Goal: Task Accomplishment & Management: Use online tool/utility

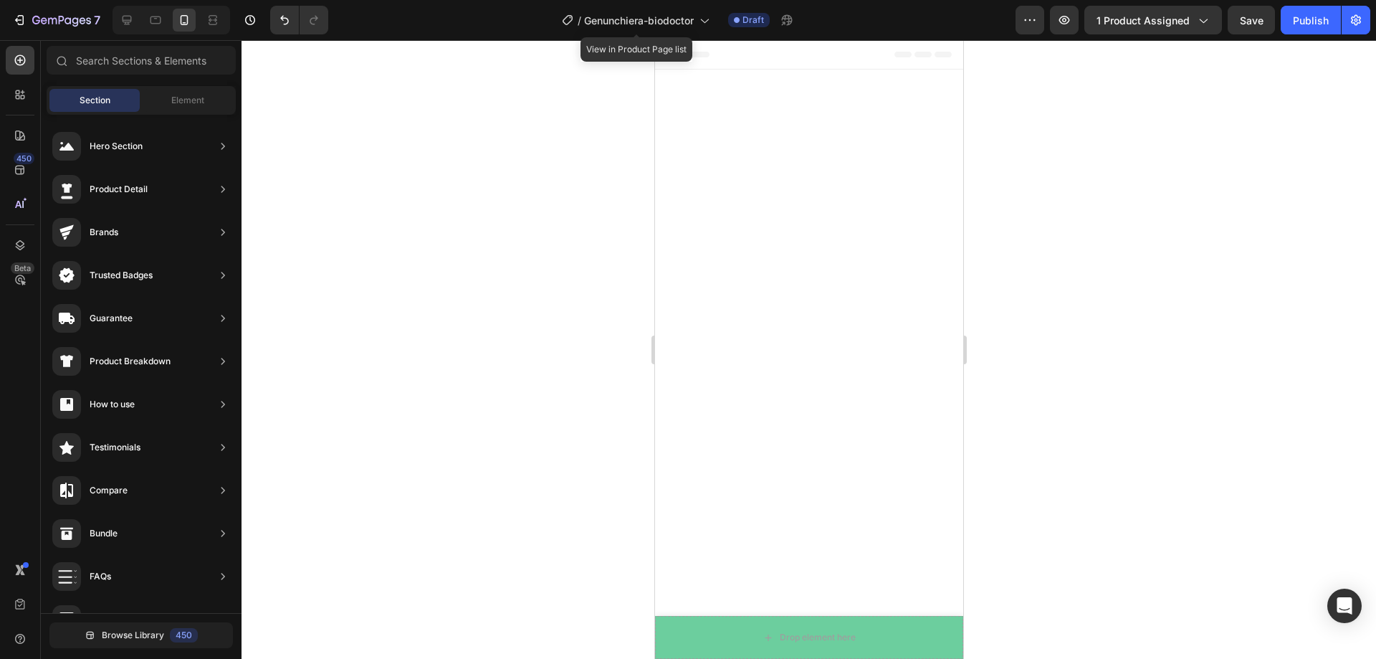
scroll to position [1763, 0]
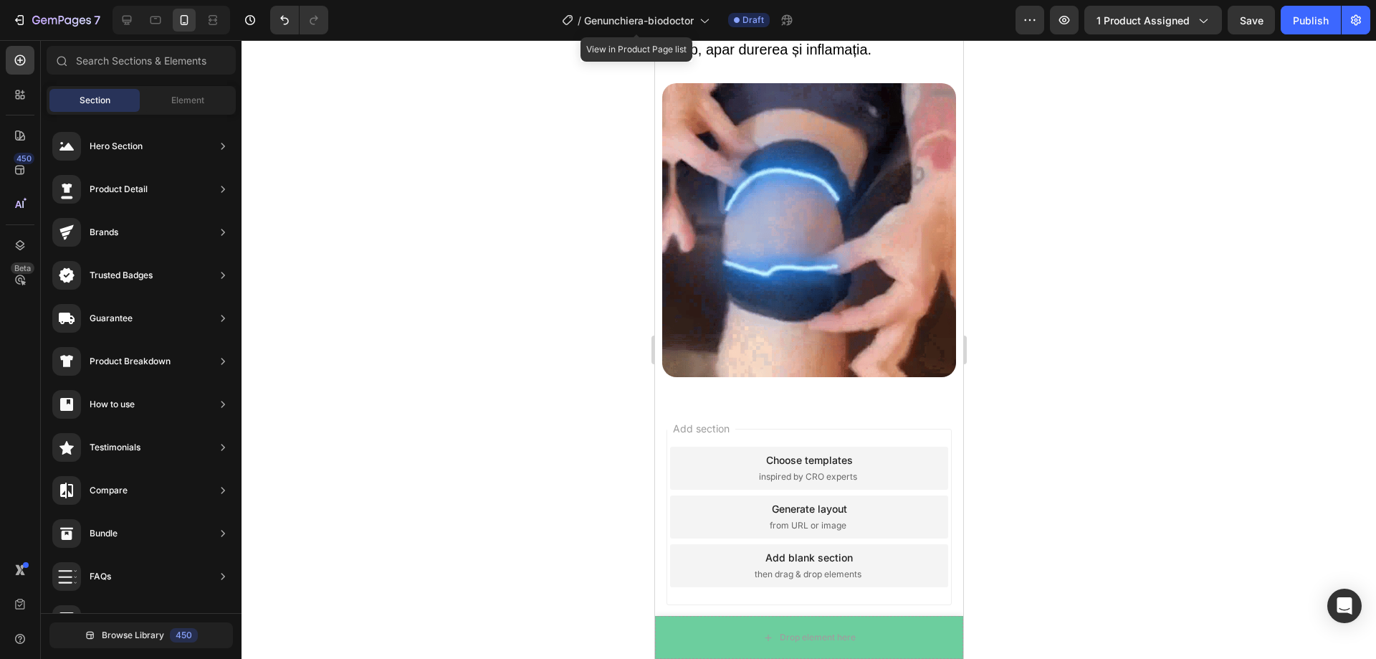
click at [815, 452] on div "Choose templates" at bounding box center [808, 459] width 87 height 15
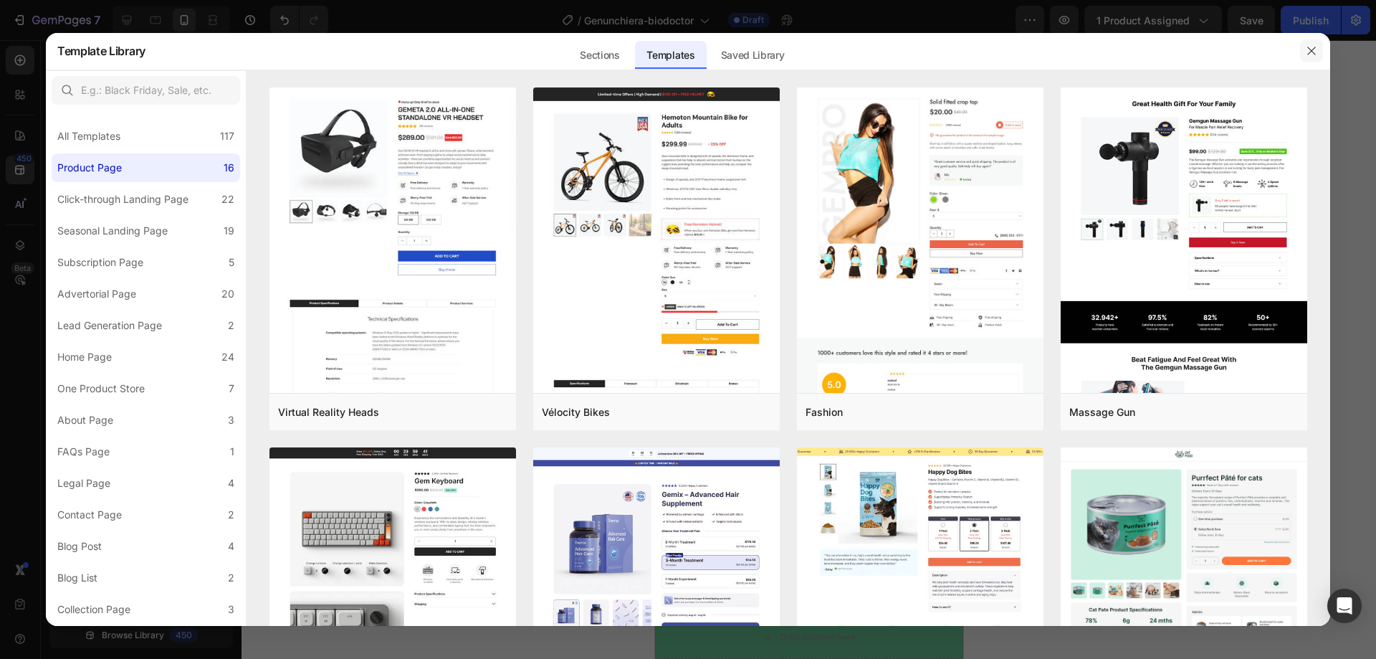
click at [1304, 46] on button "button" at bounding box center [1311, 50] width 23 height 23
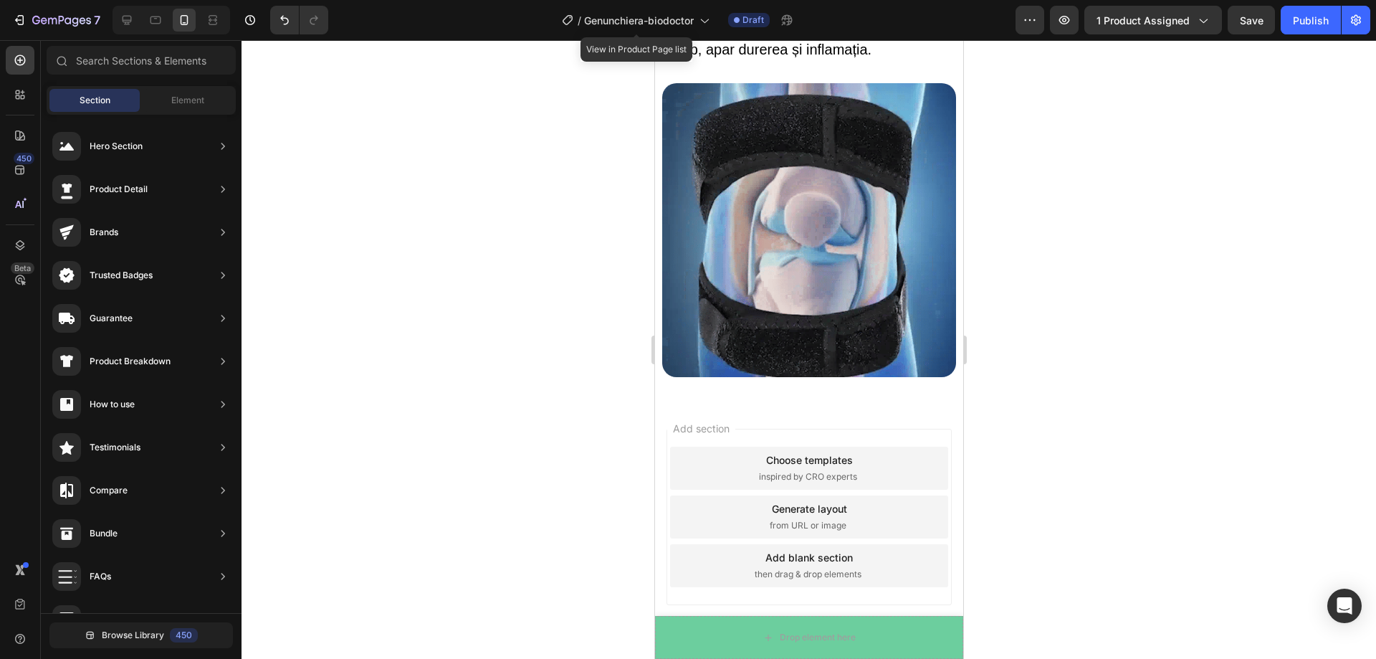
click at [834, 519] on span "from URL or image" at bounding box center [807, 525] width 77 height 13
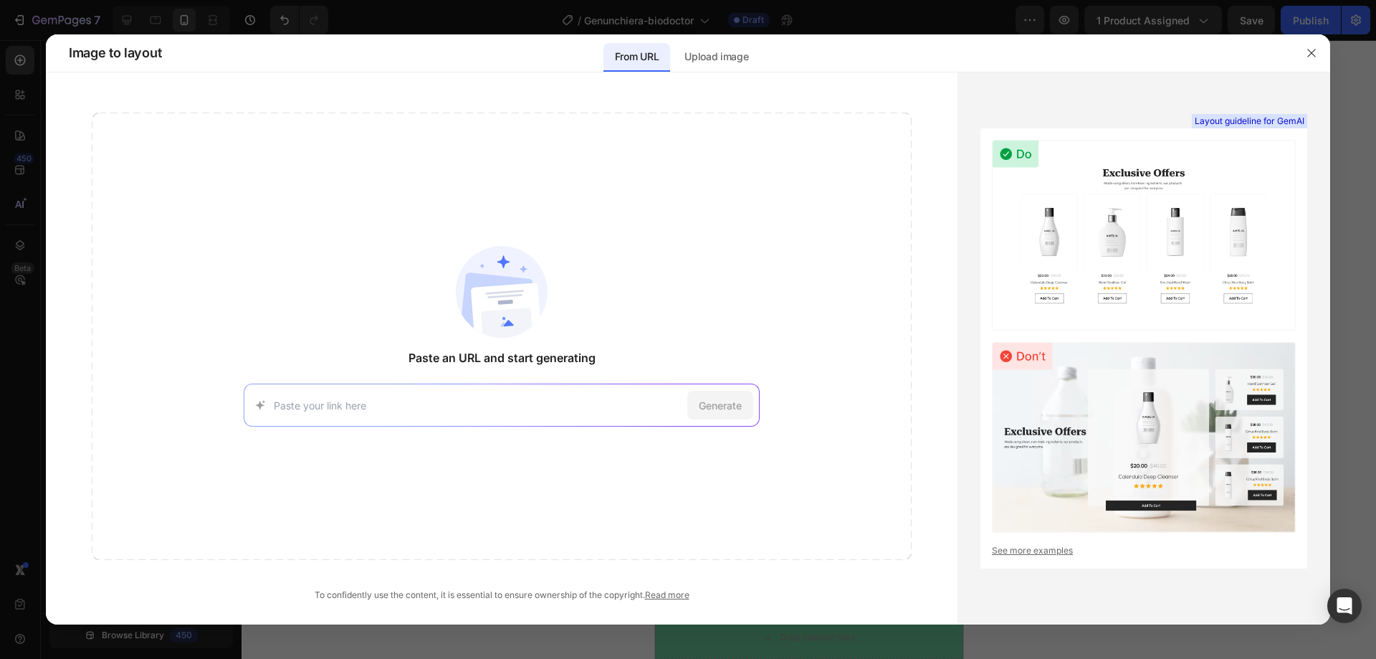
click at [1310, 52] on icon "button" at bounding box center [1311, 53] width 8 height 8
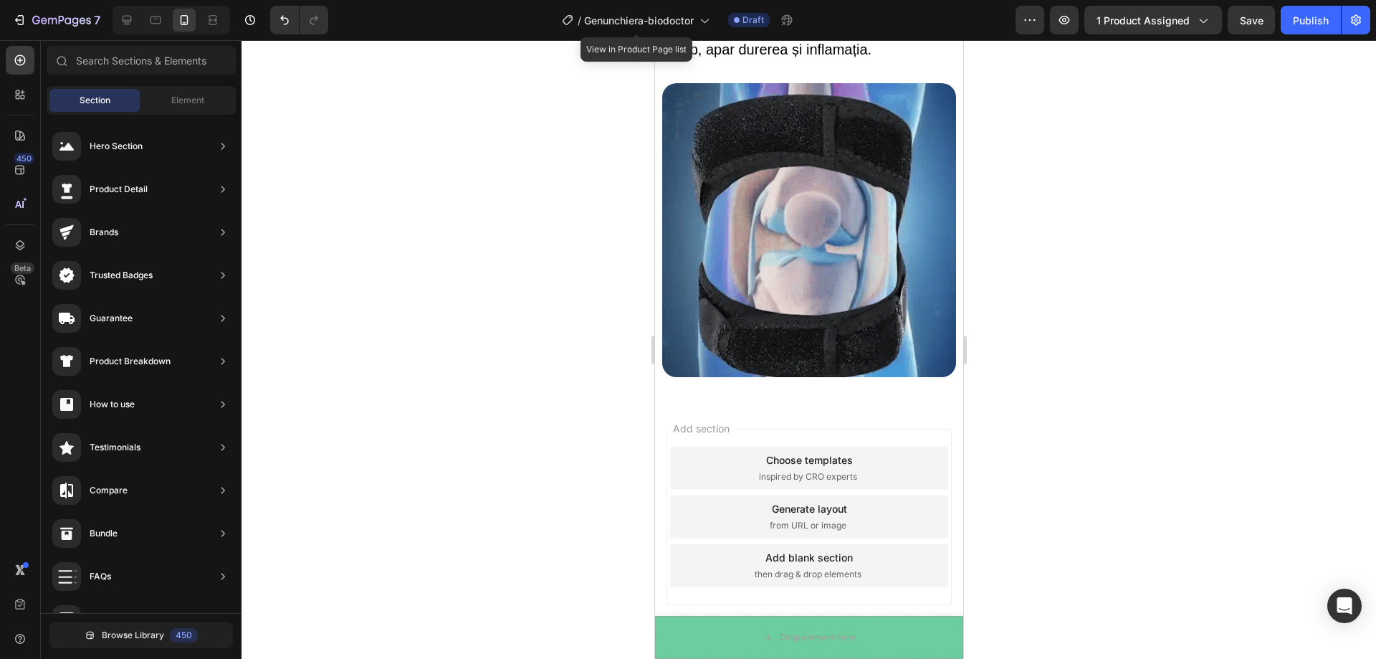
drag, startPoint x: 807, startPoint y: 551, endPoint x: 828, endPoint y: 540, distance: 23.7
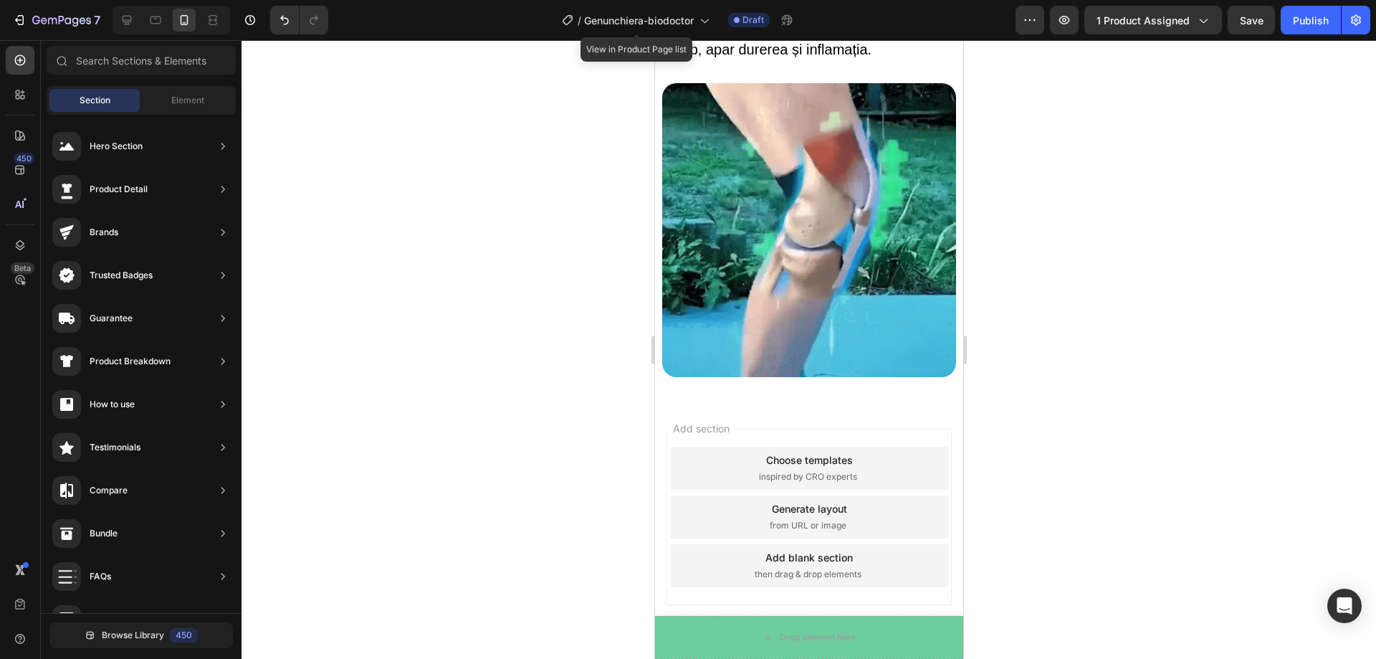
click at [808, 550] on div "Add blank section" at bounding box center [808, 557] width 87 height 15
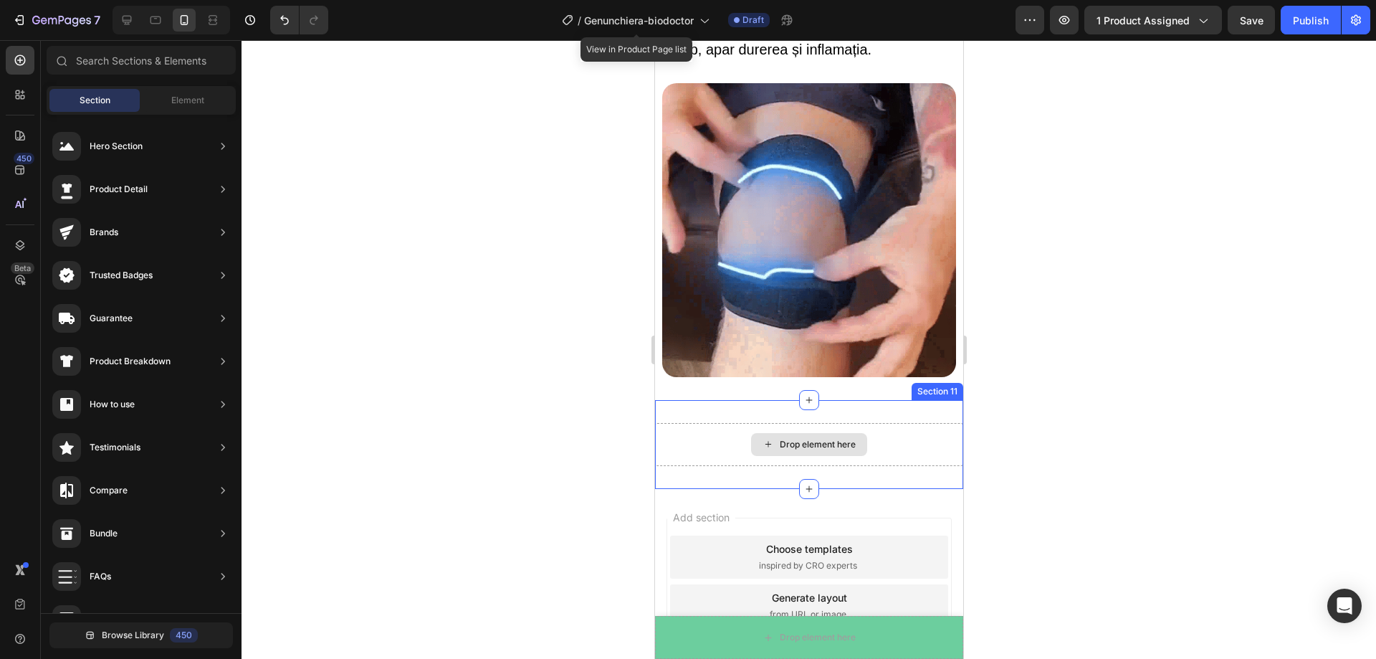
click at [792, 439] on div "Drop element here" at bounding box center [817, 444] width 76 height 11
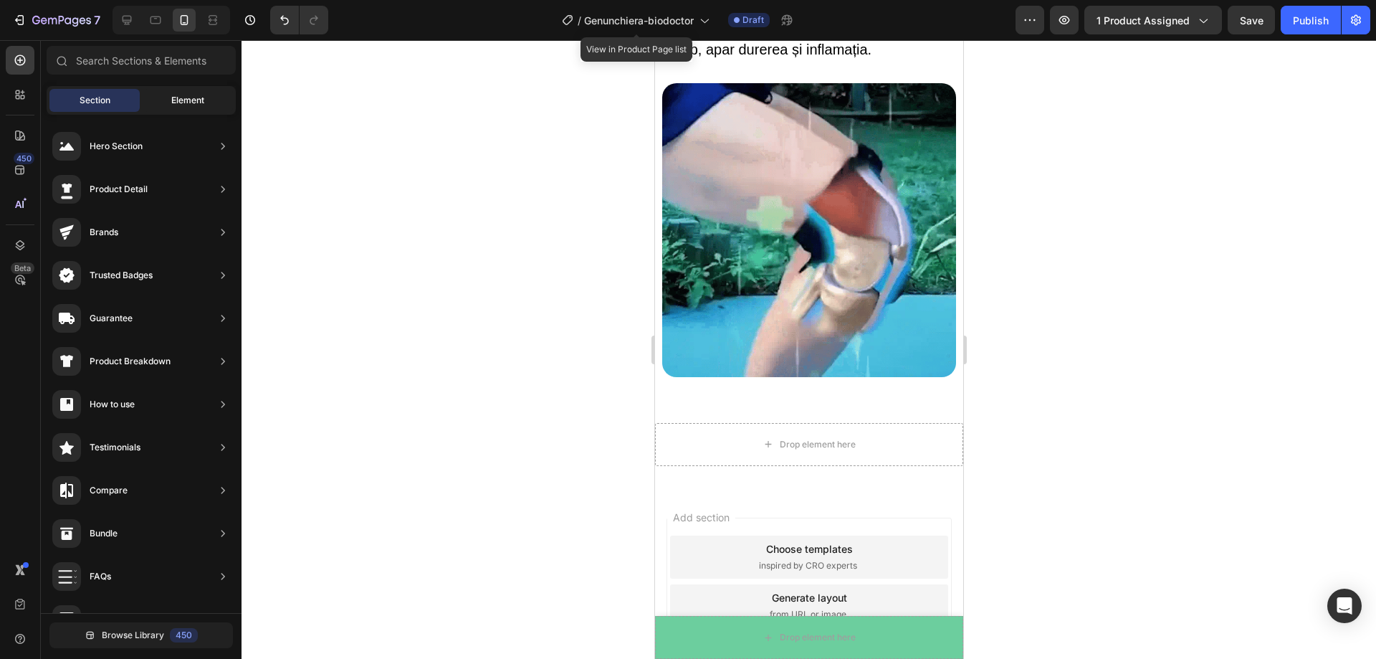
click at [194, 96] on span "Element" at bounding box center [187, 100] width 33 height 13
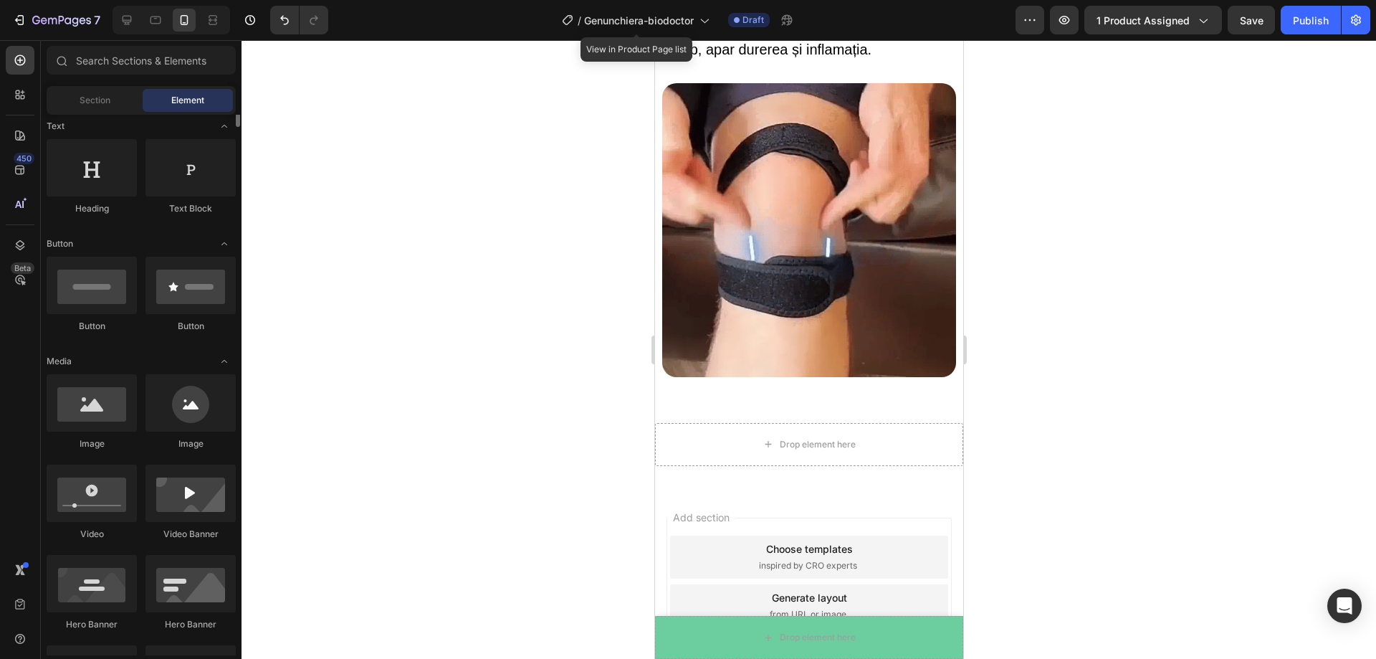
scroll to position [143, 0]
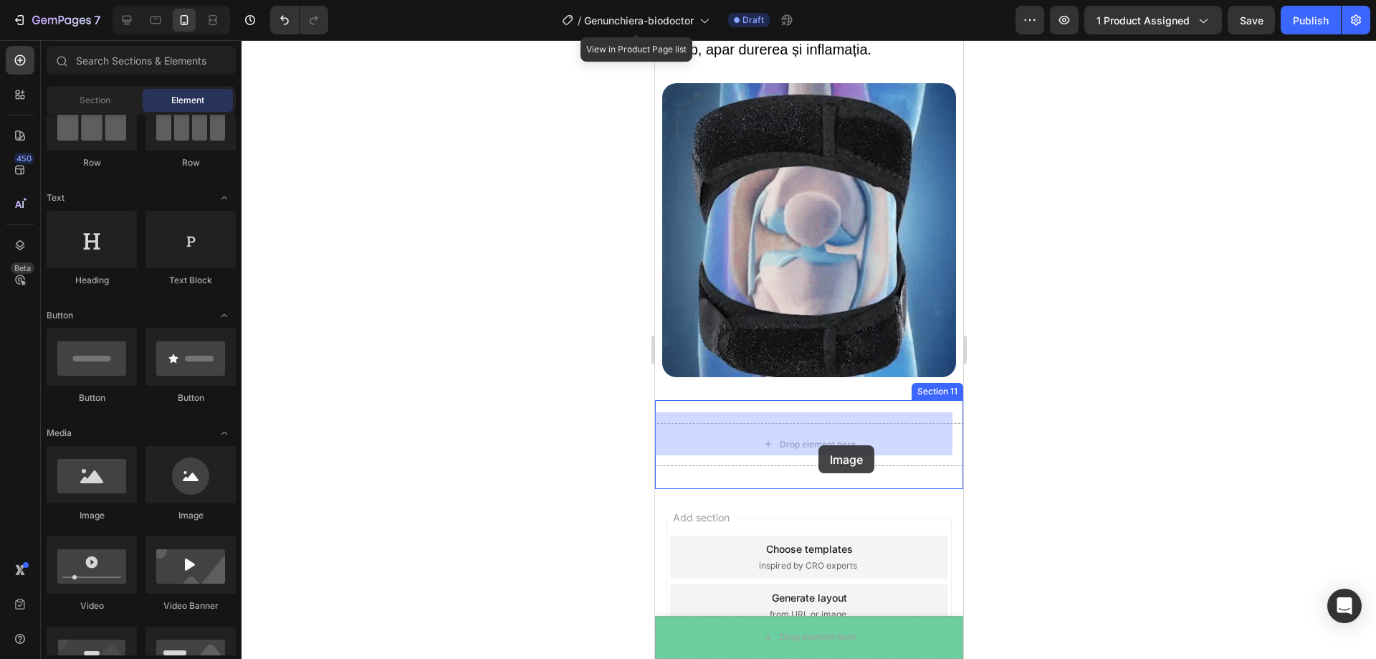
drag, startPoint x: 765, startPoint y: 538, endPoint x: 853, endPoint y: 455, distance: 120.7
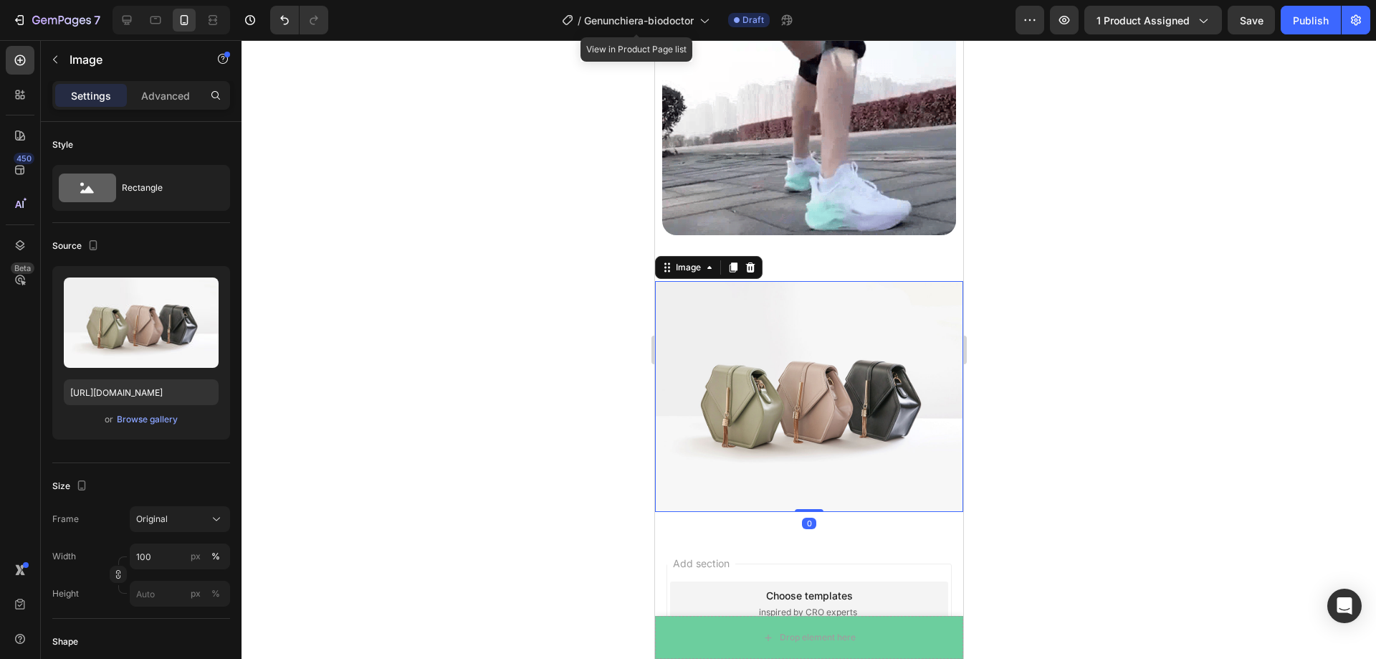
scroll to position [1907, 0]
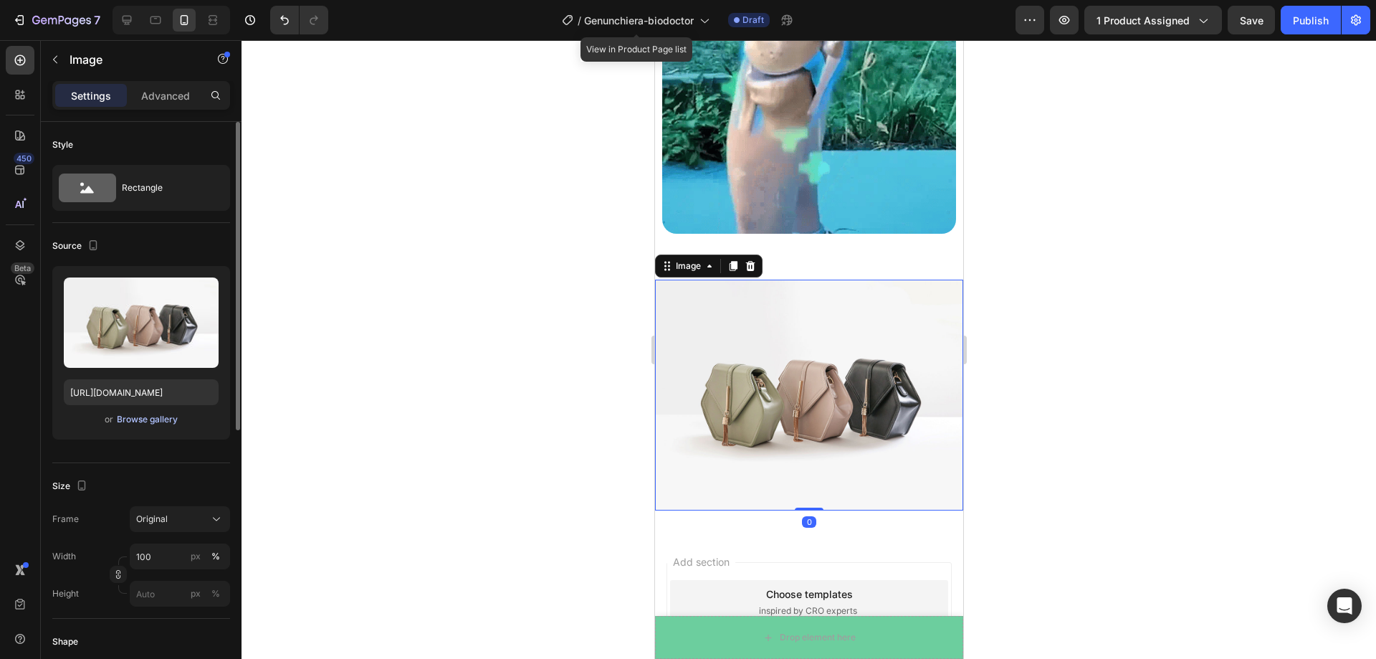
click at [146, 423] on div "Browse gallery" at bounding box center [147, 419] width 61 height 13
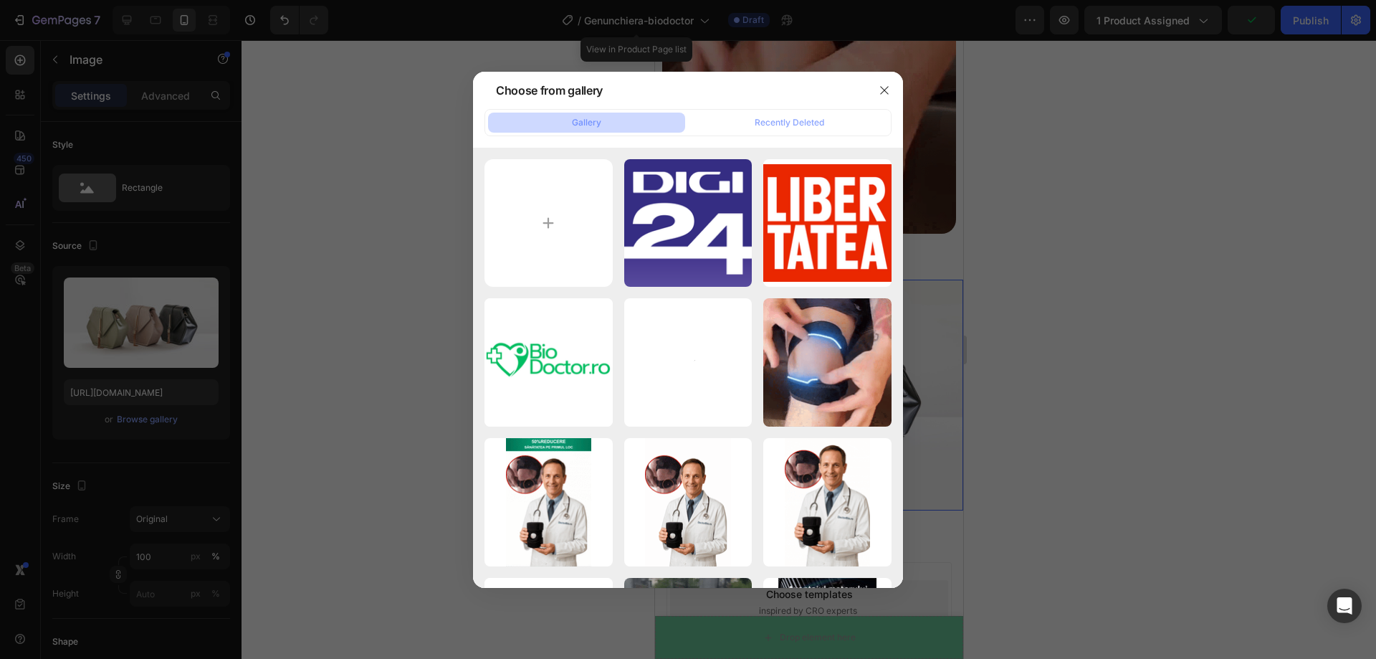
type input "C:\fakepath\sa scris despre noi.jpg"
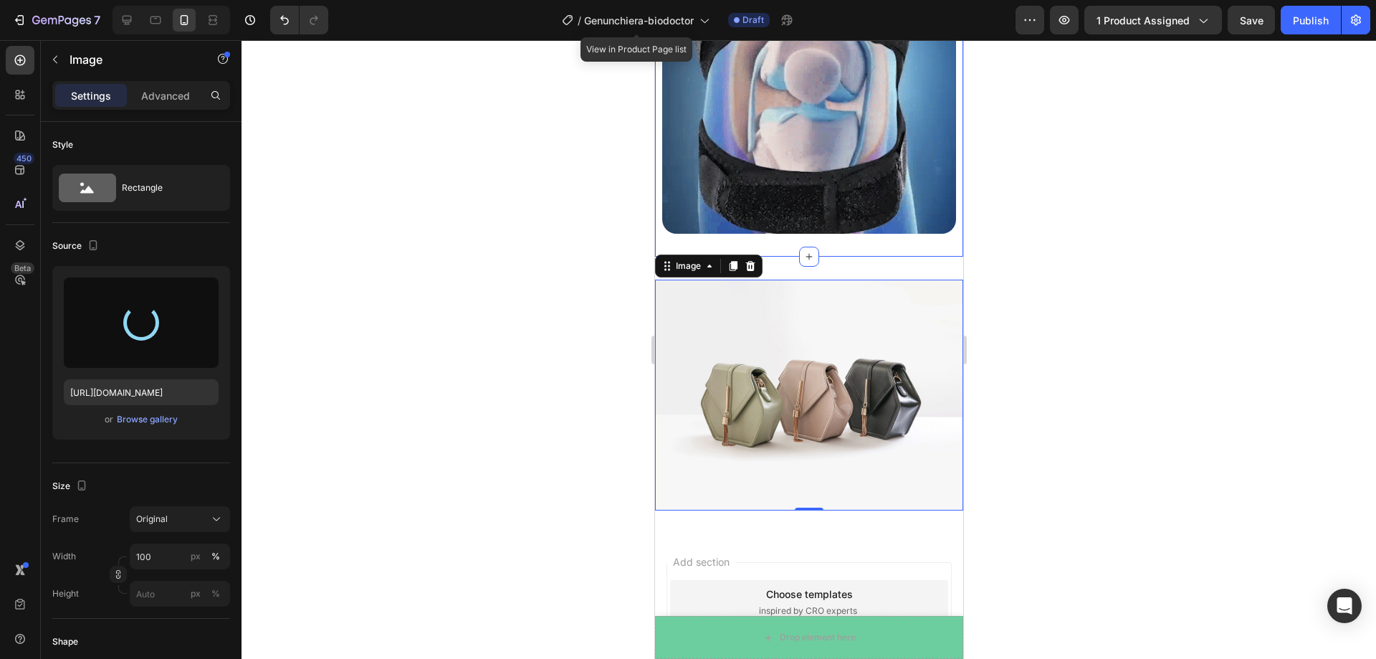
type input "[URL][DOMAIN_NAME]"
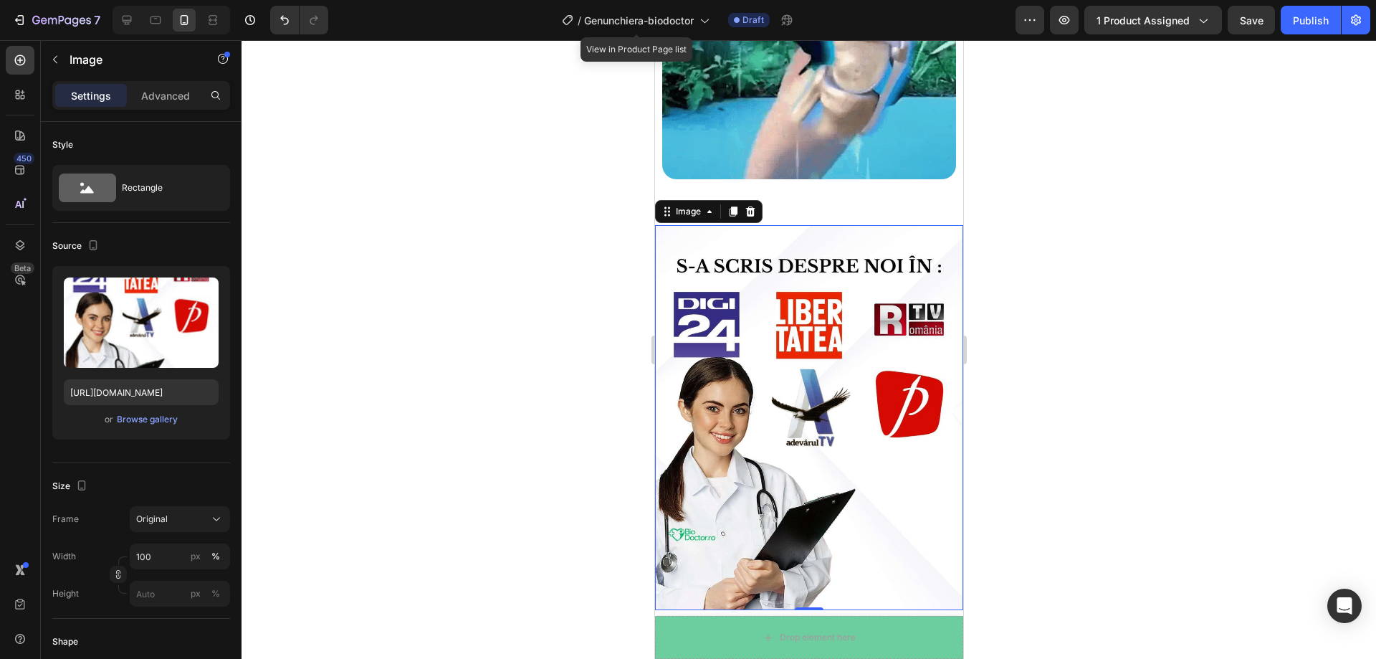
scroll to position [2050, 0]
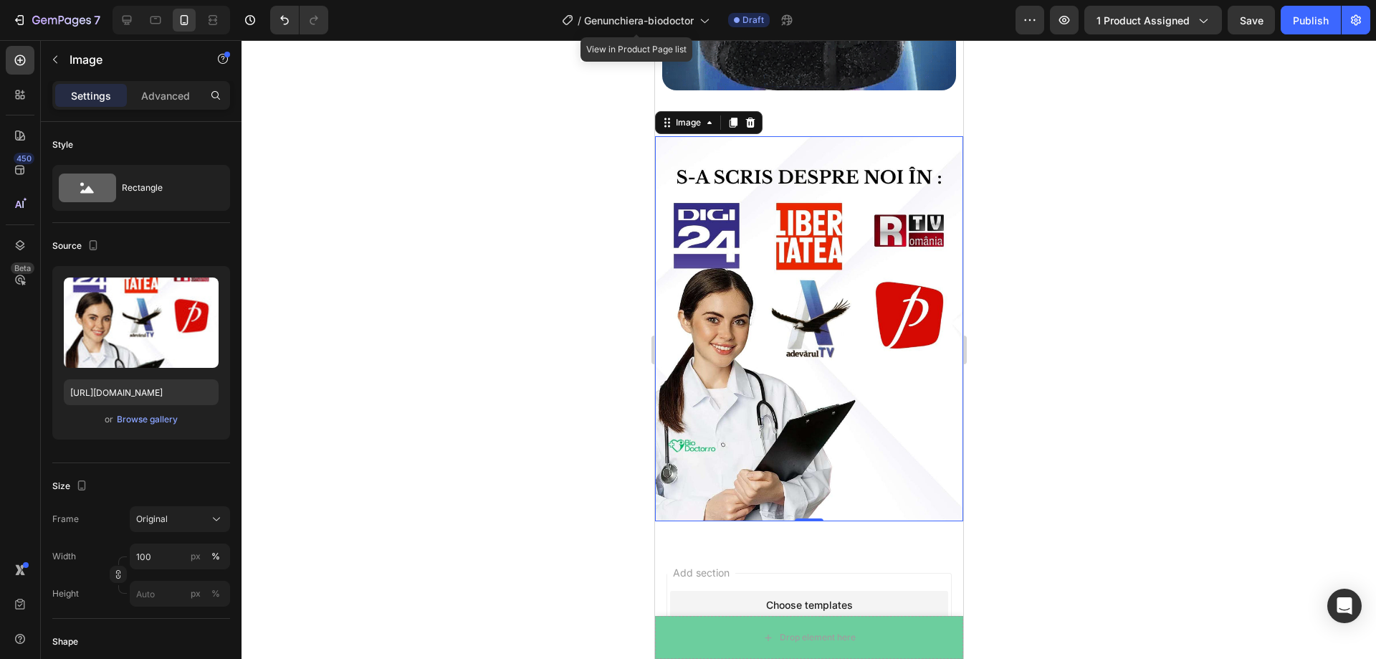
click at [1085, 410] on div at bounding box center [809, 349] width 1135 height 619
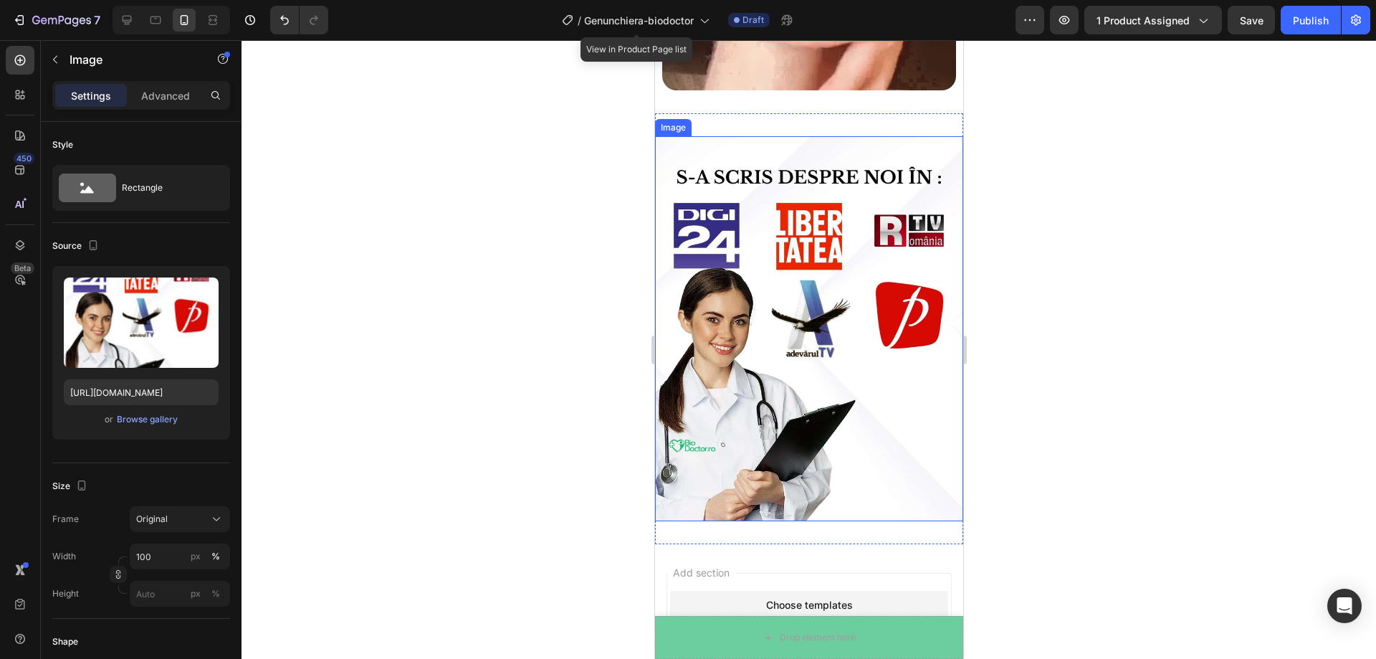
click at [817, 327] on img at bounding box center [808, 329] width 308 height 386
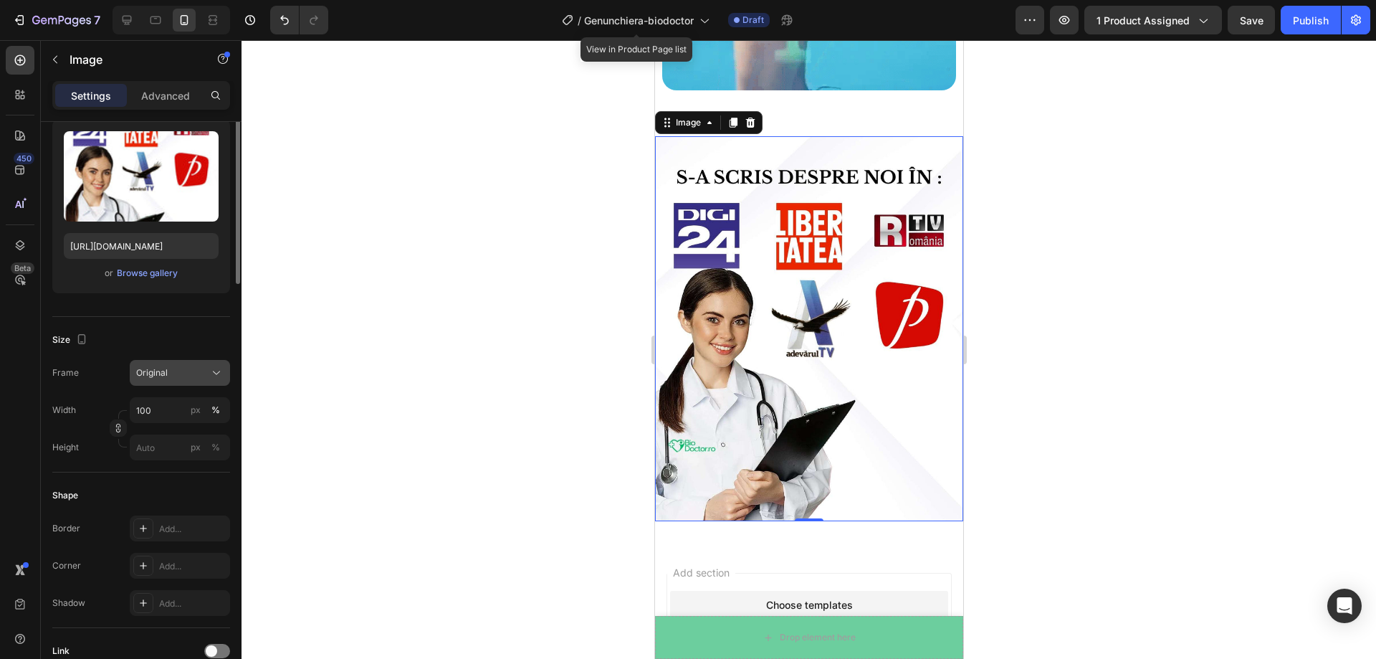
scroll to position [0, 0]
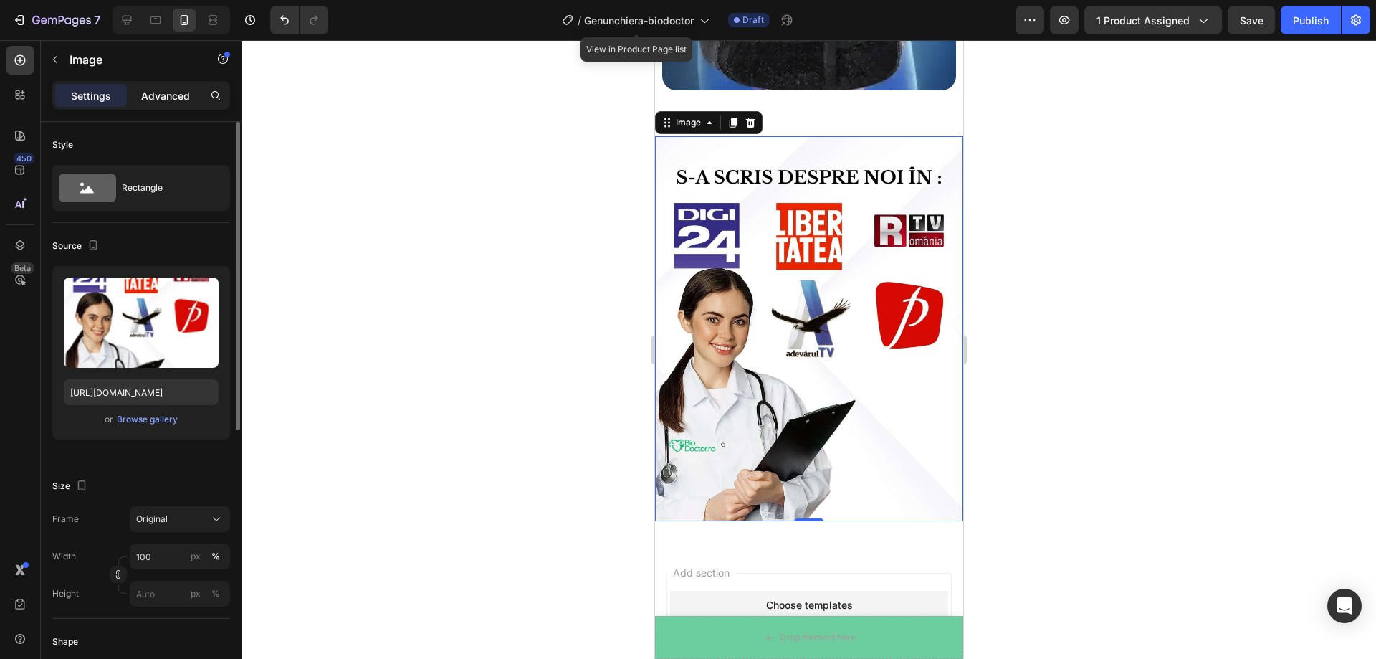
click at [158, 97] on p "Advanced" at bounding box center [165, 95] width 49 height 15
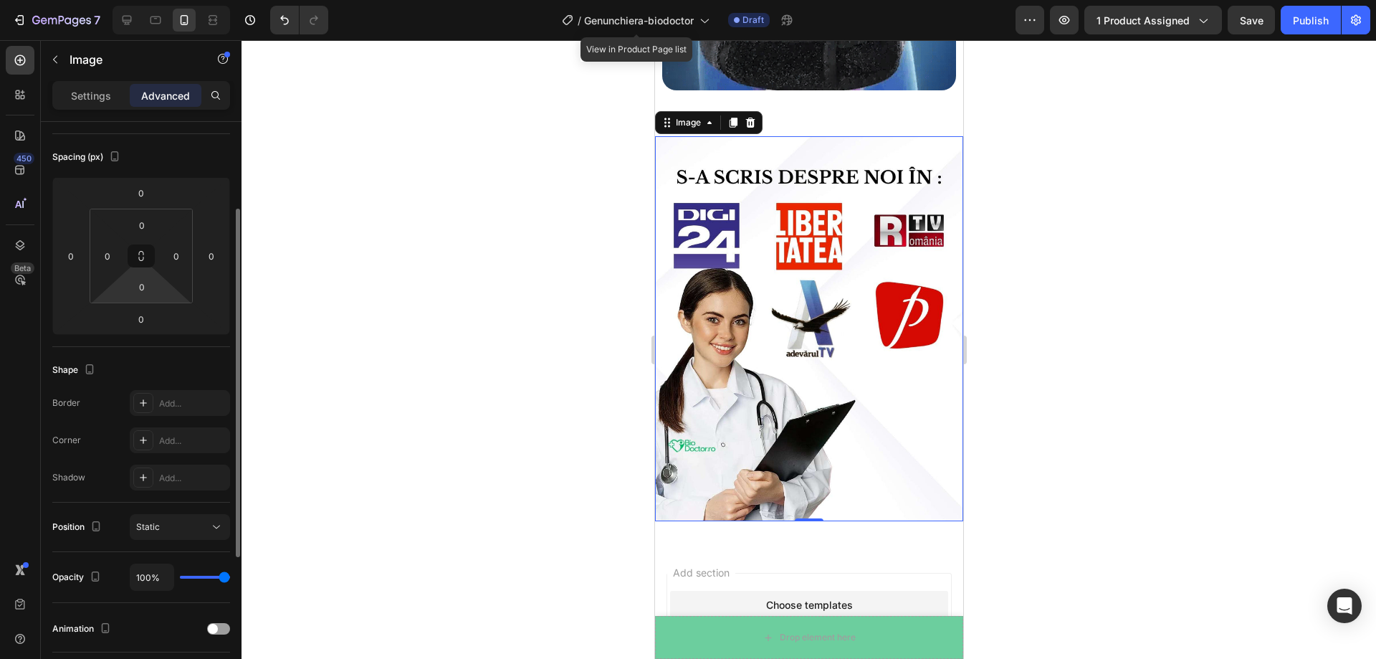
scroll to position [358, 0]
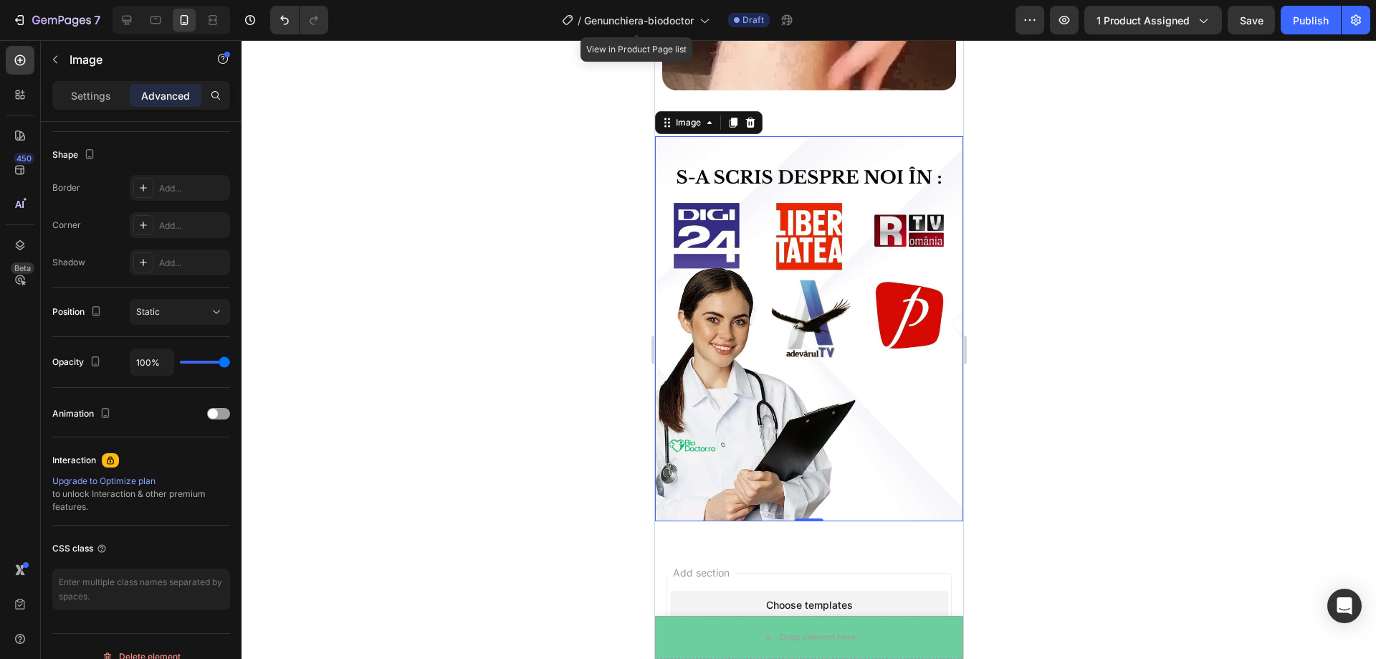
click at [1120, 278] on div at bounding box center [809, 349] width 1135 height 619
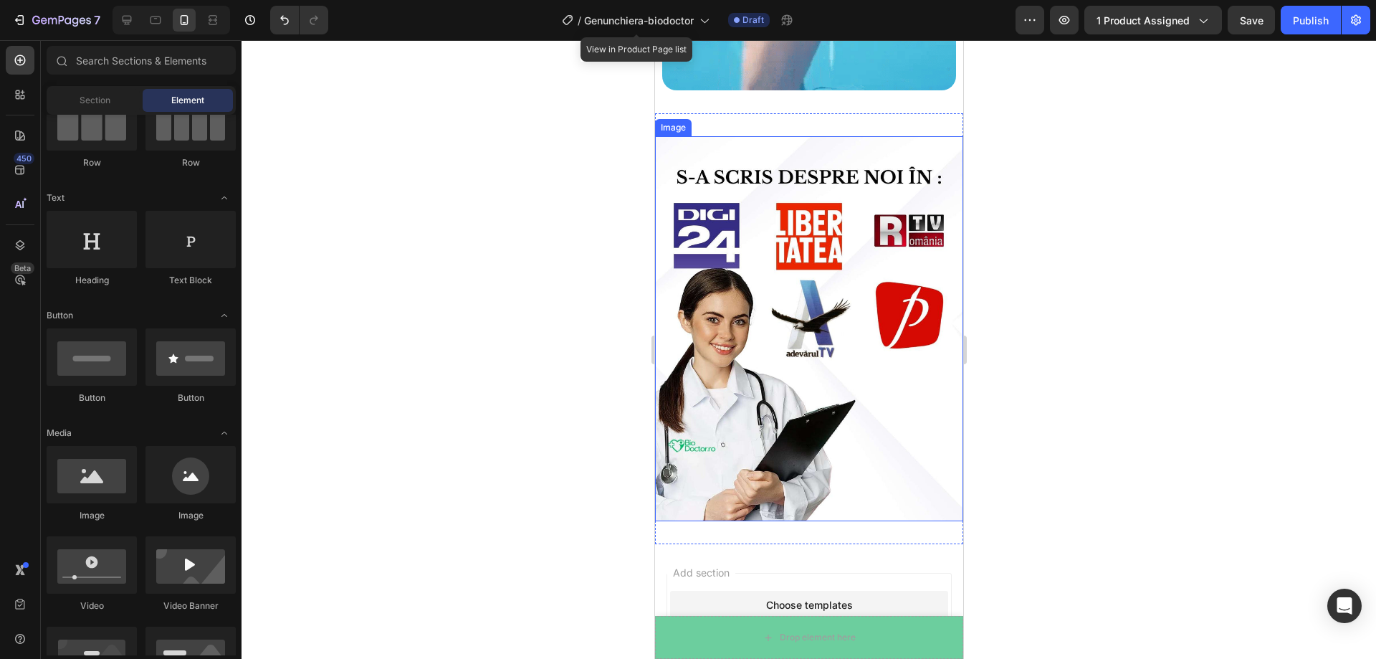
click at [862, 253] on img at bounding box center [808, 329] width 308 height 386
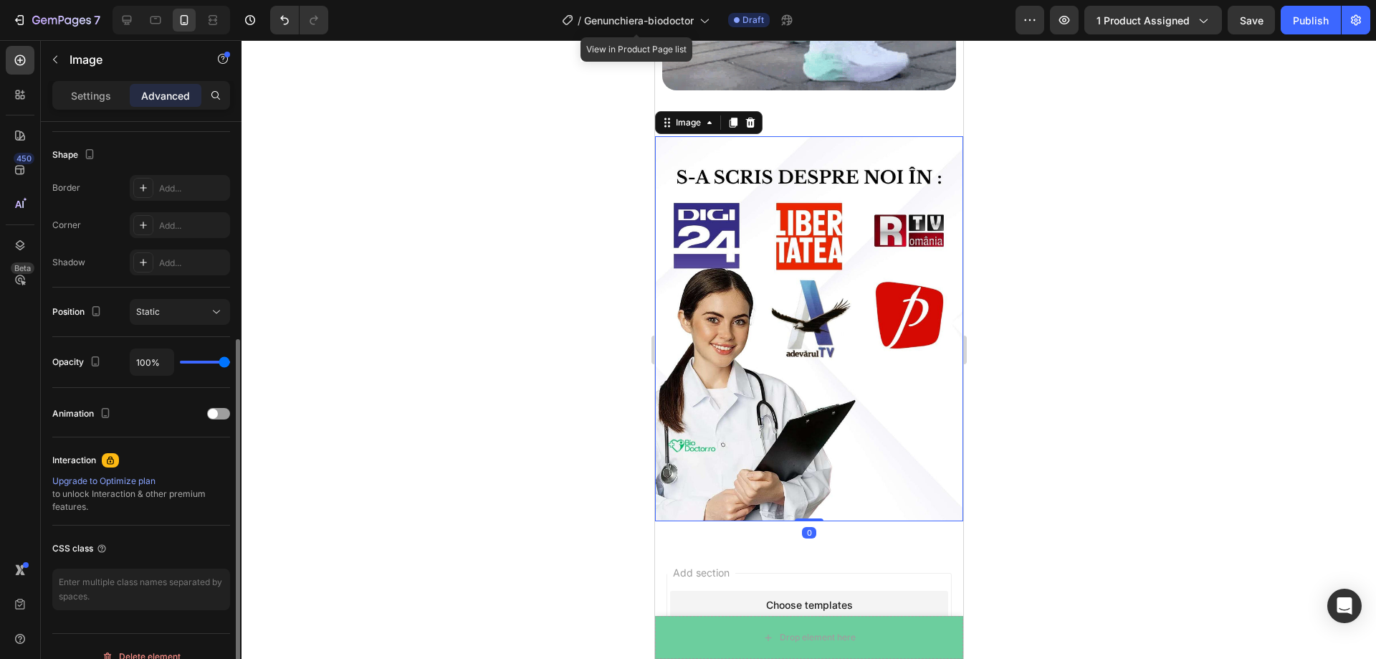
scroll to position [0, 0]
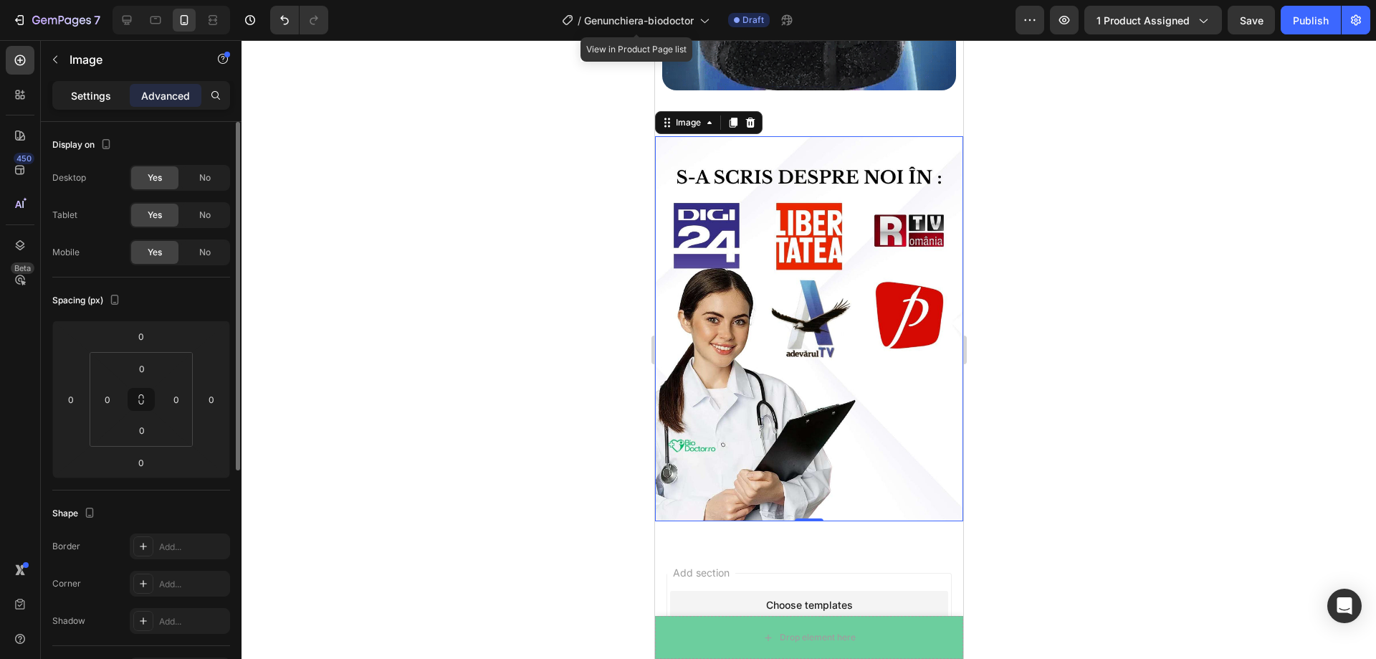
click at [100, 95] on p "Settings" at bounding box center [91, 95] width 40 height 15
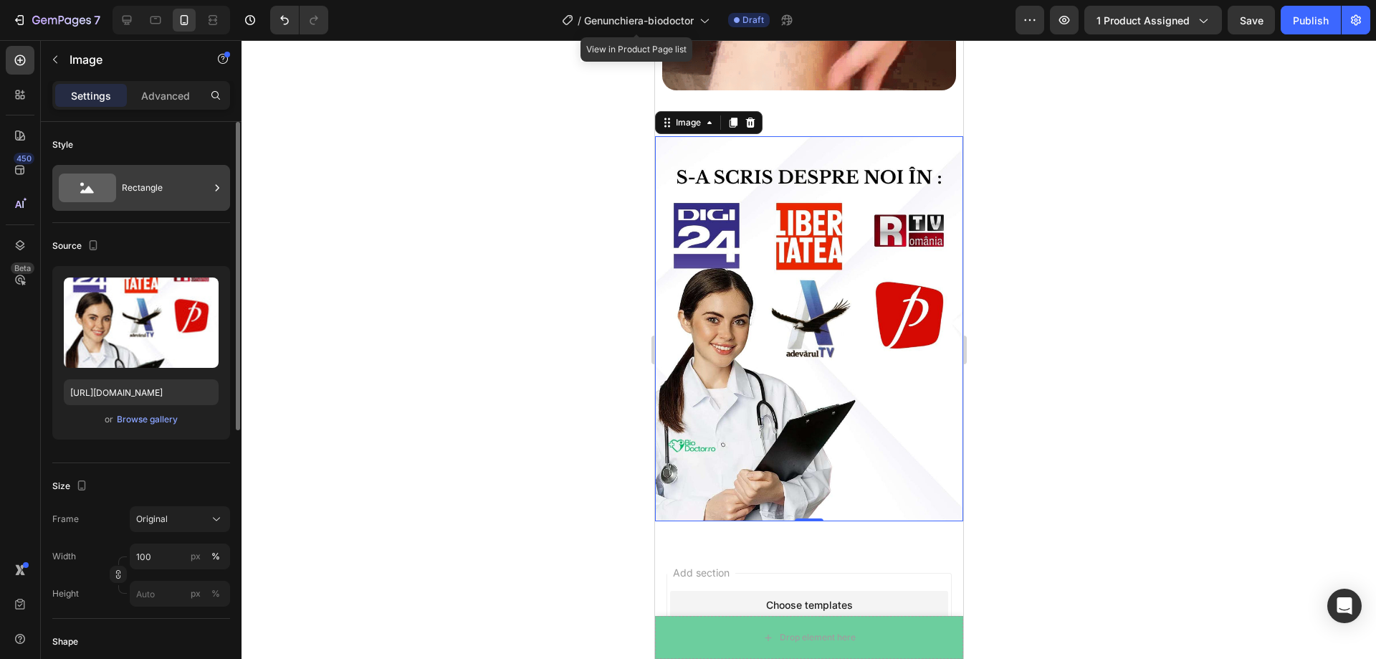
click at [139, 206] on div "Rectangle" at bounding box center [141, 188] width 178 height 46
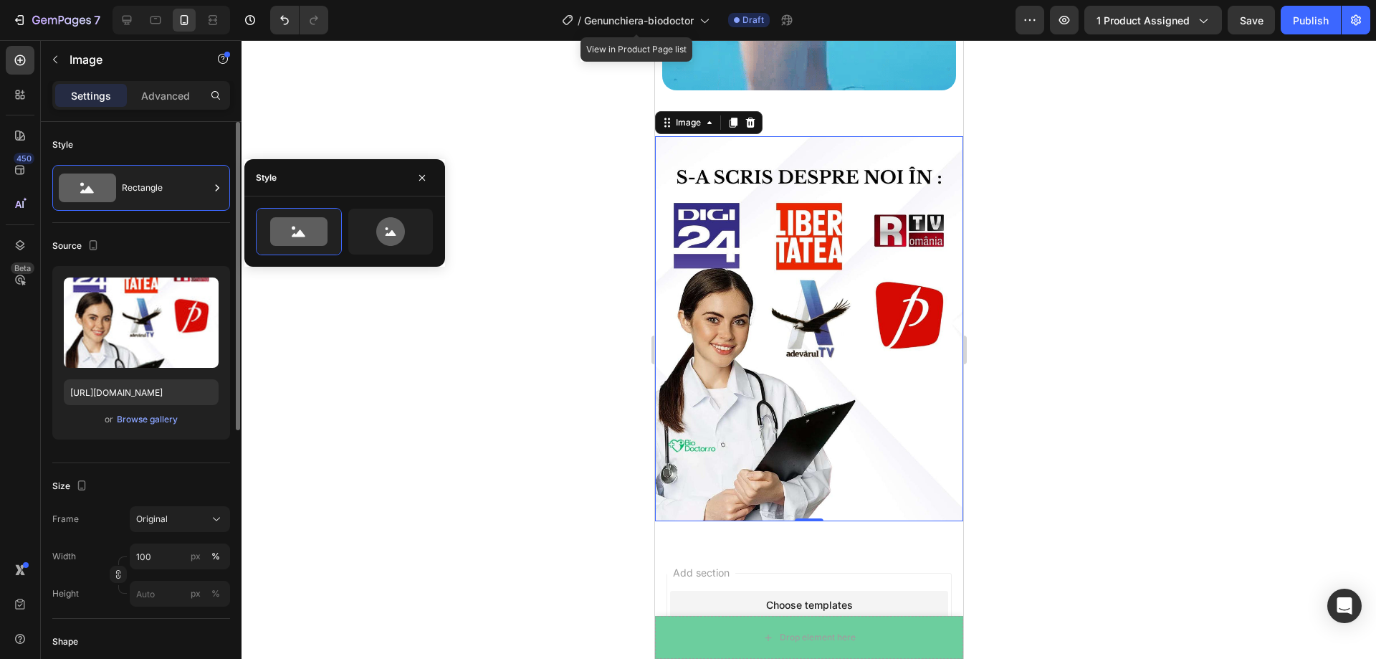
click at [156, 248] on div "Source" at bounding box center [141, 245] width 178 height 23
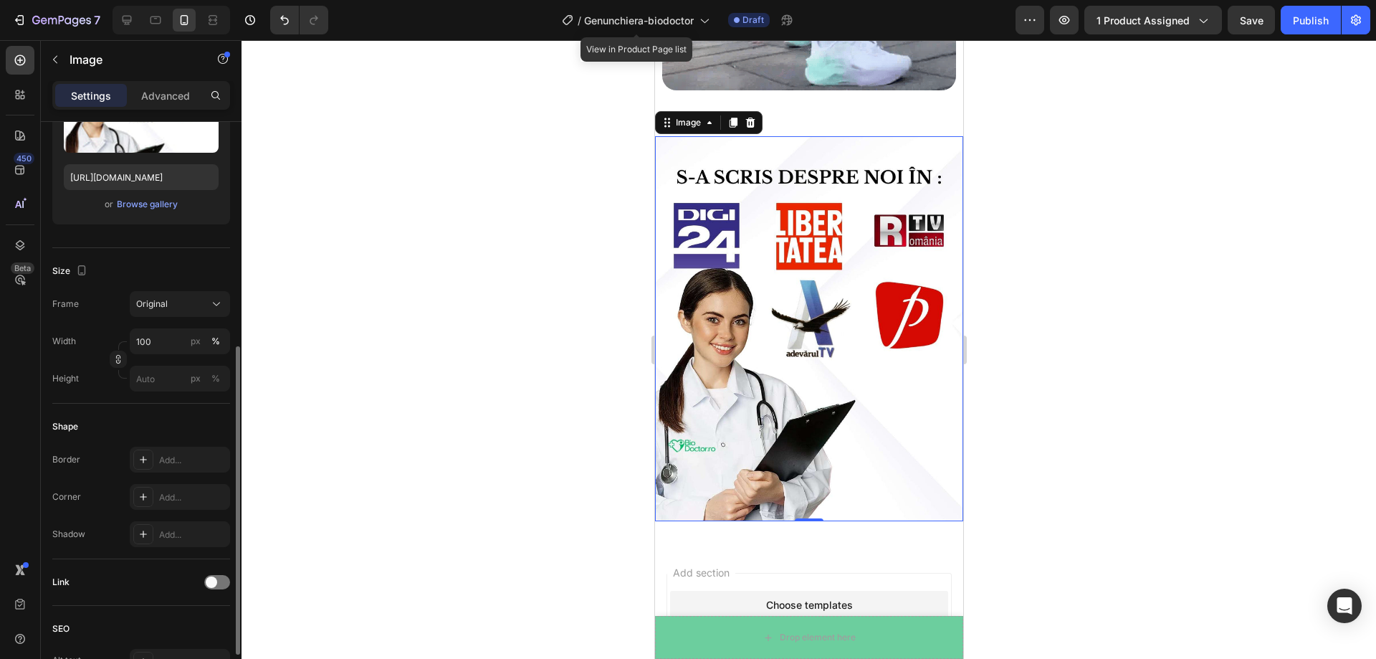
scroll to position [287, 0]
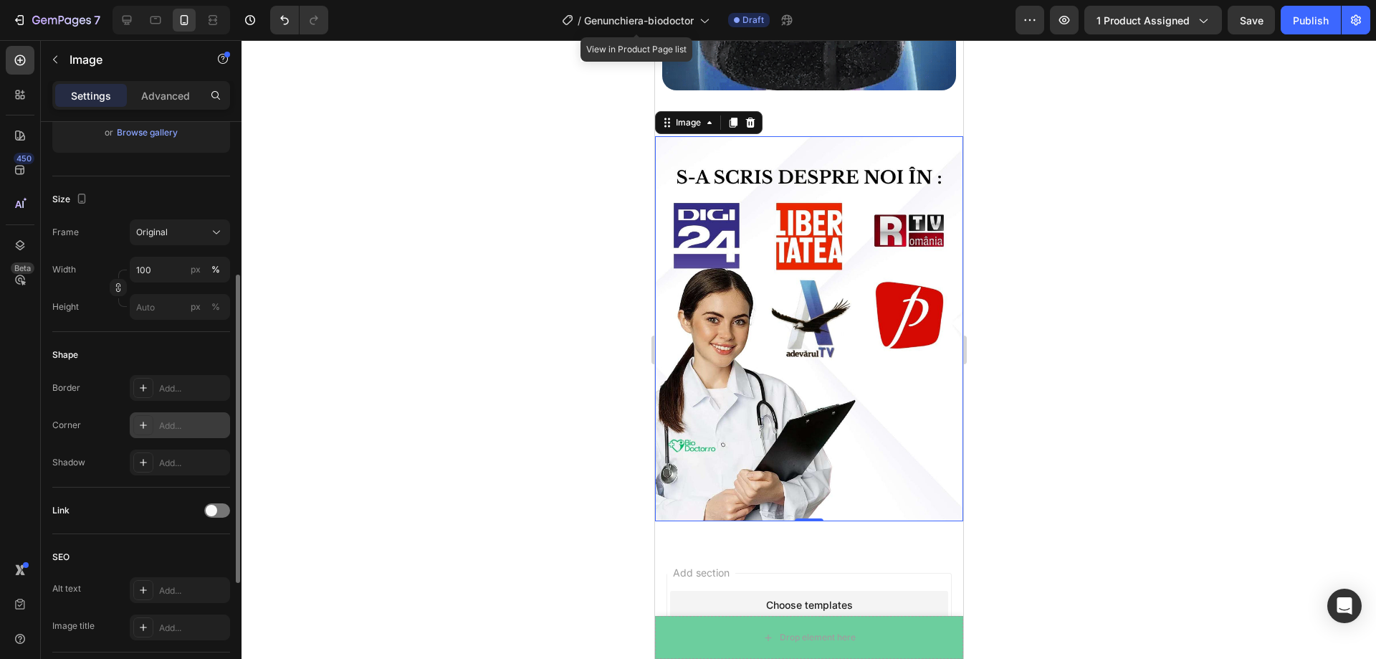
click at [161, 427] on div "Add..." at bounding box center [192, 425] width 67 height 13
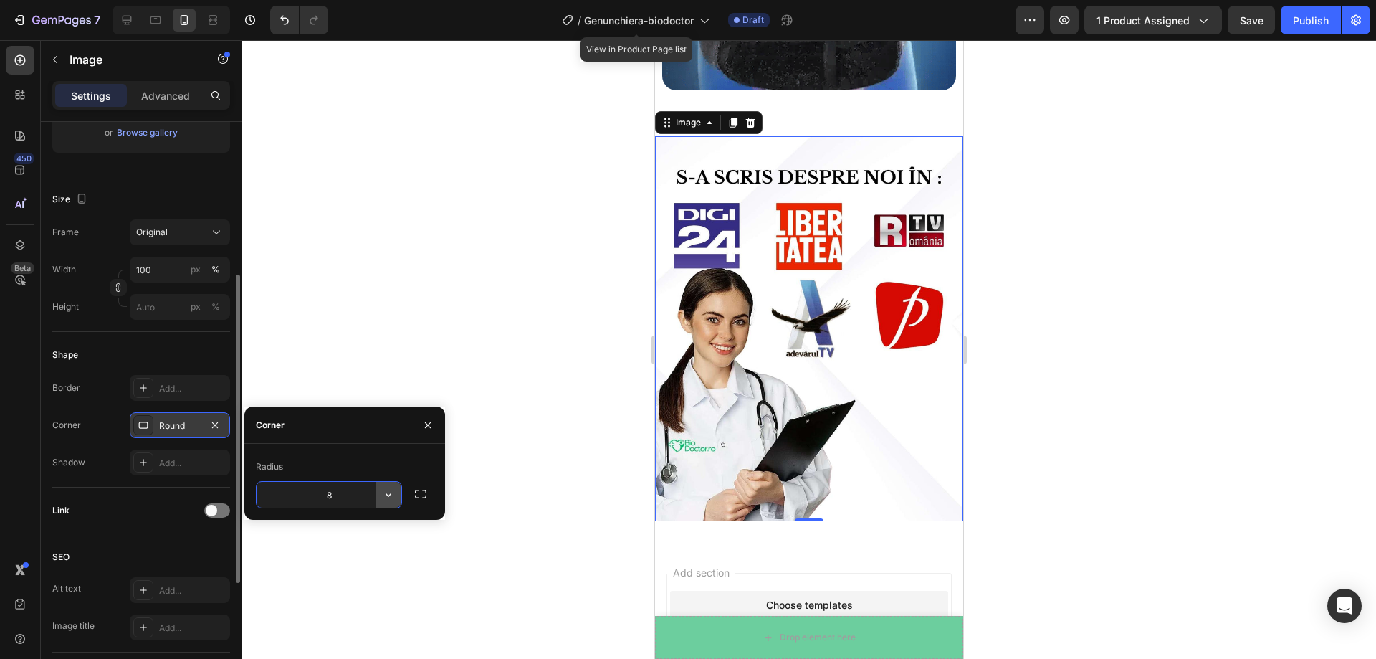
click at [389, 492] on icon "button" at bounding box center [388, 494] width 14 height 14
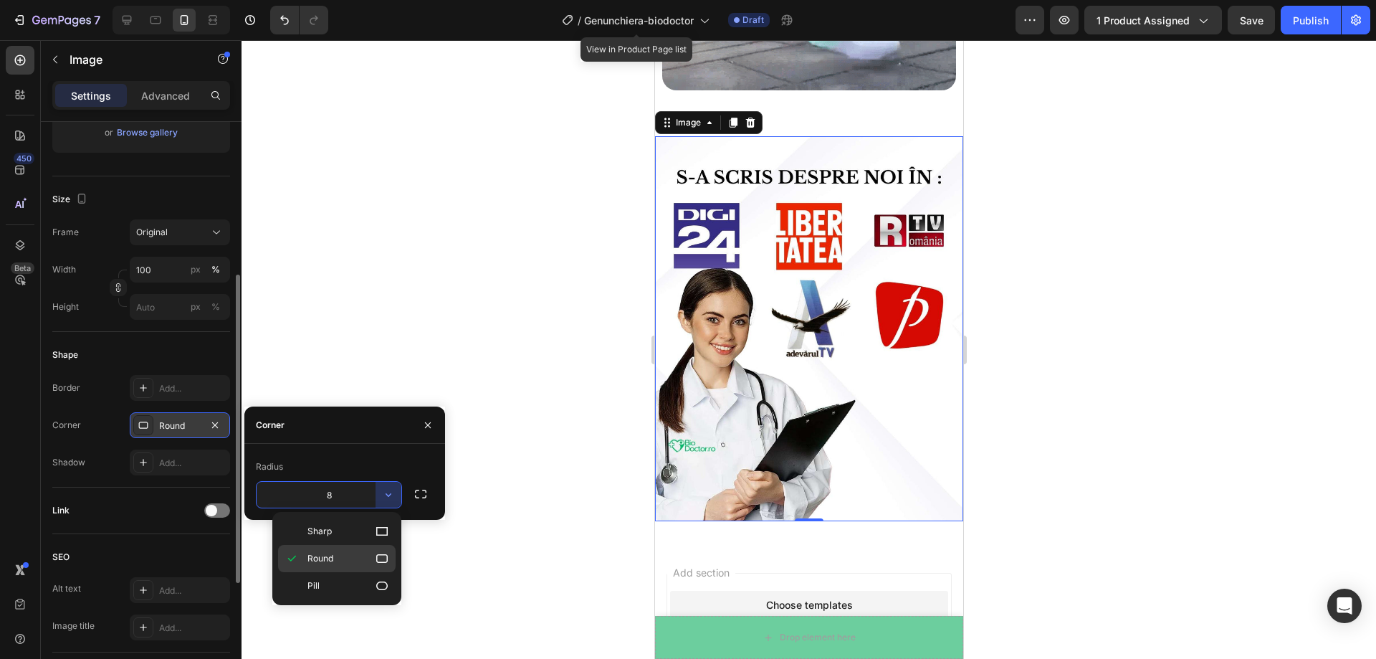
click at [376, 564] on icon at bounding box center [382, 558] width 14 height 14
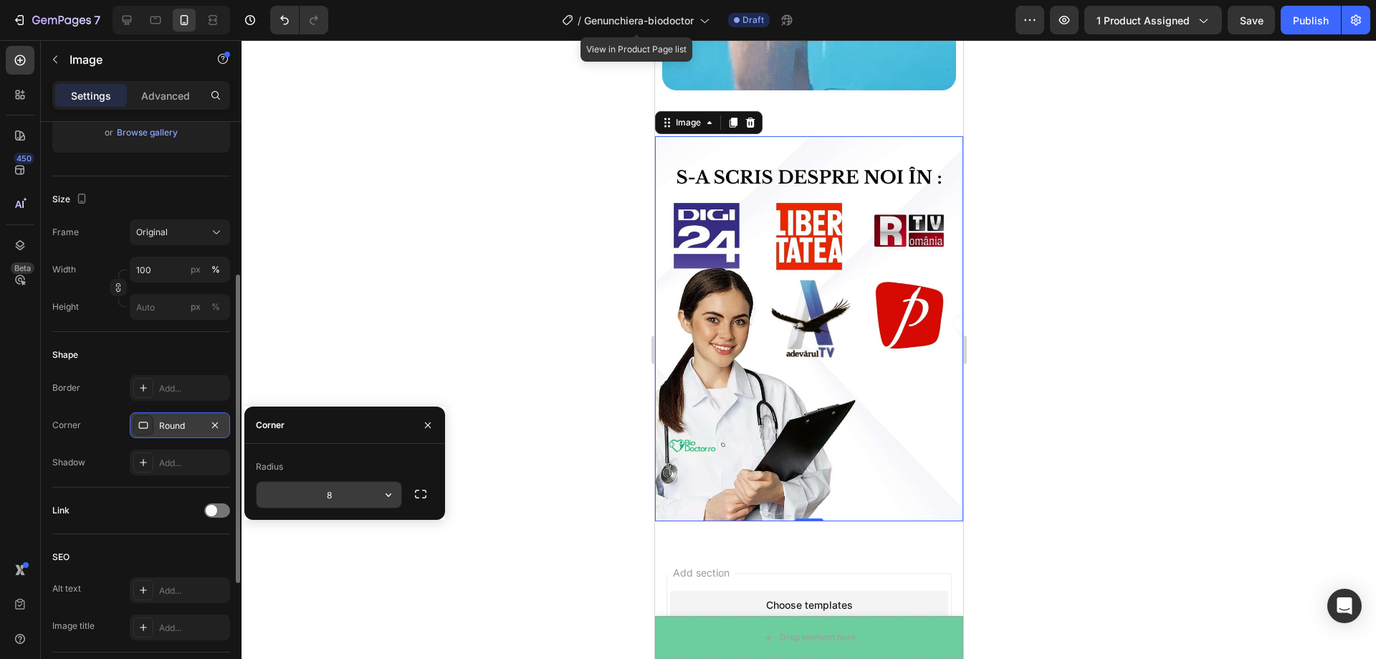
click at [364, 500] on input "8" at bounding box center [329, 495] width 145 height 26
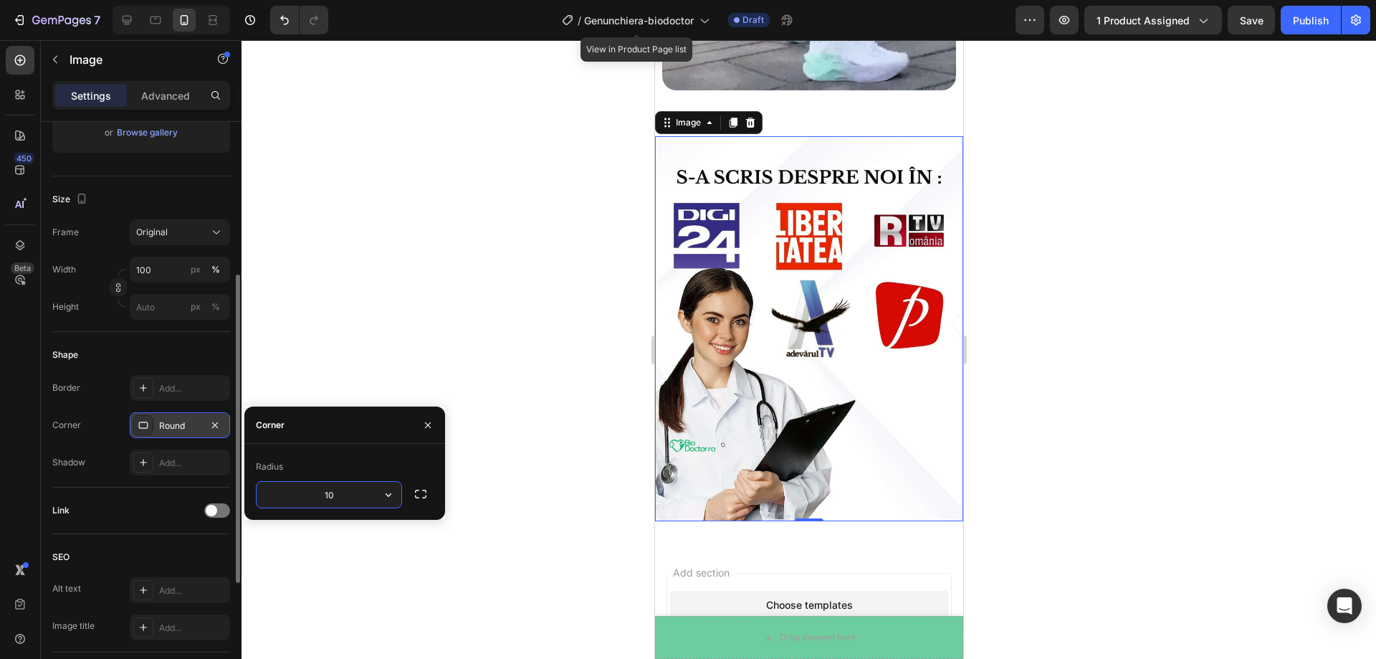
type input "1"
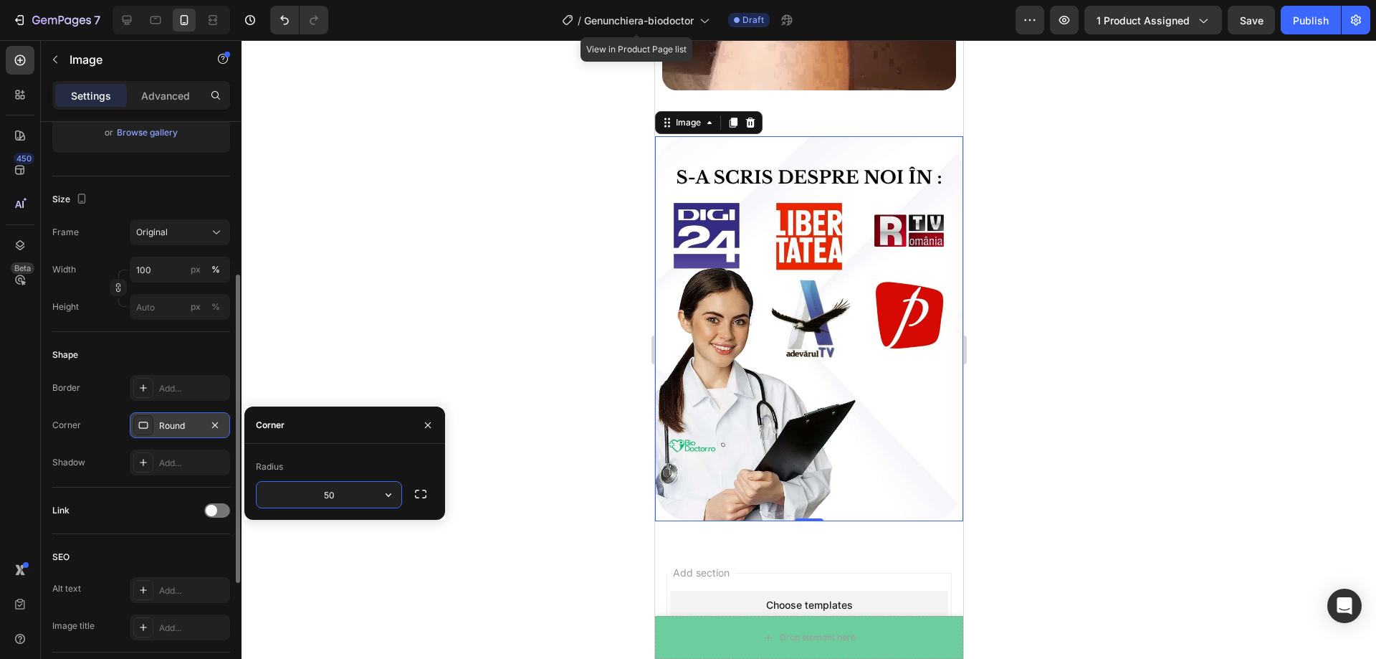
type input "5"
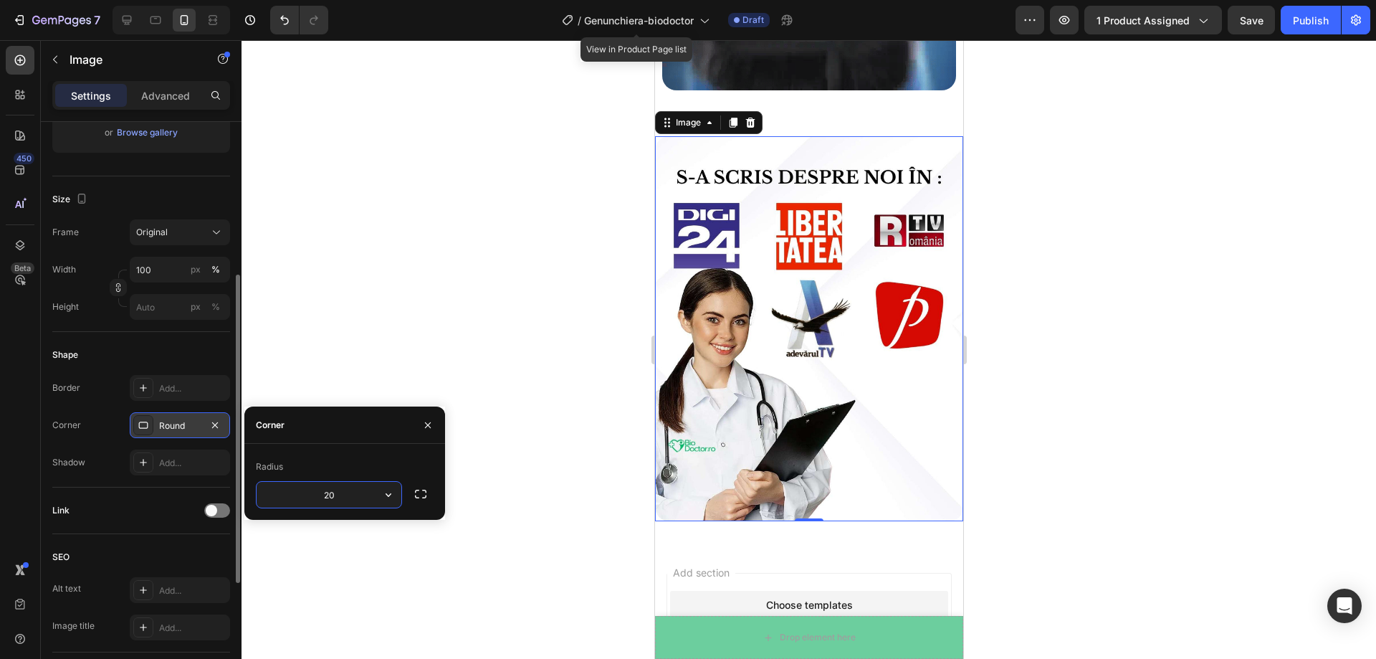
type input "2"
type input "30"
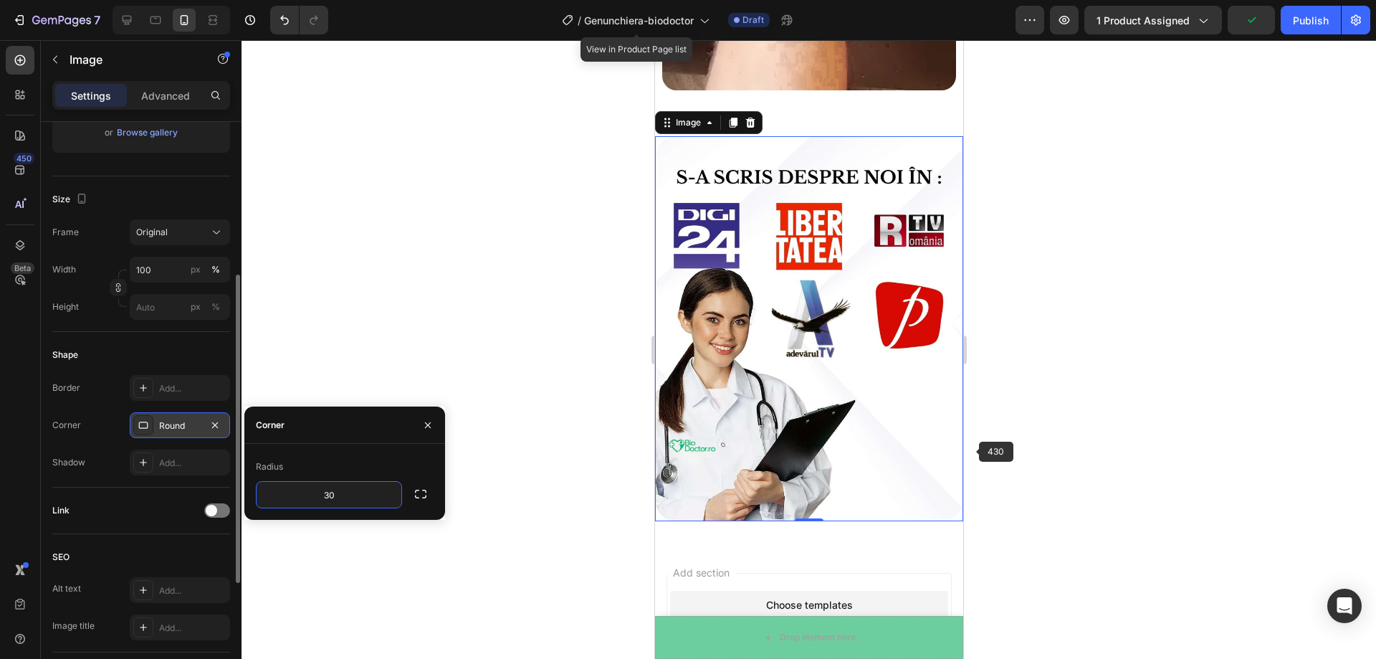
click at [1021, 444] on div at bounding box center [809, 349] width 1135 height 619
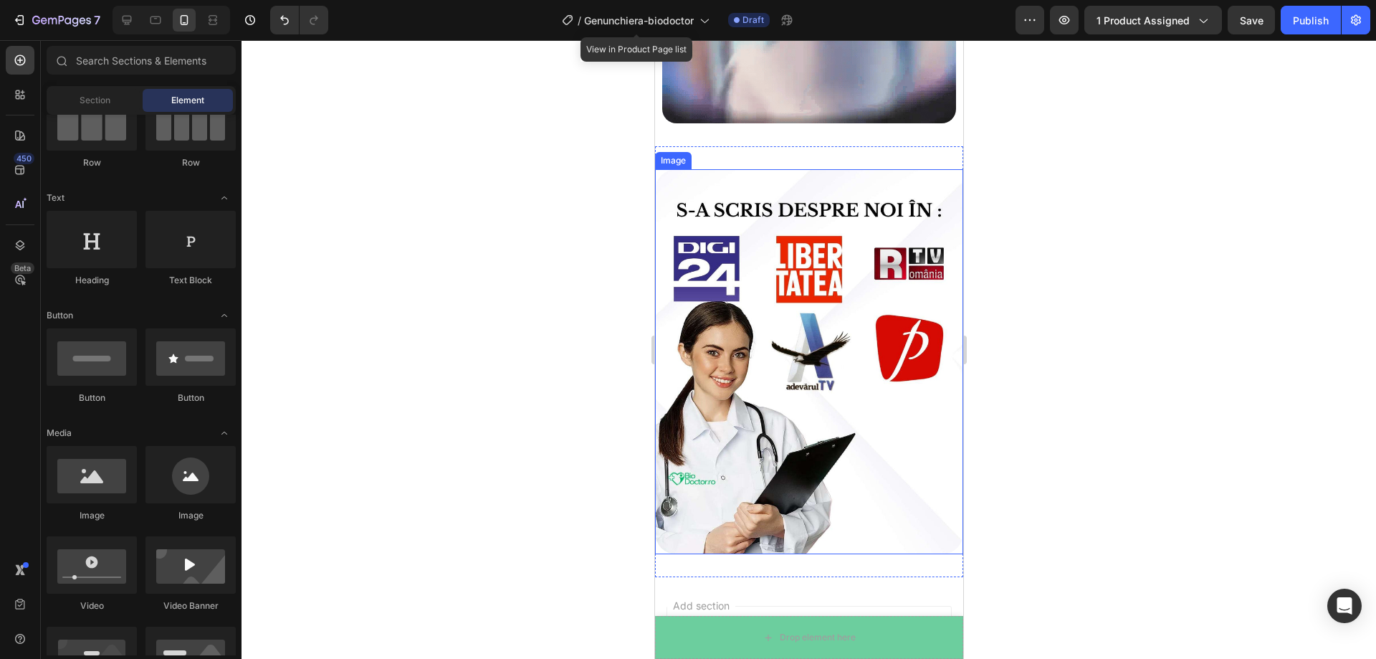
scroll to position [2050, 0]
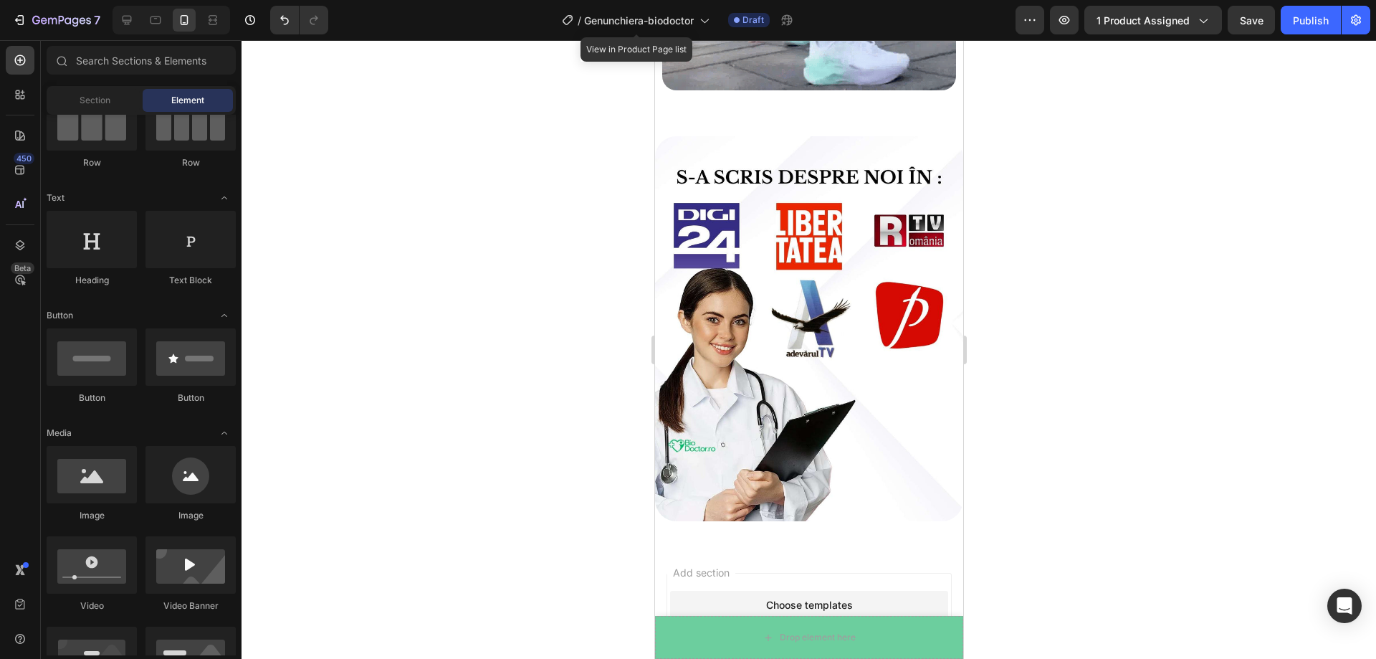
click at [1289, 409] on div at bounding box center [809, 349] width 1135 height 619
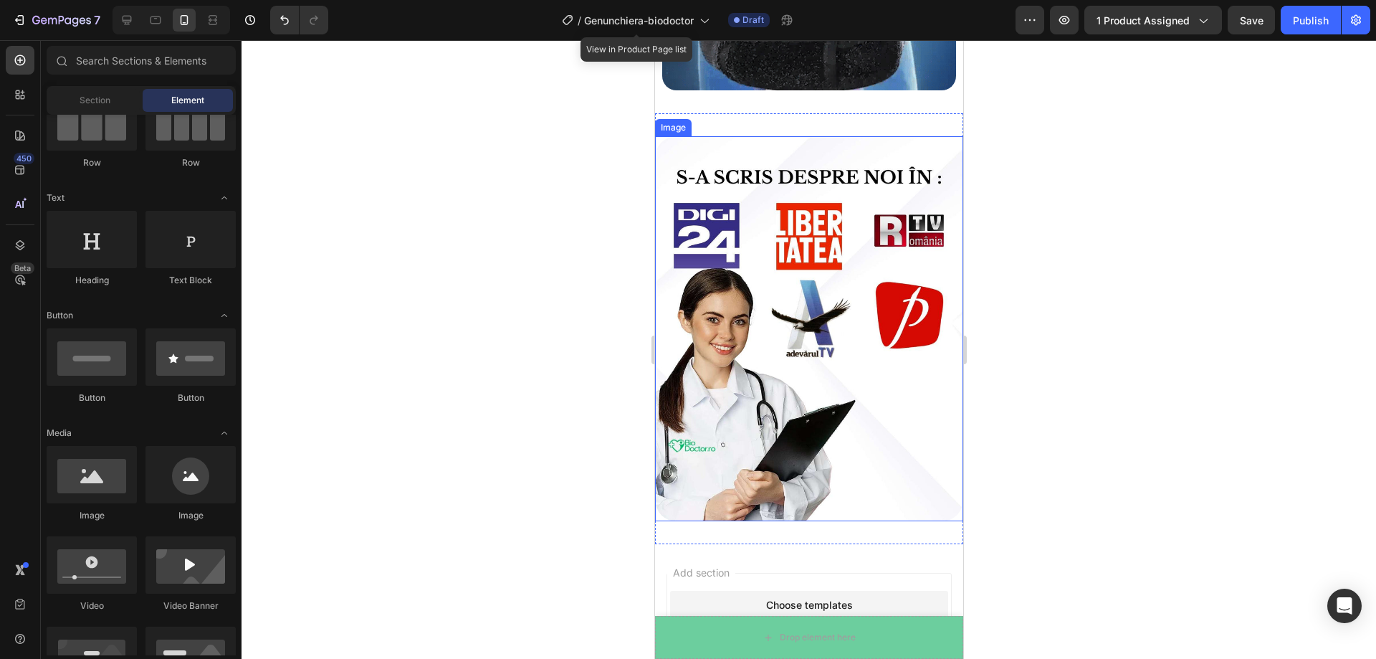
click at [1125, 290] on div at bounding box center [809, 349] width 1135 height 619
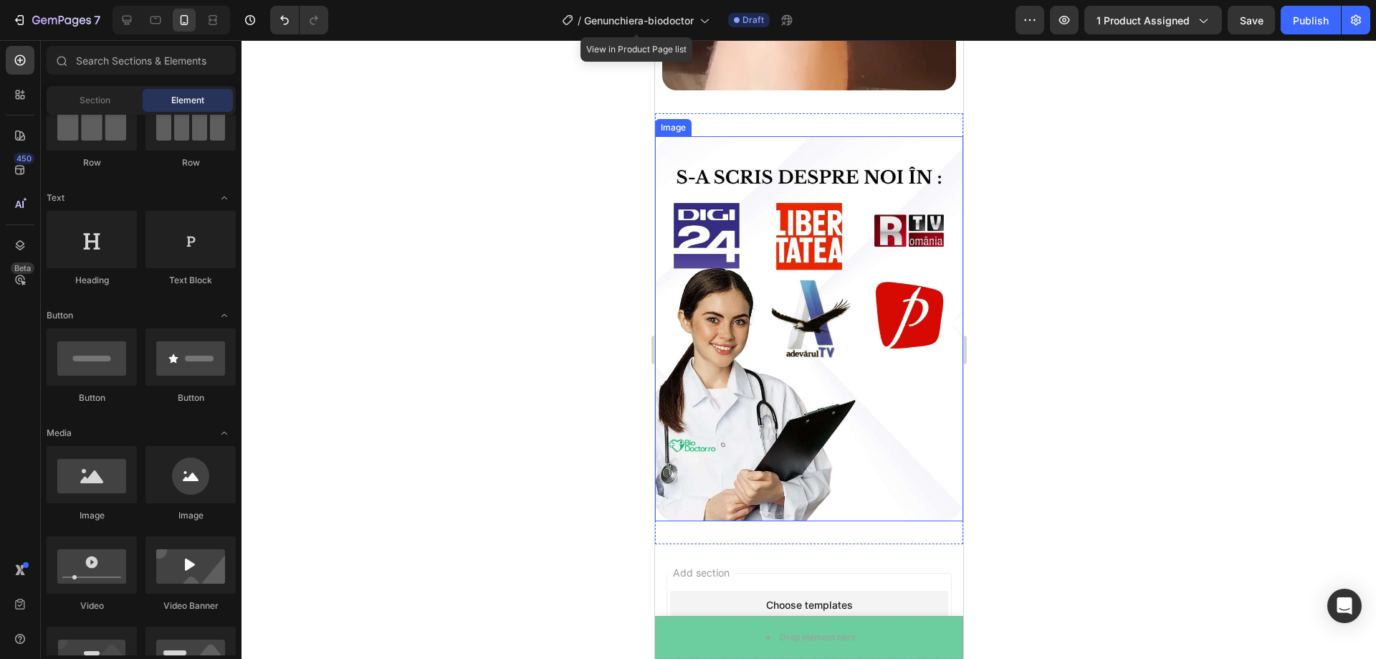
click at [1051, 291] on div at bounding box center [809, 349] width 1135 height 619
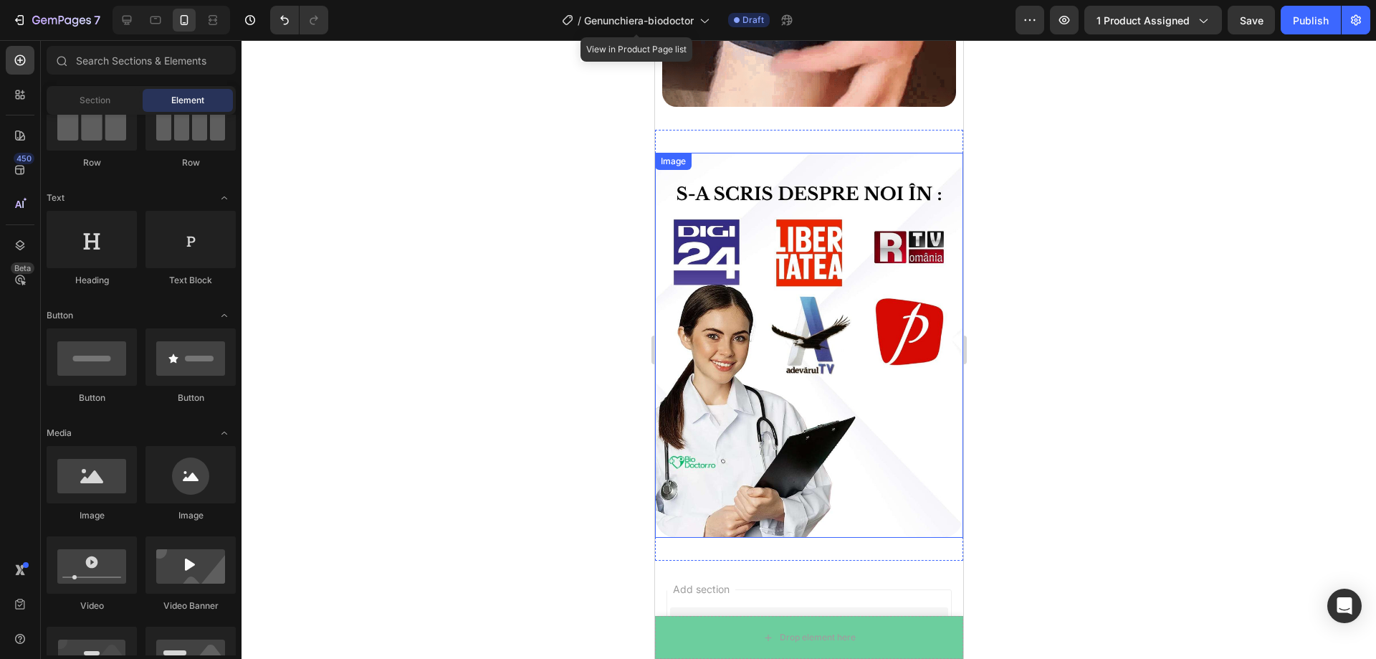
scroll to position [2068, 0]
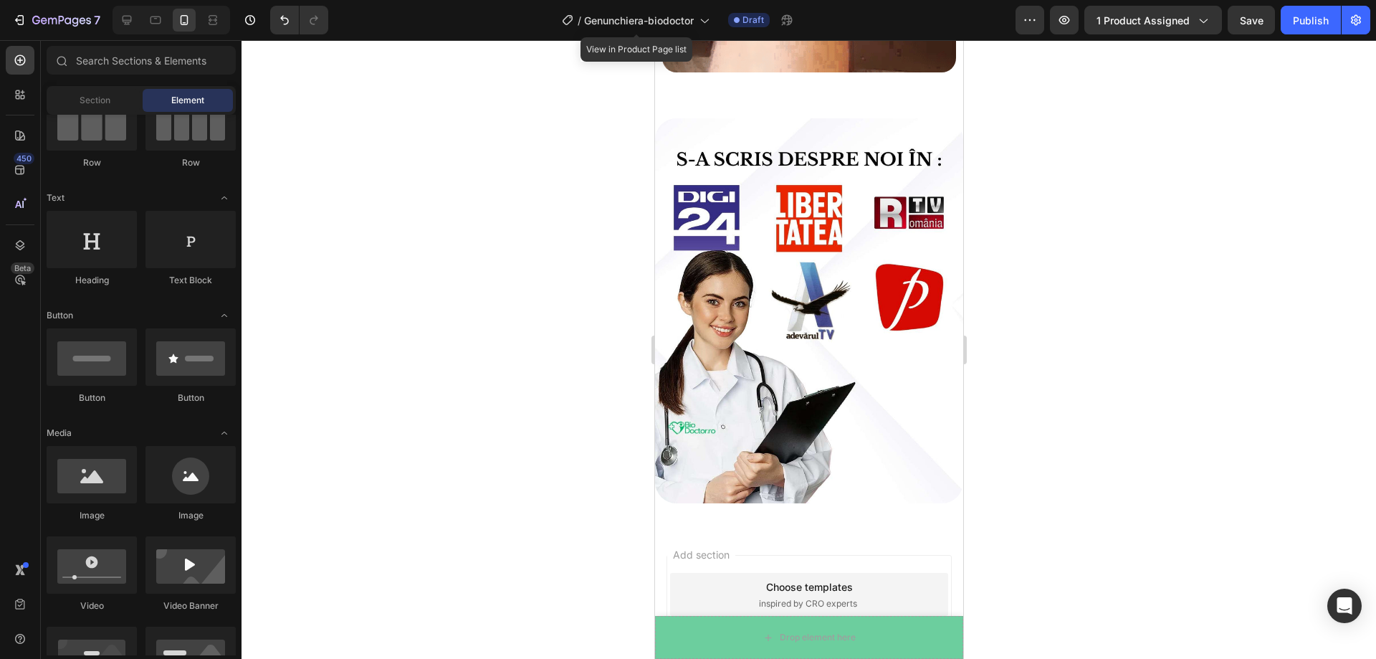
click at [1269, 265] on div at bounding box center [809, 349] width 1135 height 619
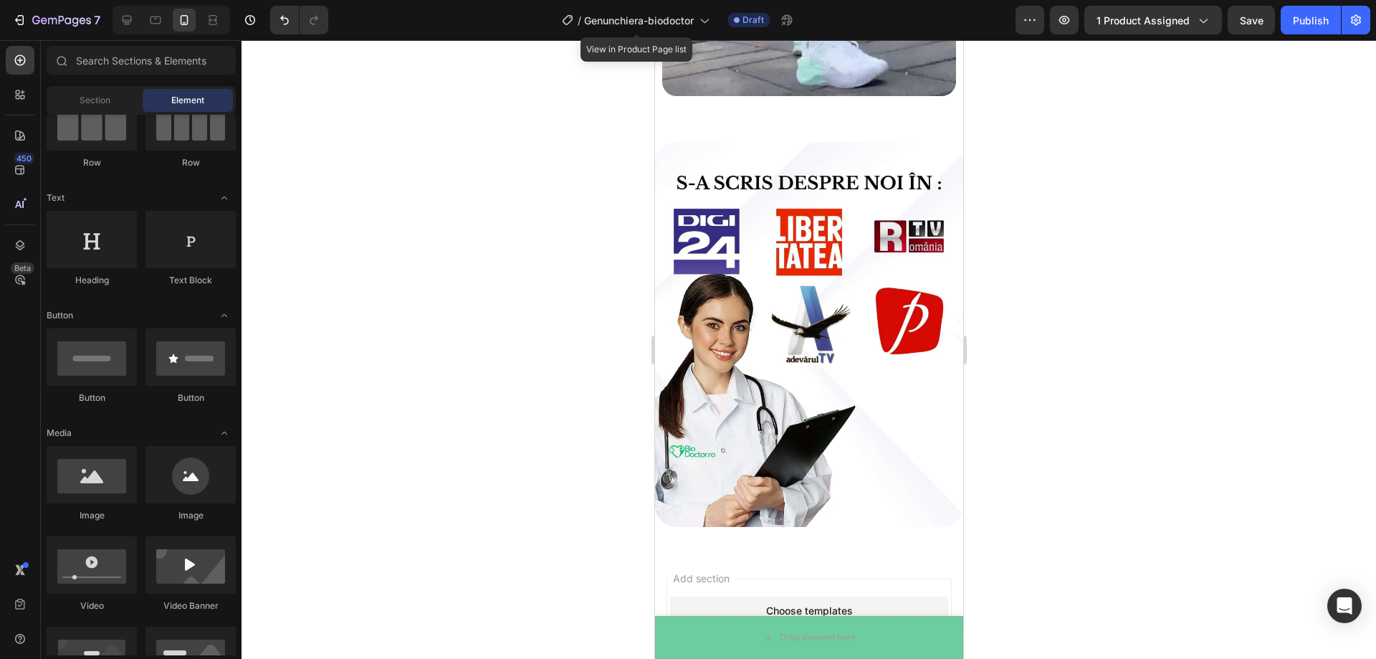
scroll to position [2058, 0]
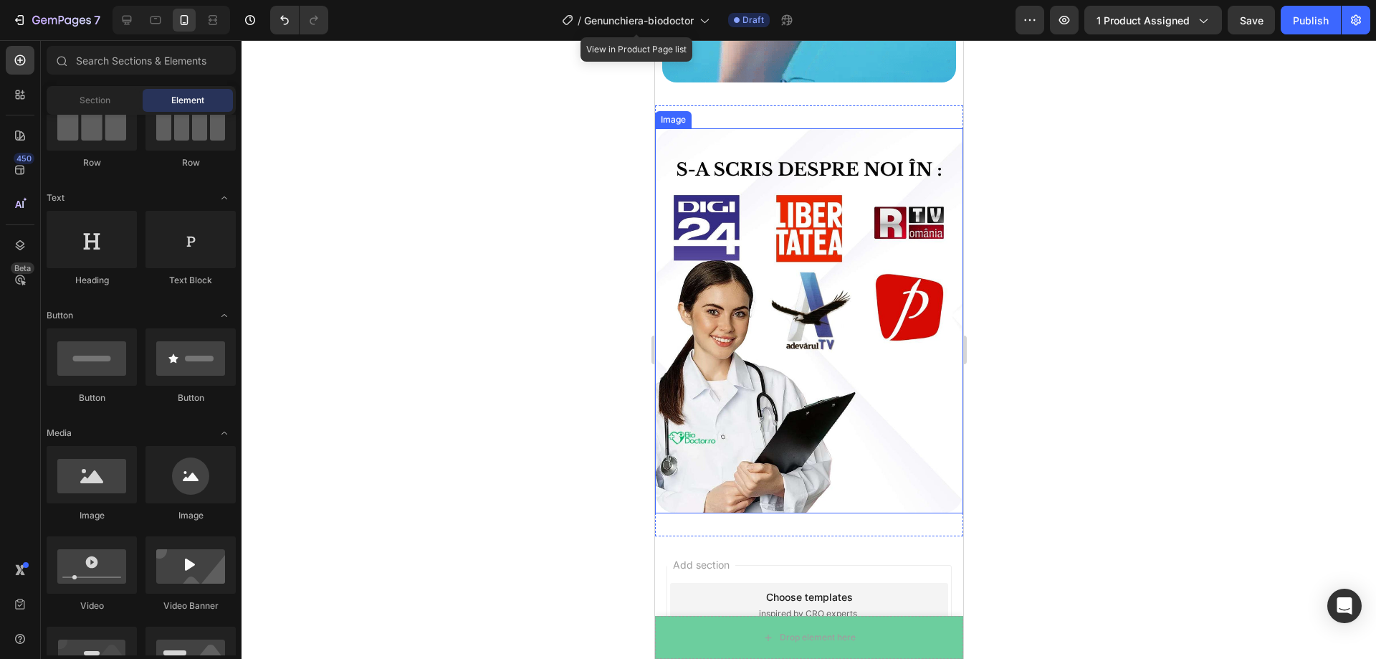
click at [1013, 204] on div at bounding box center [809, 349] width 1135 height 619
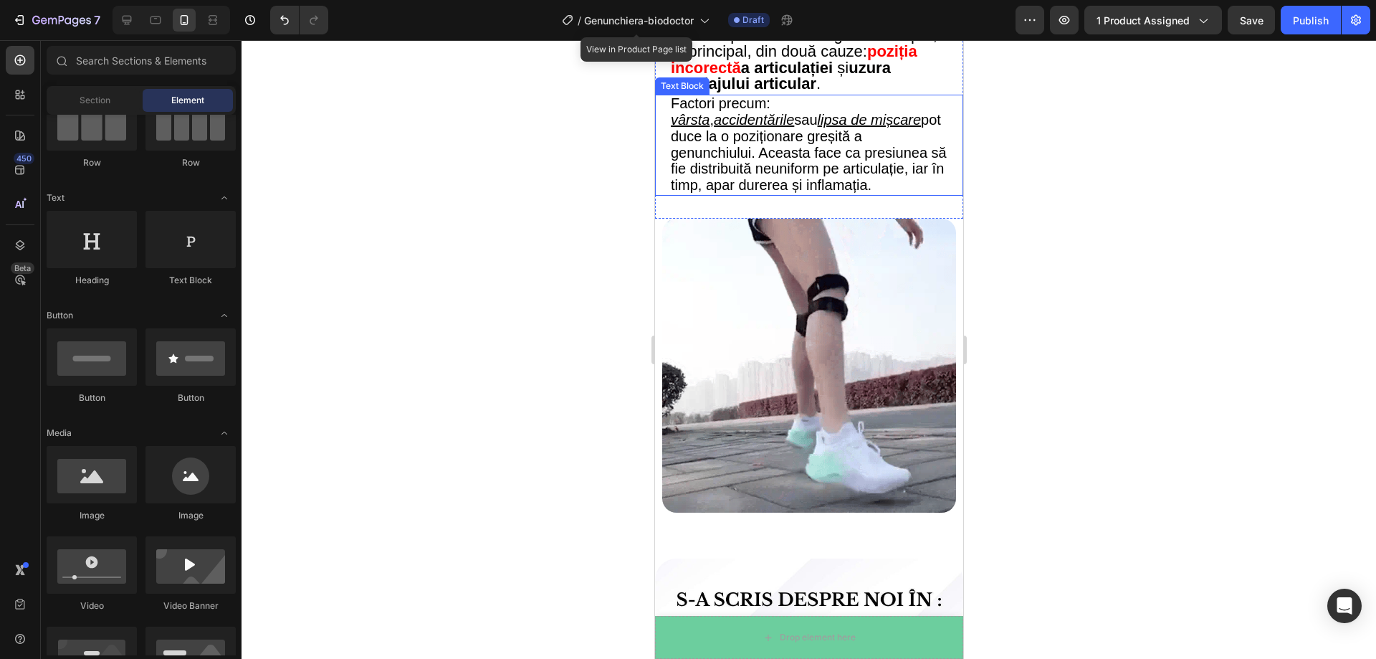
scroll to position [1556, 0]
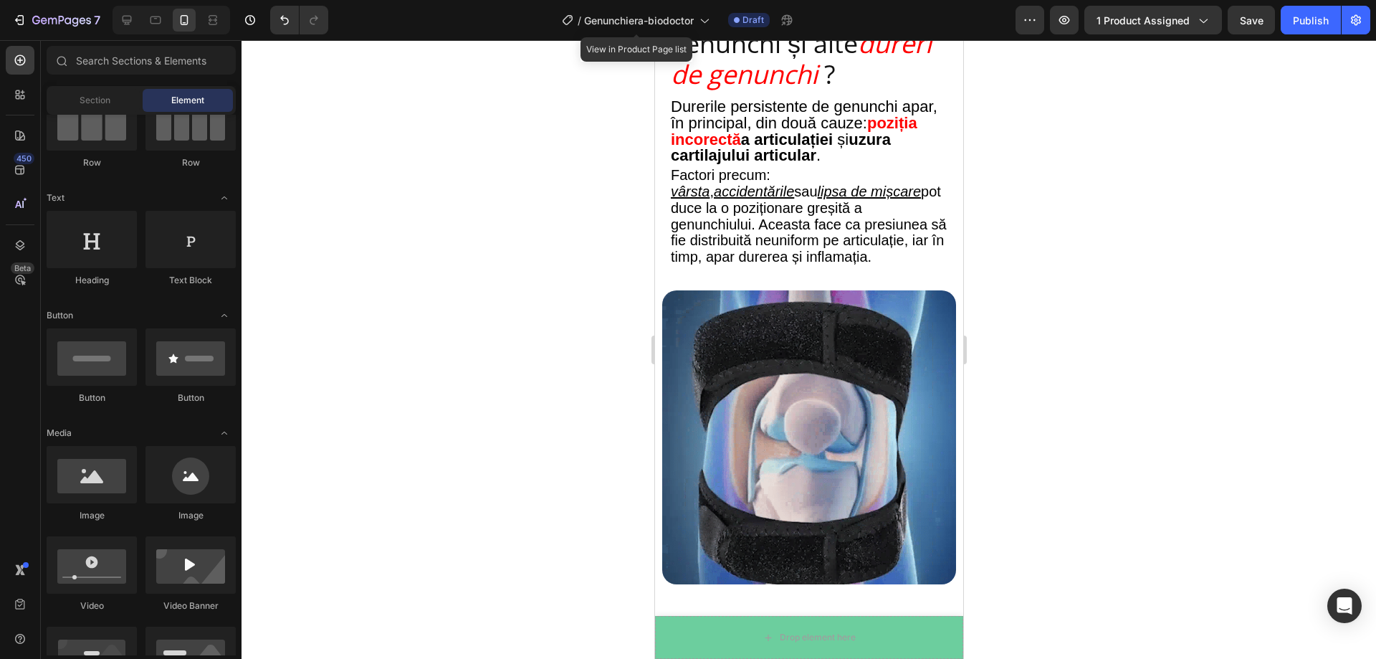
click at [1082, 236] on div at bounding box center [809, 349] width 1135 height 619
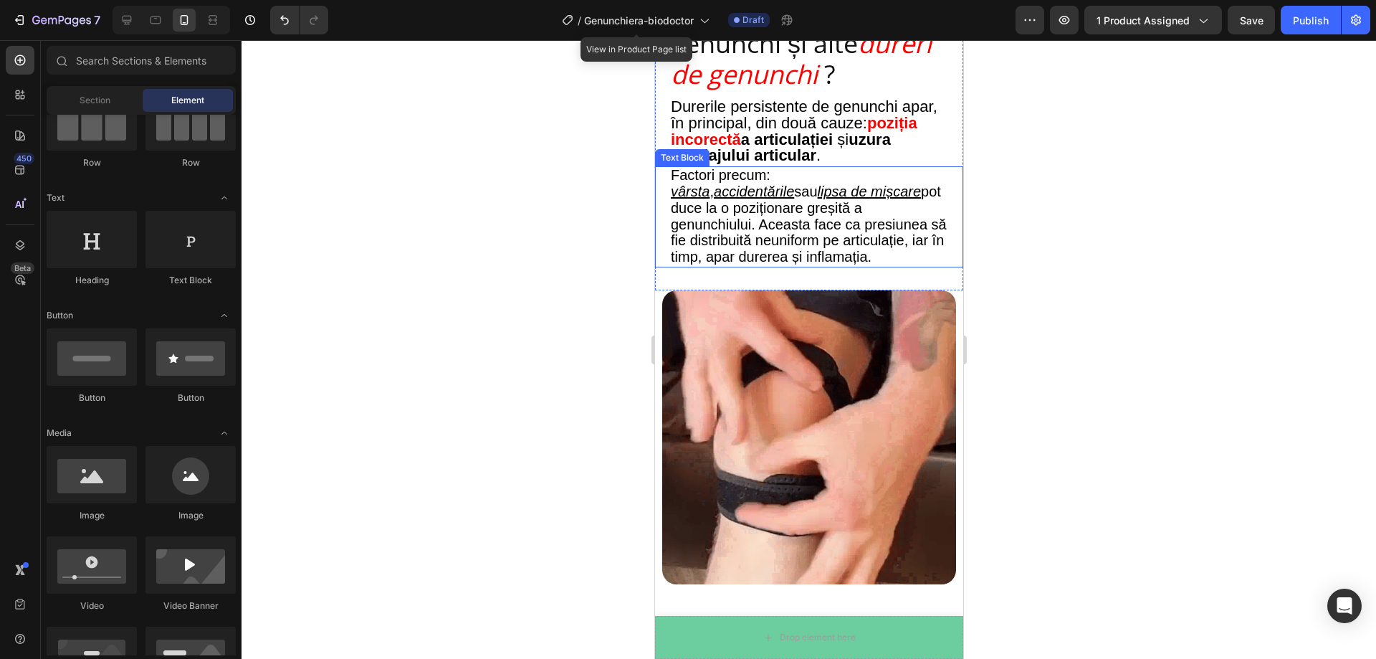
click at [671, 193] on u "vârsta" at bounding box center [689, 191] width 39 height 16
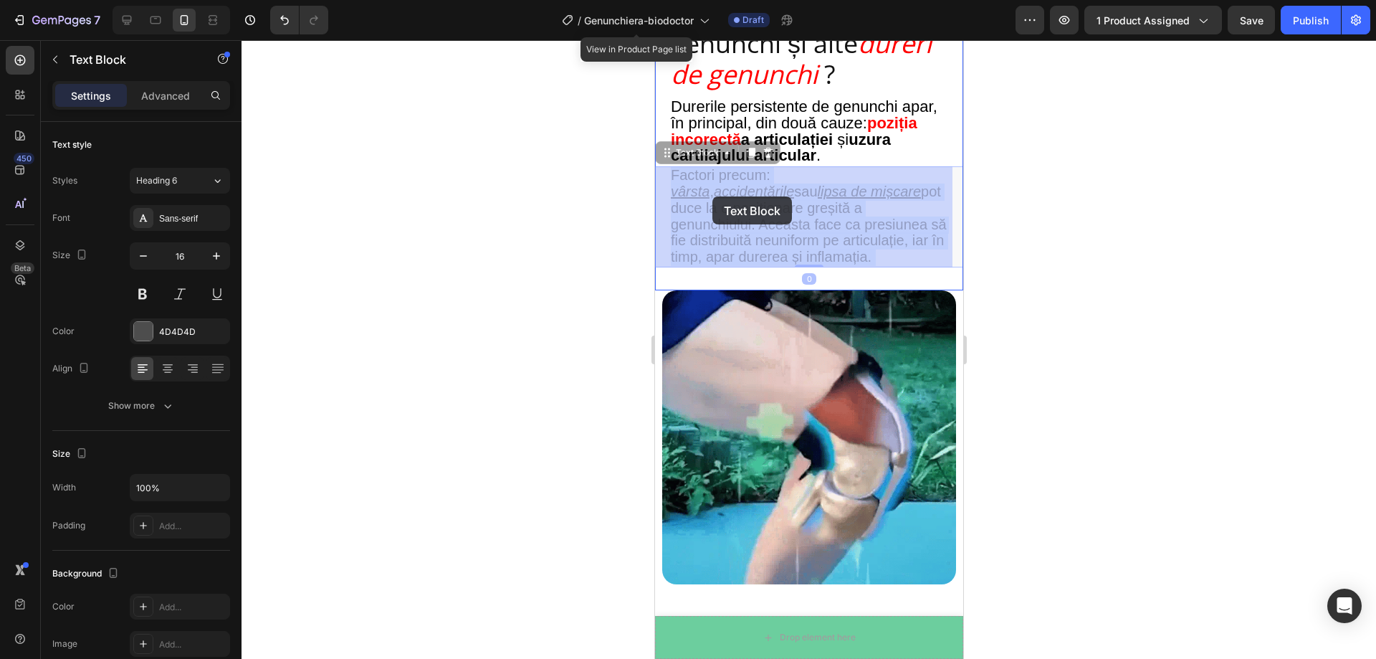
drag, startPoint x: 669, startPoint y: 194, endPoint x: 712, endPoint y: 196, distance: 42.4
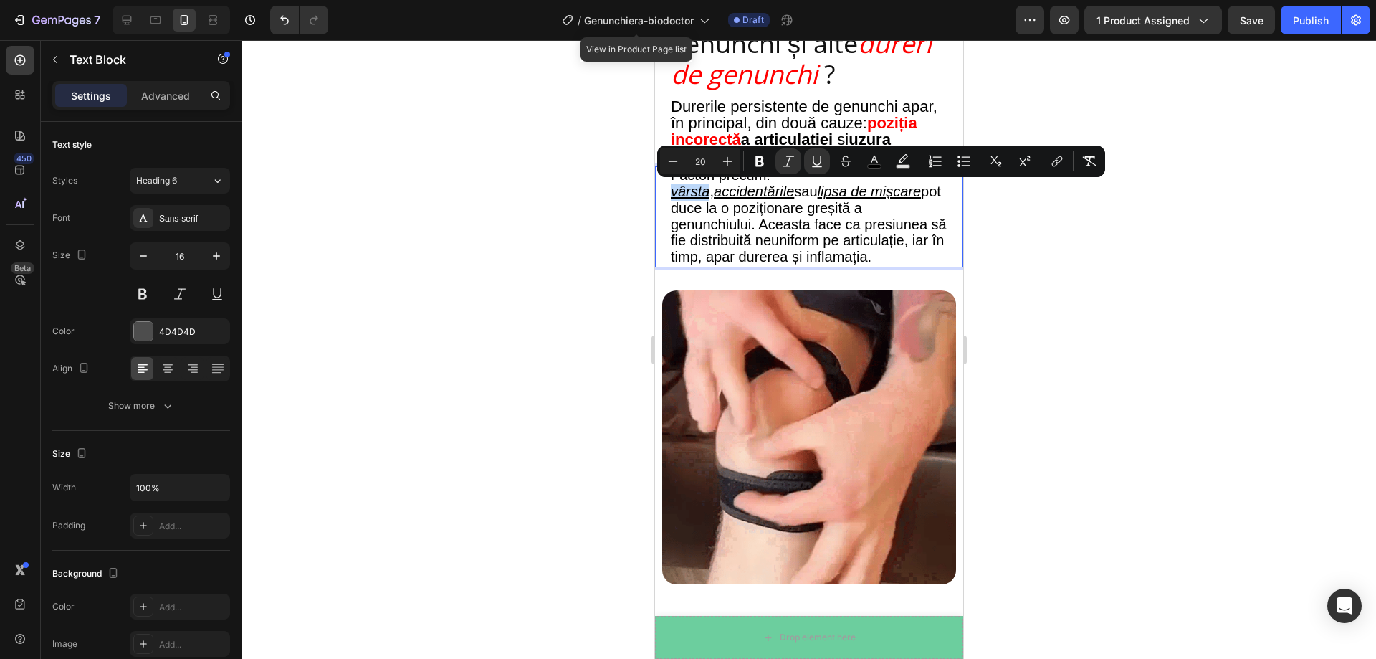
drag, startPoint x: 670, startPoint y: 193, endPoint x: 708, endPoint y: 193, distance: 38.0
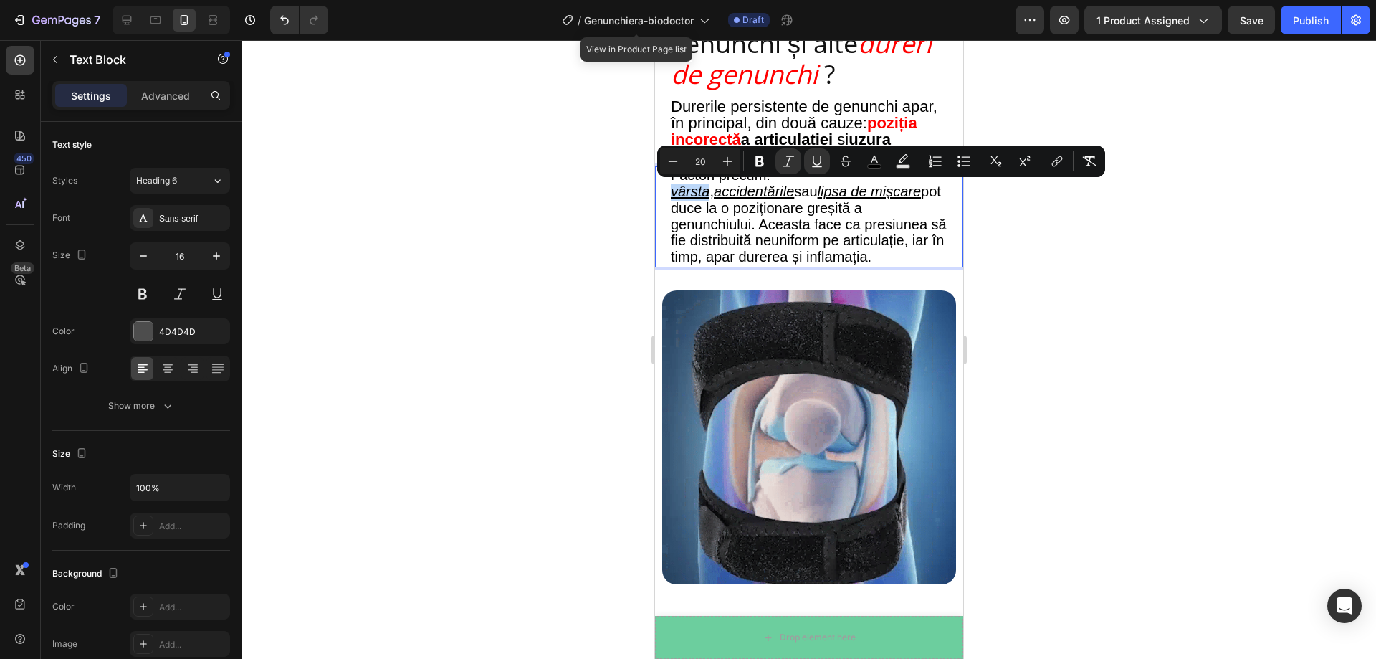
click at [708, 193] on span "vârsta , accidentările [PERSON_NAME] de mișcare pot duce la o poziționare greși…" at bounding box center [808, 223] width 276 height 81
click at [875, 163] on icon "Editor contextual toolbar" at bounding box center [874, 161] width 14 height 14
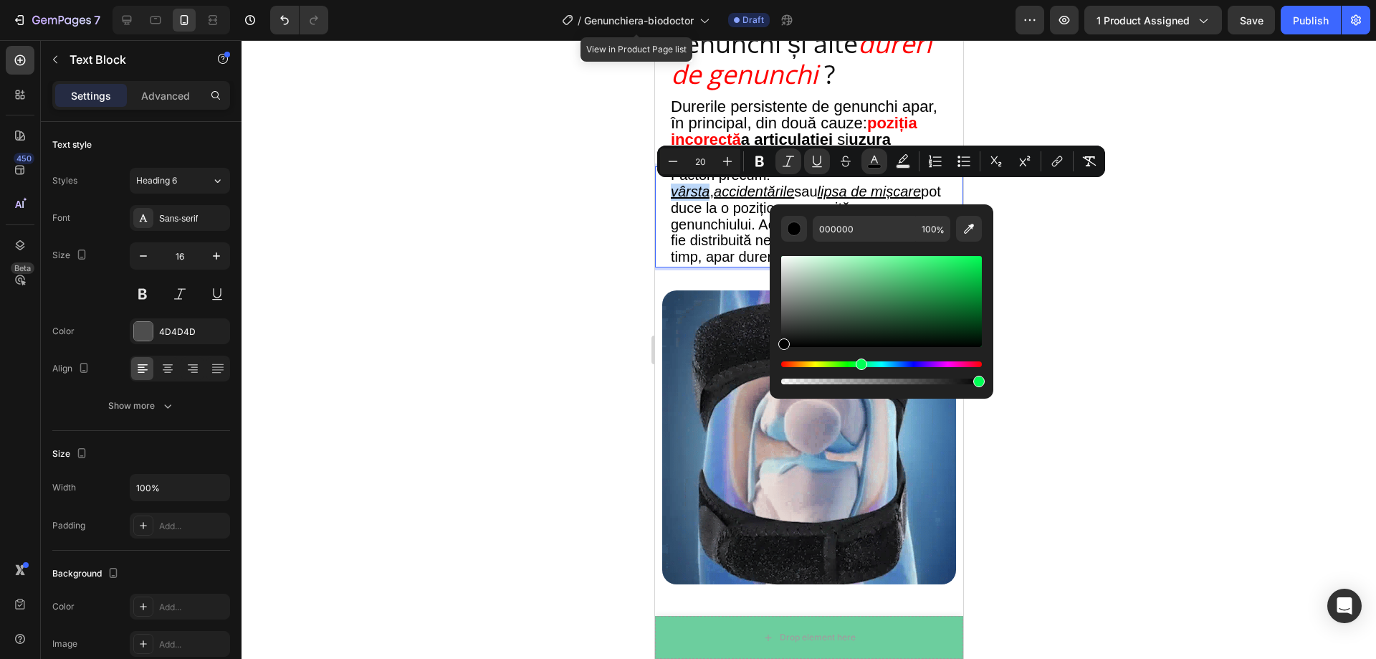
click at [859, 363] on div "Hue" at bounding box center [881, 364] width 201 height 6
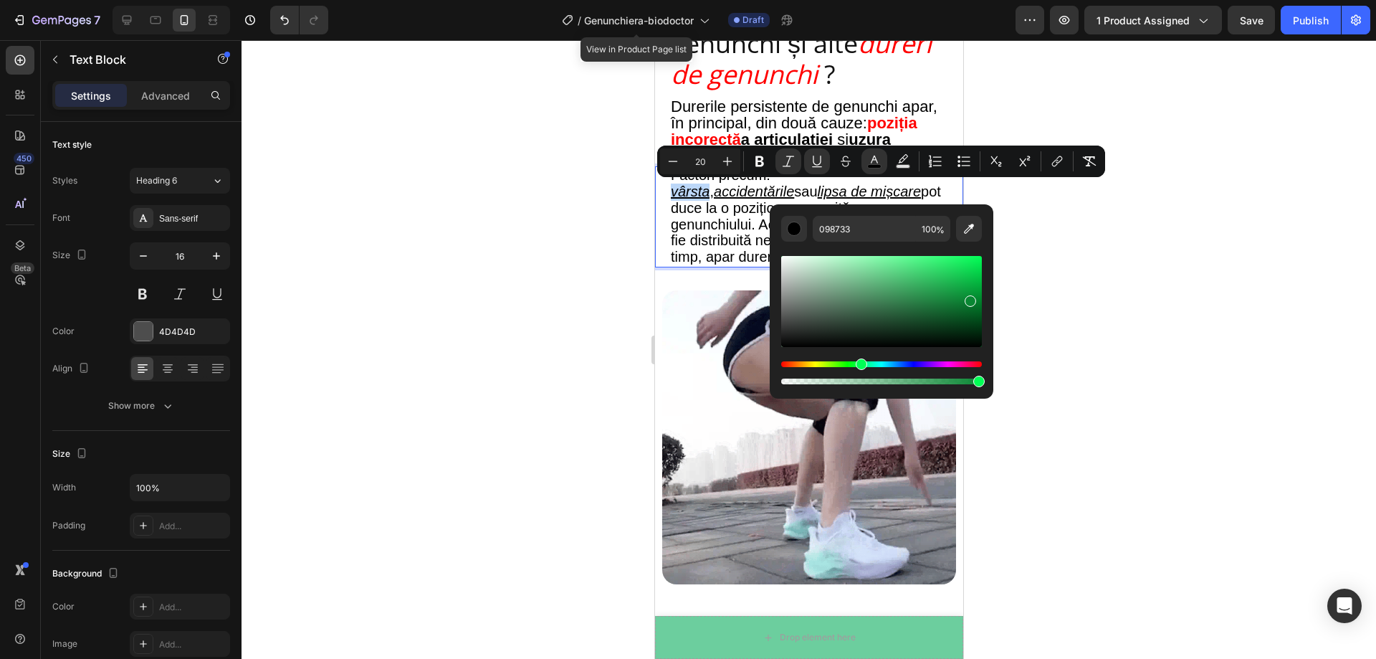
drag, startPoint x: 962, startPoint y: 266, endPoint x: 968, endPoint y: 298, distance: 32.9
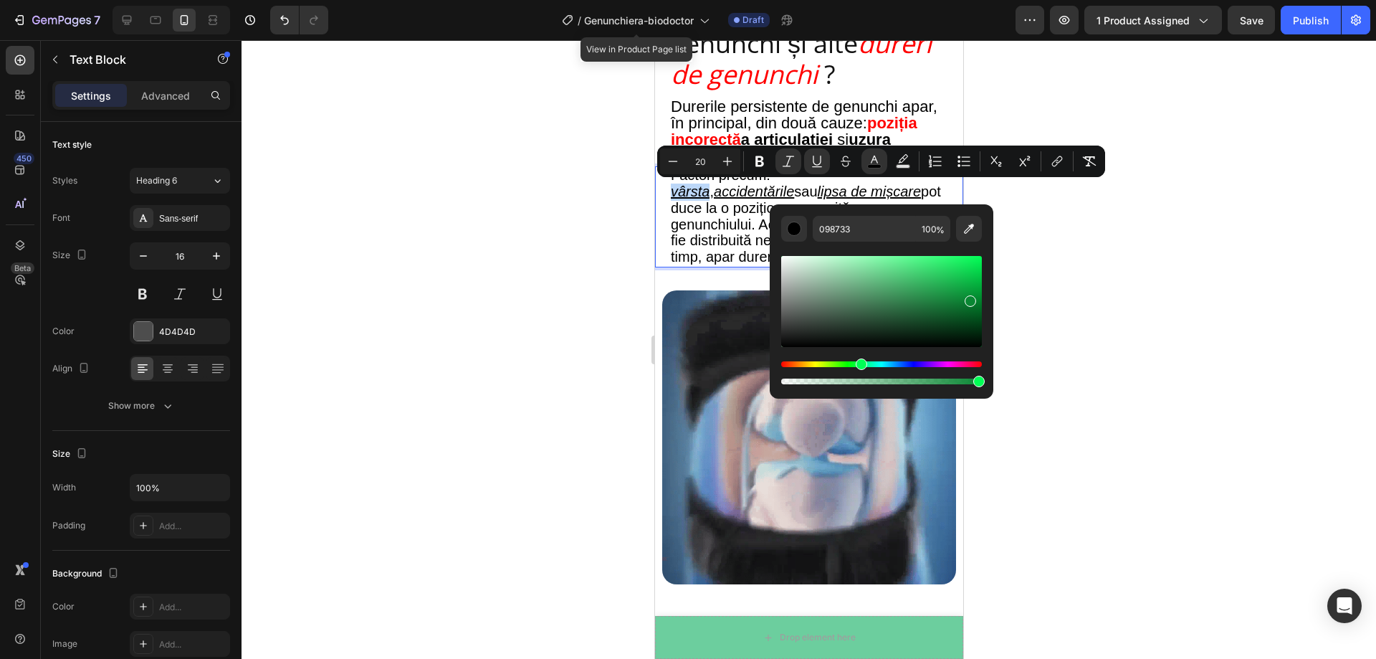
click at [968, 298] on div "Editor contextual toolbar" at bounding box center [881, 301] width 201 height 91
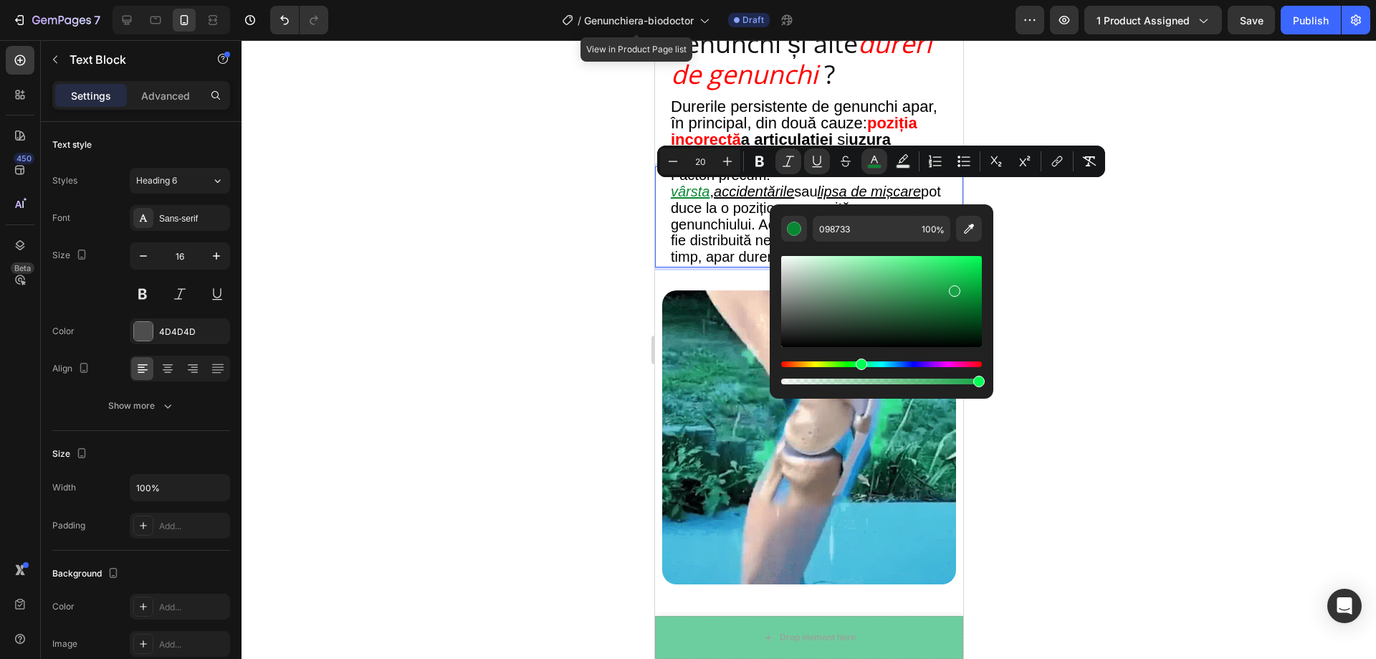
drag, startPoint x: 961, startPoint y: 300, endPoint x: 944, endPoint y: 283, distance: 24.3
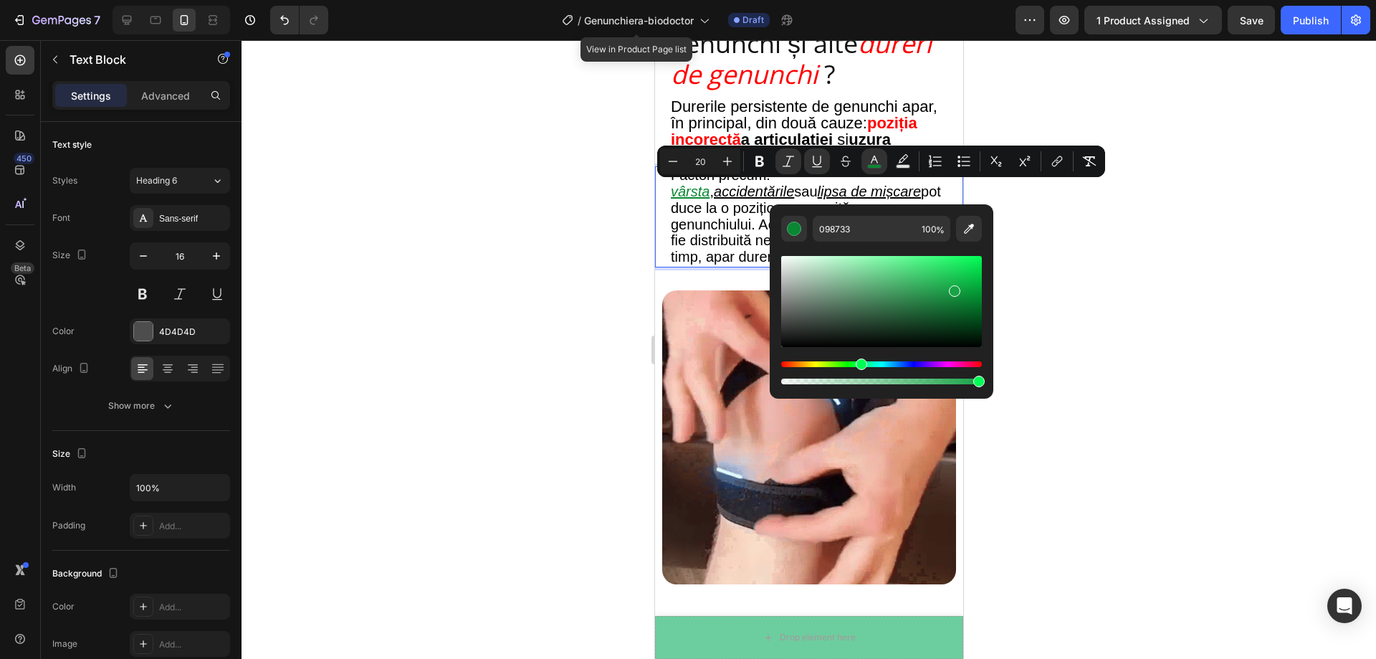
click at [944, 283] on div "Editor contextual toolbar" at bounding box center [881, 301] width 201 height 91
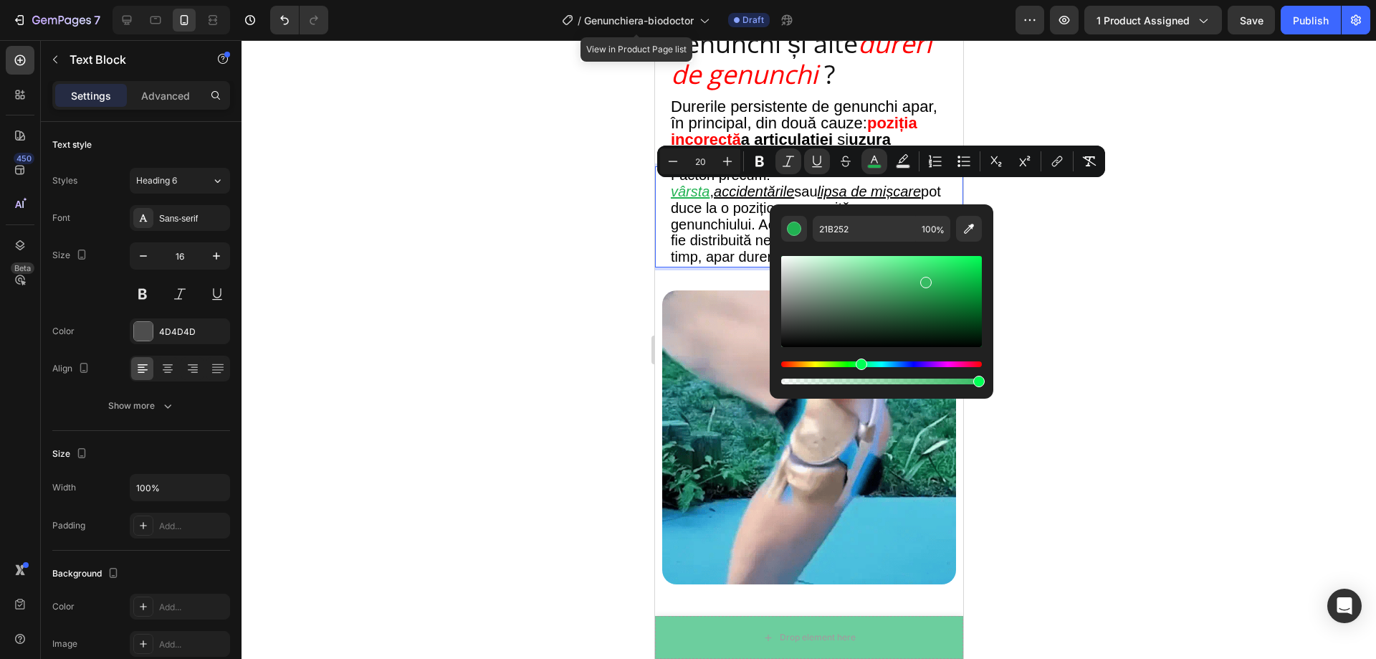
drag, startPoint x: 948, startPoint y: 287, endPoint x: 922, endPoint y: 277, distance: 27.4
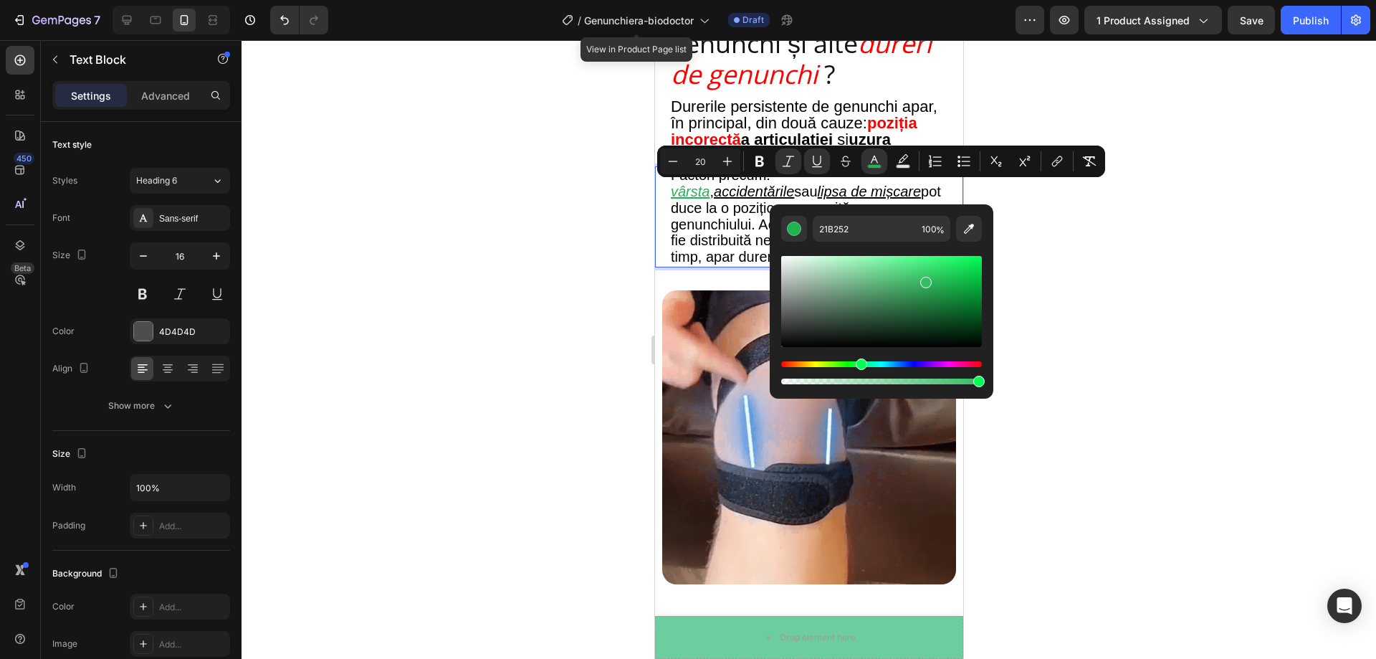
click at [922, 277] on div "Editor contextual toolbar" at bounding box center [925, 282] width 11 height 11
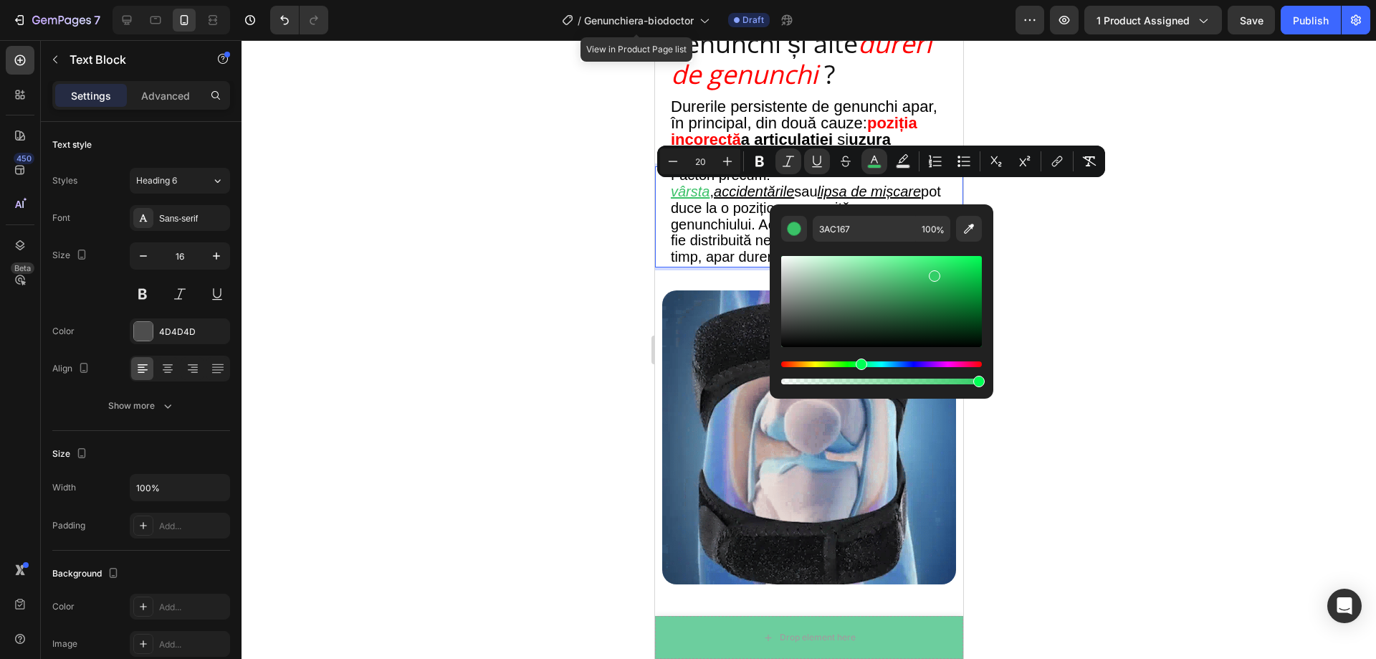
drag, startPoint x: 927, startPoint y: 283, endPoint x: 932, endPoint y: 272, distance: 11.6
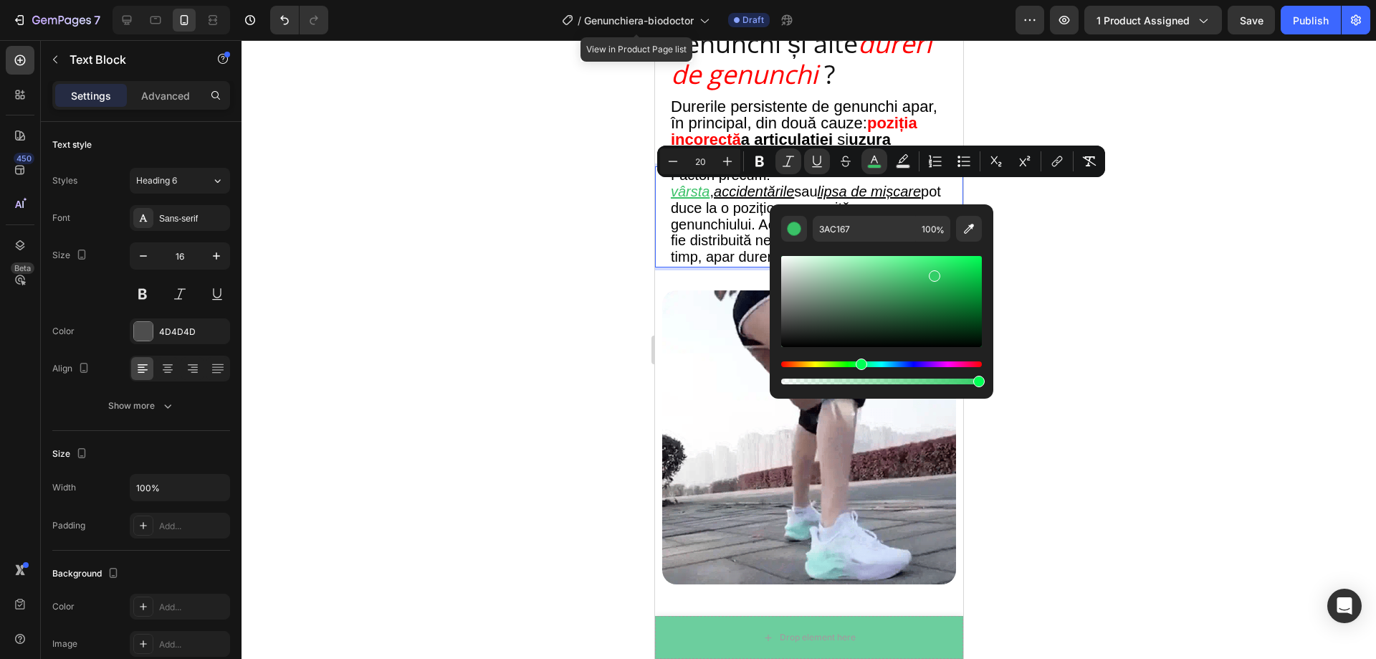
click at [932, 272] on div "Editor contextual toolbar" at bounding box center [934, 275] width 11 height 11
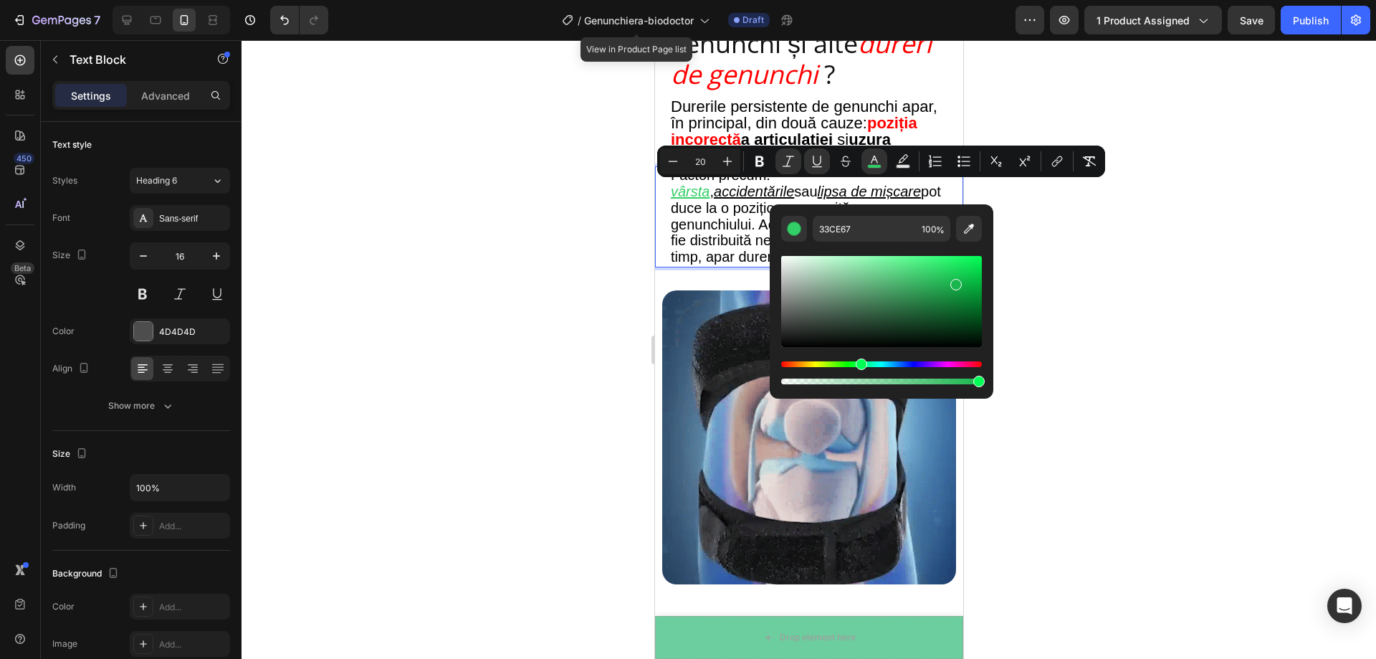
drag, startPoint x: 932, startPoint y: 272, endPoint x: 955, endPoint y: 282, distance: 24.8
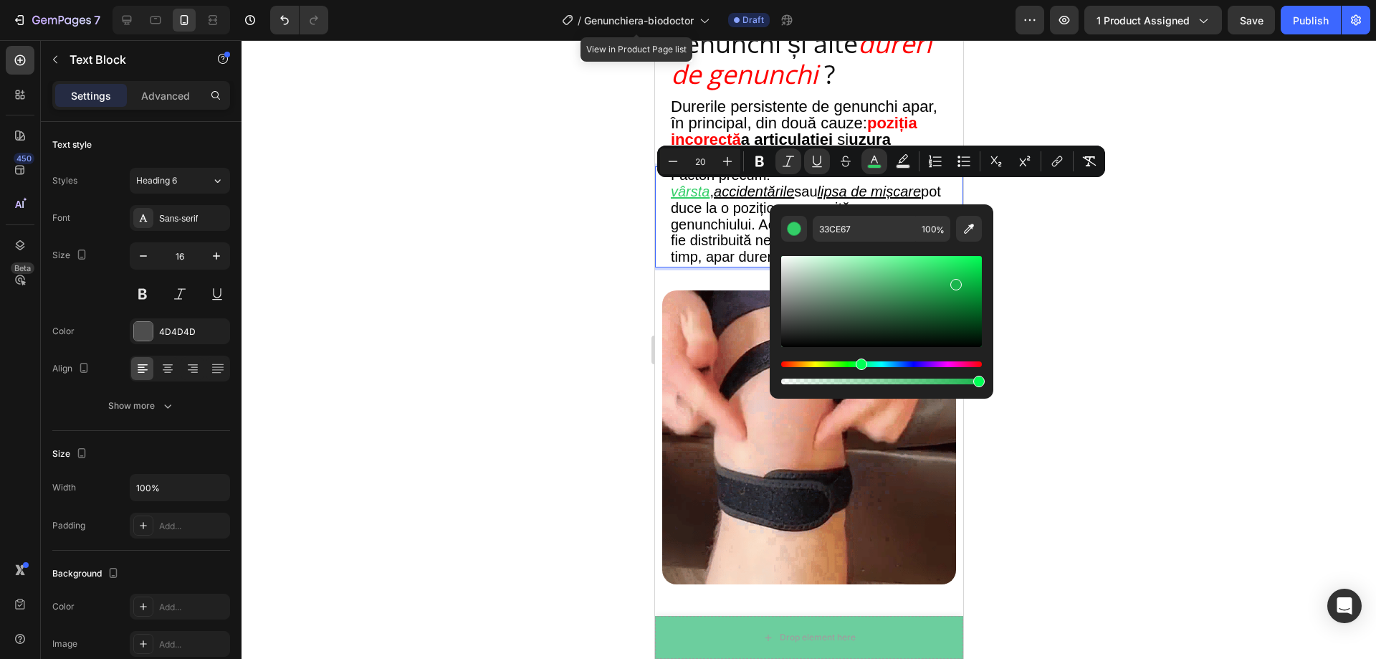
click at [955, 282] on div "Editor contextual toolbar" at bounding box center [955, 284] width 11 height 11
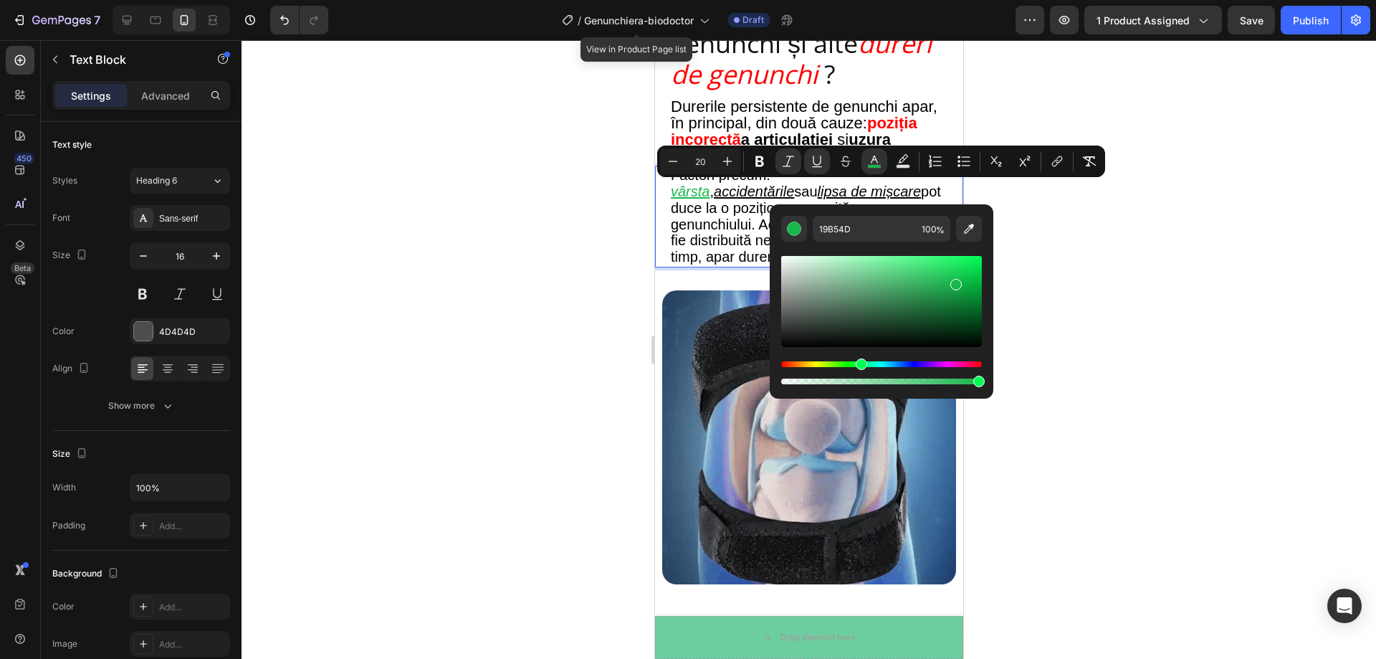
drag, startPoint x: 1609, startPoint y: 322, endPoint x: 679, endPoint y: 254, distance: 932.8
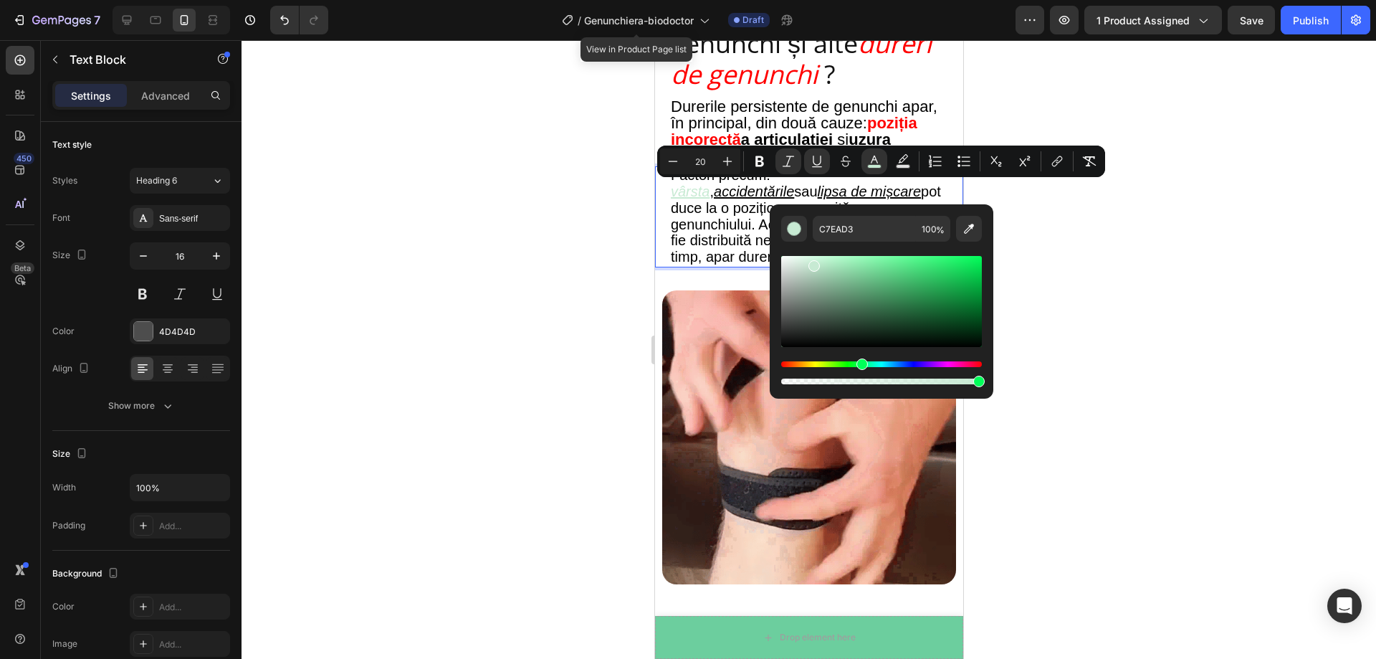
drag, startPoint x: 809, startPoint y: 270, endPoint x: 796, endPoint y: 358, distance: 88.5
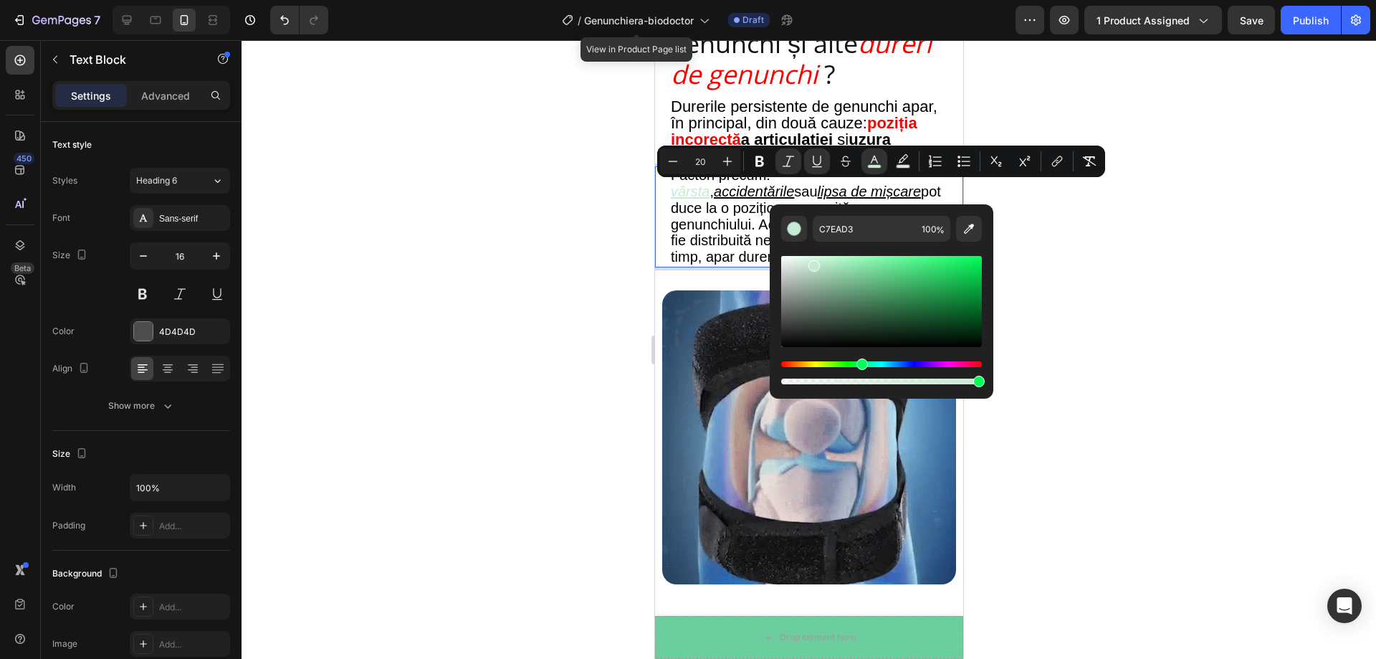
click at [796, 358] on div "Editor contextual toolbar" at bounding box center [881, 320] width 201 height 134
type input "000000"
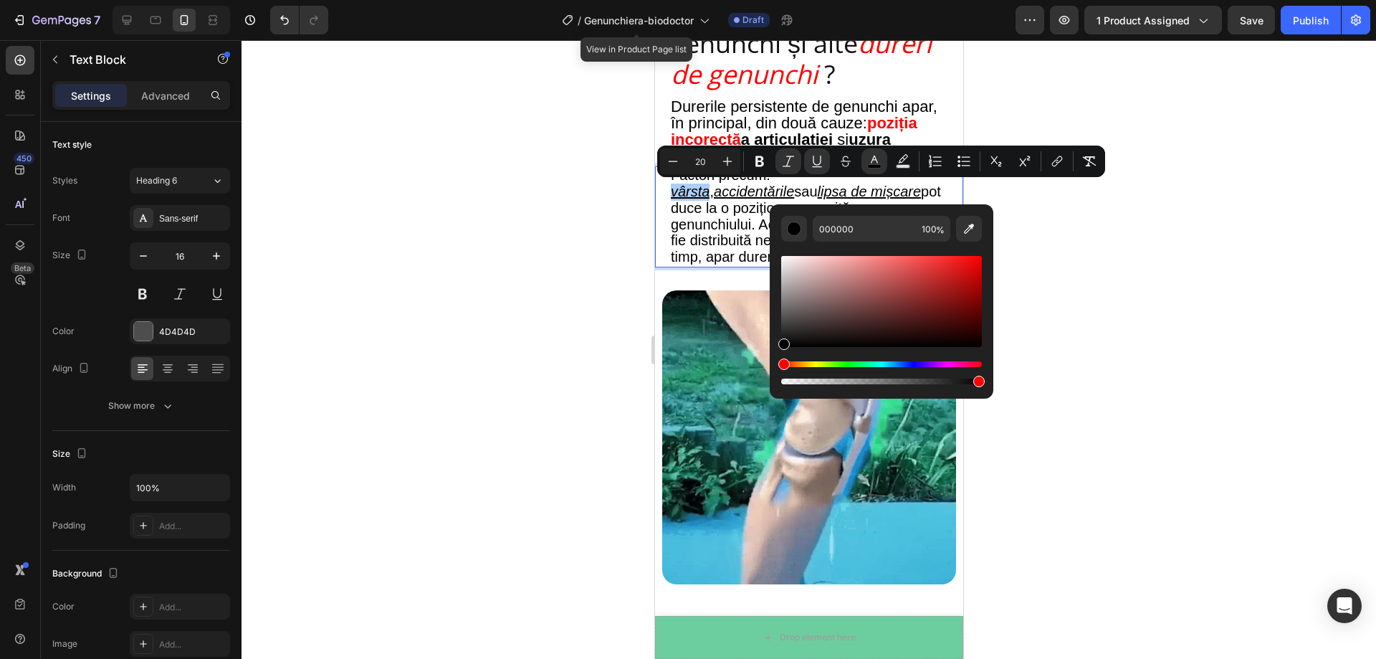
click at [1121, 313] on div at bounding box center [809, 349] width 1135 height 619
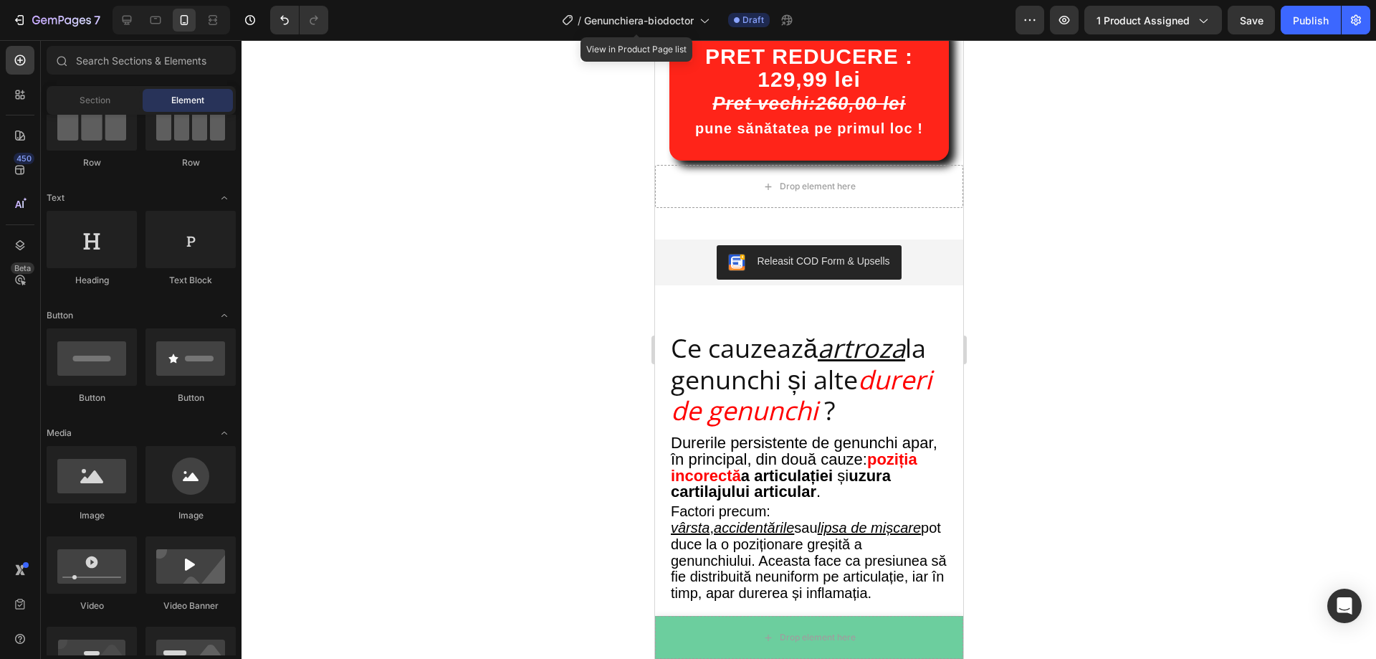
scroll to position [1218, 0]
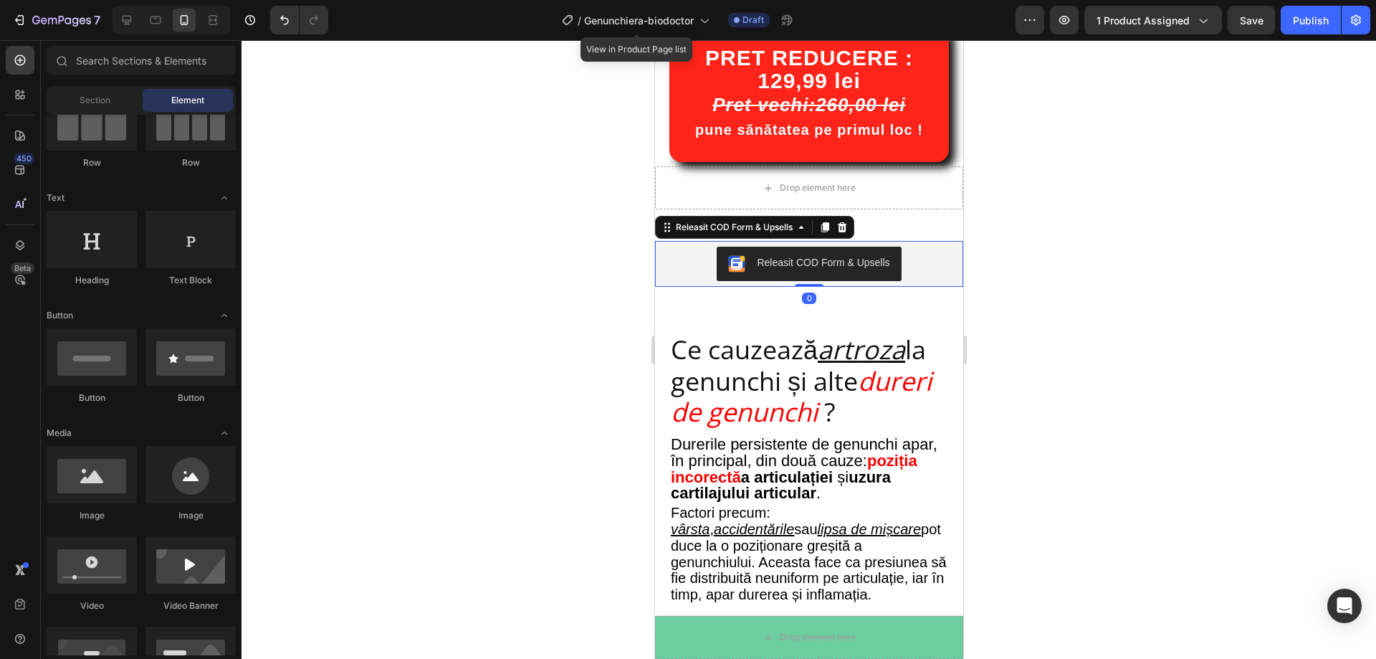
click at [690, 249] on div "Releasit COD Form & Upsells" at bounding box center [808, 264] width 297 height 34
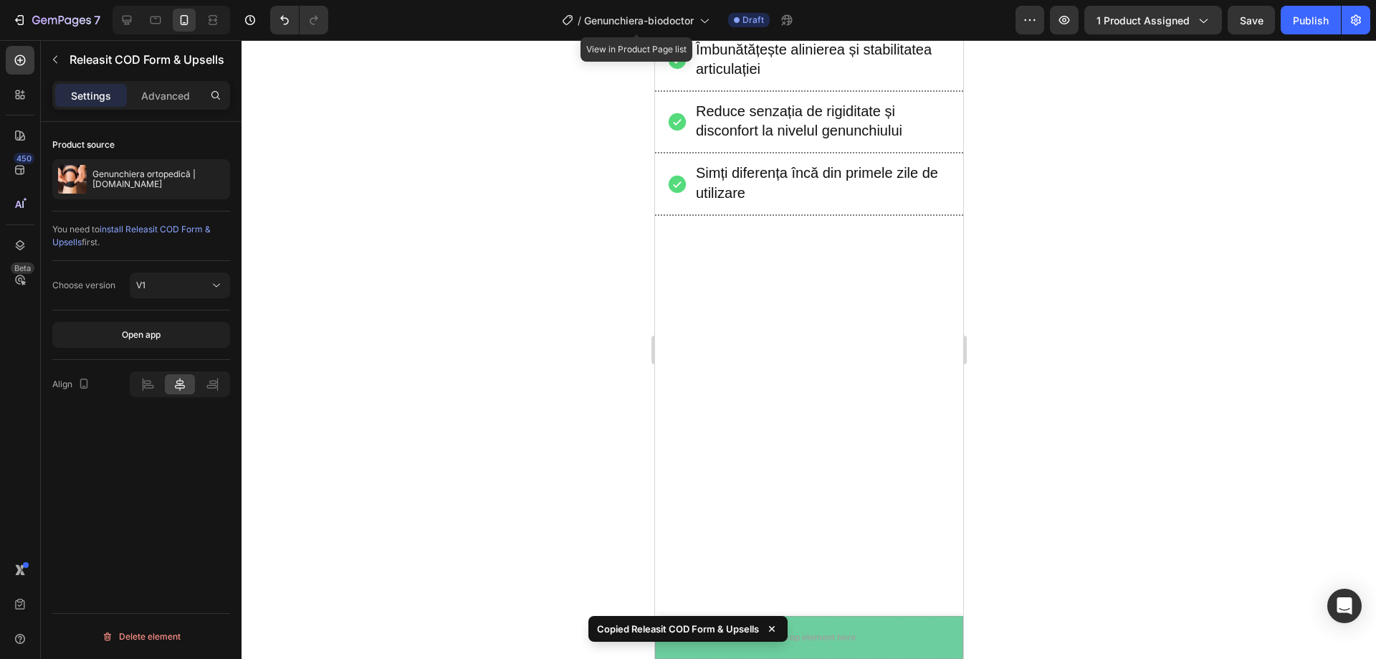
scroll to position [287, 0]
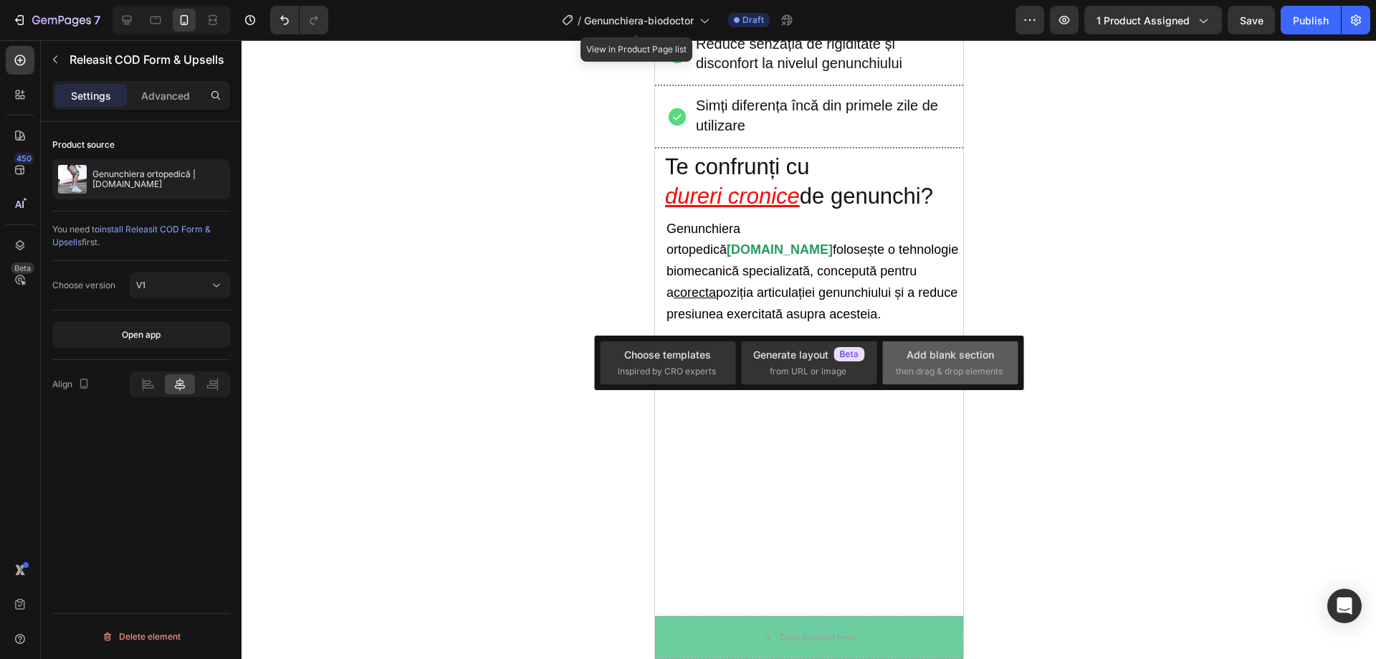
click at [937, 364] on div "Add blank section then drag & drop elements" at bounding box center [950, 362] width 109 height 31
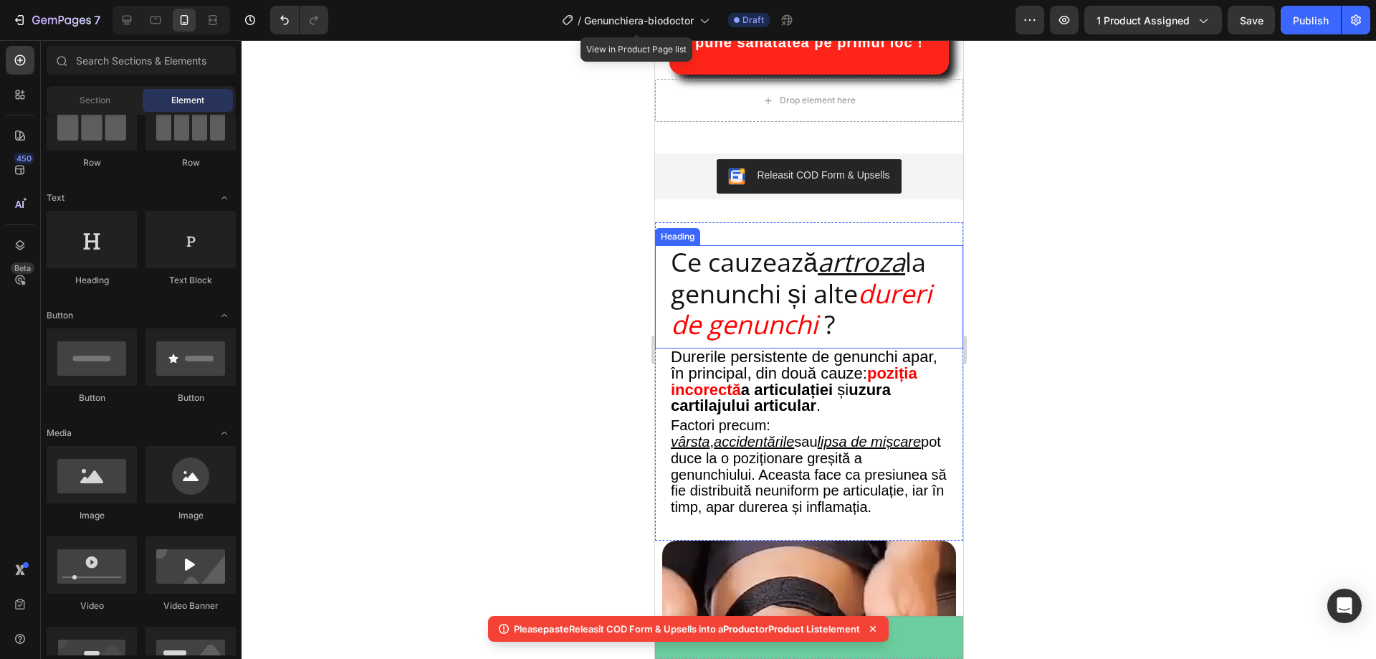
scroll to position [1218, 0]
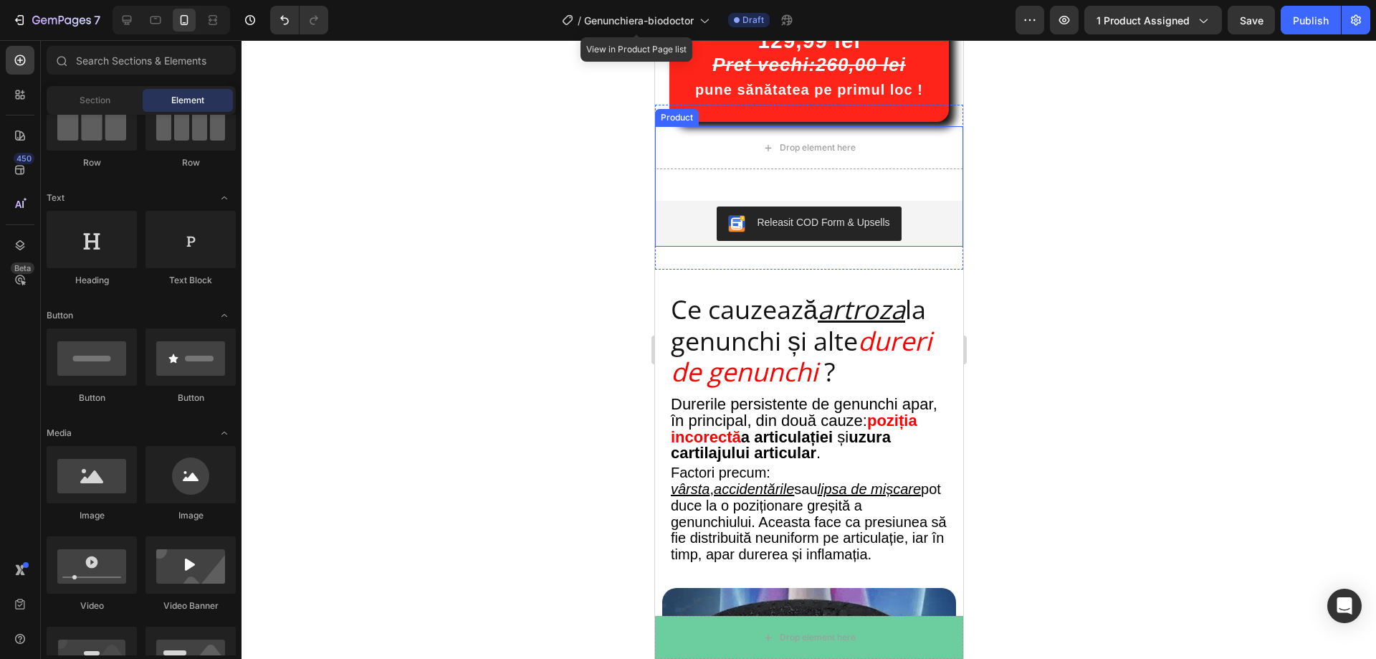
click at [669, 182] on div "Releasit COD Form & Upsells Releasit COD Form & Upsells" at bounding box center [808, 214] width 308 height 66
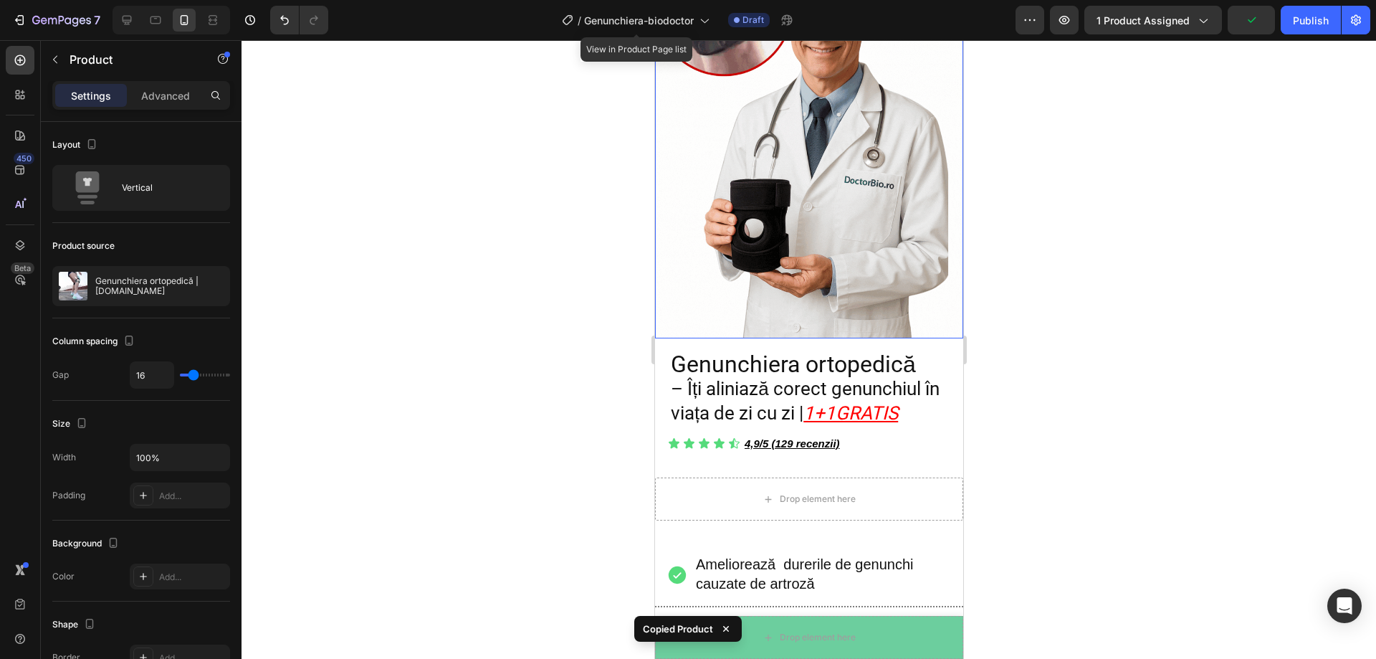
scroll to position [430, 0]
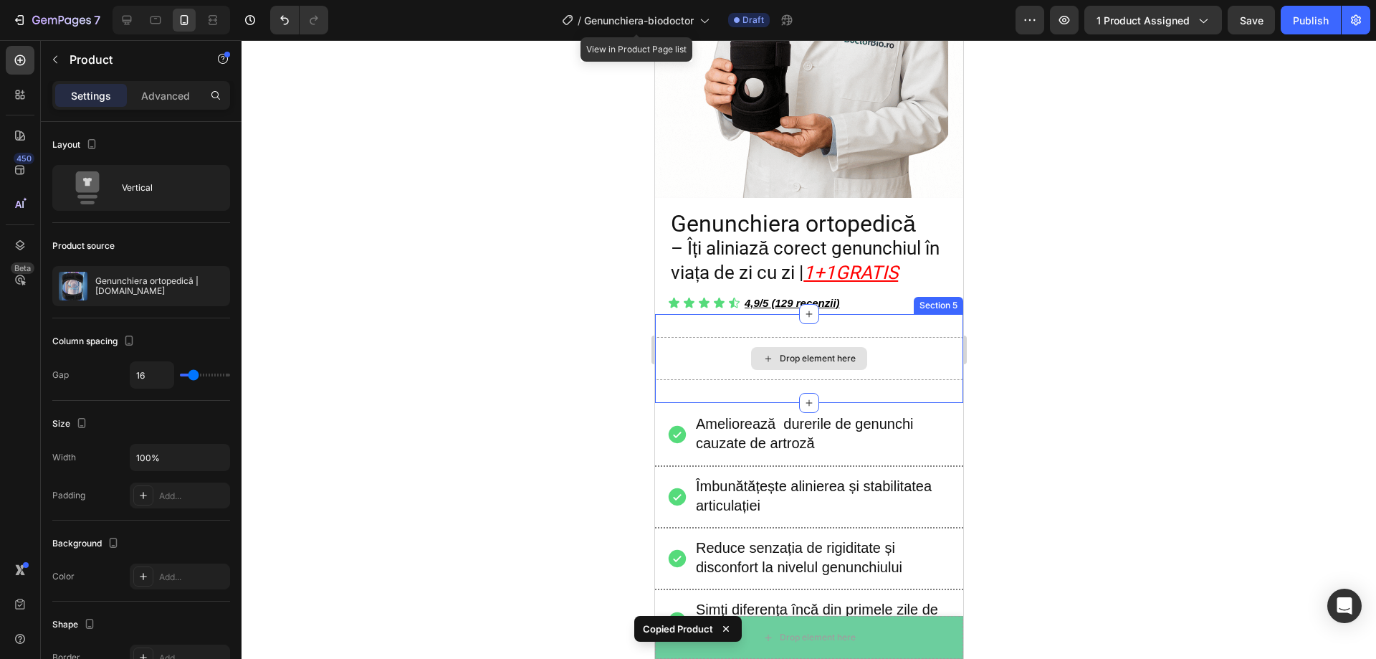
click at [769, 347] on div "Drop element here" at bounding box center [808, 358] width 116 height 23
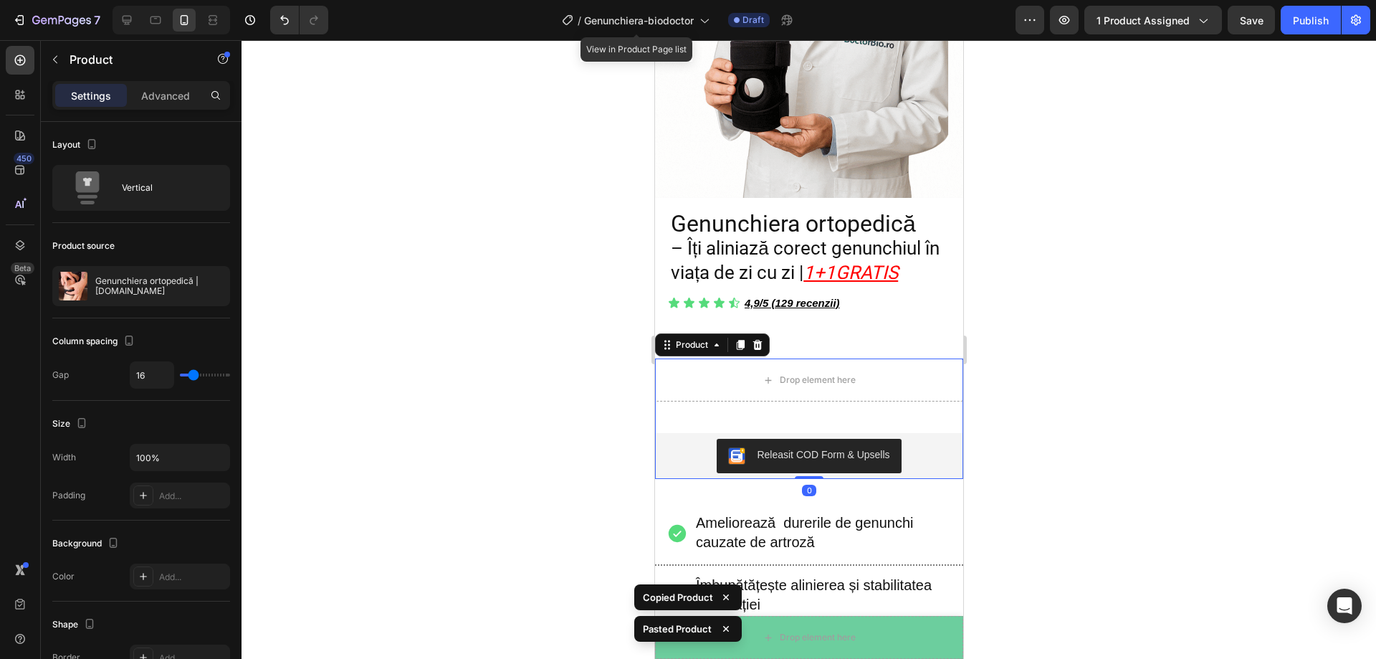
click at [1082, 354] on div at bounding box center [809, 349] width 1135 height 619
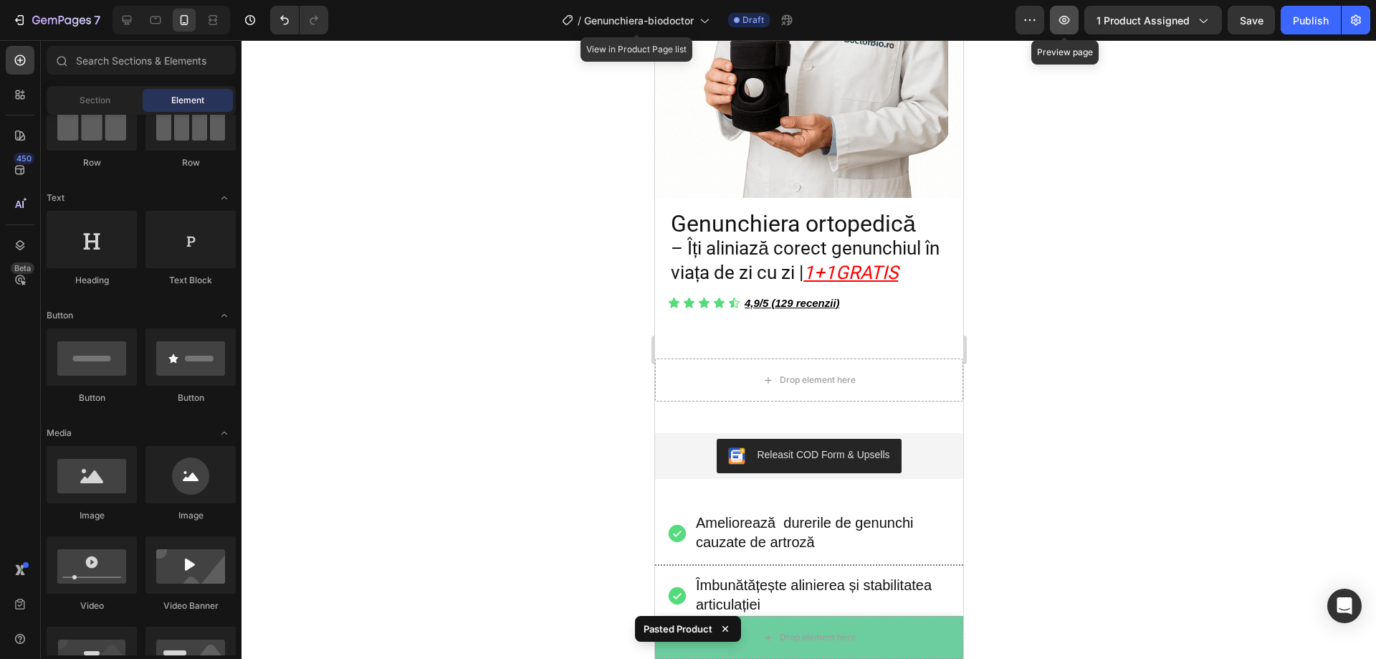
click at [1079, 20] on button "button" at bounding box center [1064, 20] width 29 height 29
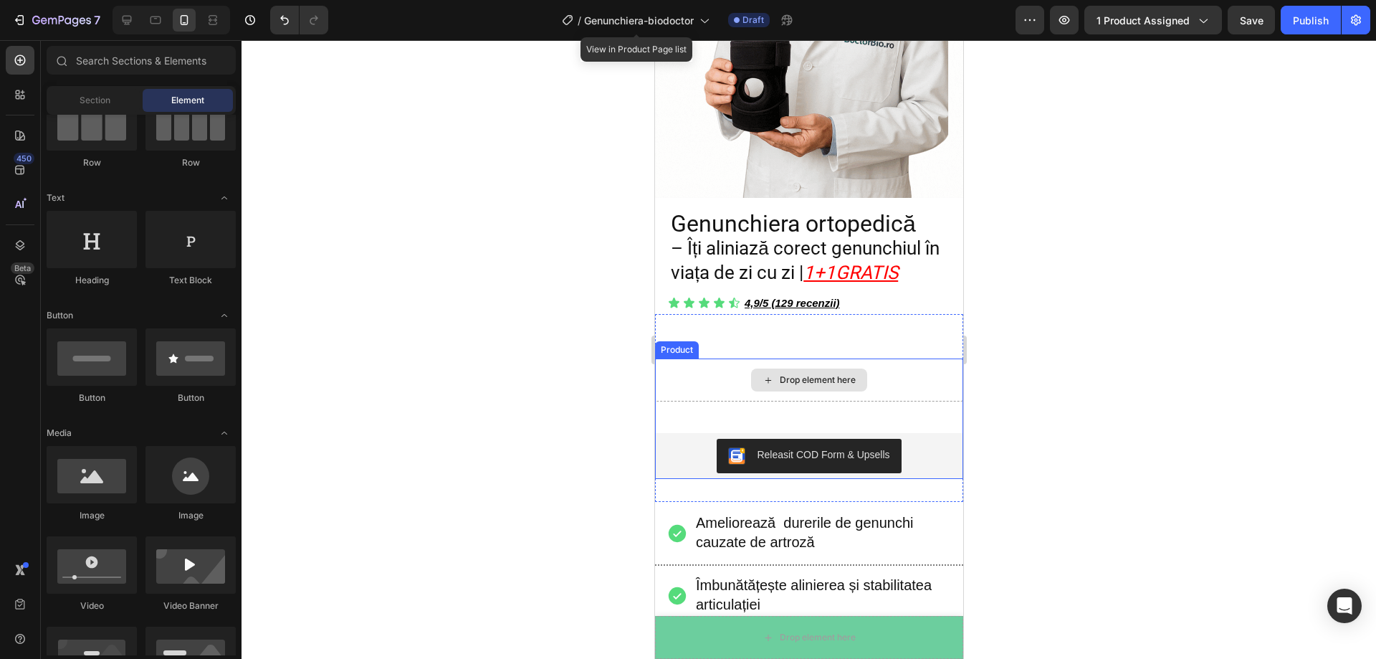
click at [695, 361] on div "Drop element here" at bounding box center [808, 379] width 308 height 43
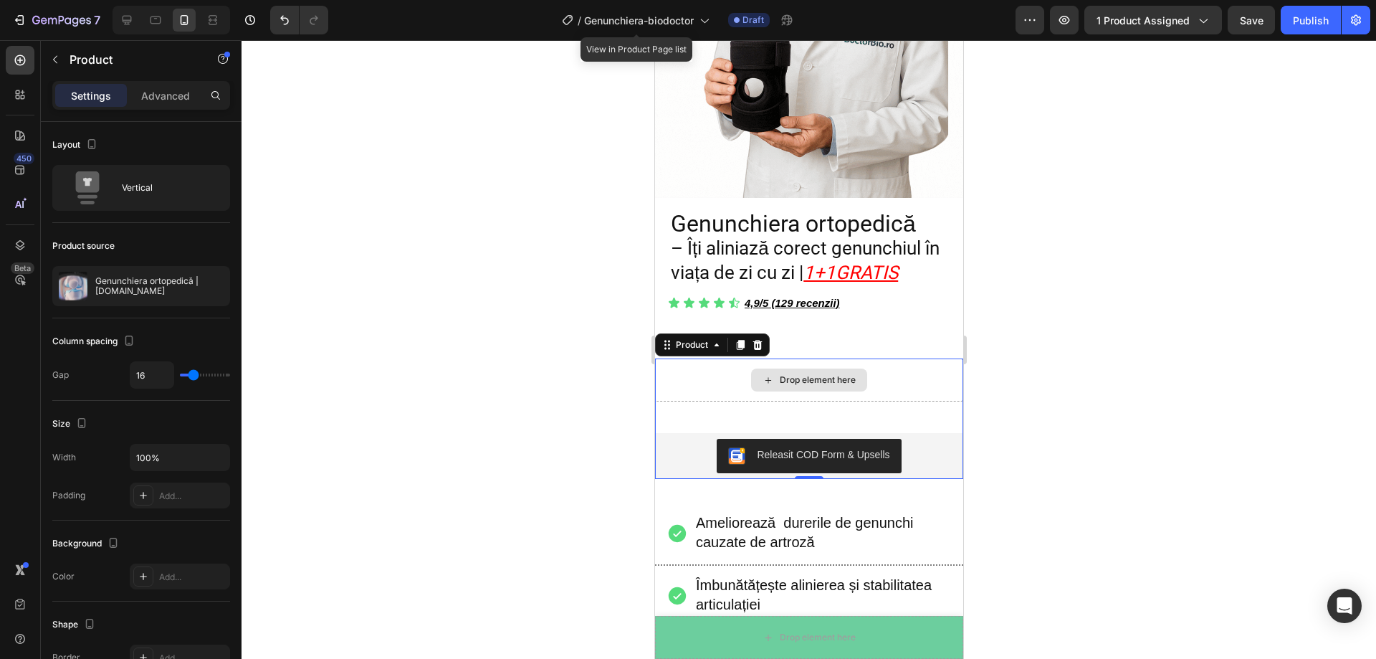
click at [714, 358] on div "Drop element here" at bounding box center [808, 379] width 308 height 43
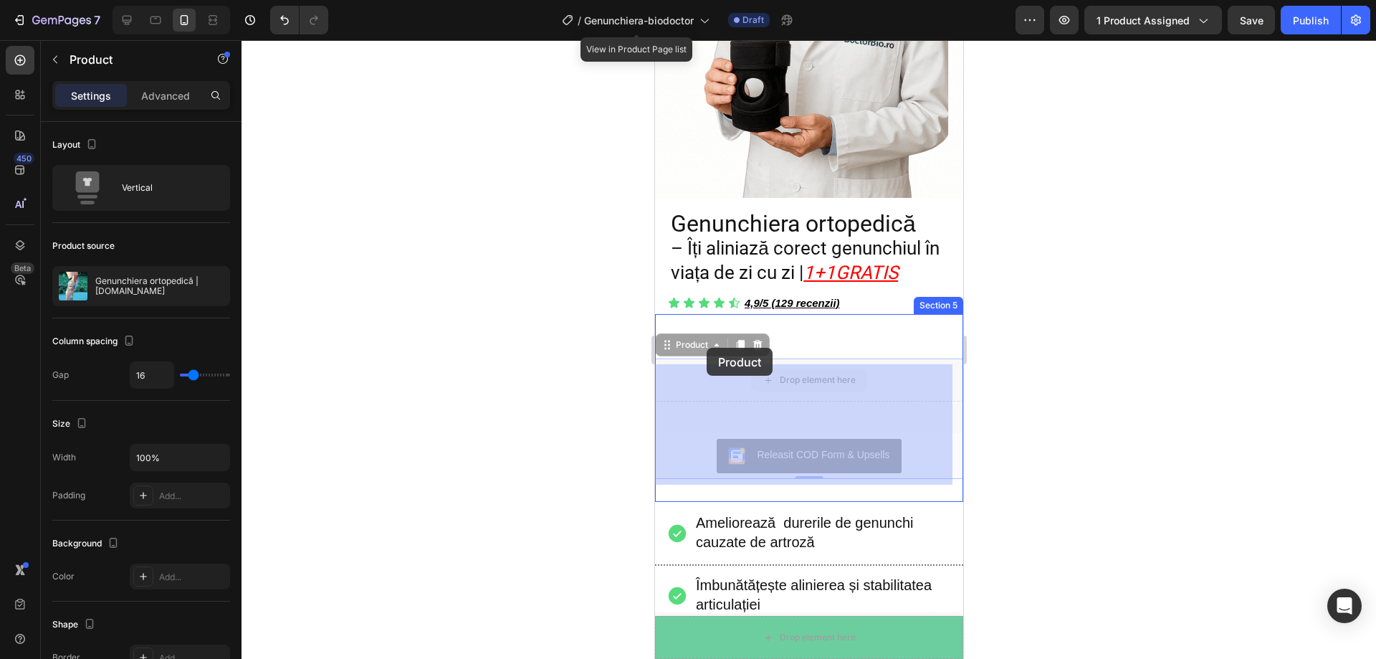
drag, startPoint x: 712, startPoint y: 355, endPoint x: 703, endPoint y: 351, distance: 10.0
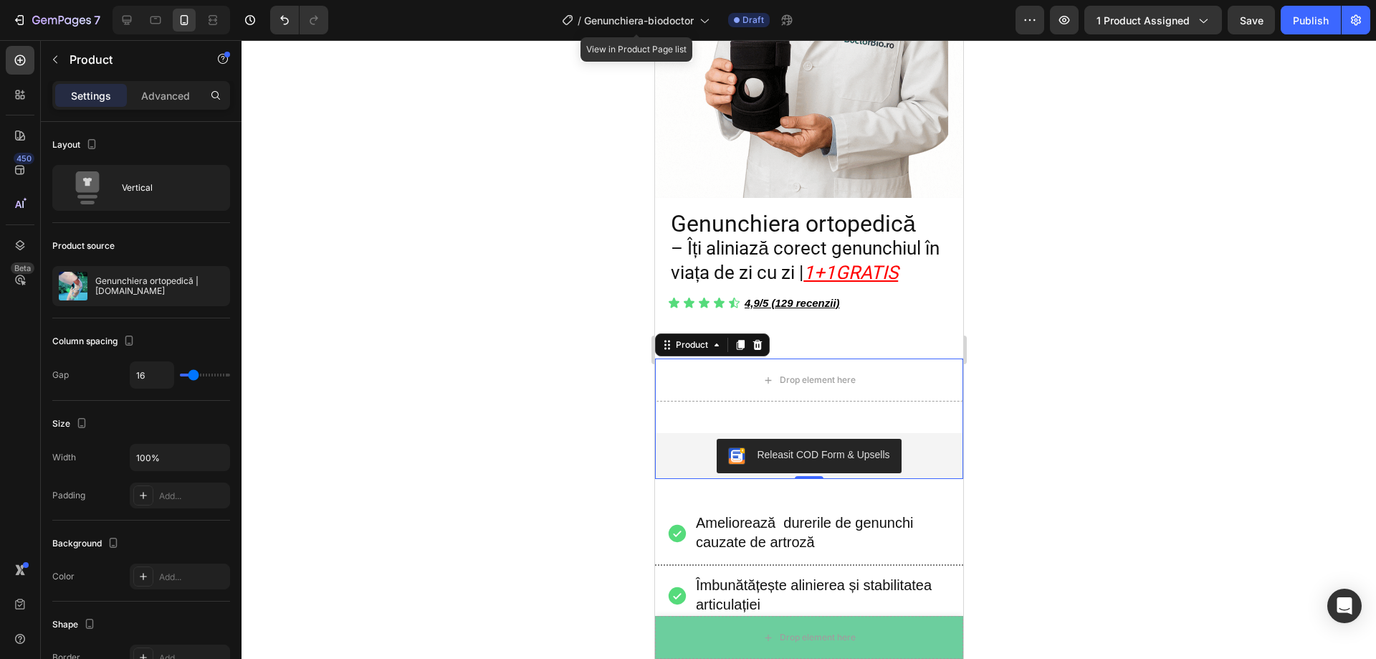
click at [1120, 394] on div at bounding box center [809, 349] width 1135 height 619
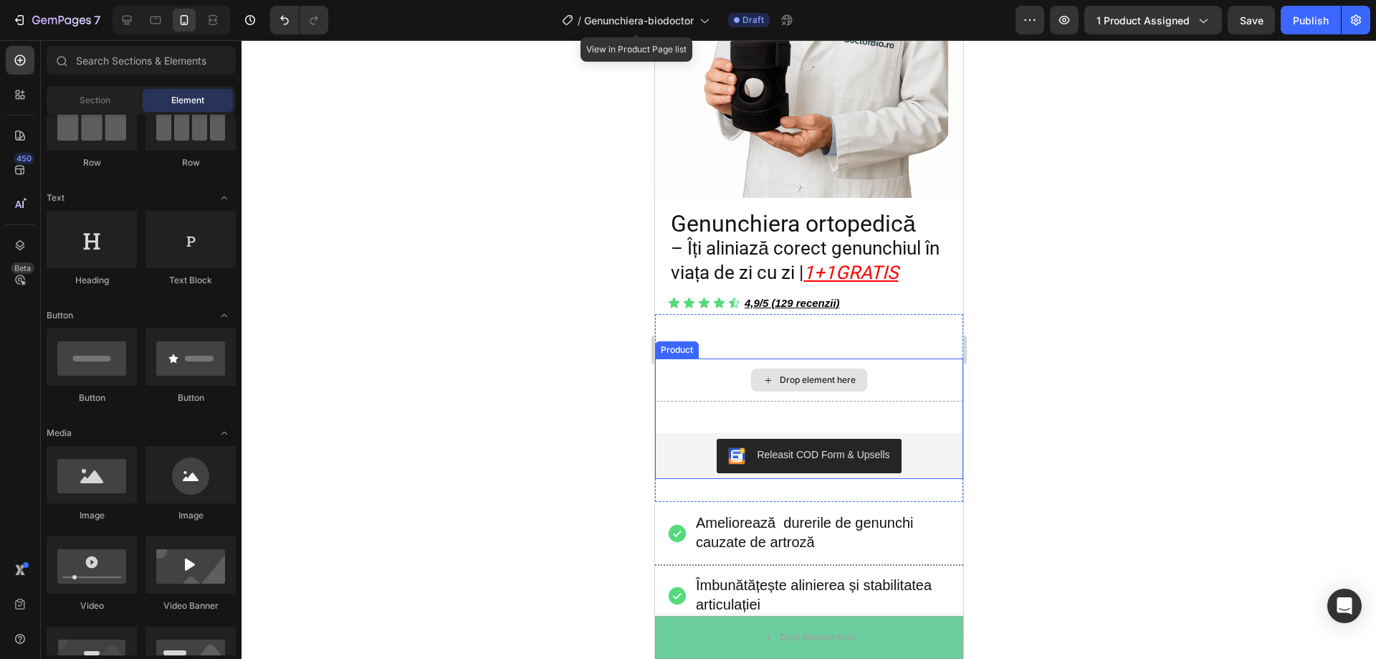
click at [829, 389] on div "Drop element here Releasit COD Form & Upsells Releasit COD Form & Upsells Produ…" at bounding box center [808, 418] width 308 height 120
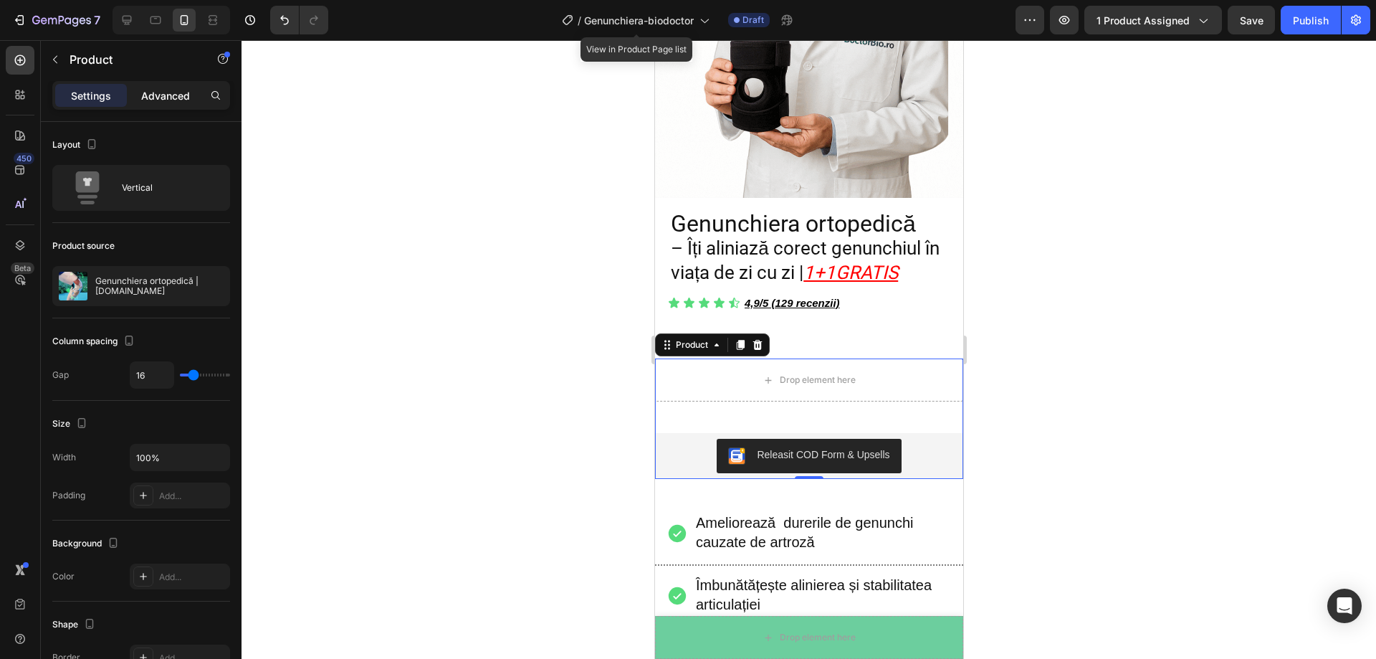
click at [167, 101] on p "Advanced" at bounding box center [165, 95] width 49 height 15
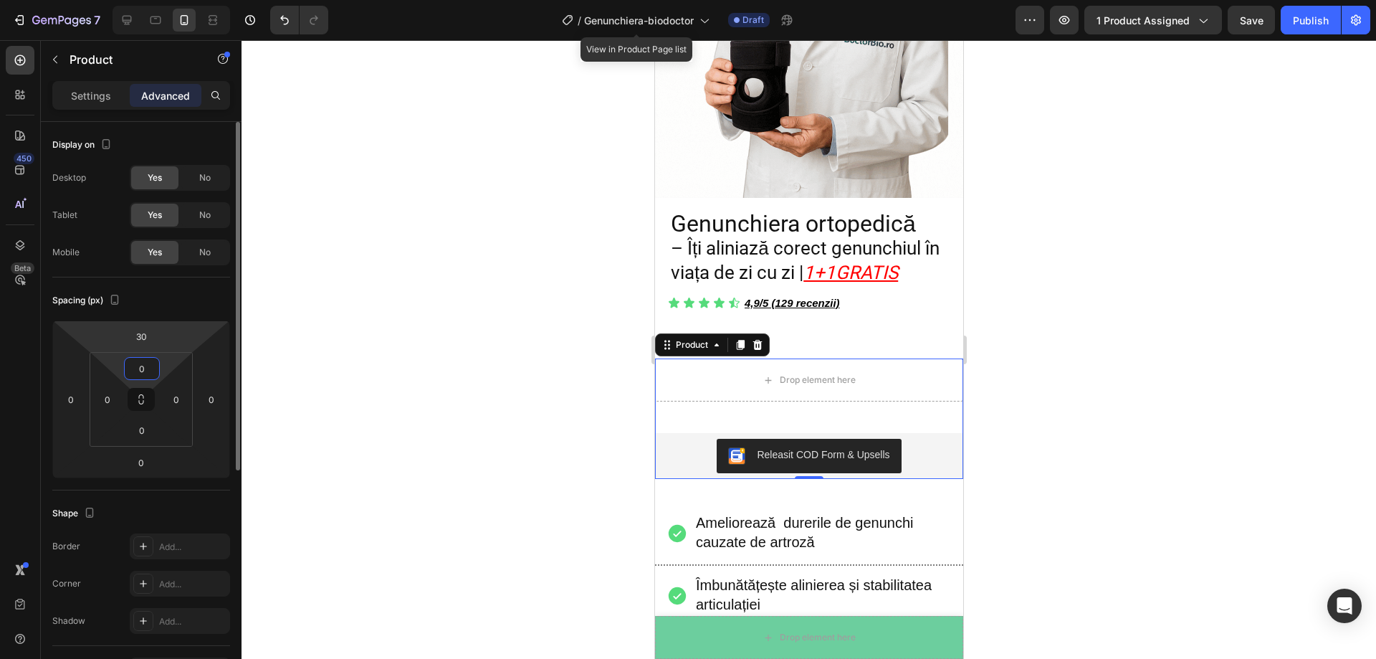
drag, startPoint x: 171, startPoint y: 362, endPoint x: 174, endPoint y: 347, distance: 15.3
click at [168, 0] on html "7 Version history / Genunchiera-biodoctor View in Product Page list Draft Previ…" at bounding box center [688, 0] width 1376 height 0
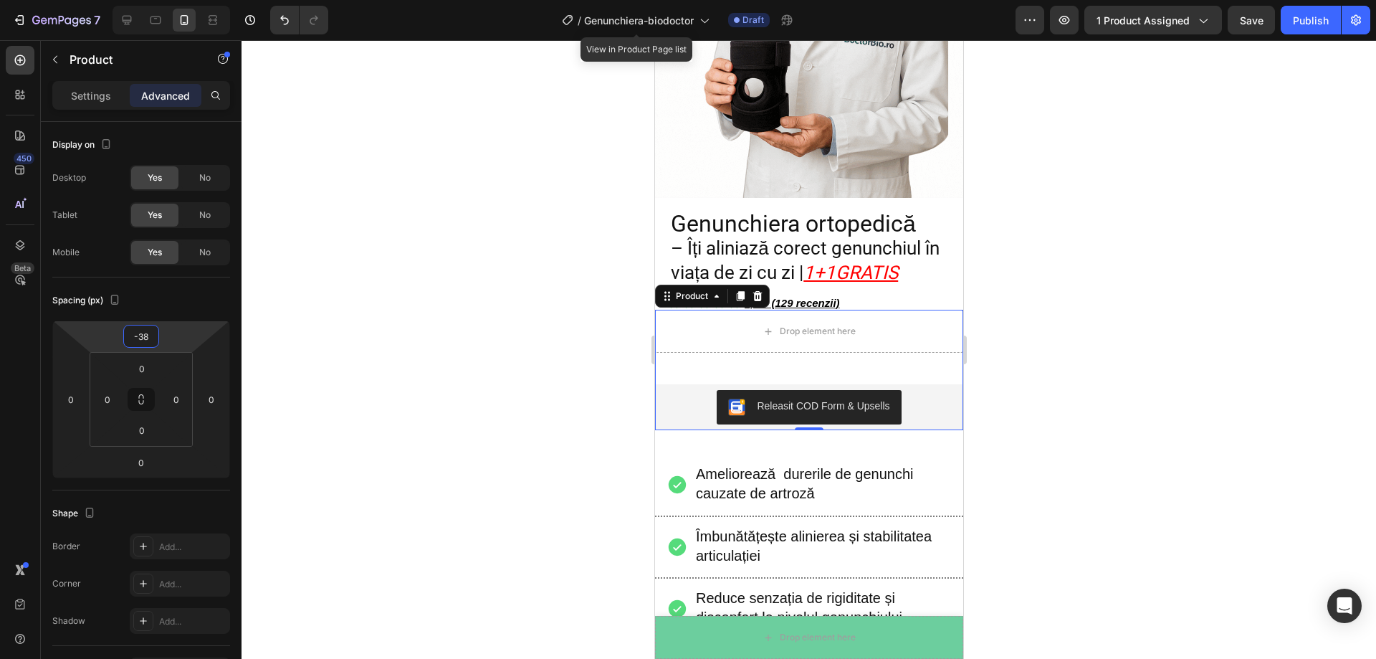
type input "-40"
drag, startPoint x: 178, startPoint y: 338, endPoint x: 178, endPoint y: 356, distance: 18.6
click at [178, 0] on html "7 Version history / Genunchiera-biodoctor View in Product Page list Draft Previ…" at bounding box center [688, 0] width 1376 height 0
click at [381, 280] on div at bounding box center [809, 349] width 1135 height 619
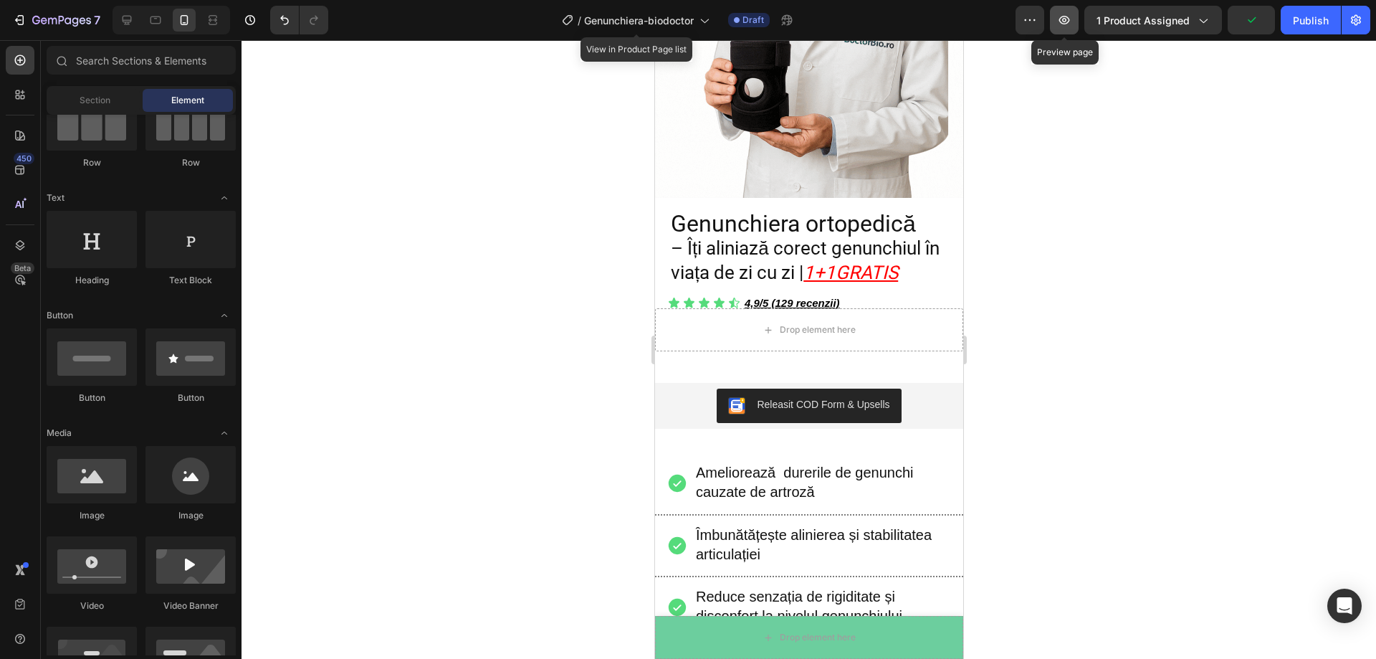
click at [1067, 19] on icon "button" at bounding box center [1064, 20] width 14 height 14
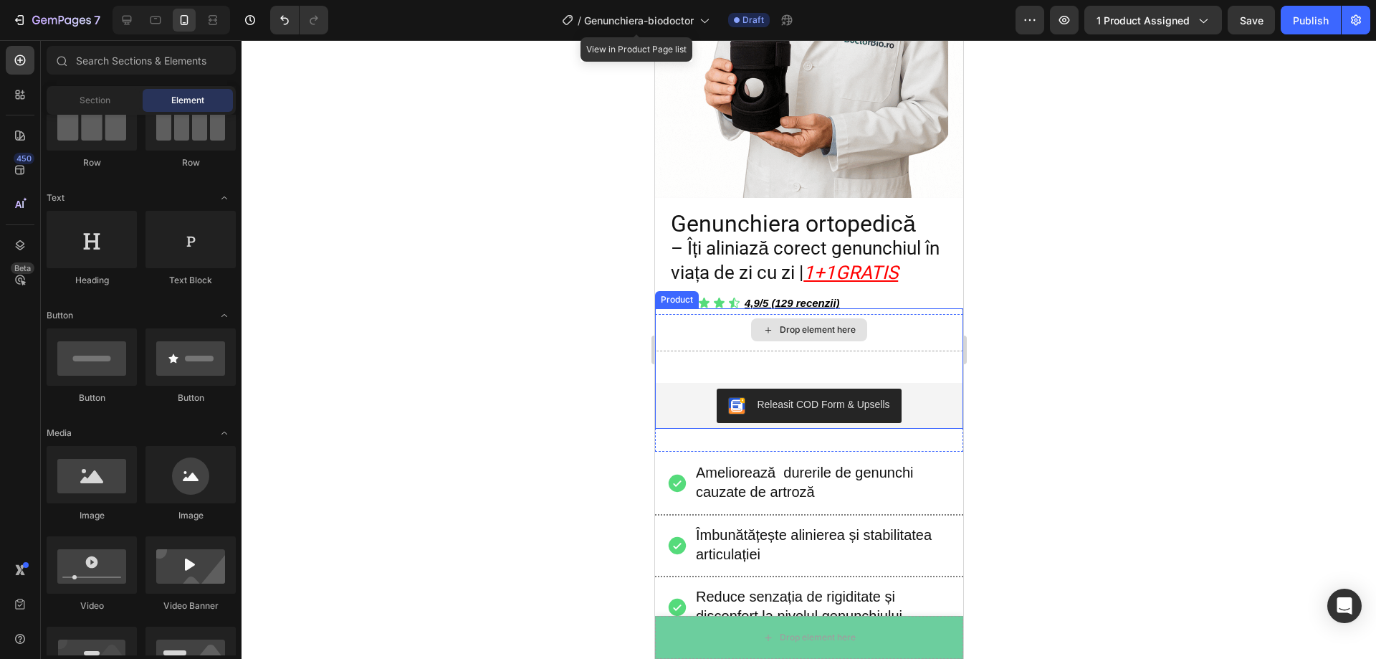
click at [679, 308] on div "Drop element here" at bounding box center [808, 329] width 308 height 43
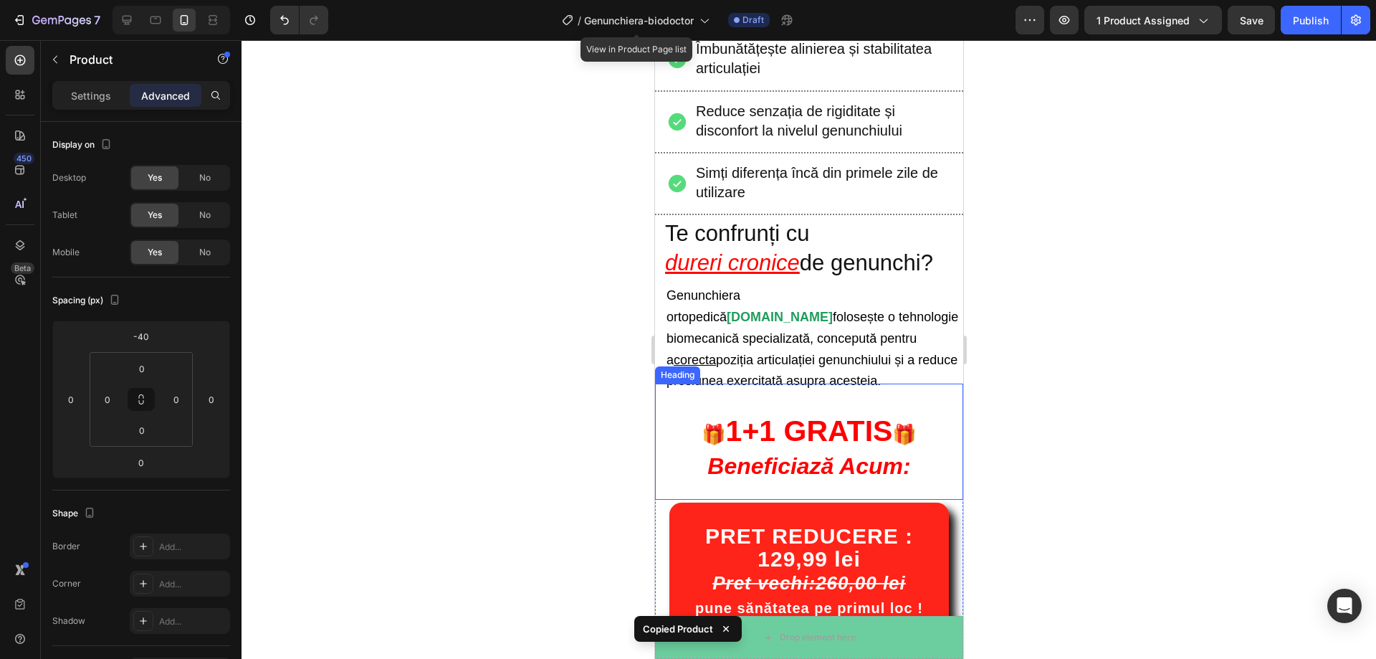
scroll to position [932, 0]
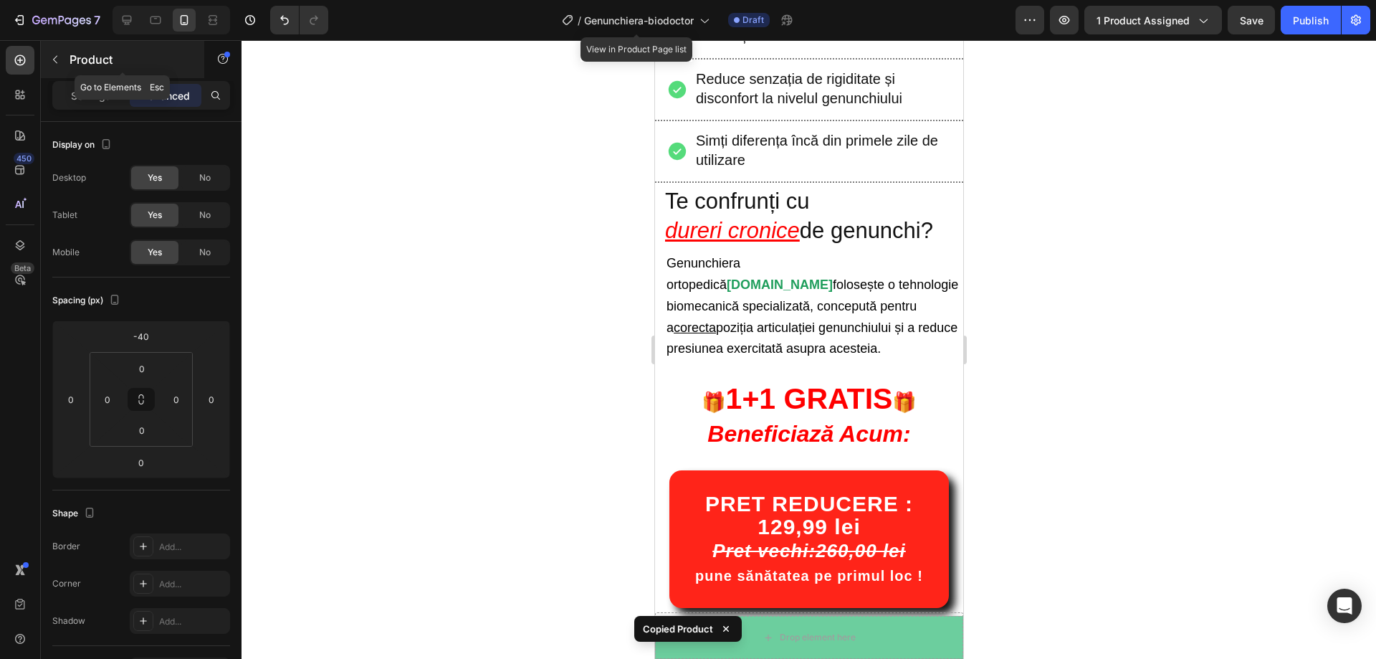
click at [73, 65] on p "Product" at bounding box center [131, 59] width 122 height 17
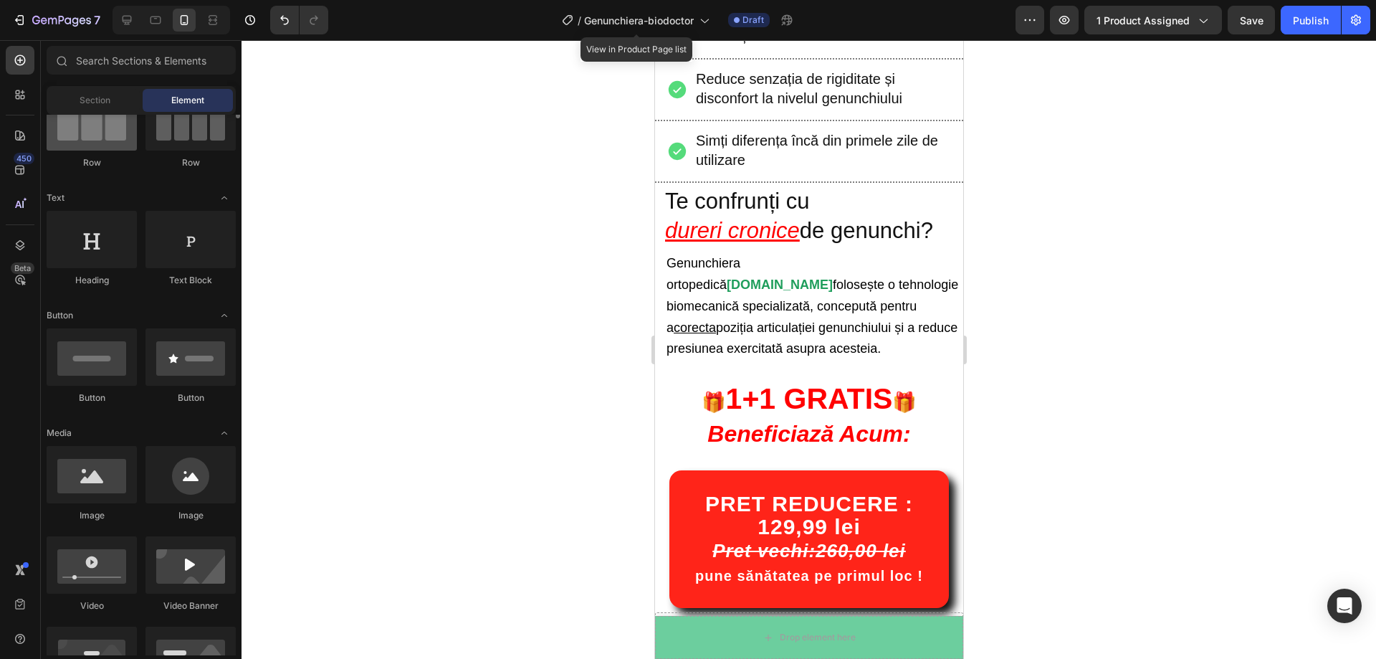
scroll to position [0, 0]
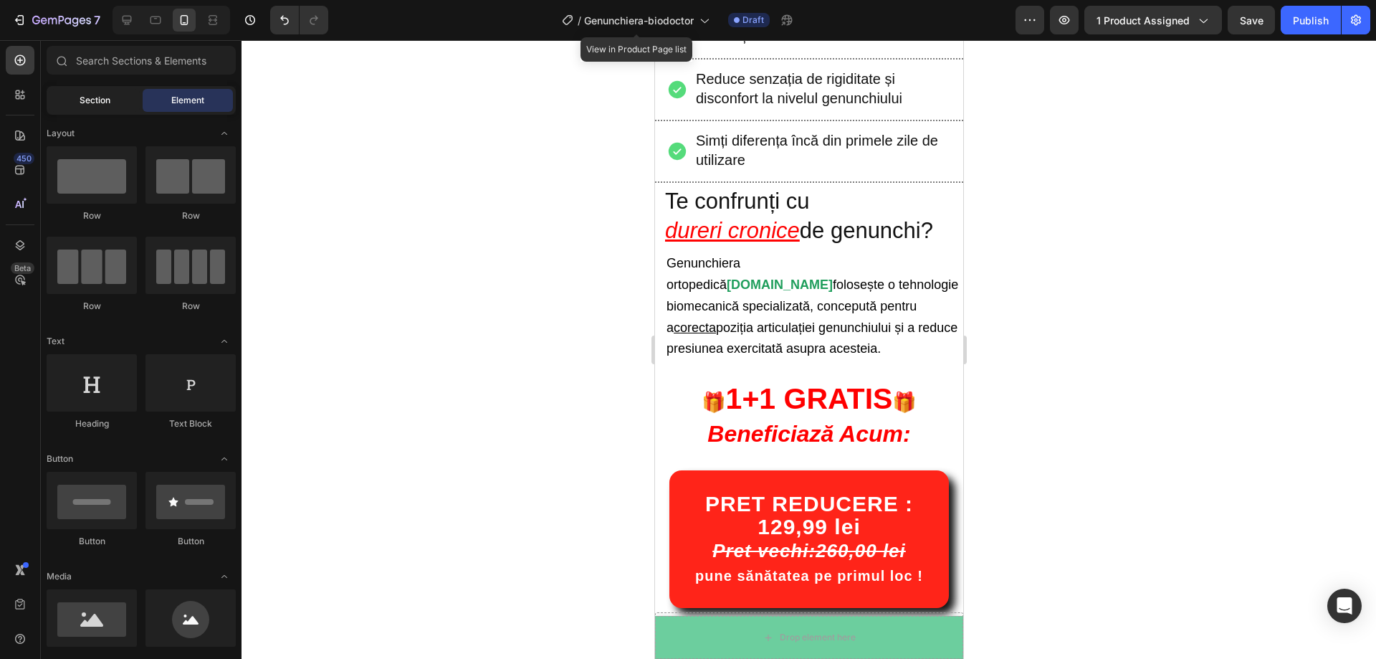
click at [85, 103] on span "Section" at bounding box center [95, 100] width 31 height 13
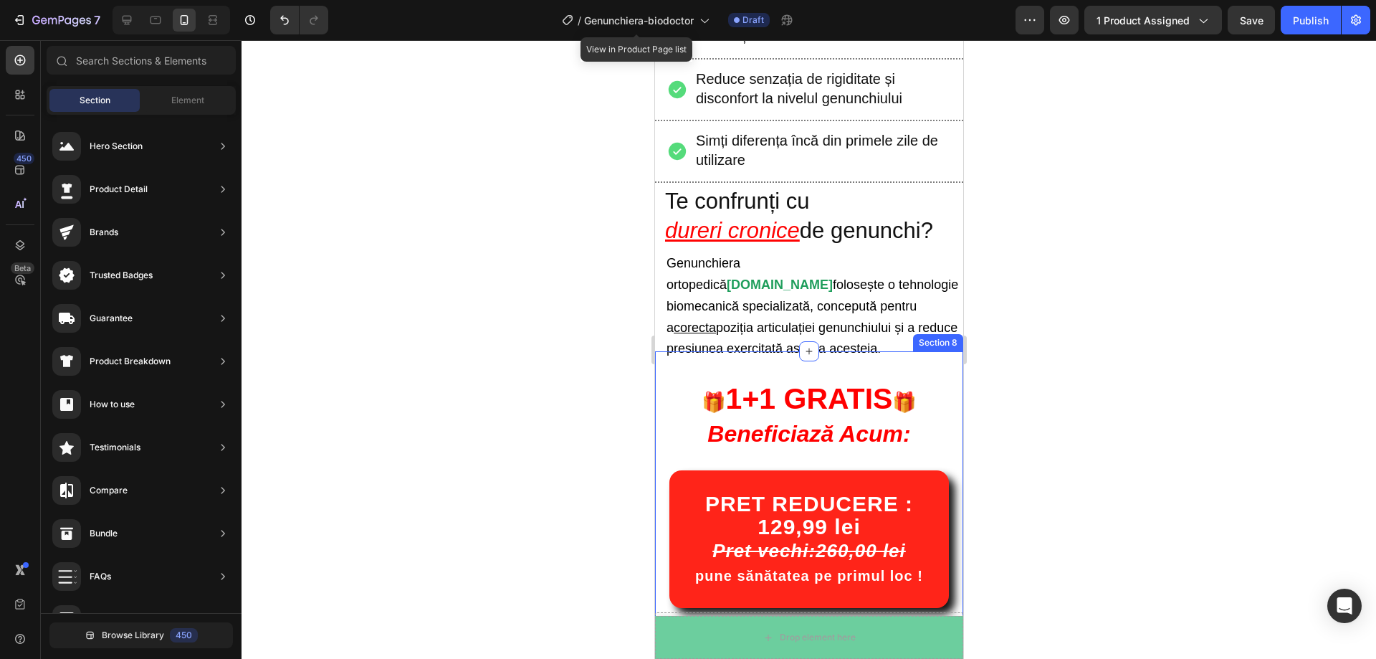
click at [662, 453] on div "🎁 1+1 GRATIS 🎁 Beneficiază Acum: Heading PRET REDUCERE : 129,99 lei Pret vechi:…" at bounding box center [808, 490] width 308 height 278
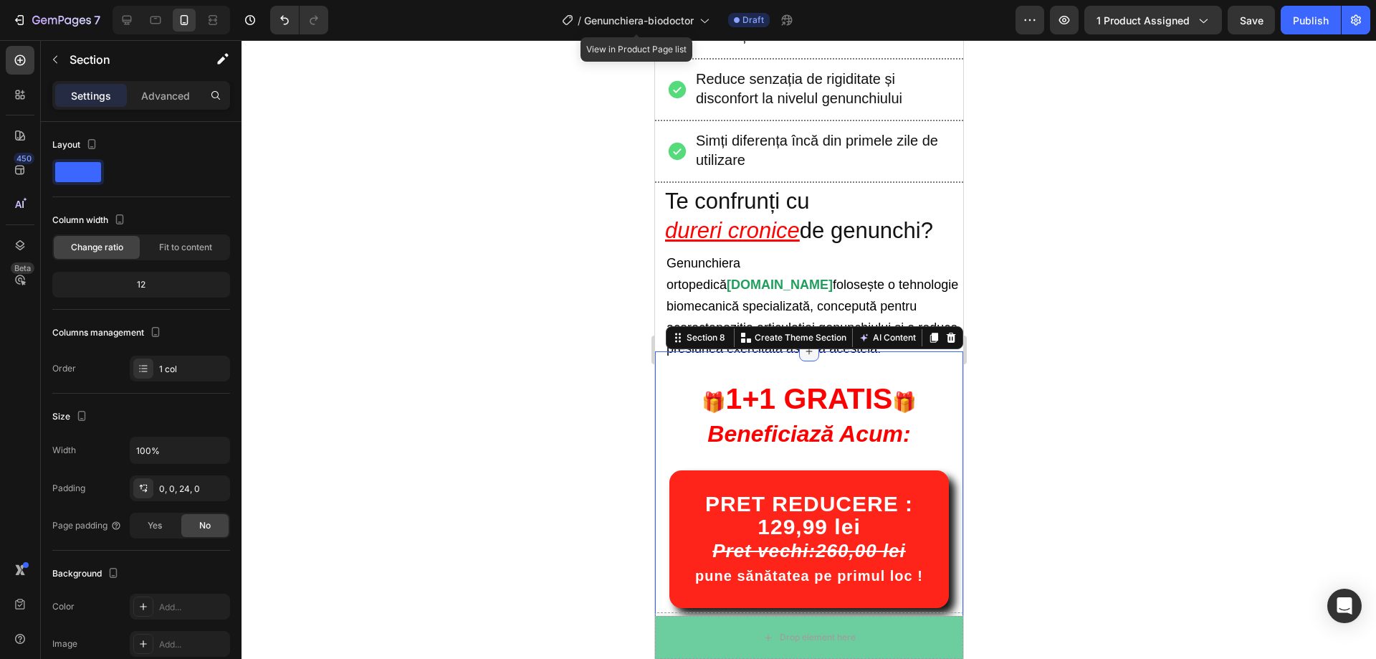
click at [803, 345] on icon at bounding box center [808, 350] width 11 height 11
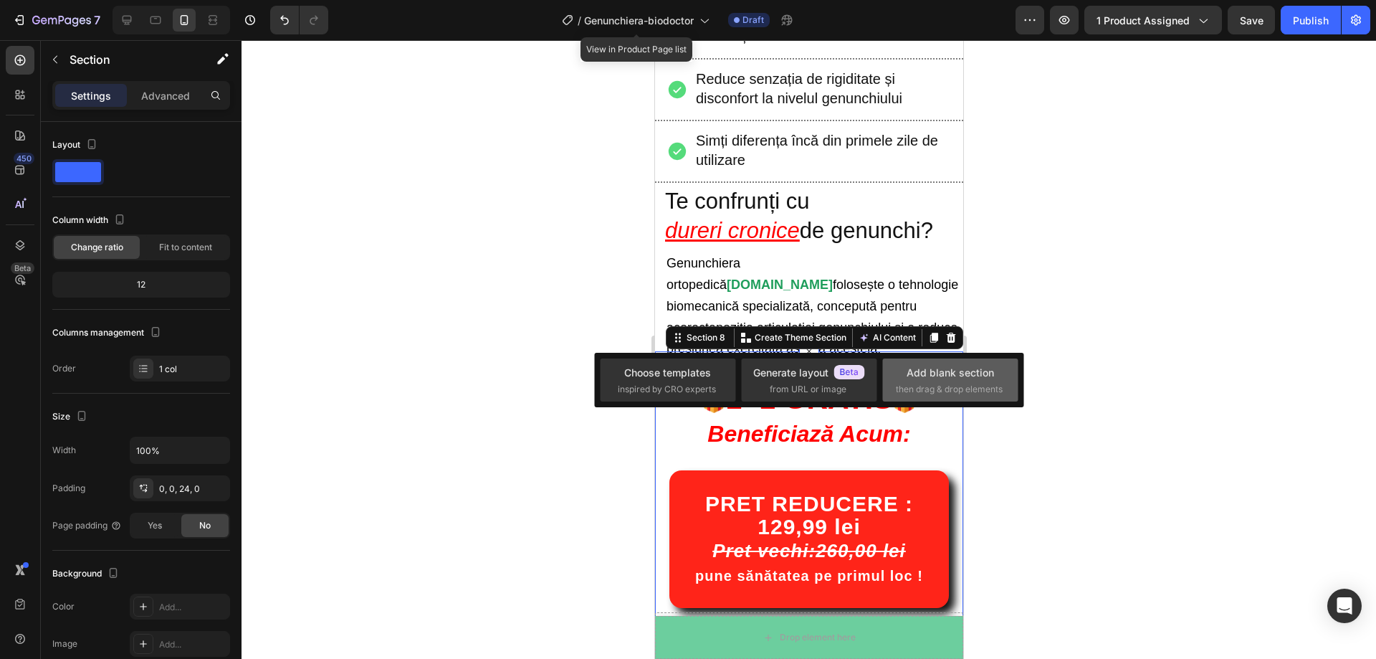
click at [926, 371] on div "Add blank section" at bounding box center [950, 372] width 87 height 15
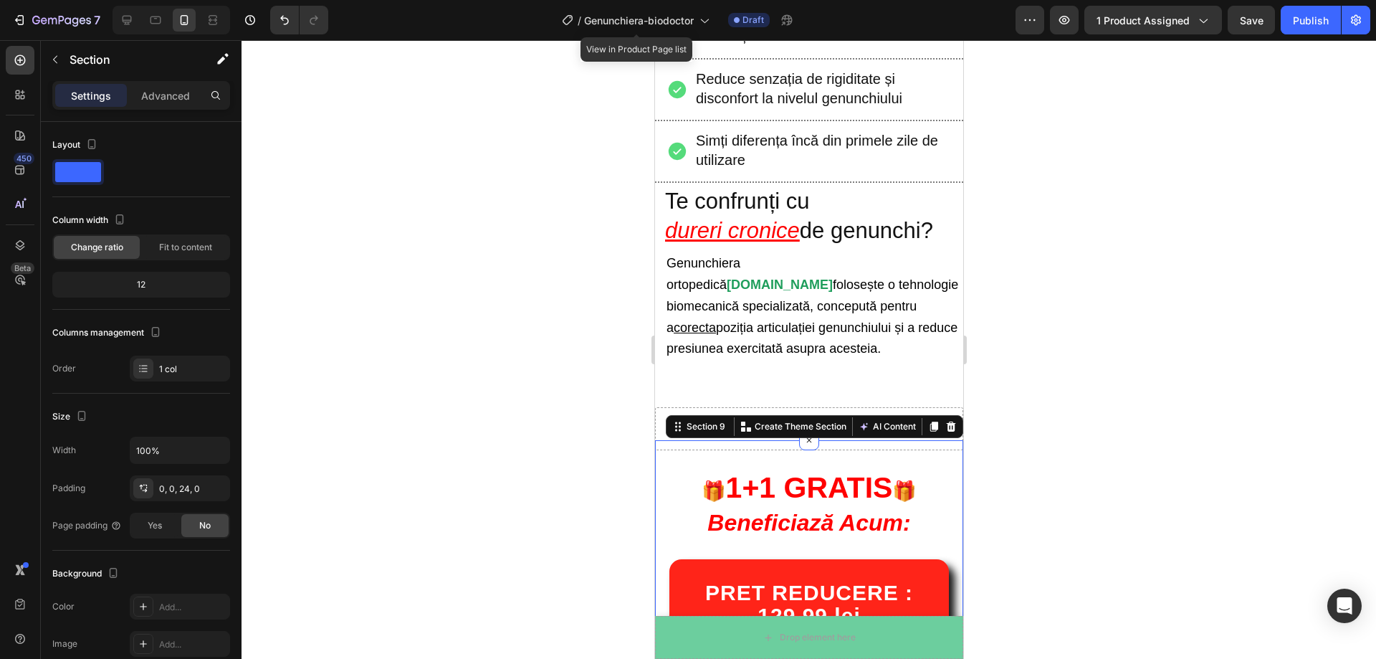
click at [522, 386] on div at bounding box center [809, 349] width 1135 height 619
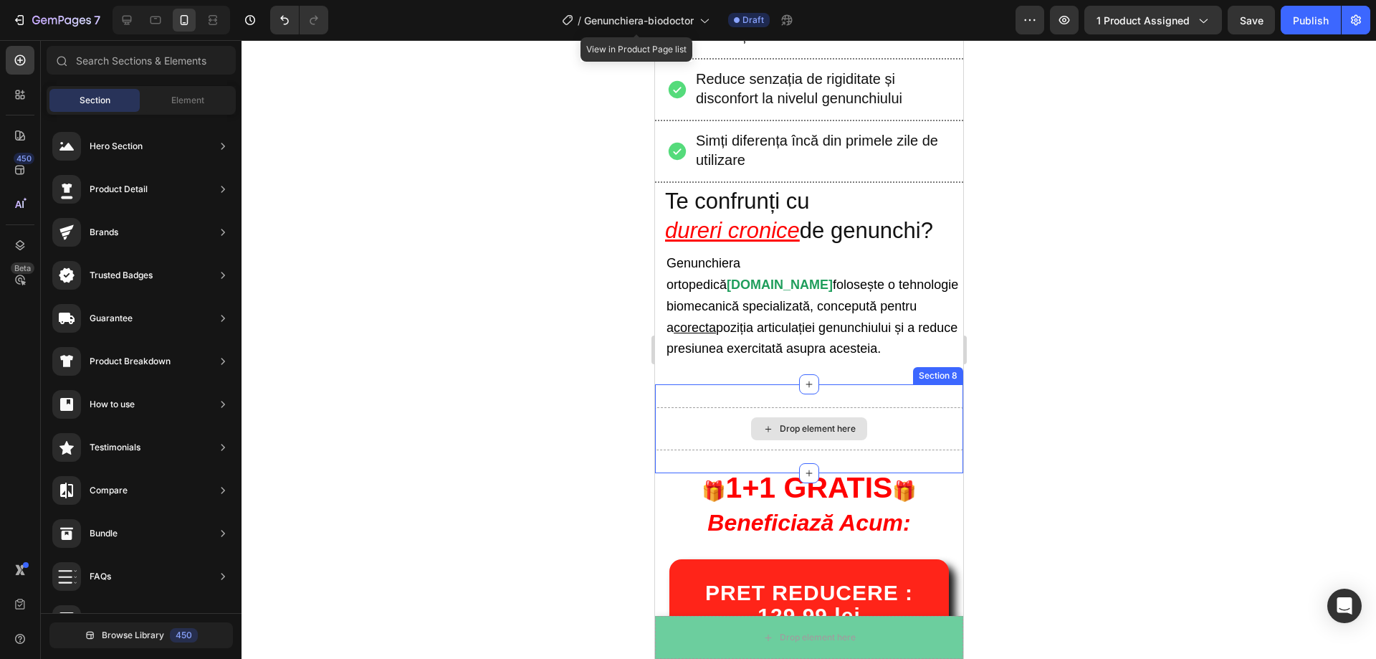
click at [721, 407] on div "Drop element here" at bounding box center [808, 428] width 308 height 43
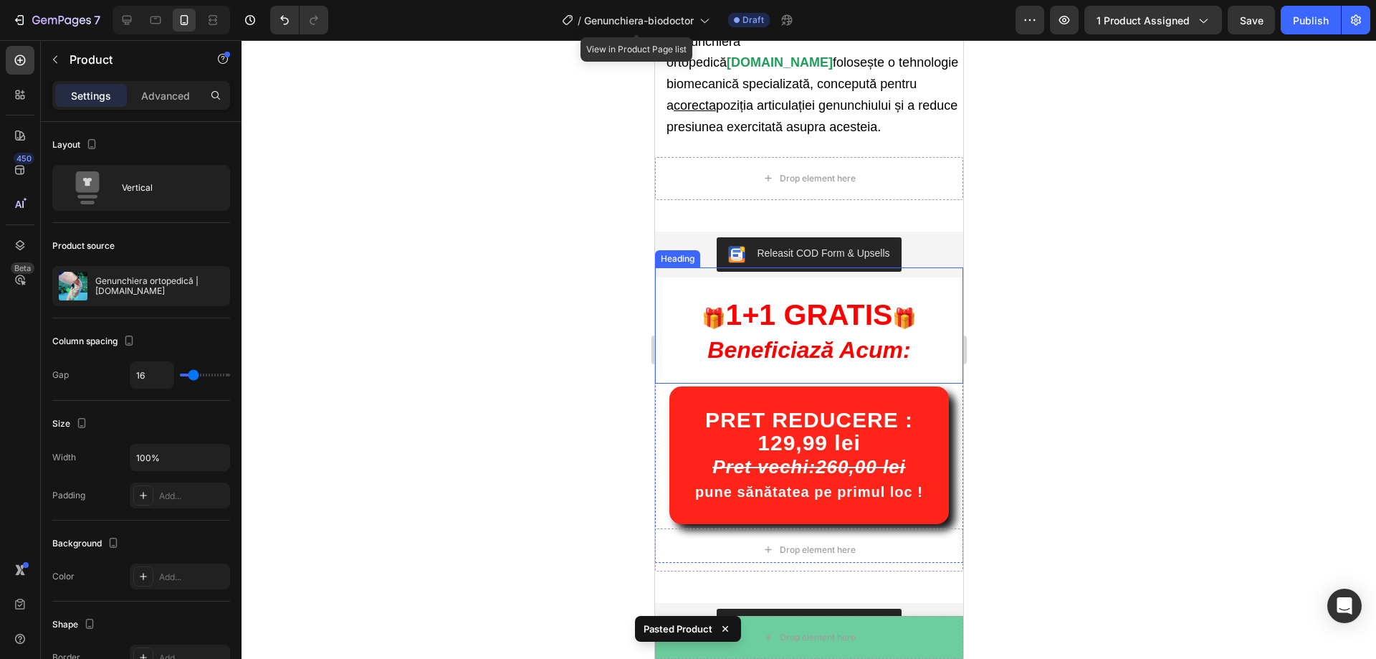
scroll to position [645, 0]
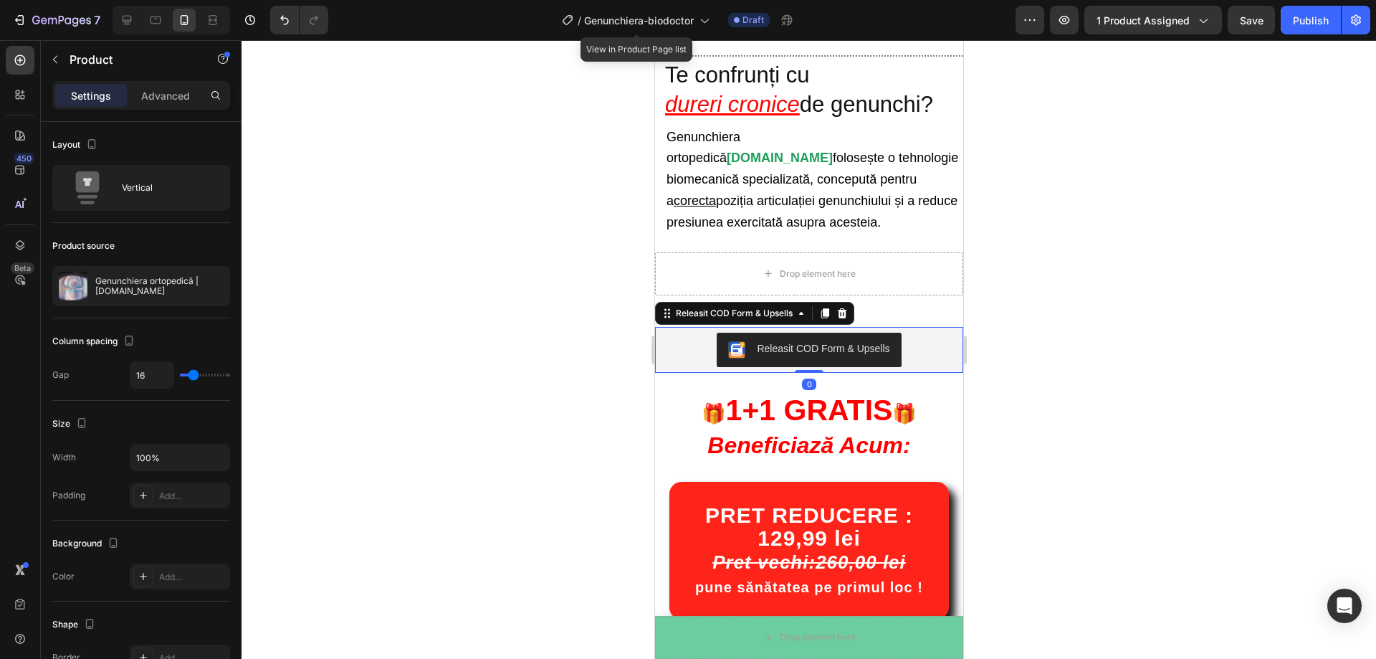
click at [679, 333] on div "Releasit COD Form & Upsells" at bounding box center [808, 350] width 297 height 34
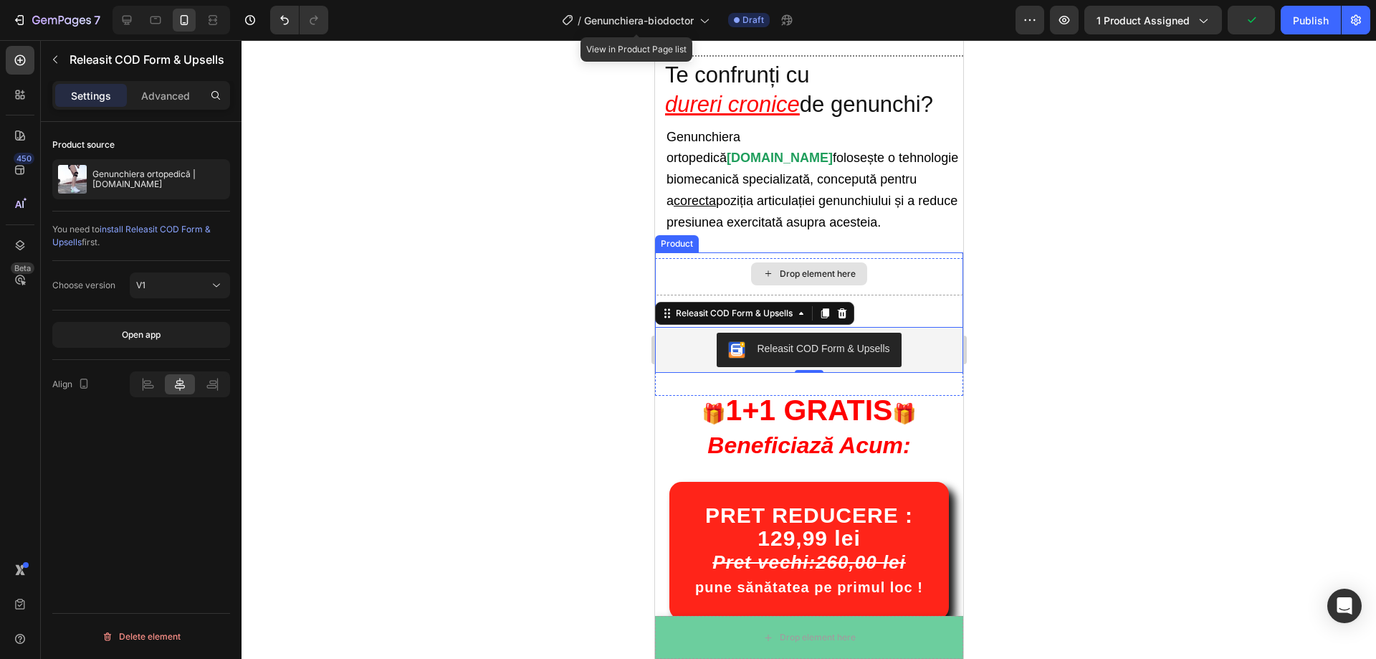
click at [665, 252] on div "Drop element here" at bounding box center [808, 273] width 308 height 43
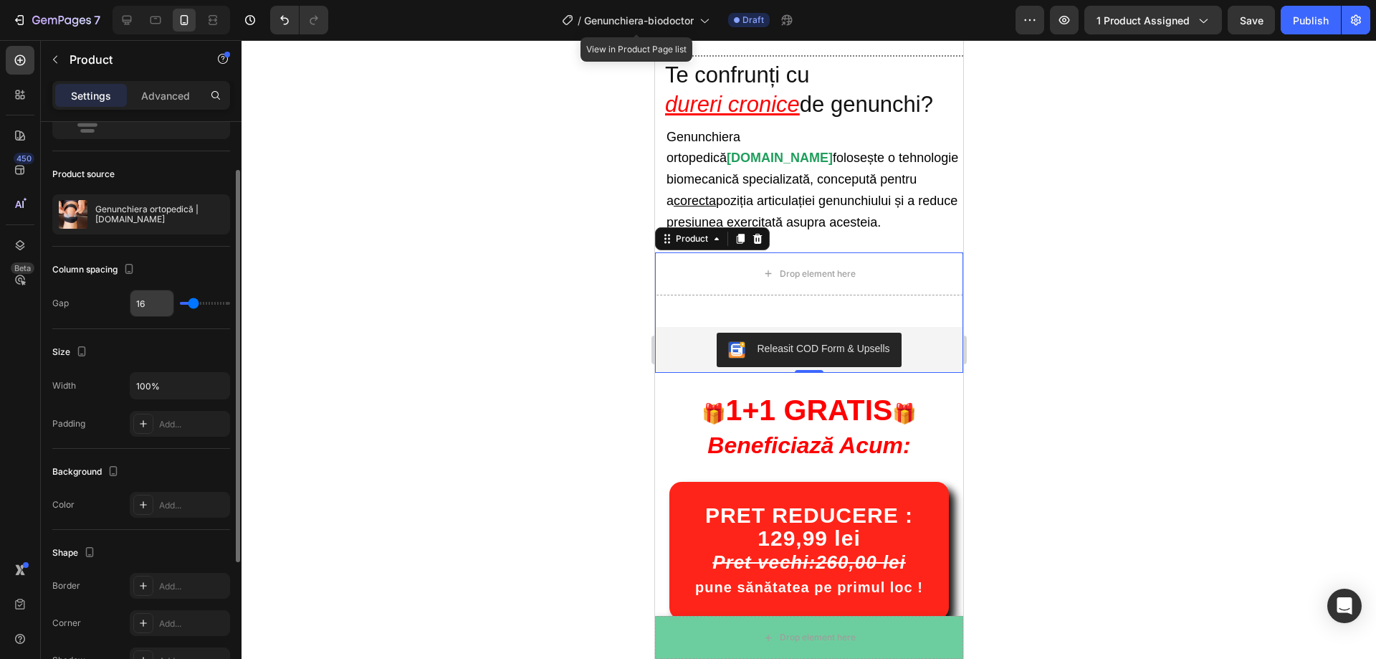
scroll to position [0, 0]
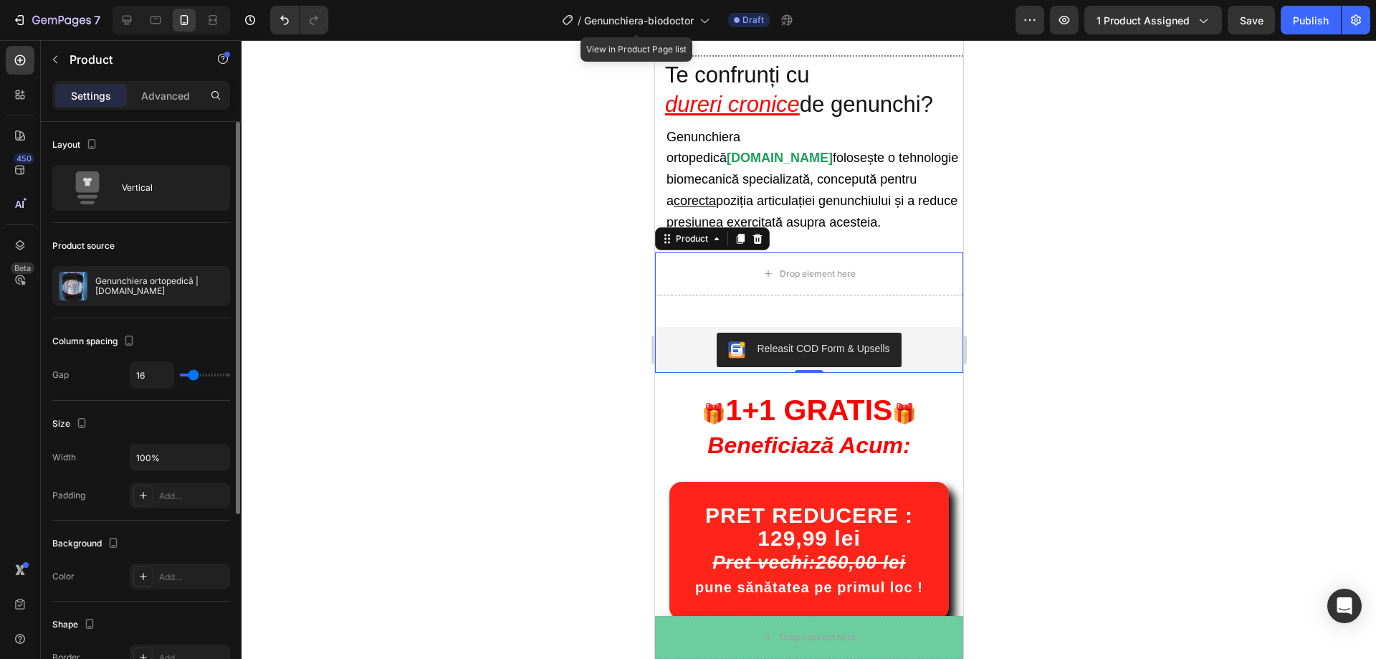
type input "13"
type input "10"
type input "6"
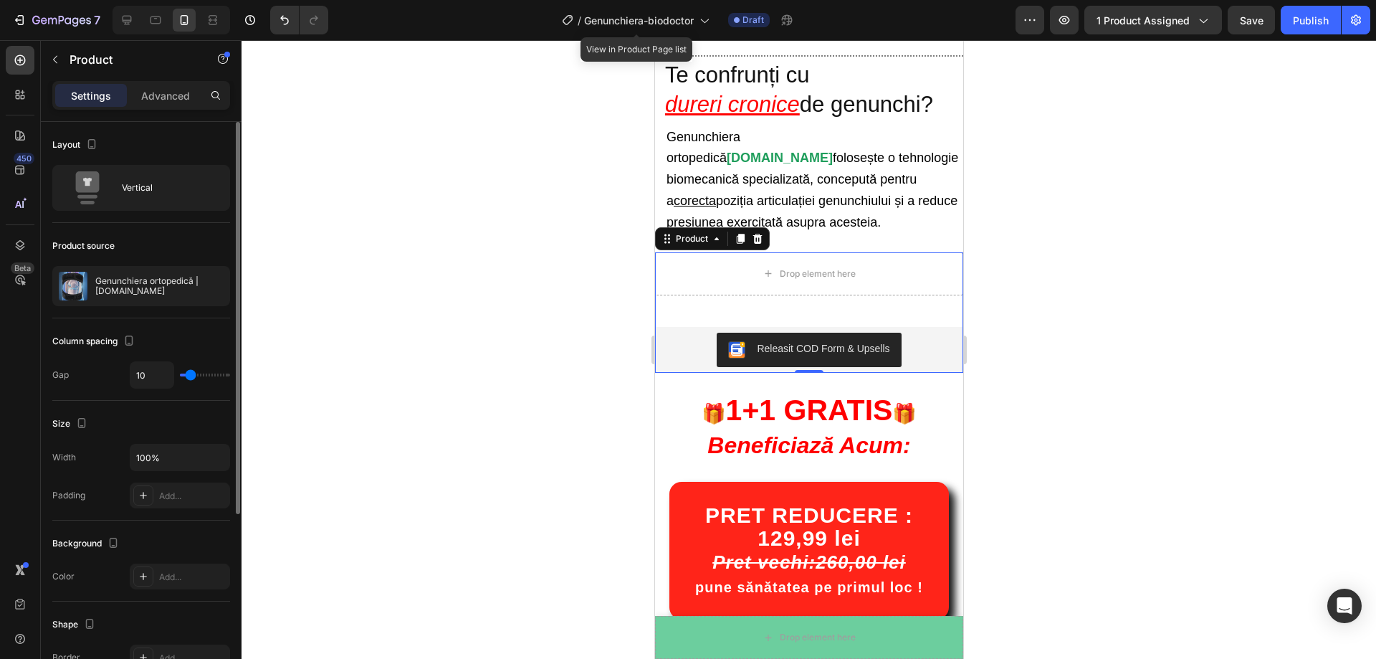
type input "6"
type input "1"
type input "0"
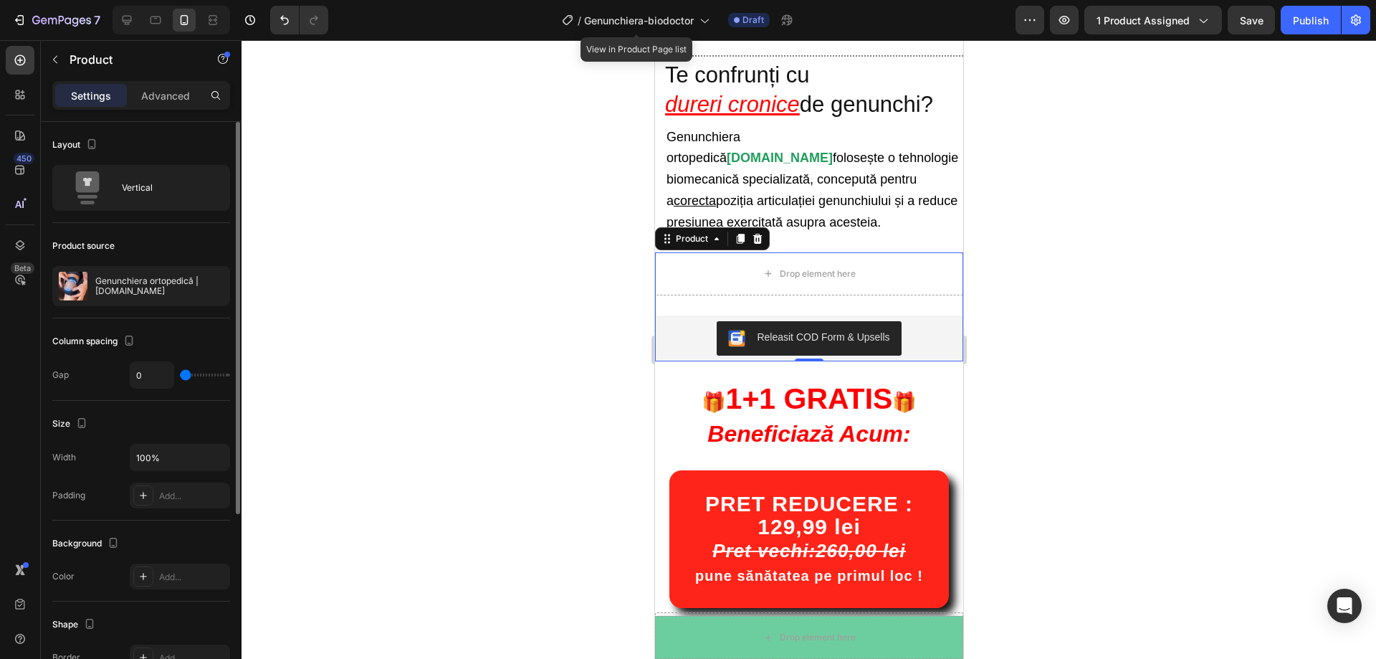
type input "9"
type input "31"
type input "55"
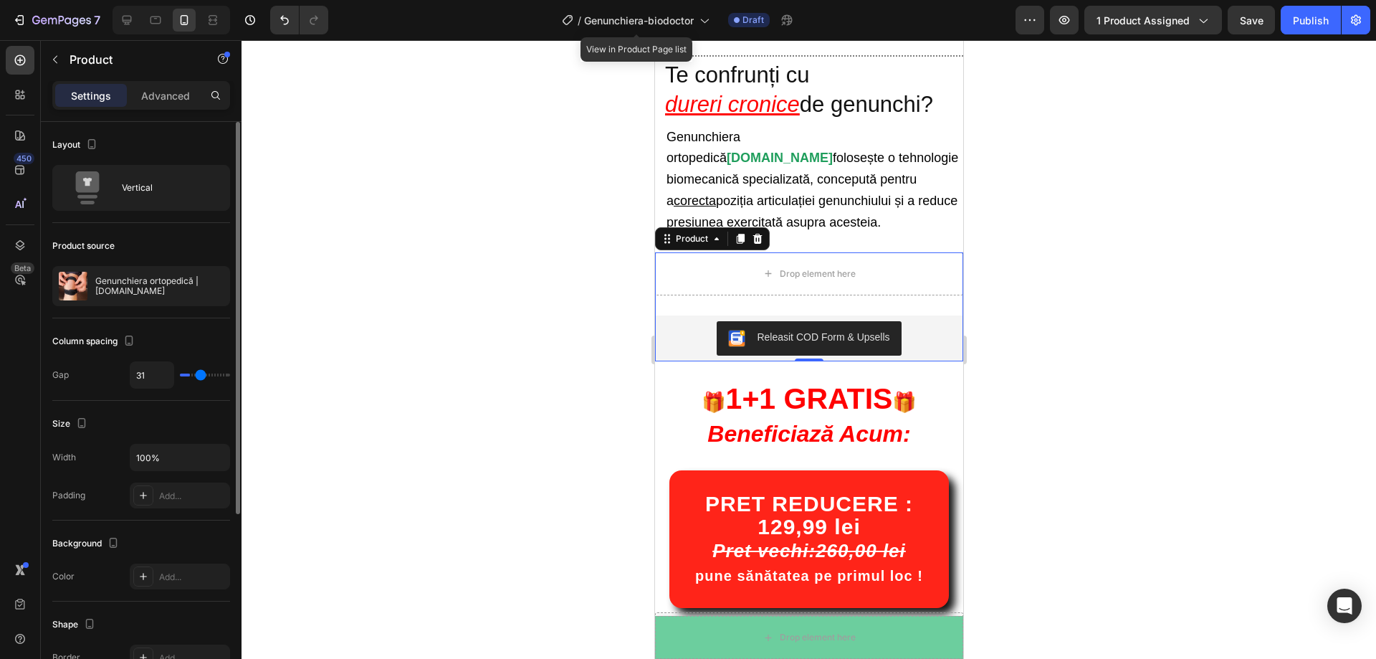
type input "55"
type input "68"
type input "79"
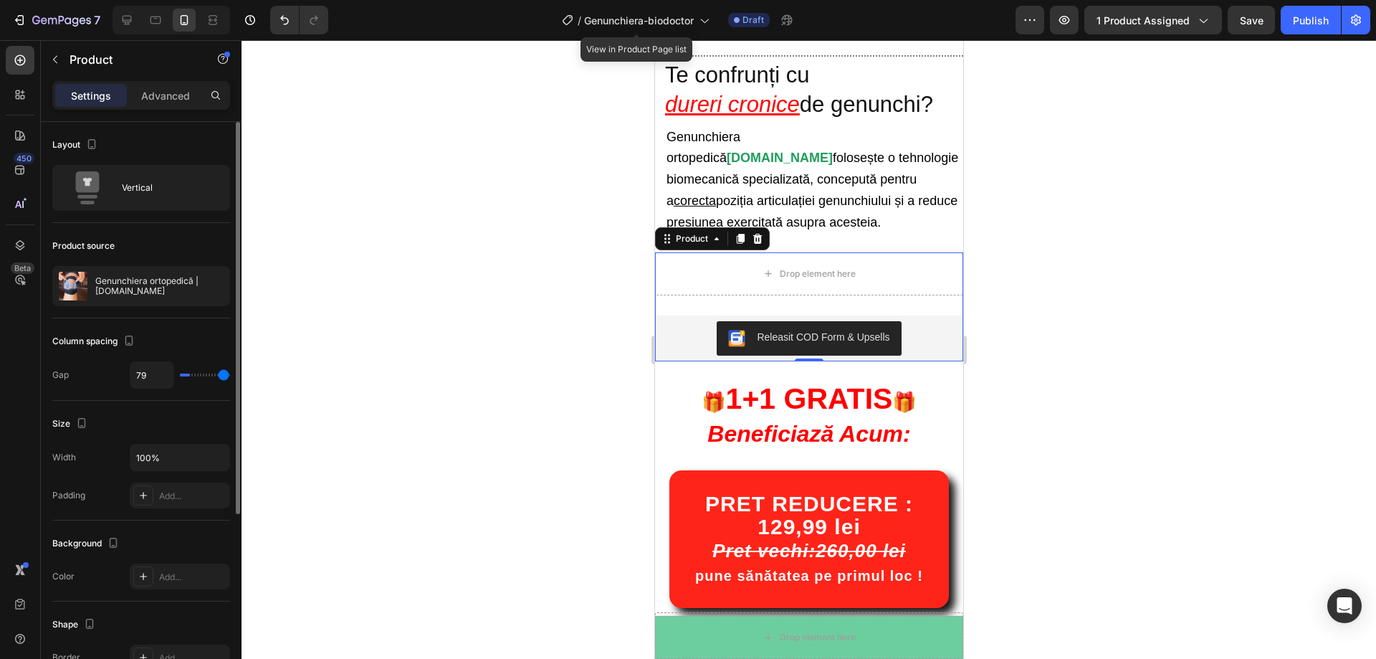
type input "80"
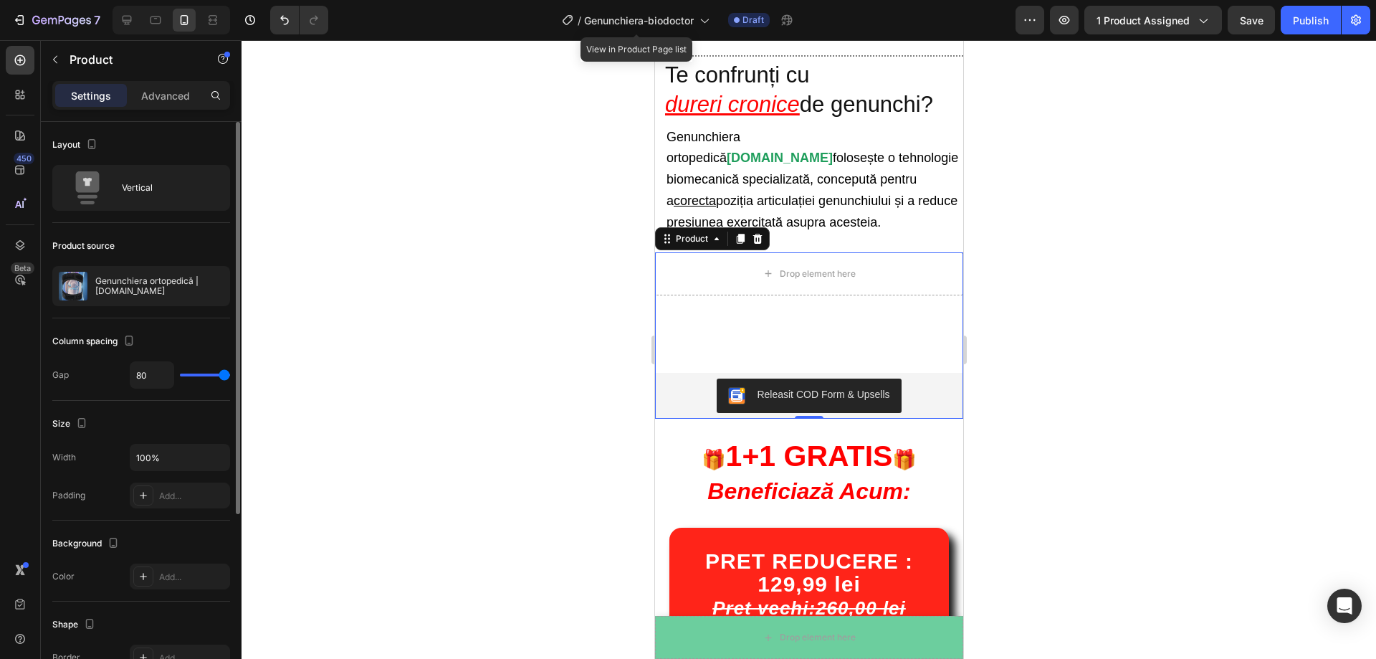
type input "74"
type input "41"
type input "1"
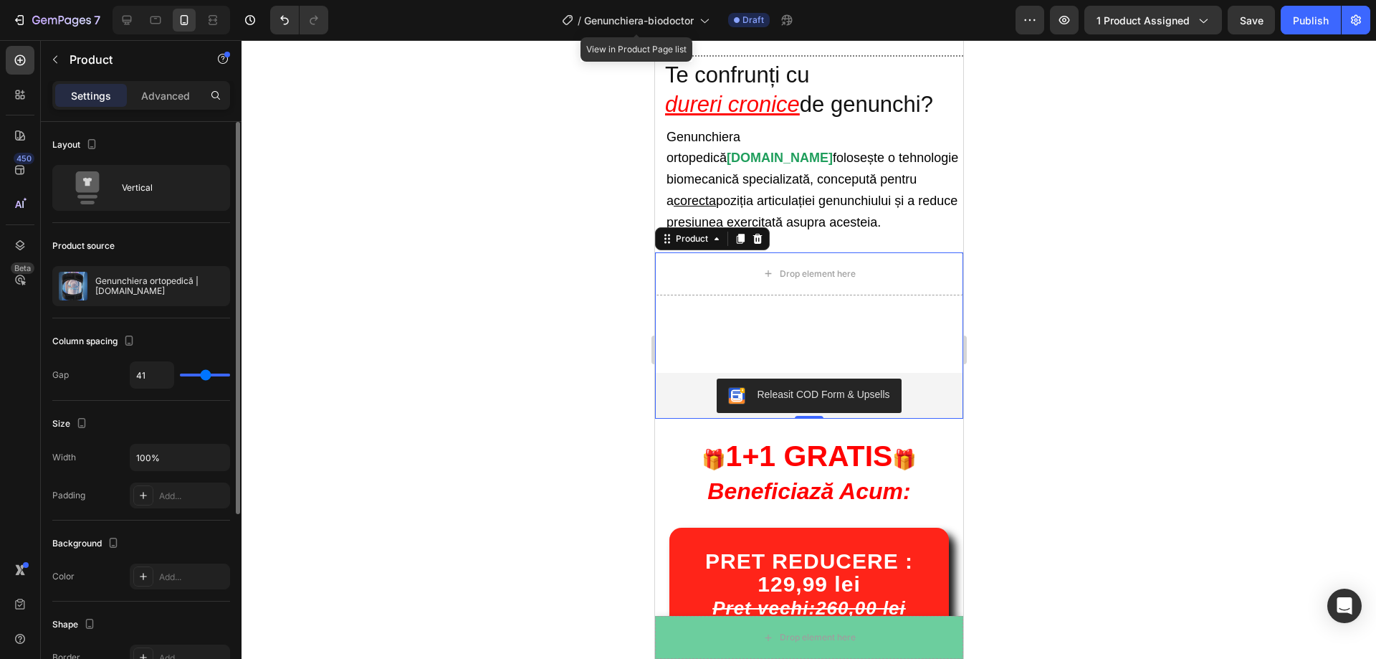
type input "1"
type input "0"
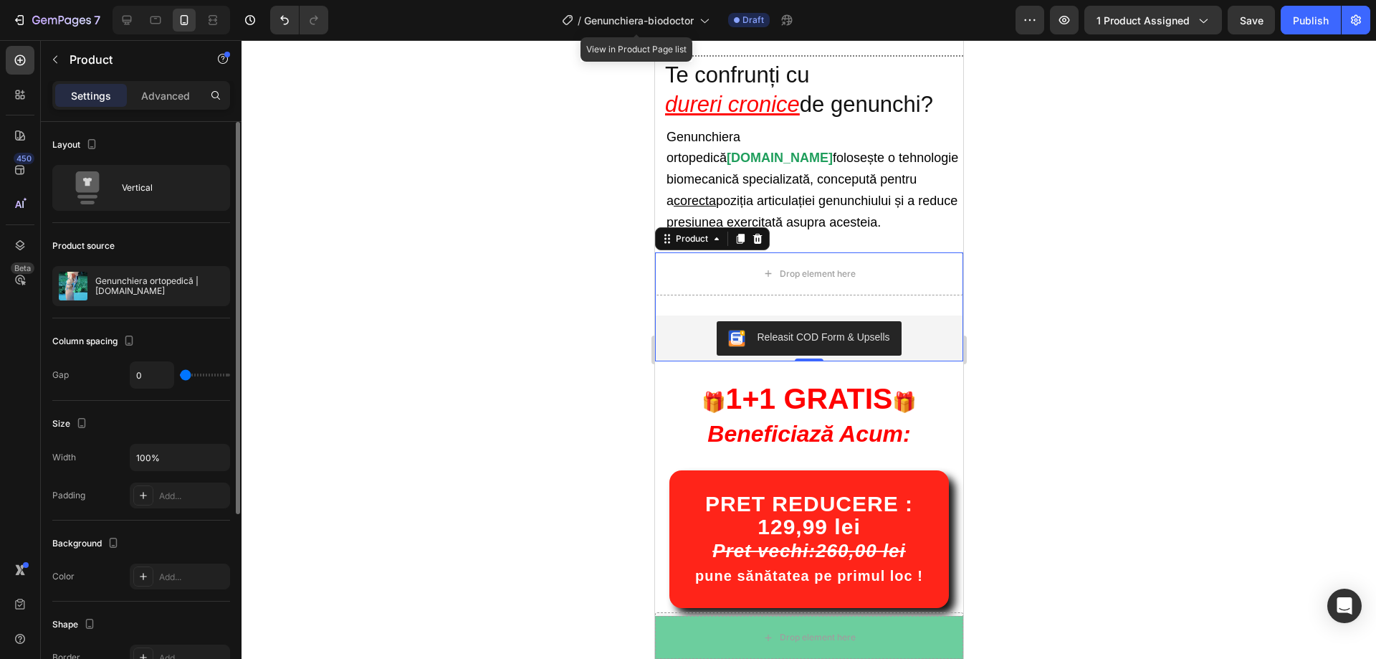
drag, startPoint x: 196, startPoint y: 378, endPoint x: 131, endPoint y: 380, distance: 65.2
type input "0"
click at [180, 376] on input "range" at bounding box center [205, 374] width 50 height 3
click at [135, 199] on div "Vertical" at bounding box center [165, 187] width 87 height 33
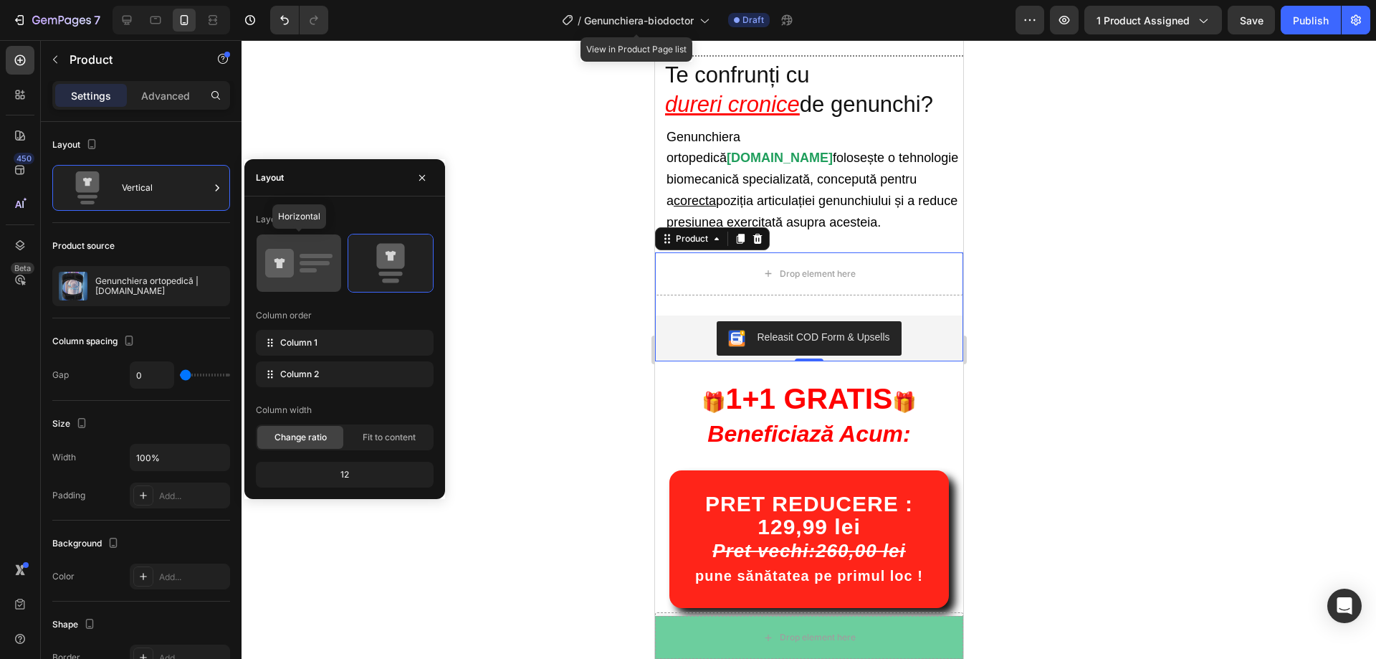
click at [314, 261] on rect at bounding box center [315, 263] width 30 height 4
type input "32"
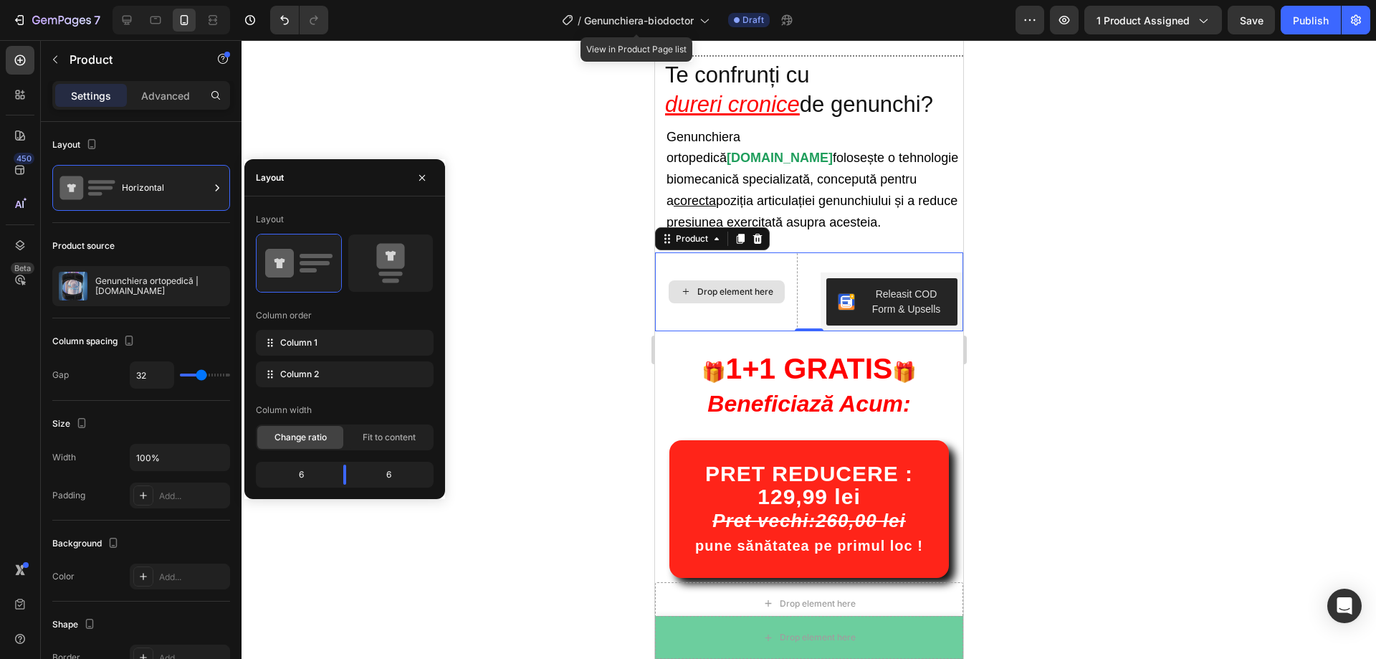
click at [710, 321] on div "🎁 1+1 GRATIS 🎁 Beneficiază Acum: Heading" at bounding box center [808, 379] width 308 height 116
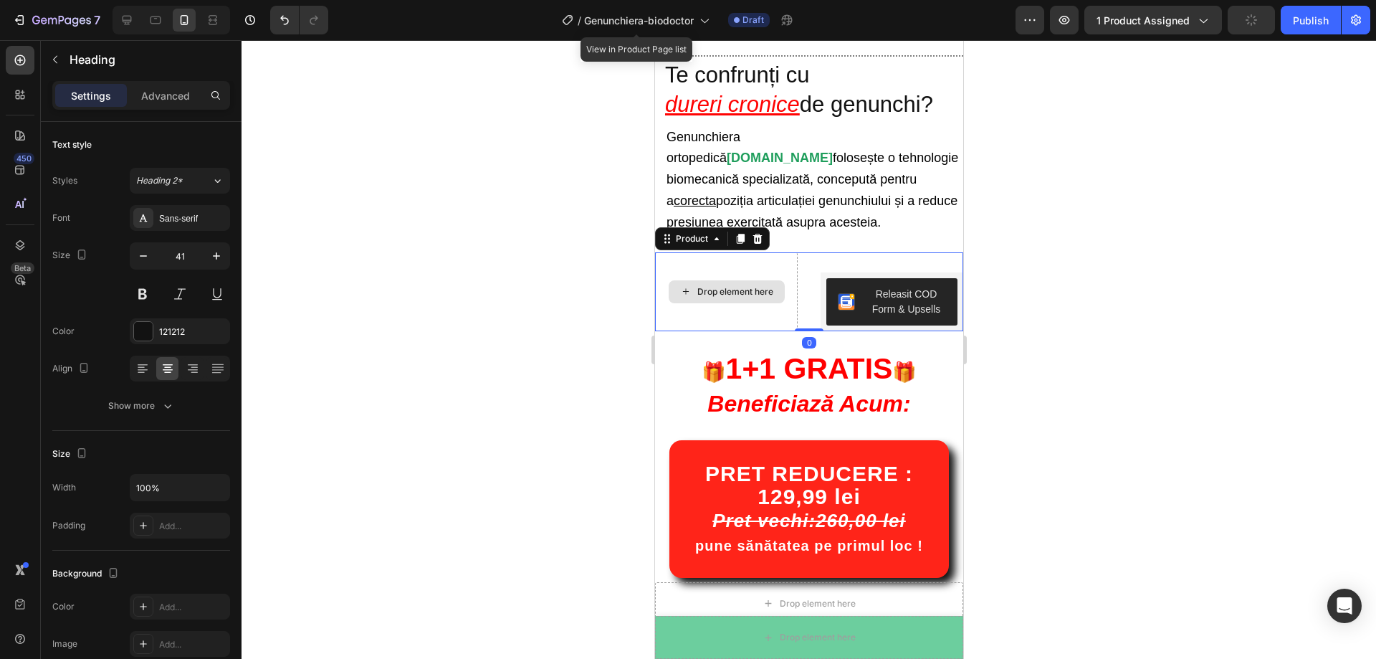
click at [725, 252] on div "Drop element here" at bounding box center [725, 291] width 143 height 79
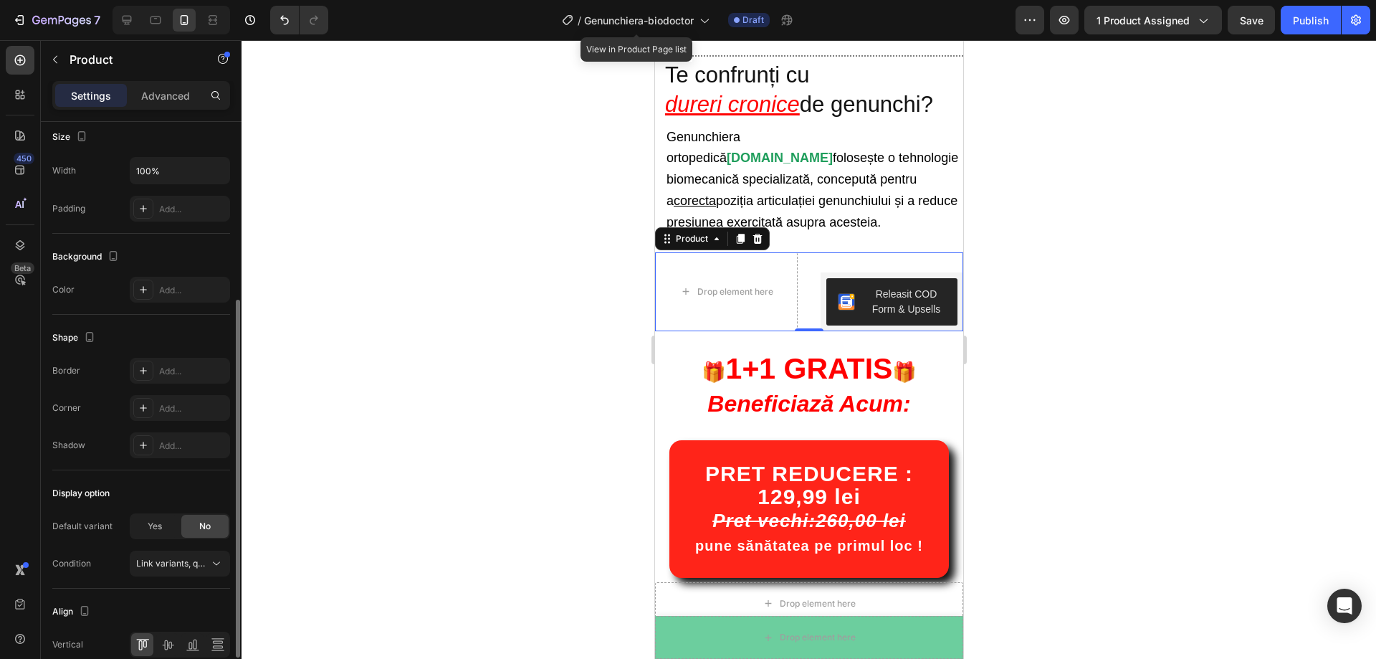
scroll to position [354, 0]
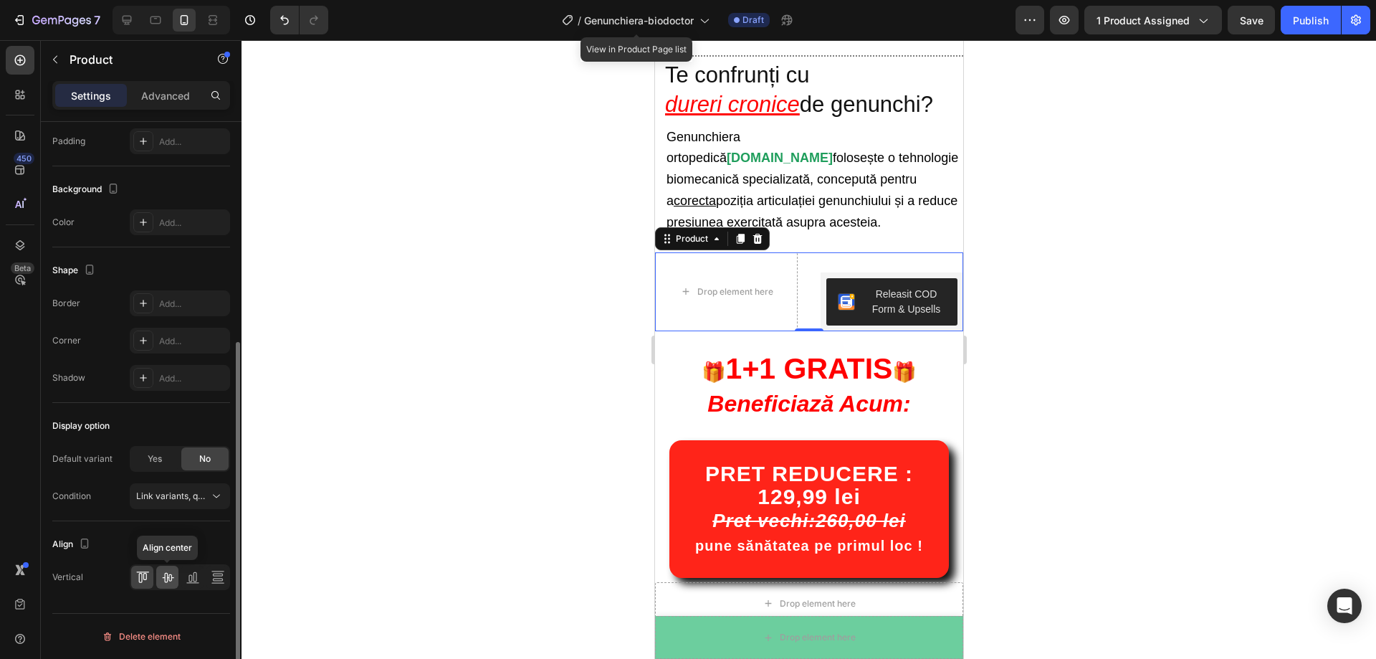
click at [171, 582] on icon at bounding box center [168, 577] width 14 height 14
click at [194, 582] on icon at bounding box center [193, 577] width 14 height 14
click at [209, 579] on div at bounding box center [217, 577] width 22 height 23
click at [151, 577] on div at bounding box center [142, 577] width 22 height 23
click at [806, 260] on div "Drop element here Releasit COD Form & Upsells Releasit COD Form & Upsells Produ…" at bounding box center [808, 291] width 308 height 79
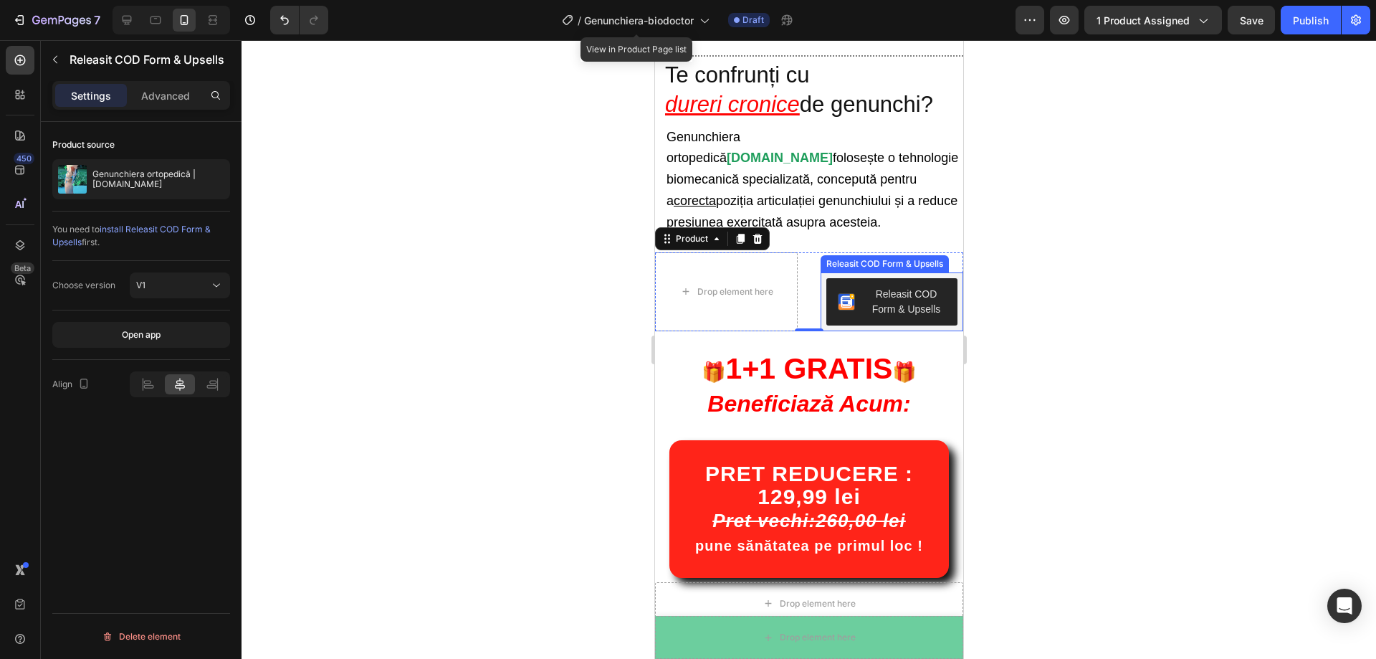
click at [837, 287] on span "Releasit COD Form & Upsells" at bounding box center [845, 302] width 17 height 30
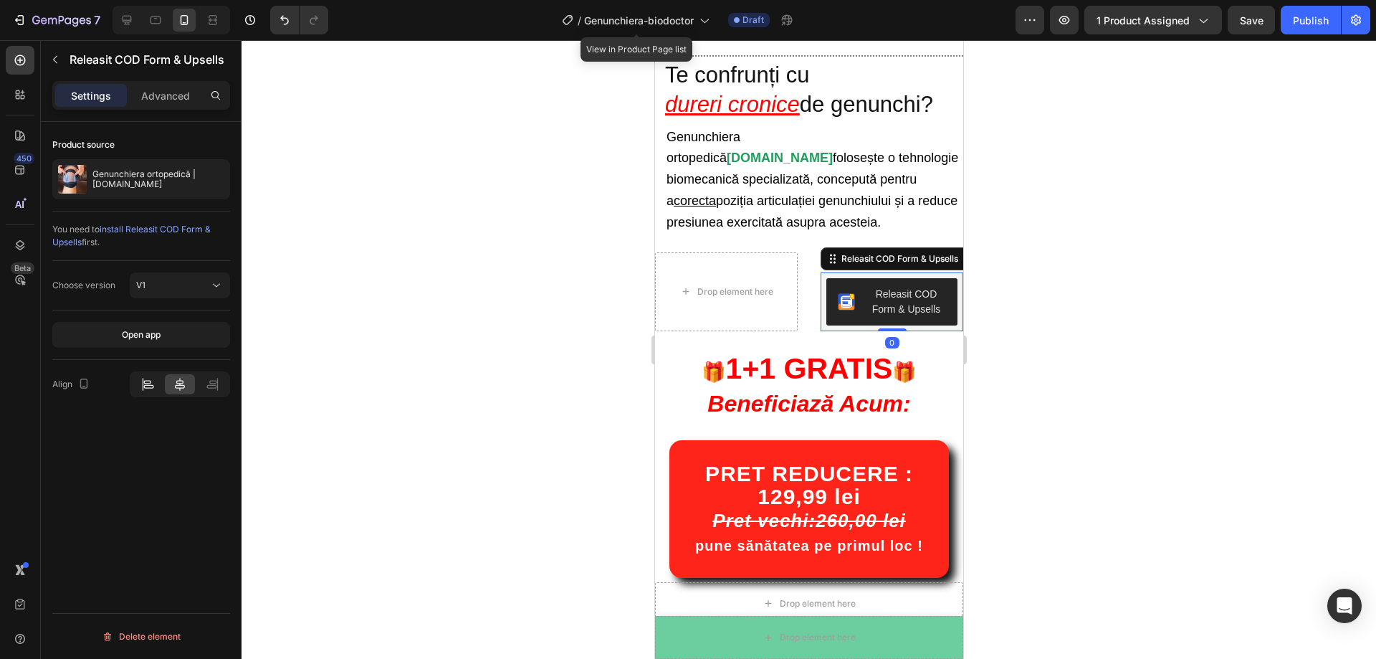
click at [149, 386] on icon at bounding box center [147, 384] width 14 height 14
click at [176, 387] on icon at bounding box center [180, 384] width 14 height 14
click at [203, 387] on div at bounding box center [212, 384] width 29 height 20
click at [186, 383] on icon at bounding box center [180, 384] width 14 height 14
click at [178, 101] on p "Advanced" at bounding box center [165, 95] width 49 height 15
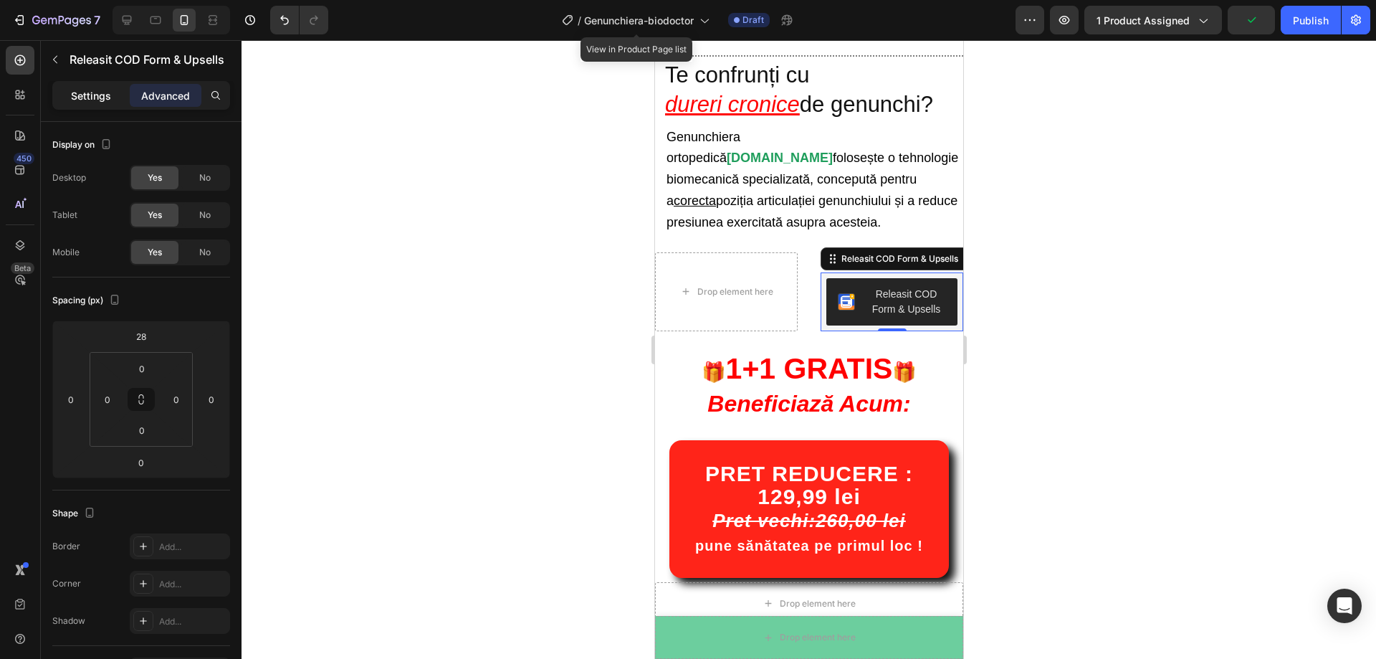
click at [92, 96] on p "Settings" at bounding box center [91, 95] width 40 height 15
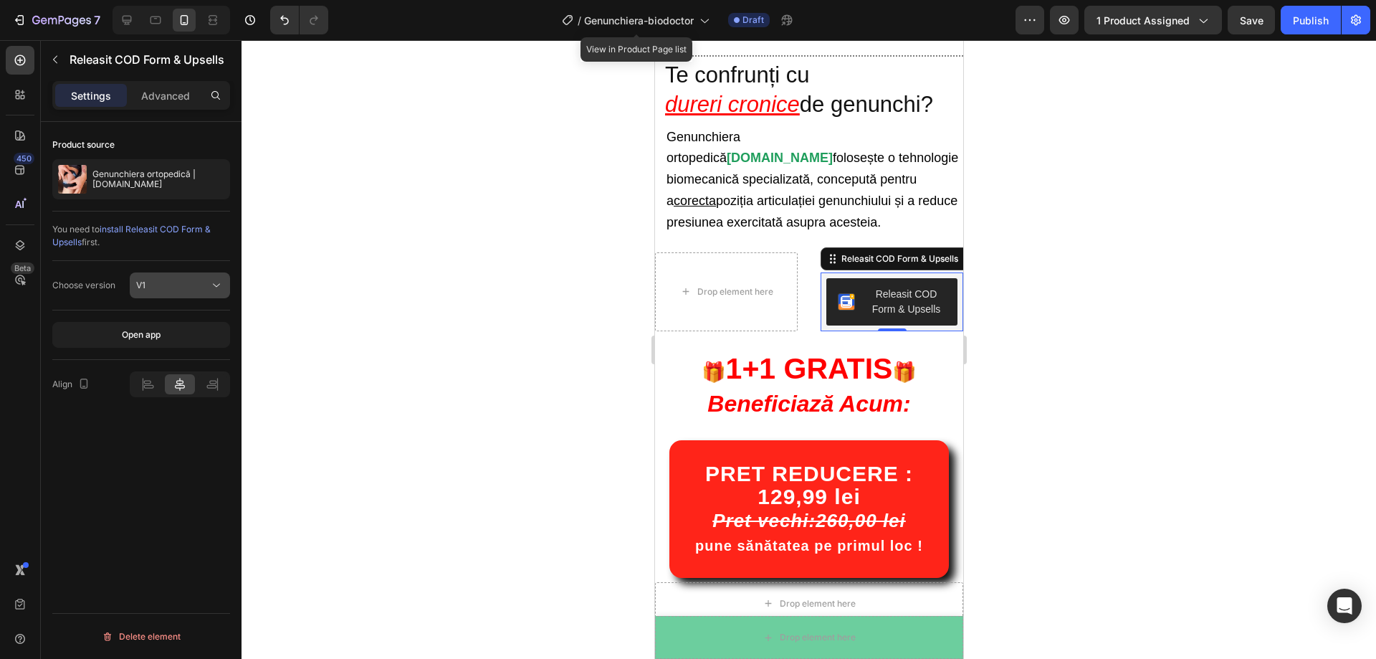
click at [176, 289] on div "V1" at bounding box center [172, 285] width 73 height 13
click at [66, 66] on button "button" at bounding box center [55, 59] width 23 height 23
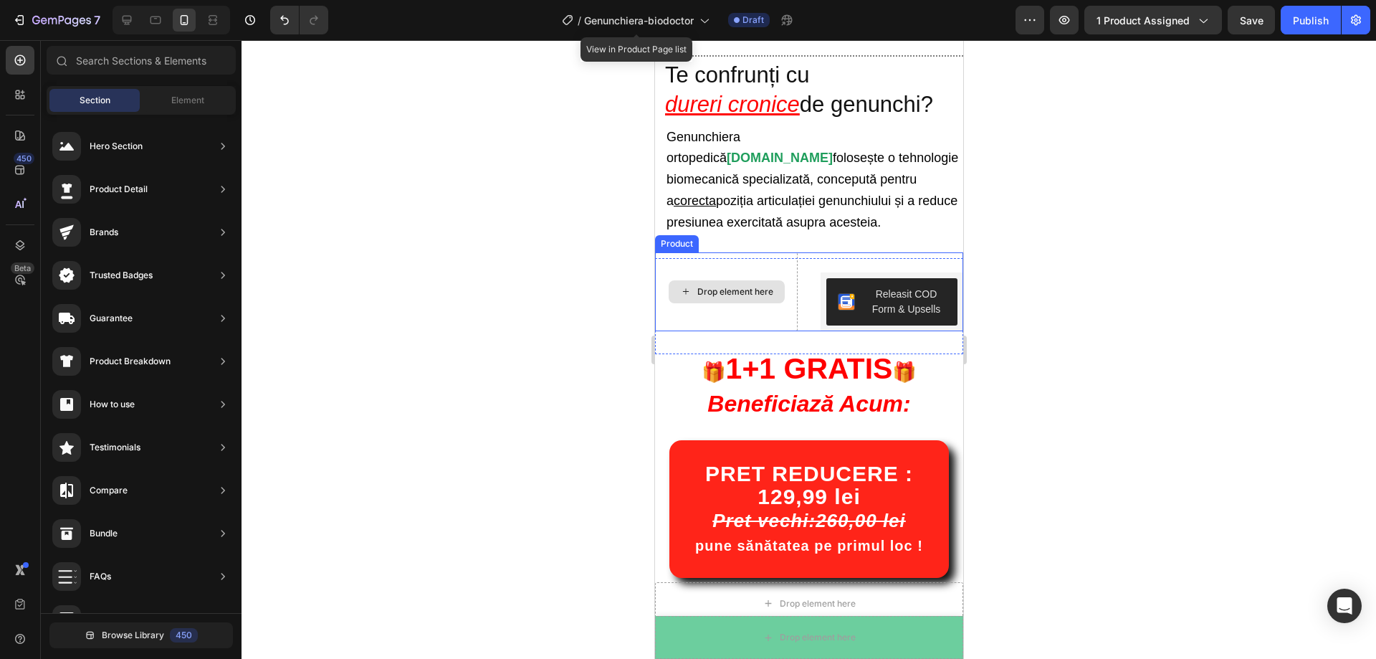
click at [738, 252] on div "Drop element here" at bounding box center [725, 291] width 143 height 79
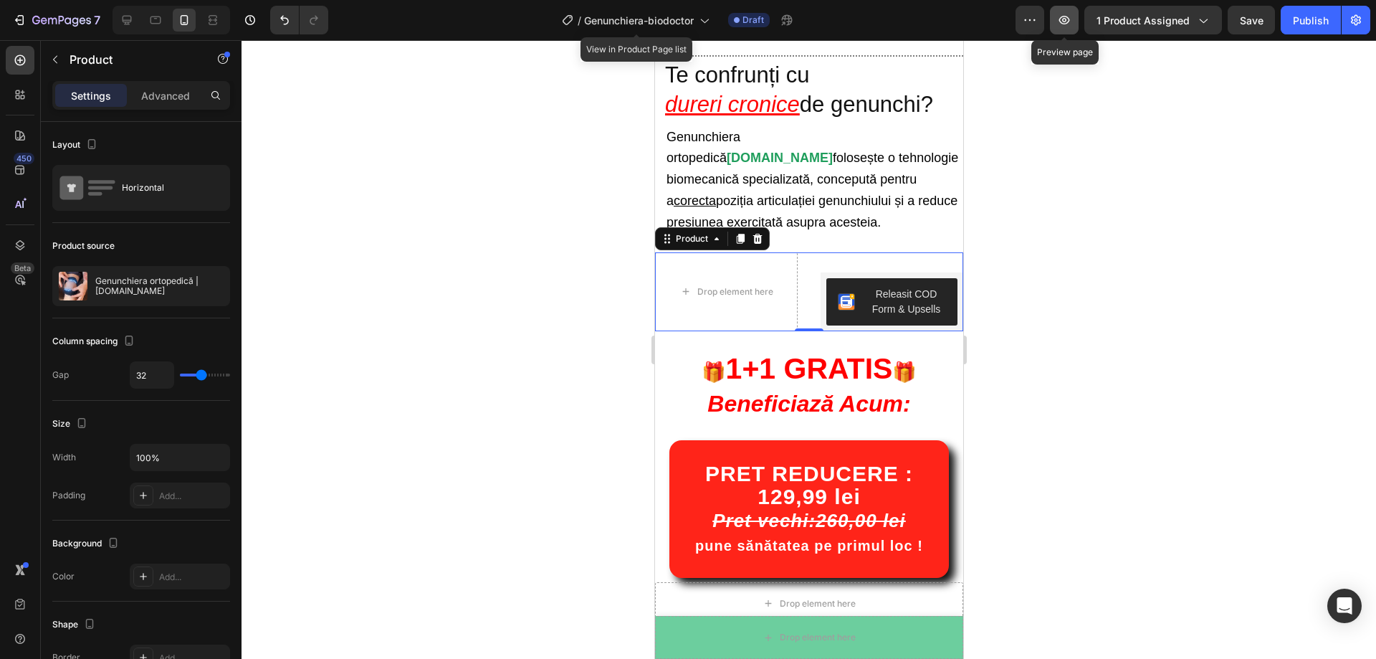
click at [1069, 19] on icon "button" at bounding box center [1064, 20] width 14 height 14
click at [803, 252] on div "Drop element here Releasit COD Form & Upsells Releasit COD Form & Upsells Produ…" at bounding box center [808, 291] width 308 height 79
click at [186, 96] on p "Advanced" at bounding box center [165, 95] width 49 height 15
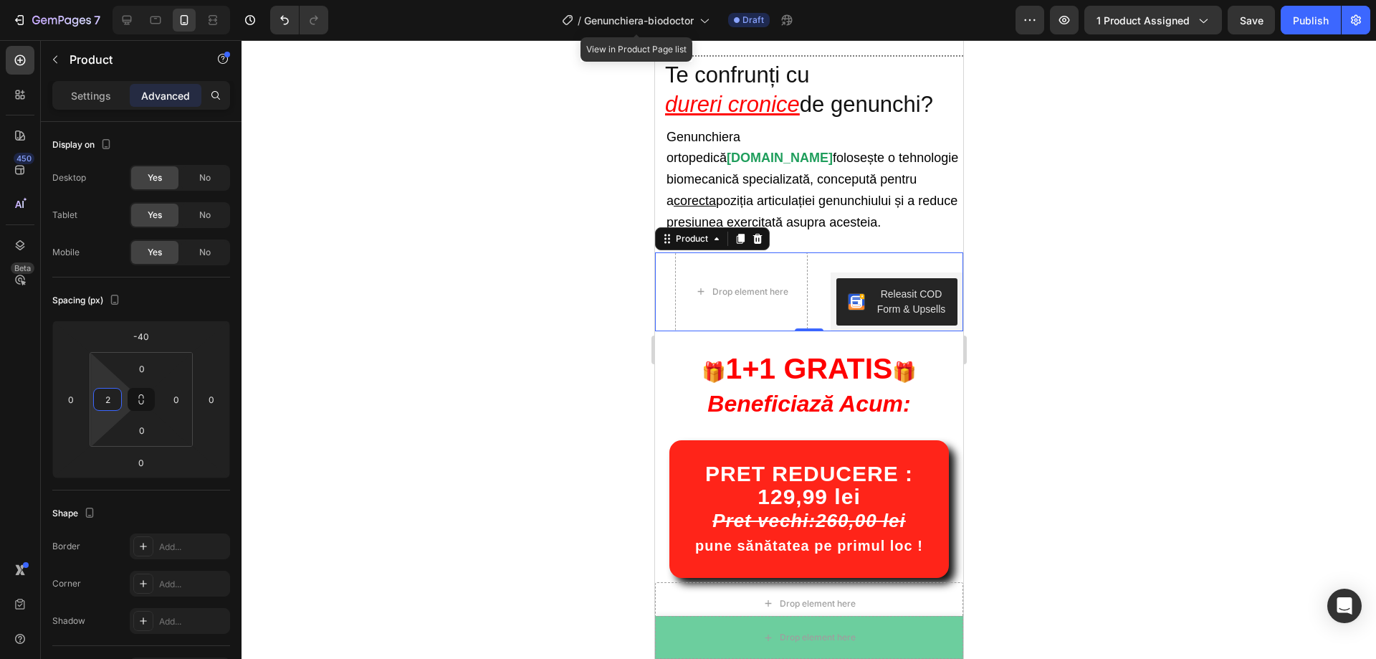
type input "0"
drag, startPoint x: 105, startPoint y: 376, endPoint x: 100, endPoint y: 387, distance: 12.5
click at [100, 0] on html "7 Version history / Genunchiera-biodoctor View in Product Page list Draft Previ…" at bounding box center [688, 0] width 1376 height 0
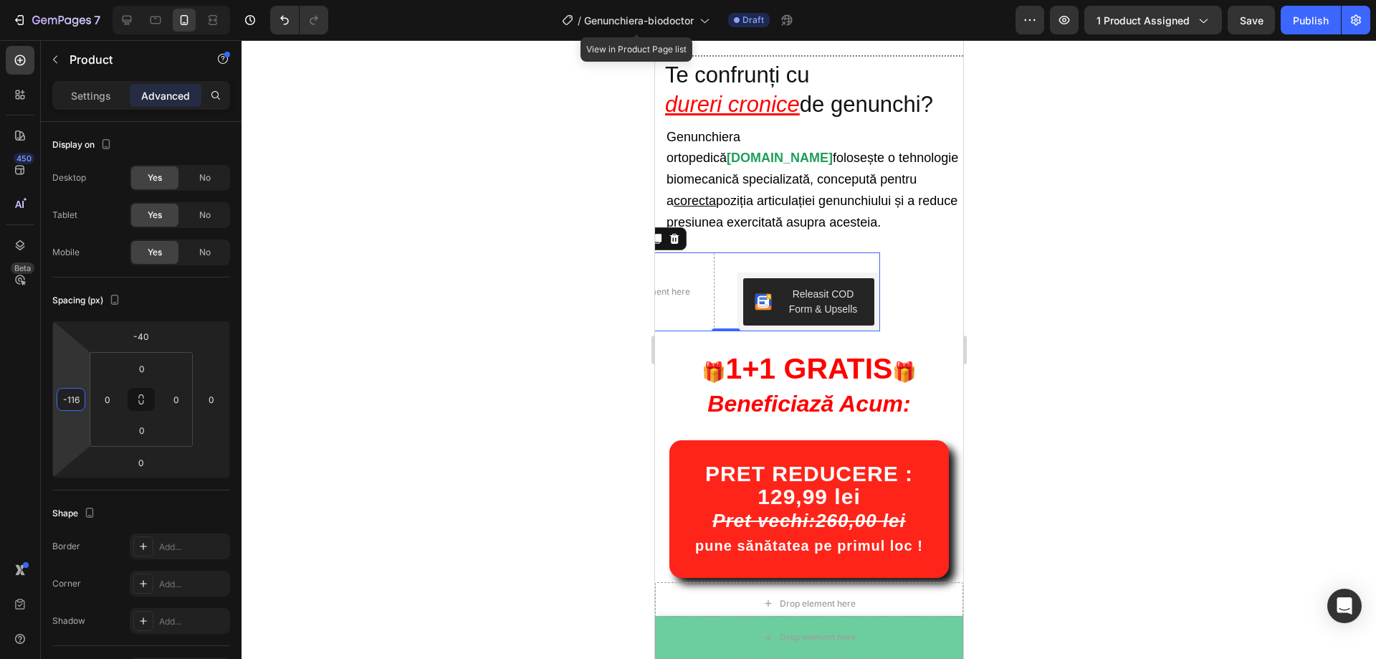
type input "-118"
drag, startPoint x: 76, startPoint y: 369, endPoint x: 69, endPoint y: 406, distance: 37.3
click at [69, 0] on html "7 Version history / Genunchiera-biodoctor View in Product Page list Draft Previ…" at bounding box center [688, 0] width 1376 height 0
click at [1246, 266] on div at bounding box center [809, 349] width 1135 height 619
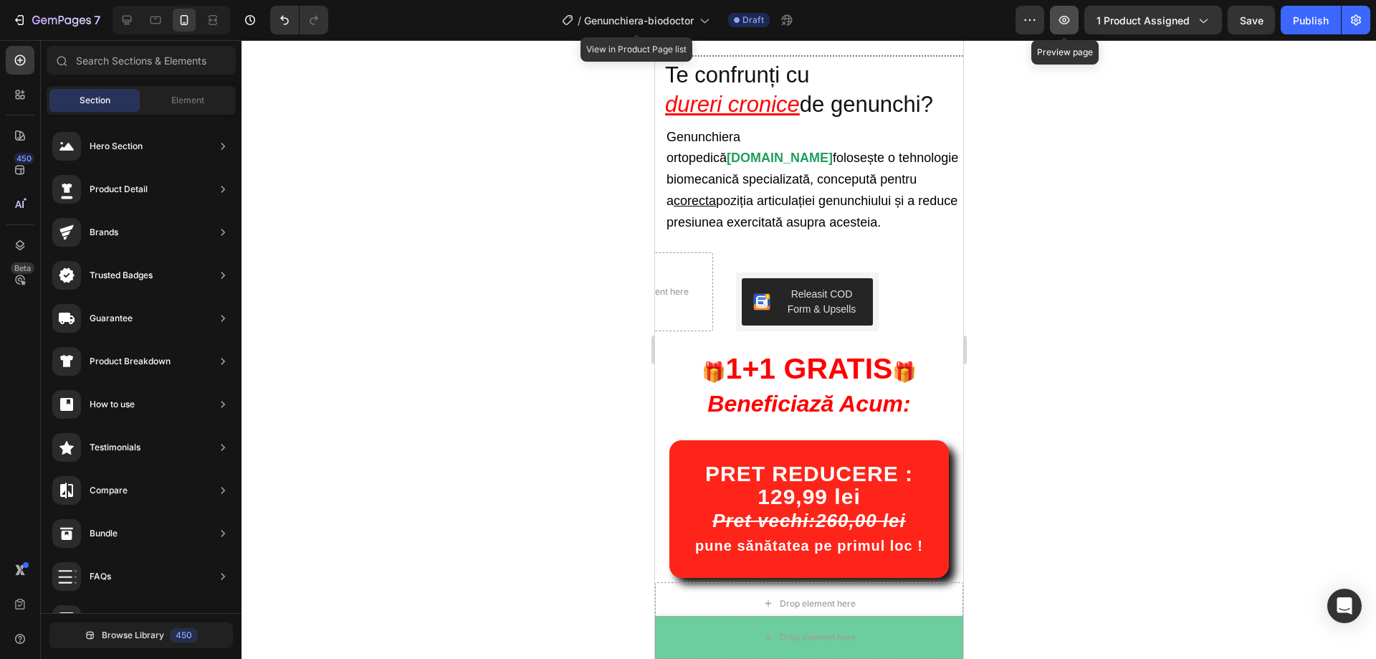
click at [1075, 27] on button "button" at bounding box center [1064, 20] width 29 height 29
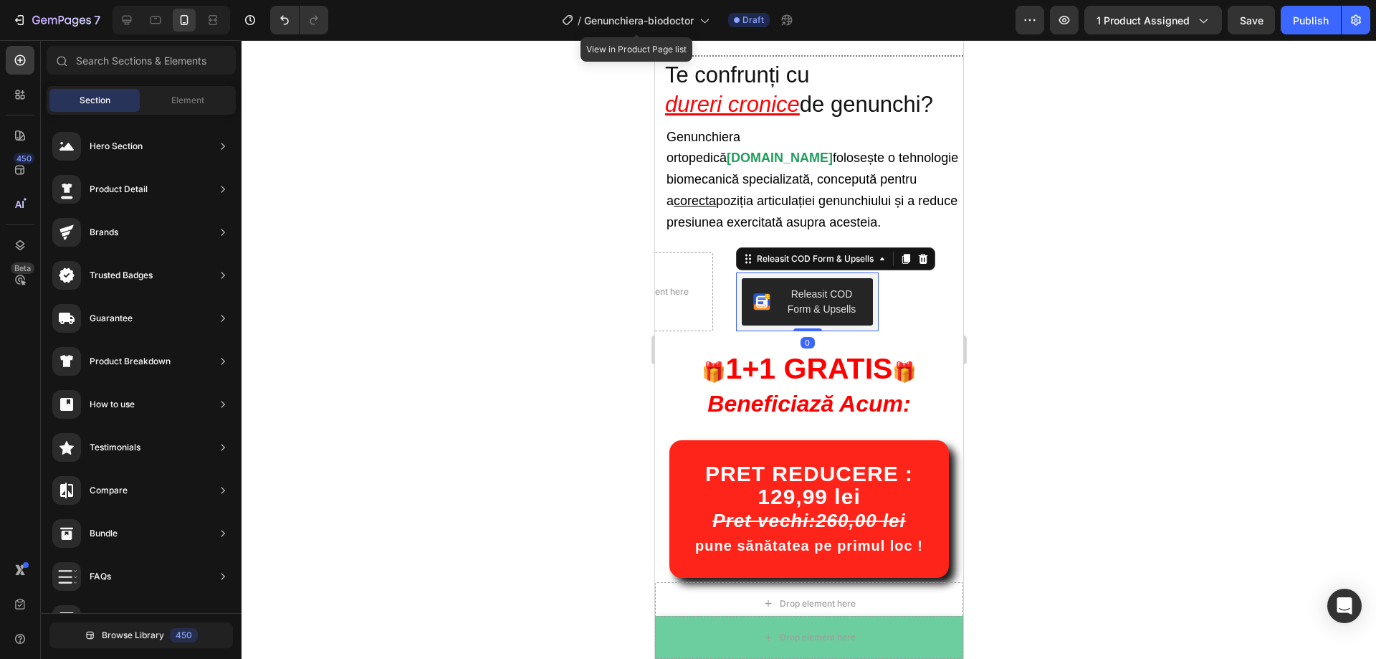
click at [855, 272] on div "Releasit COD Form & Upsells" at bounding box center [806, 301] width 143 height 59
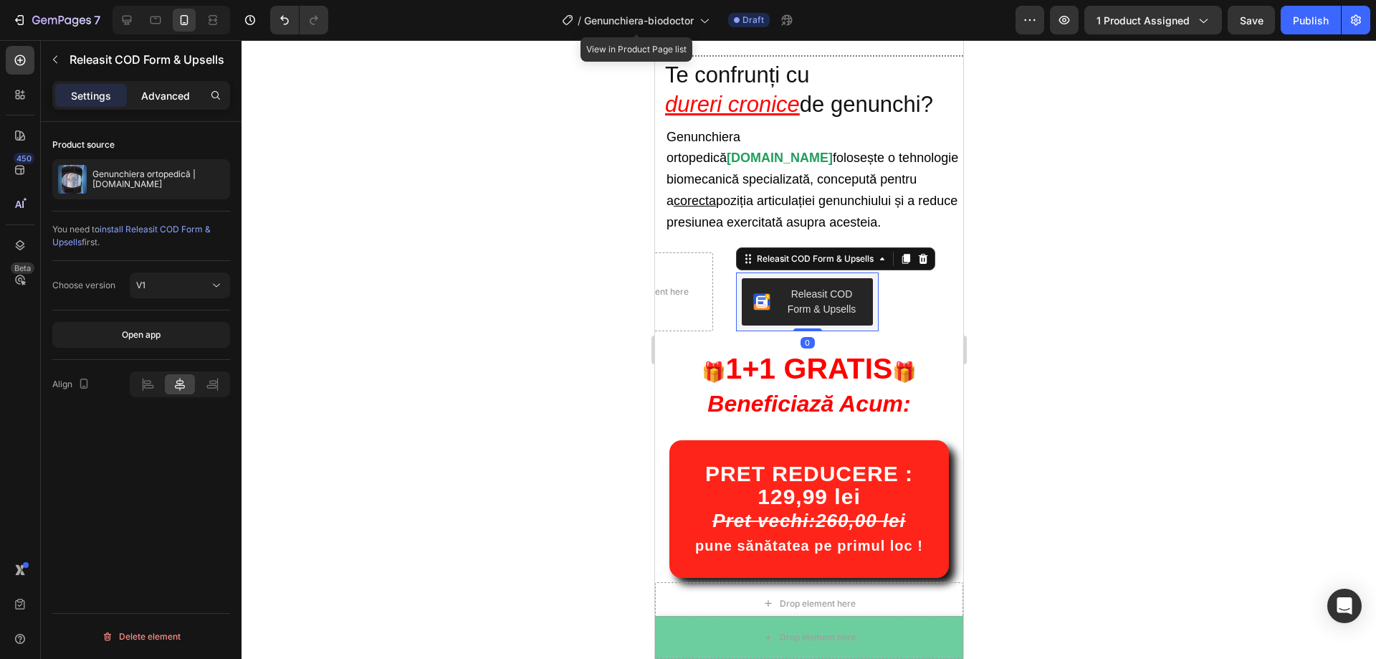
click at [173, 92] on p "Advanced" at bounding box center [165, 95] width 49 height 15
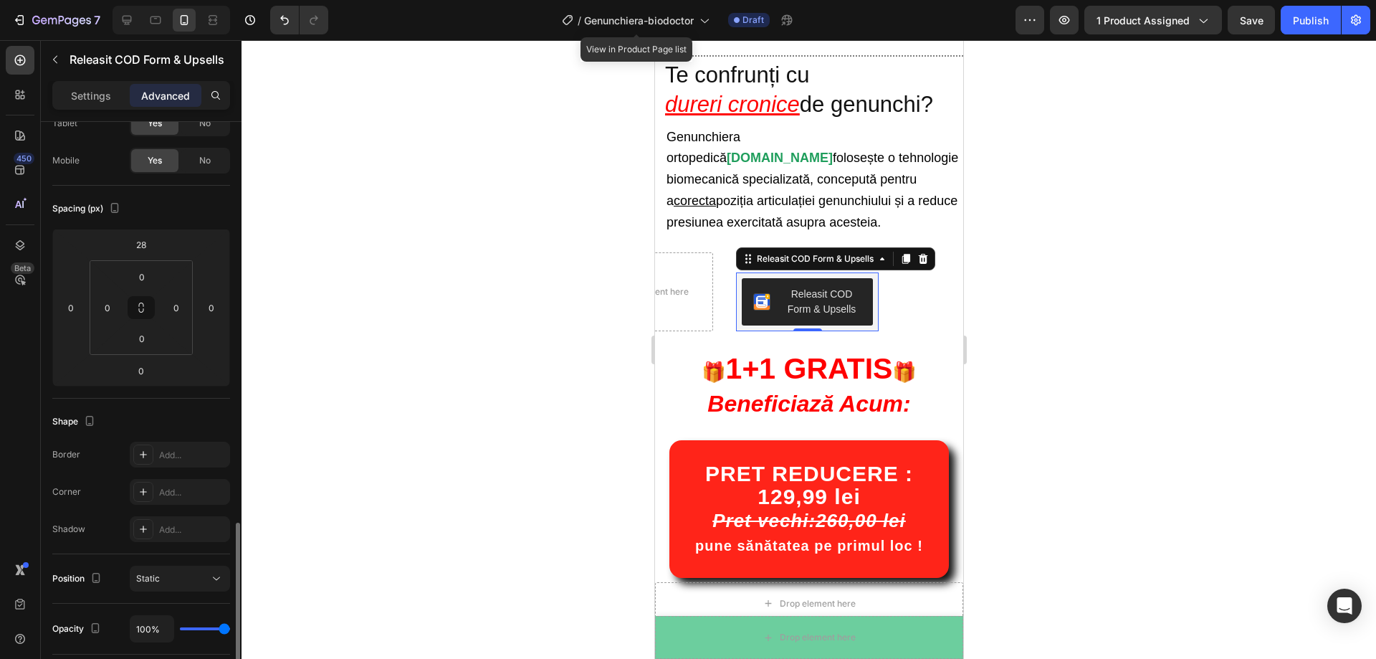
scroll to position [378, 0]
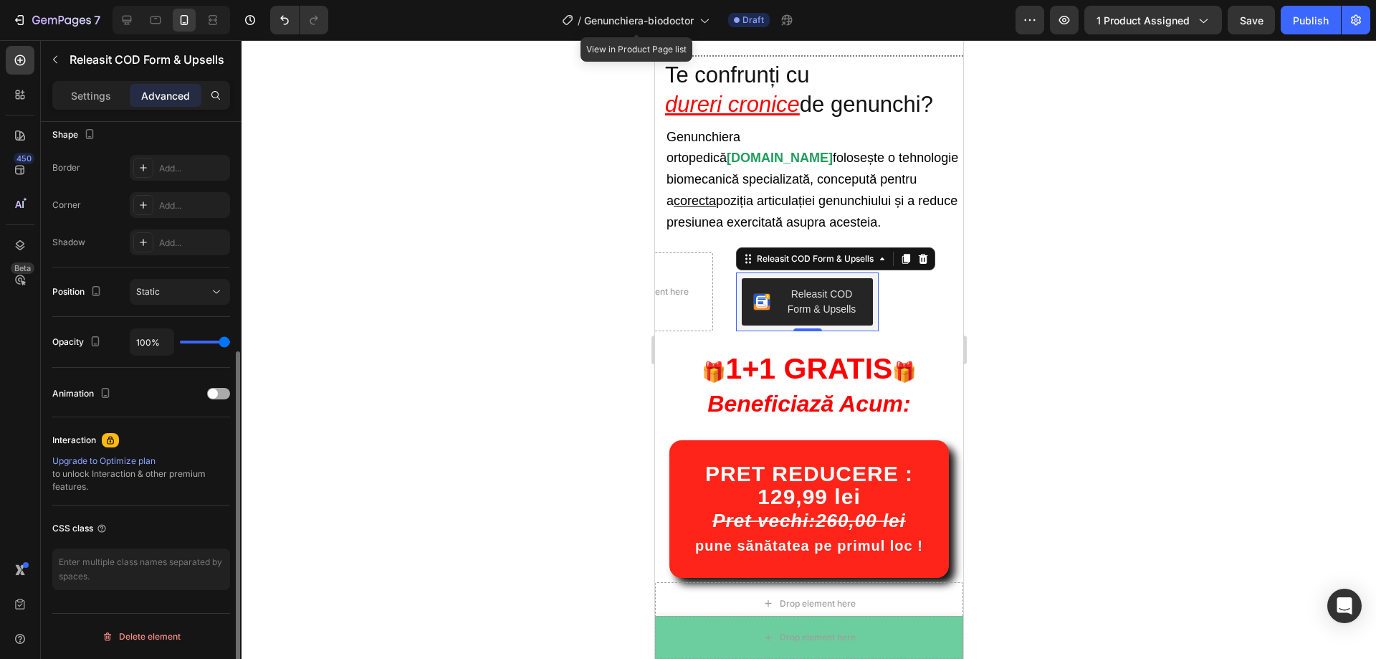
click at [219, 404] on div "Animation" at bounding box center [141, 393] width 178 height 23
click at [217, 399] on div "Animation" at bounding box center [141, 393] width 178 height 23
click at [216, 395] on span at bounding box center [213, 393] width 10 height 10
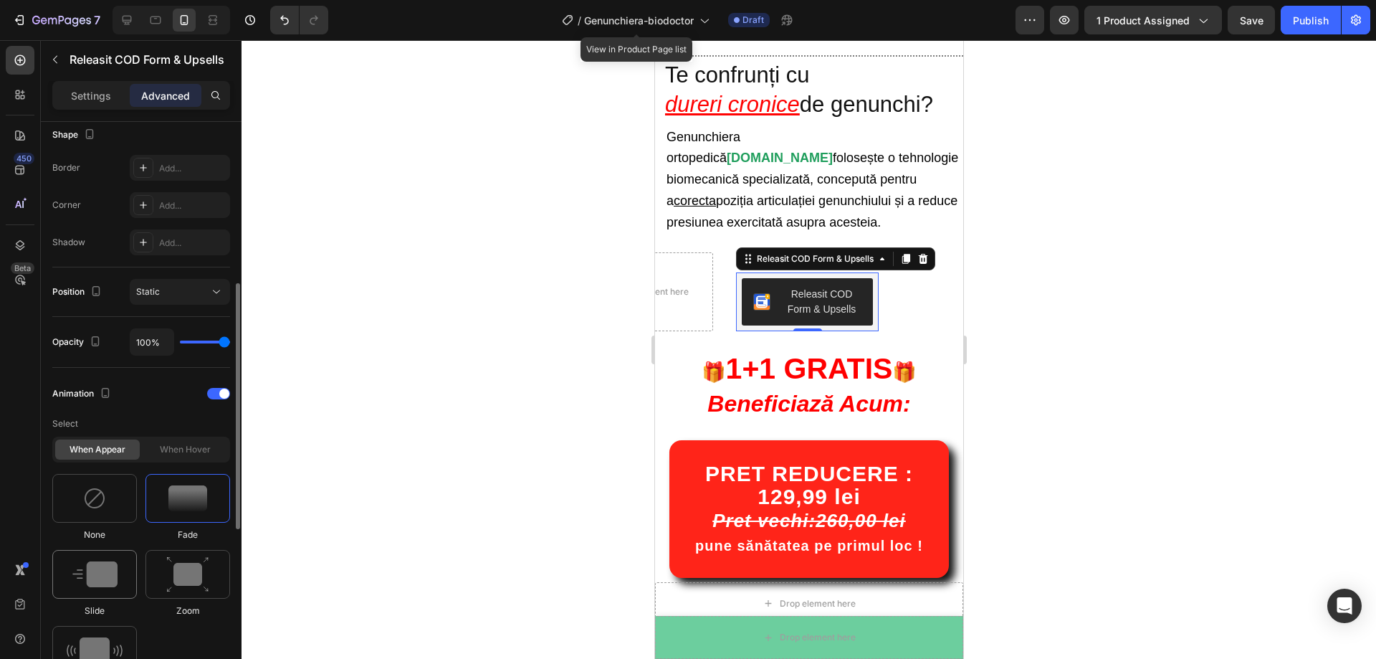
click at [110, 563] on img at bounding box center [94, 574] width 45 height 26
click at [159, 586] on div at bounding box center [188, 574] width 85 height 49
click at [91, 87] on div "Settings" at bounding box center [91, 95] width 72 height 23
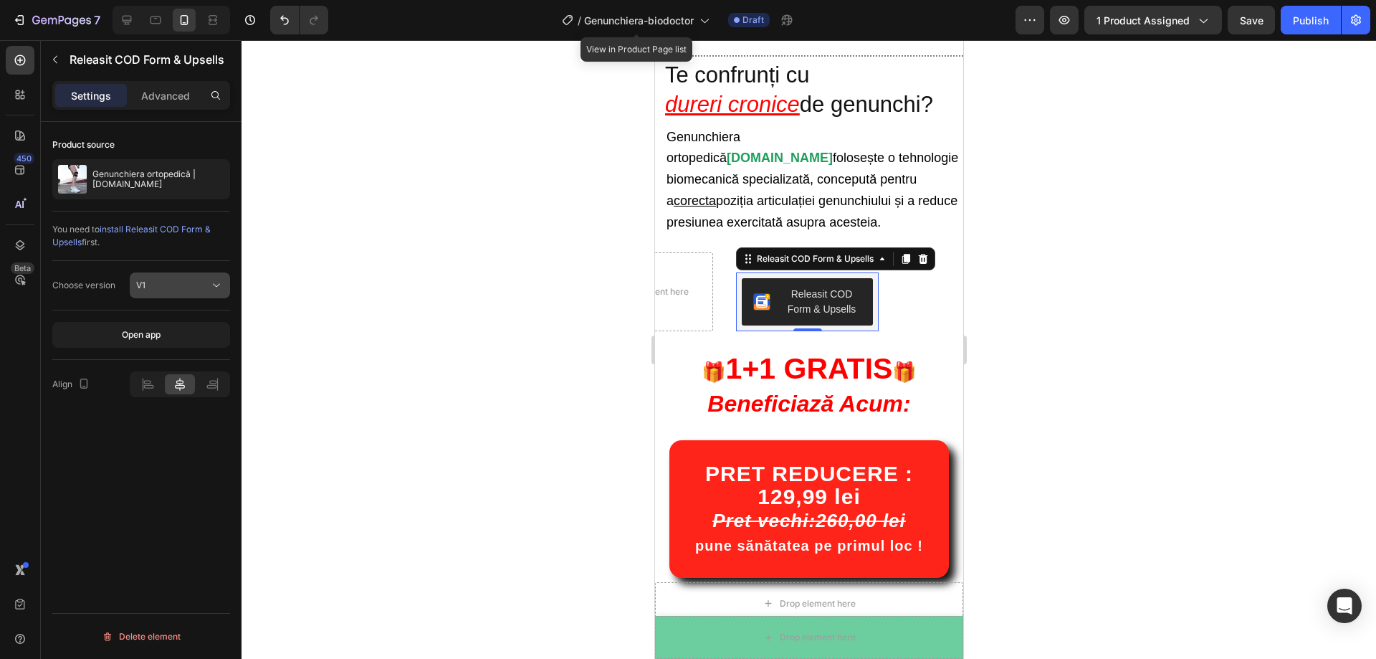
click at [191, 289] on div "V1" at bounding box center [172, 285] width 73 height 13
click at [735, 272] on div "Releasit COD Form & Upsells" at bounding box center [806, 301] width 143 height 59
click at [152, 92] on p "Advanced" at bounding box center [165, 95] width 49 height 15
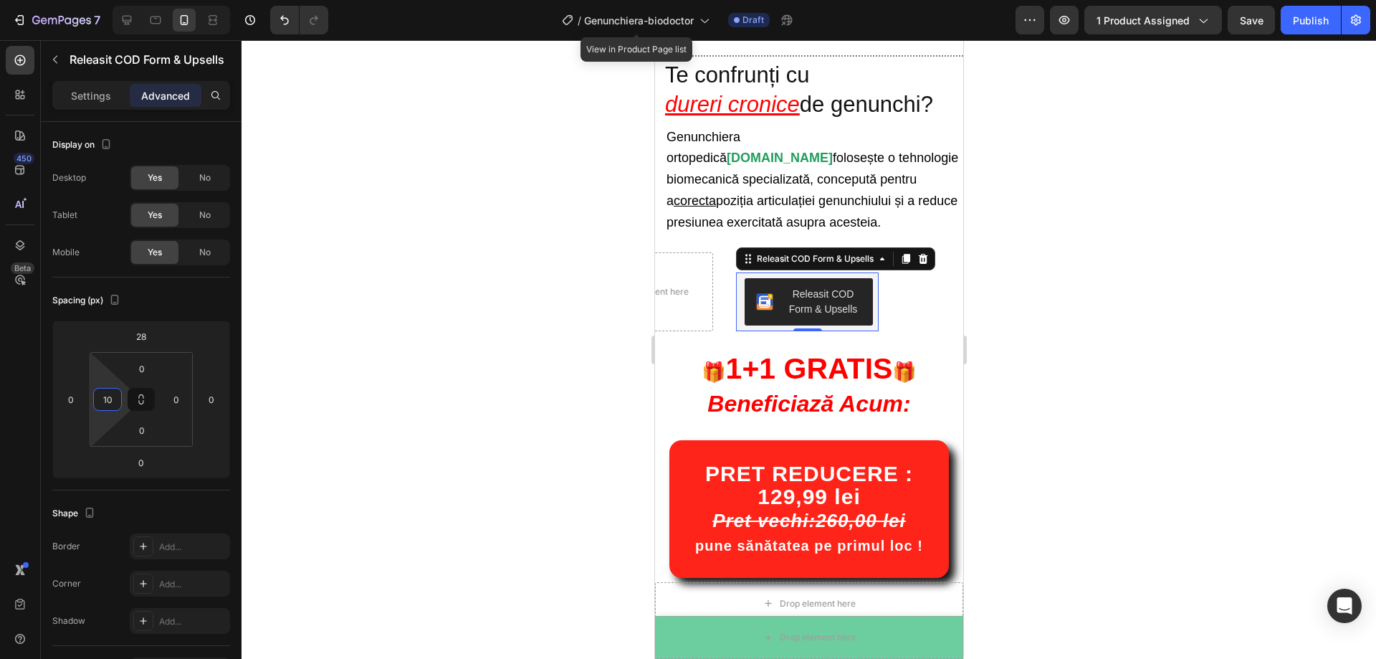
type input "12"
click at [104, 0] on html "7 Version history / Genunchiera-biodoctor View in Product Page list Draft Previ…" at bounding box center [688, 0] width 1376 height 0
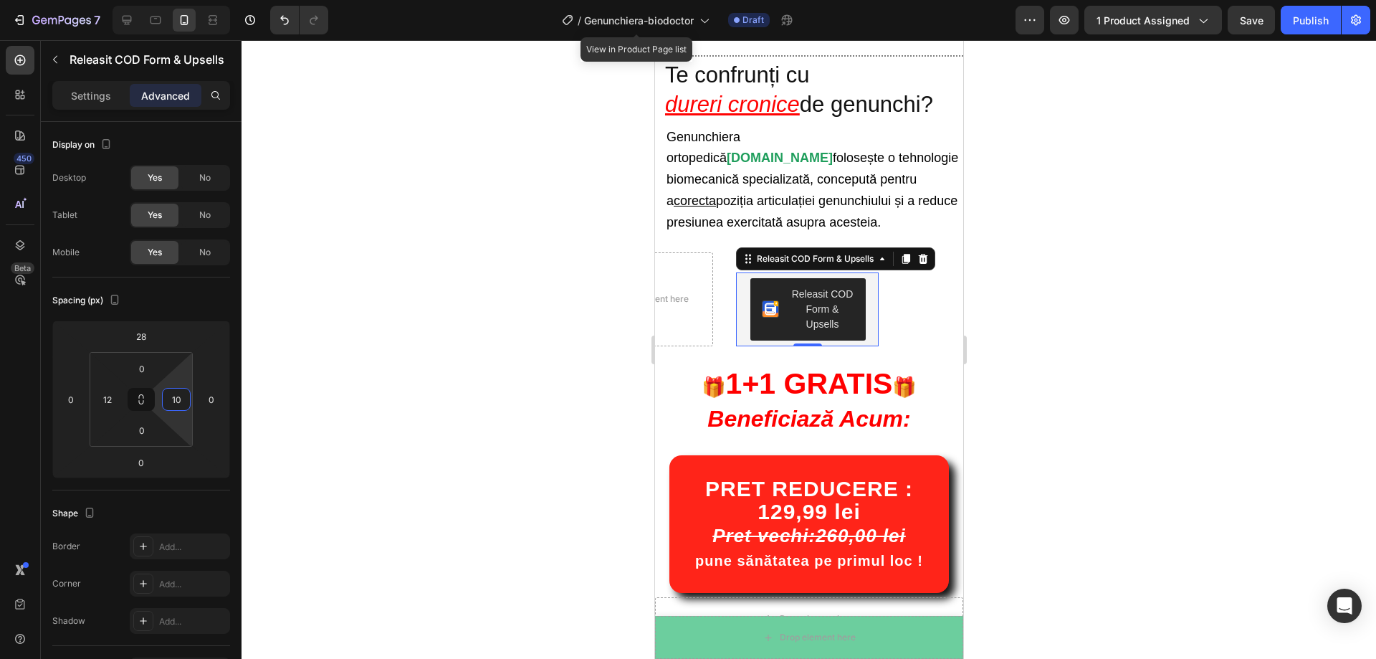
type input "12"
click at [183, 0] on html "7 Version history / Genunchiera-biodoctor View in Product Page list Draft Previ…" at bounding box center [688, 0] width 1376 height 0
type input "-6"
click at [75, 0] on html "7 Version history / Genunchiera-biodoctor View in Product Page list Draft Previ…" at bounding box center [688, 0] width 1376 height 0
type input "0"
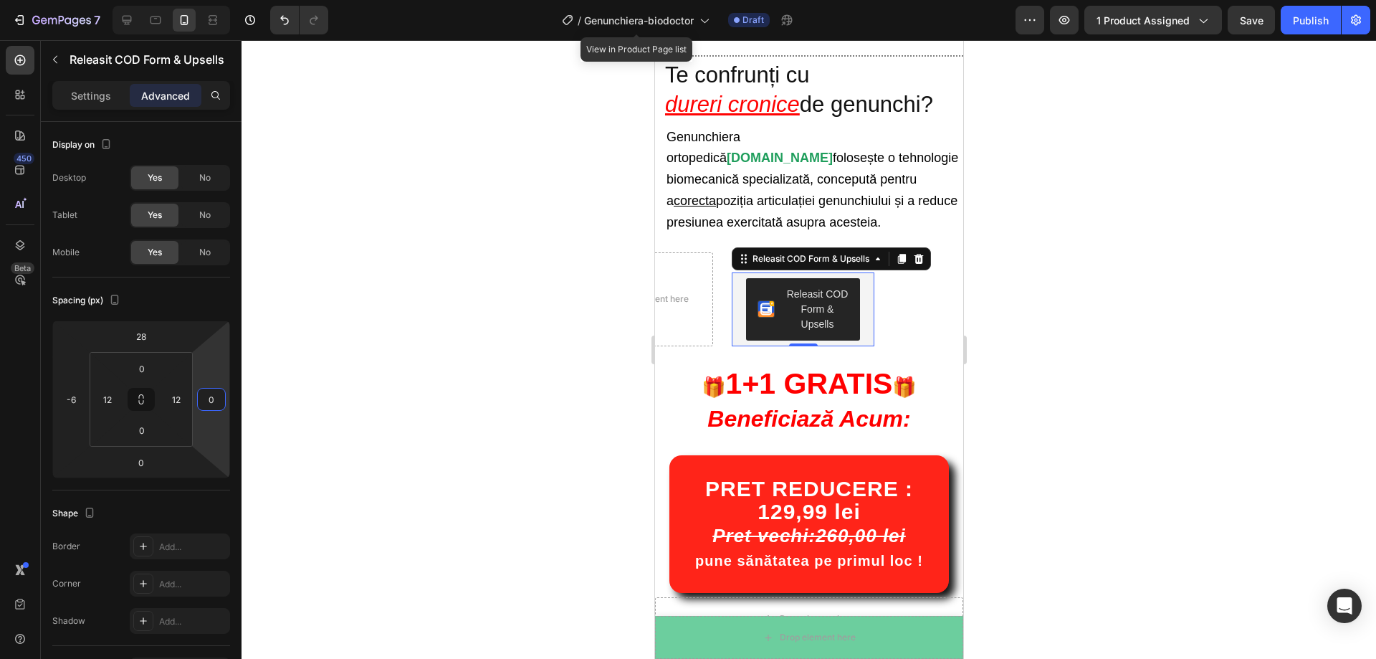
click at [211, 0] on html "7 Version history / Genunchiera-biodoctor View in Product Page list Draft Previ…" at bounding box center [688, 0] width 1376 height 0
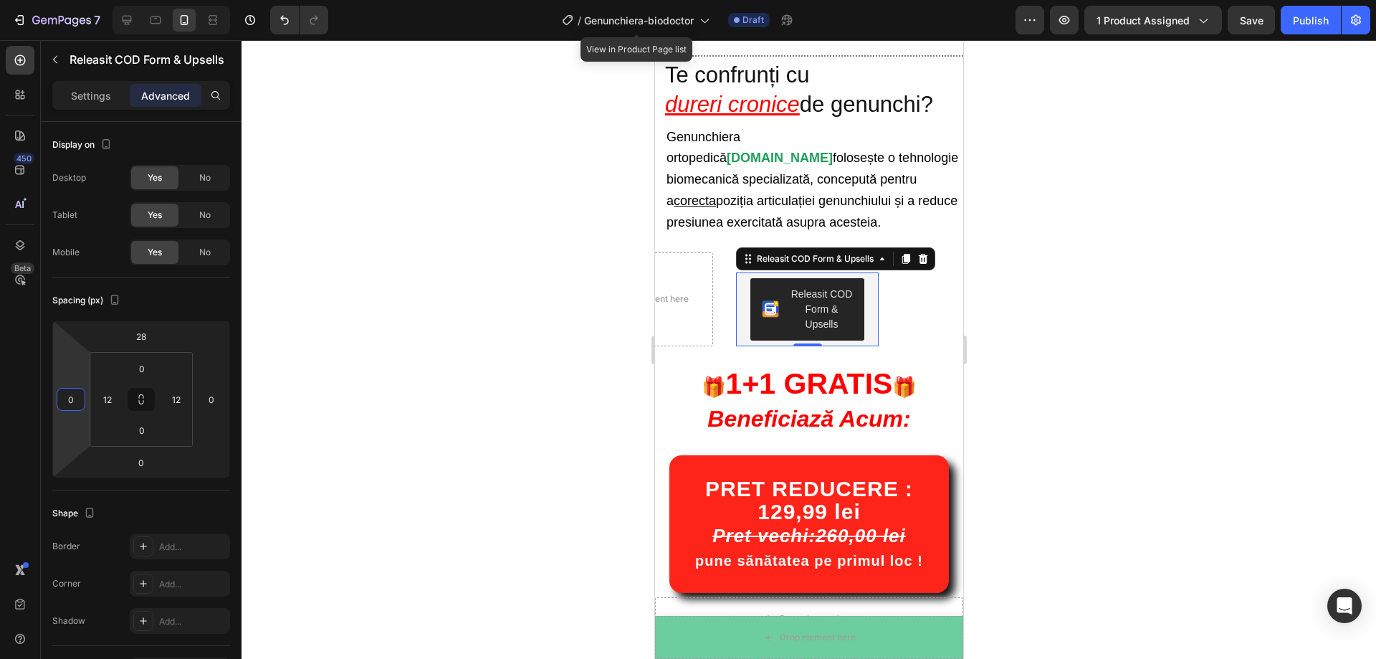
type input "2"
drag, startPoint x: 82, startPoint y: 375, endPoint x: 74, endPoint y: 372, distance: 9.1
click at [74, 0] on html "7 Version history / Genunchiera-biodoctor View in Product Page list Draft Previ…" at bounding box center [688, 0] width 1376 height 0
click at [1096, 217] on div at bounding box center [809, 349] width 1135 height 619
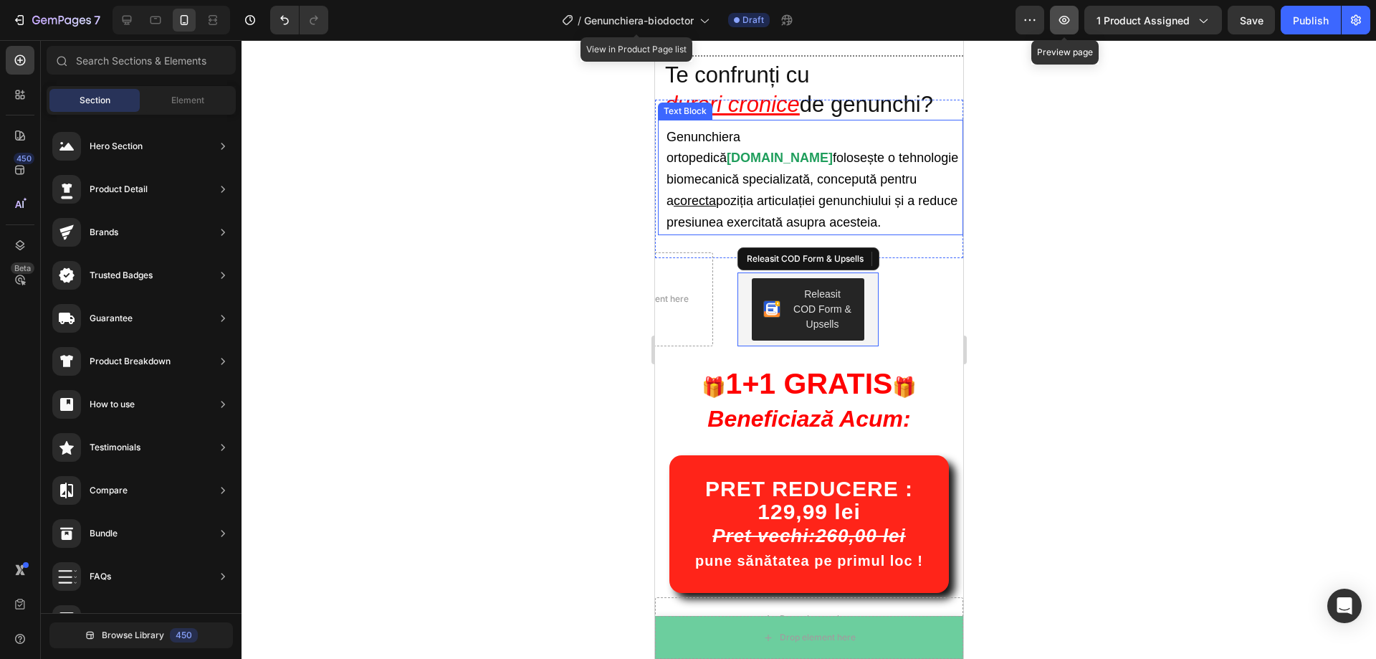
click at [1065, 16] on icon "button" at bounding box center [1064, 20] width 14 height 14
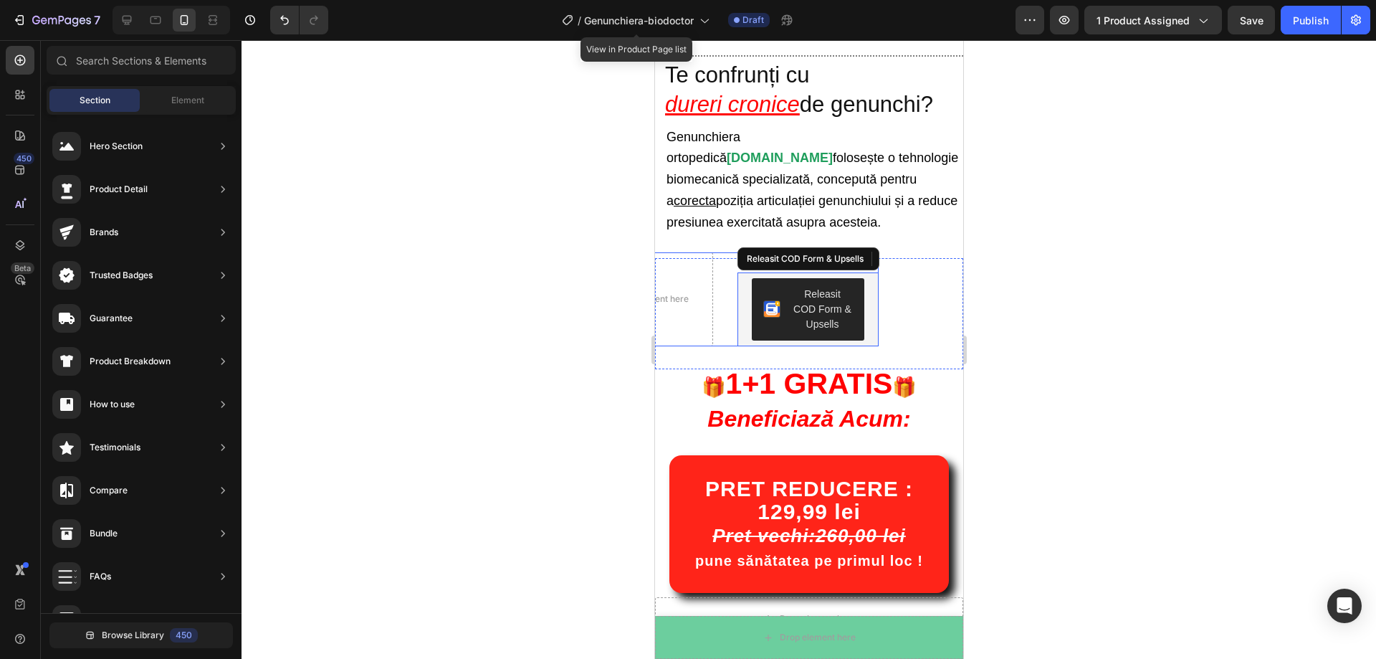
click at [722, 259] on div "Drop element here Releasit COD Form & Upsells Releasit COD Form & Upsells Produ…" at bounding box center [724, 299] width 308 height 94
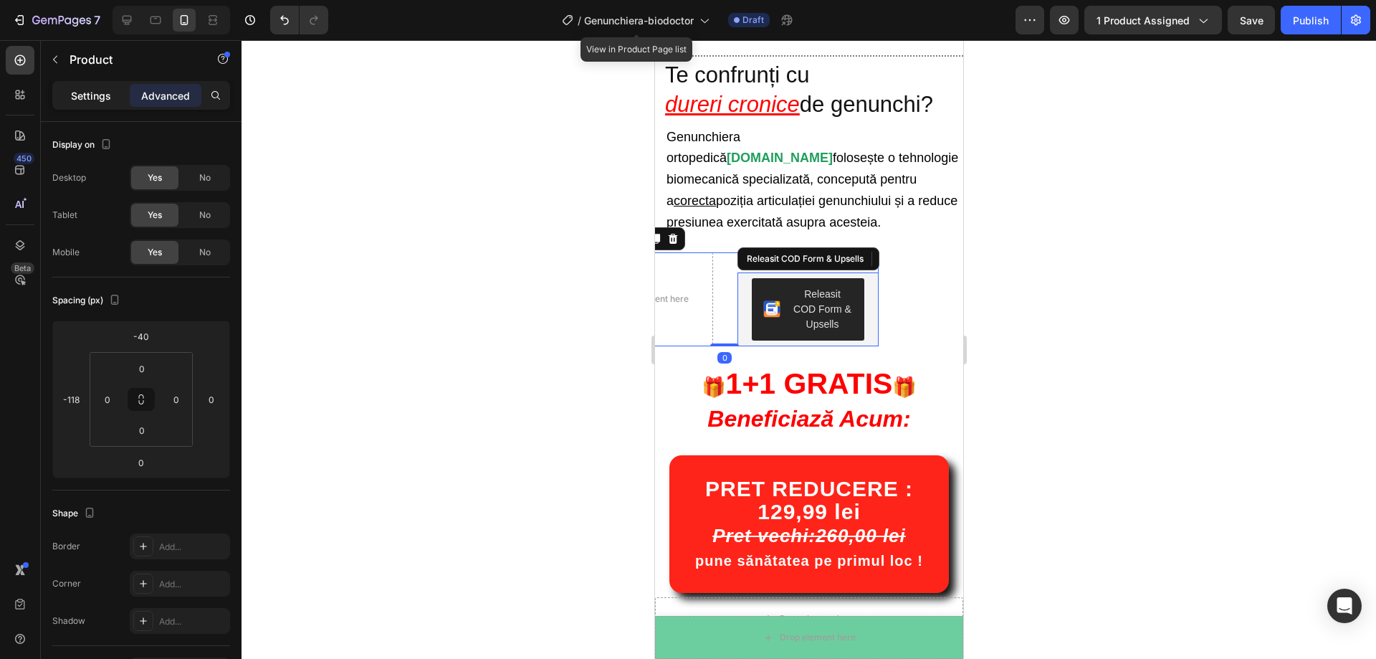
click at [98, 97] on p "Settings" at bounding box center [91, 95] width 40 height 15
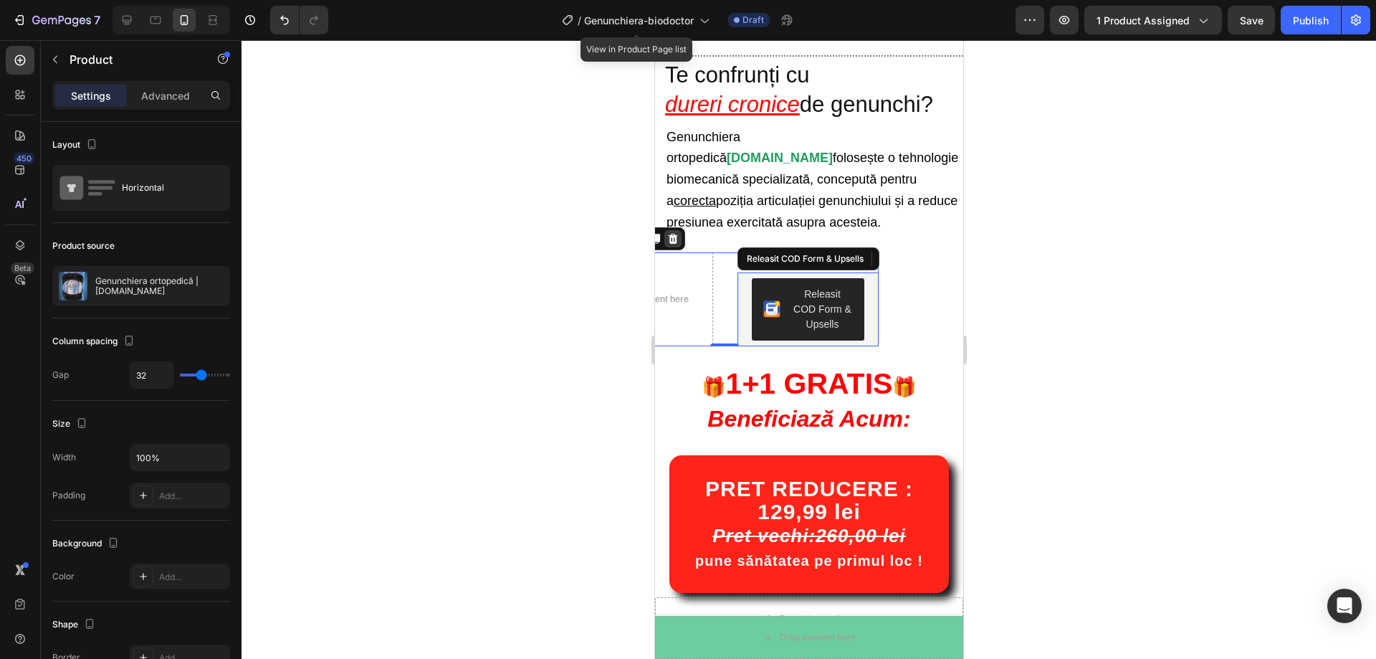
click at [670, 233] on icon at bounding box center [672, 238] width 9 height 10
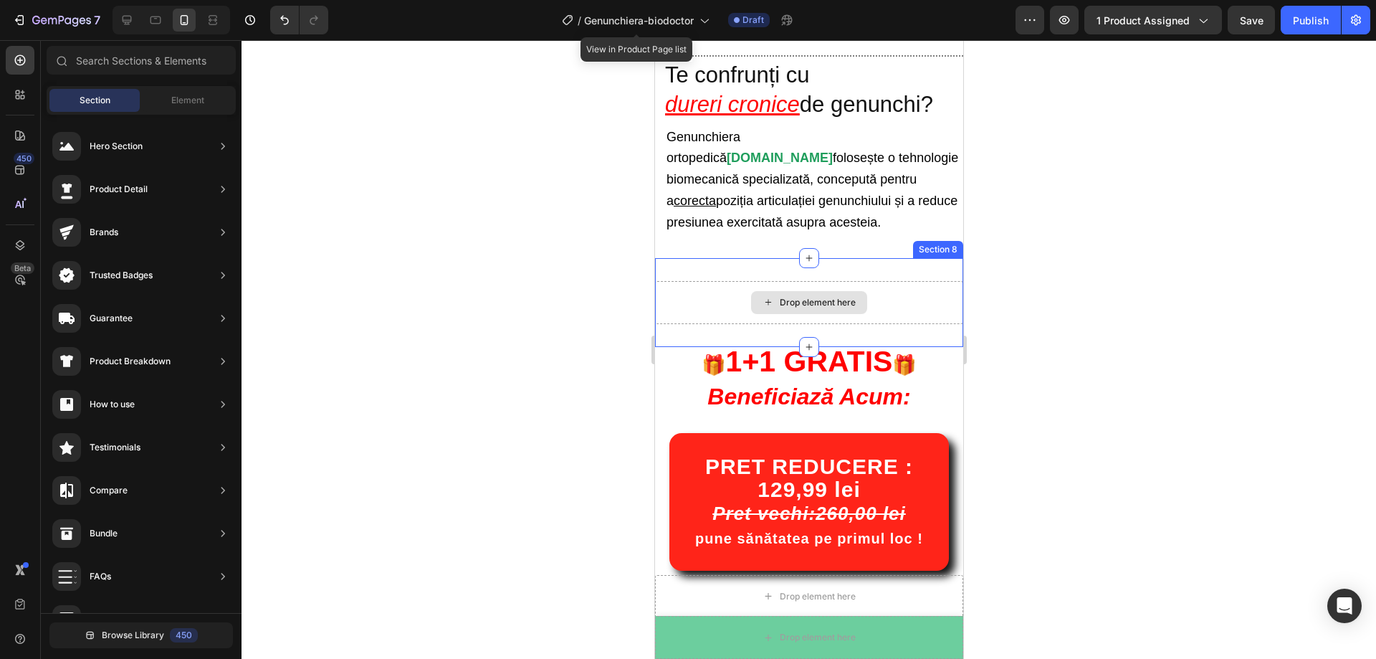
click at [722, 281] on div "Drop element here" at bounding box center [808, 302] width 308 height 43
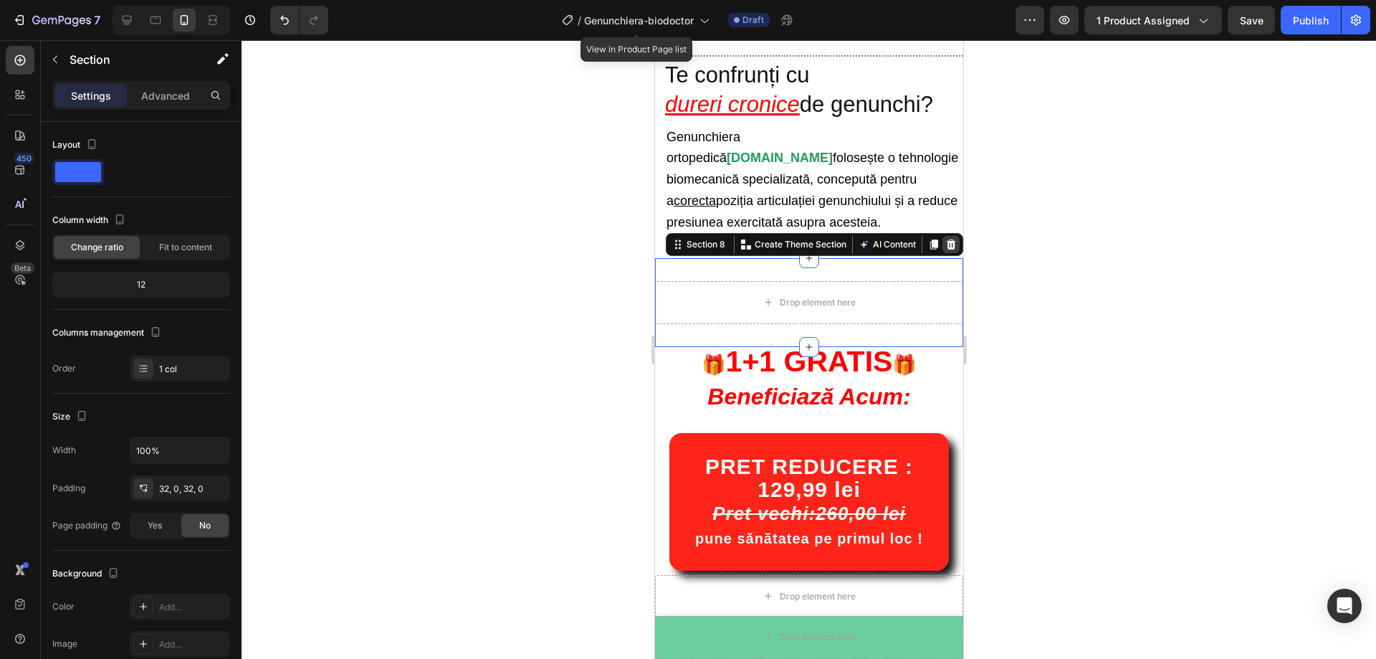
click at [945, 239] on icon at bounding box center [950, 244] width 11 height 11
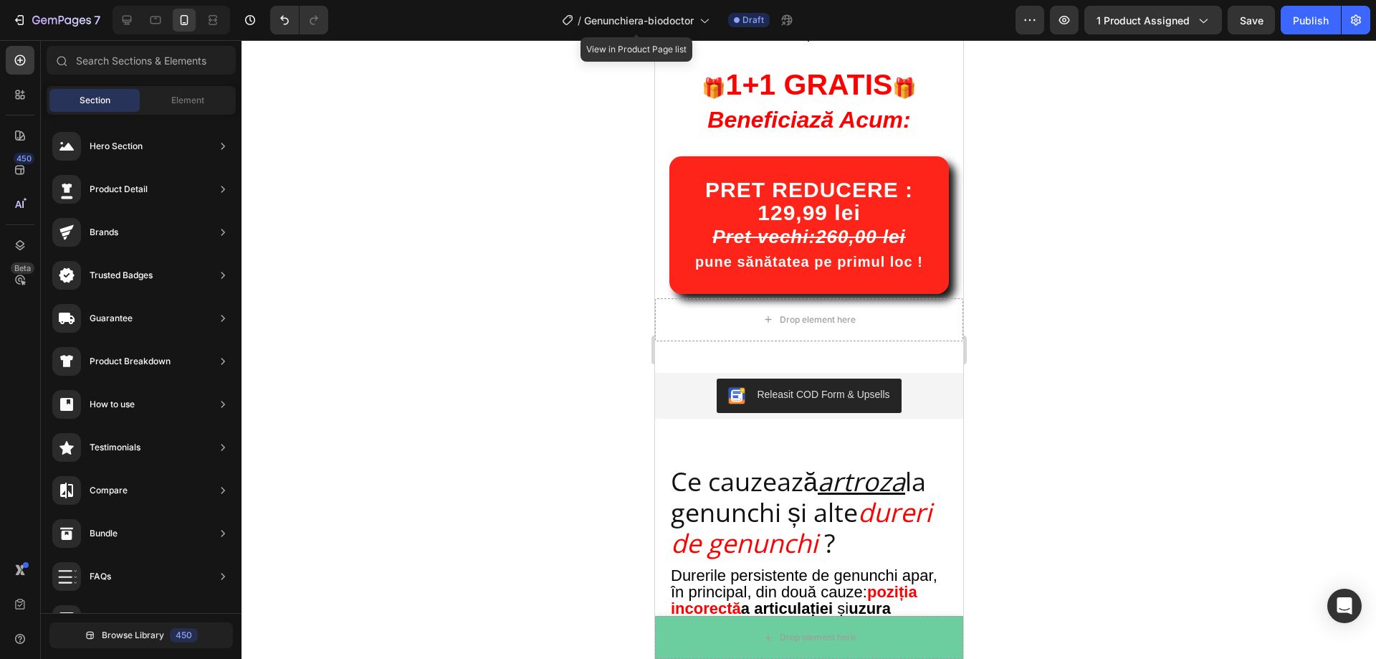
scroll to position [710, 0]
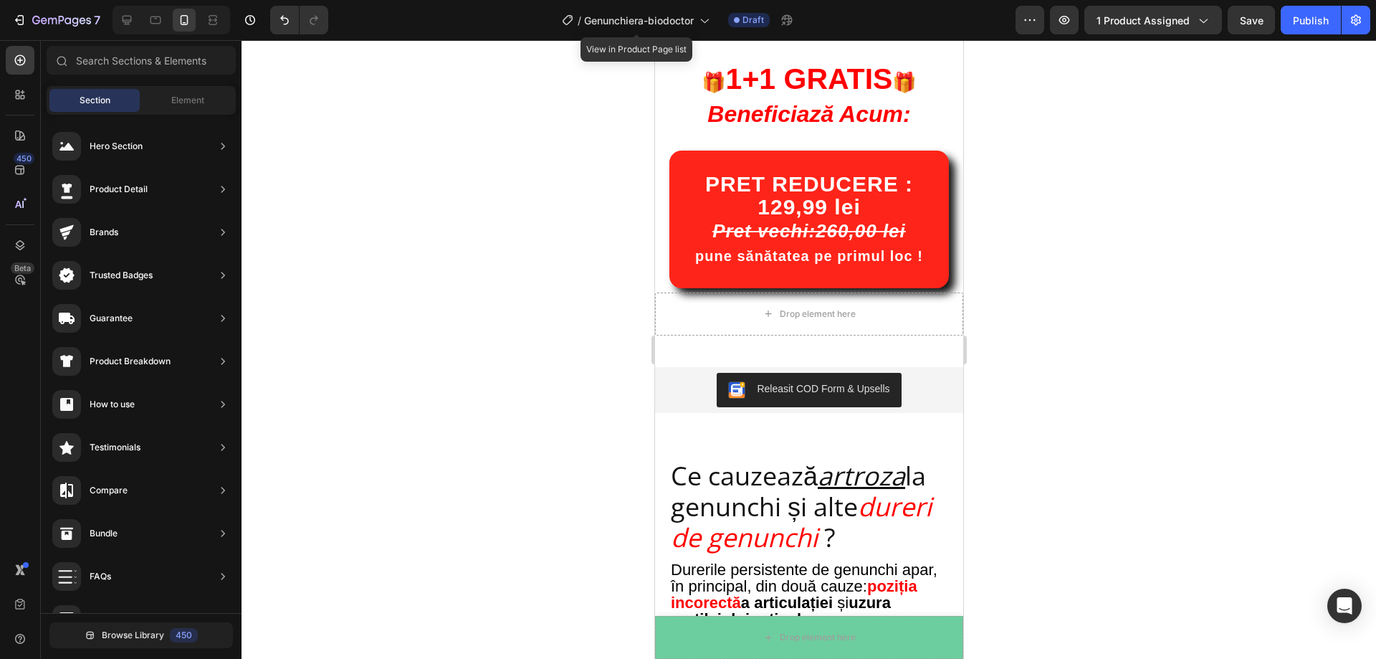
click at [1067, 250] on div at bounding box center [809, 349] width 1135 height 619
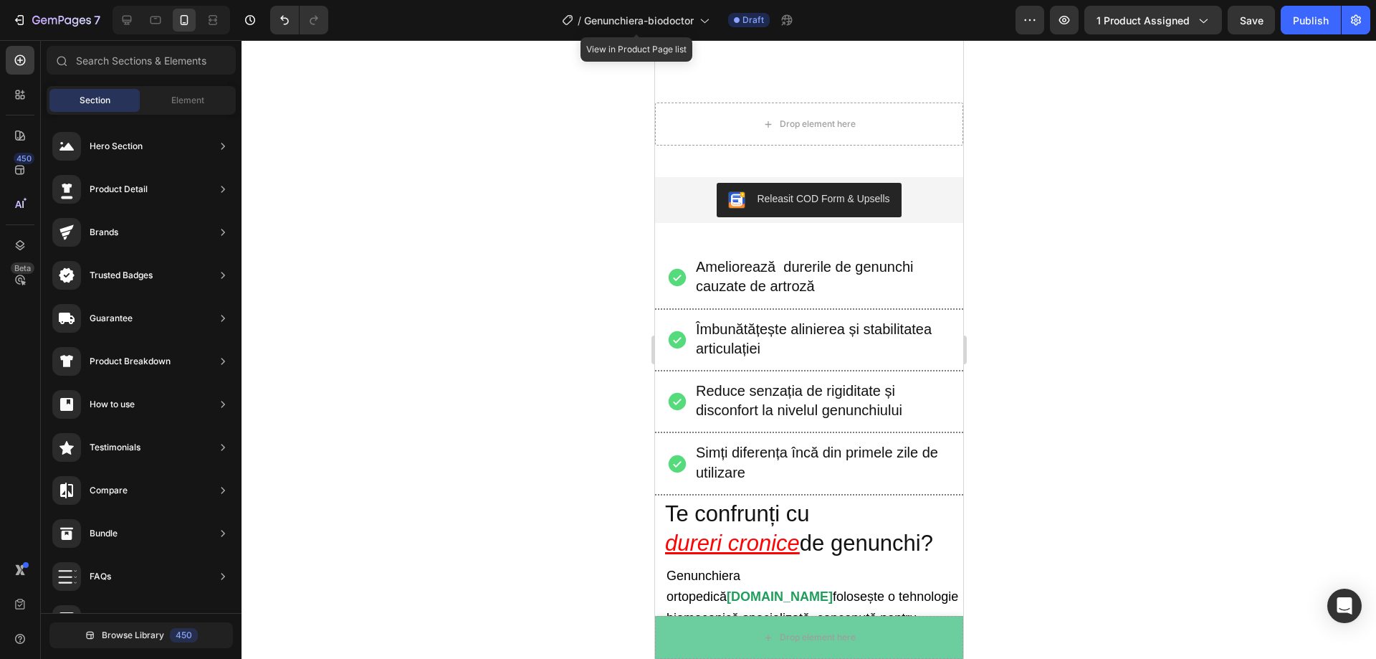
scroll to position [0, 0]
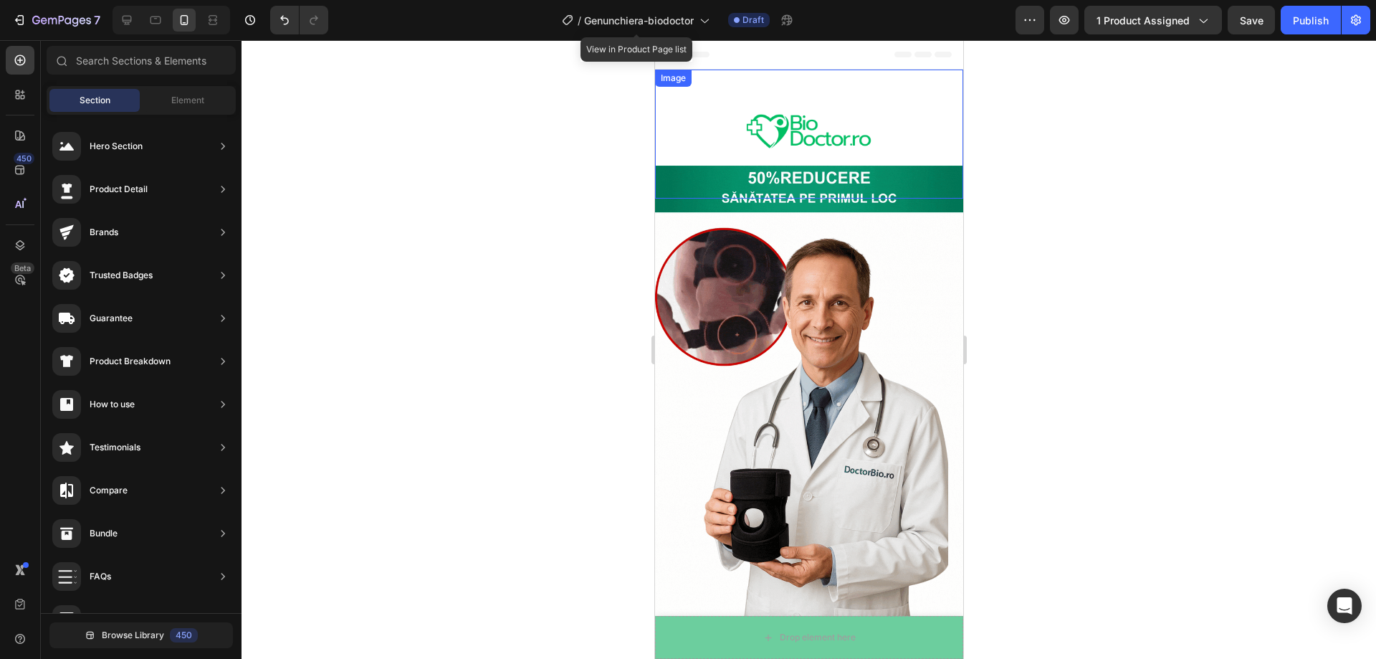
click at [854, 93] on img at bounding box center [808, 134] width 129 height 129
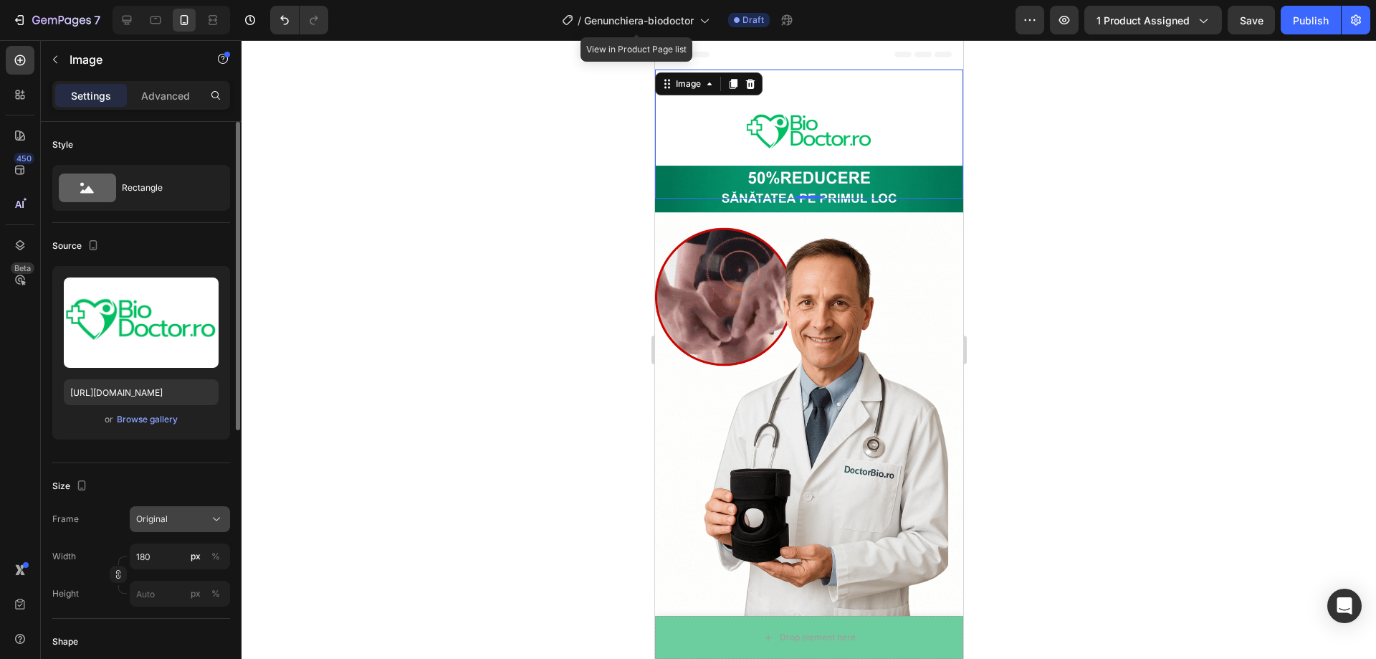
click at [188, 522] on div "Original" at bounding box center [171, 518] width 70 height 13
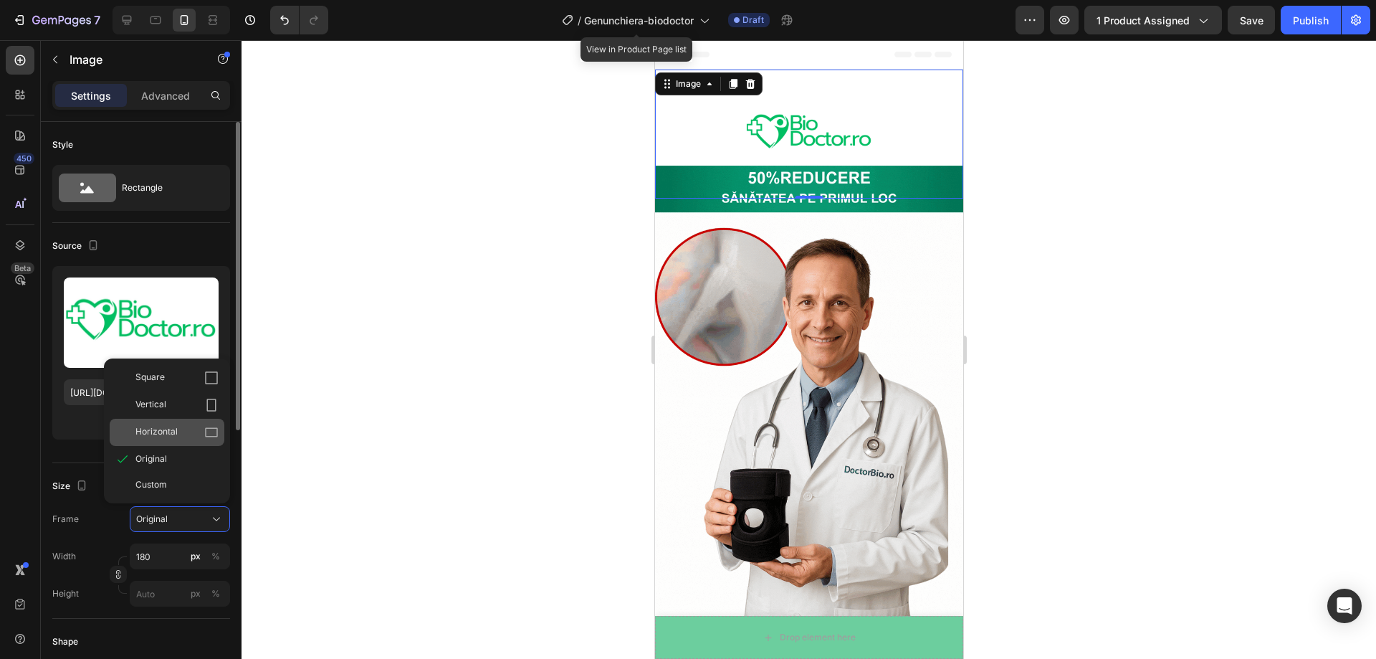
click at [206, 439] on icon at bounding box center [211, 432] width 14 height 14
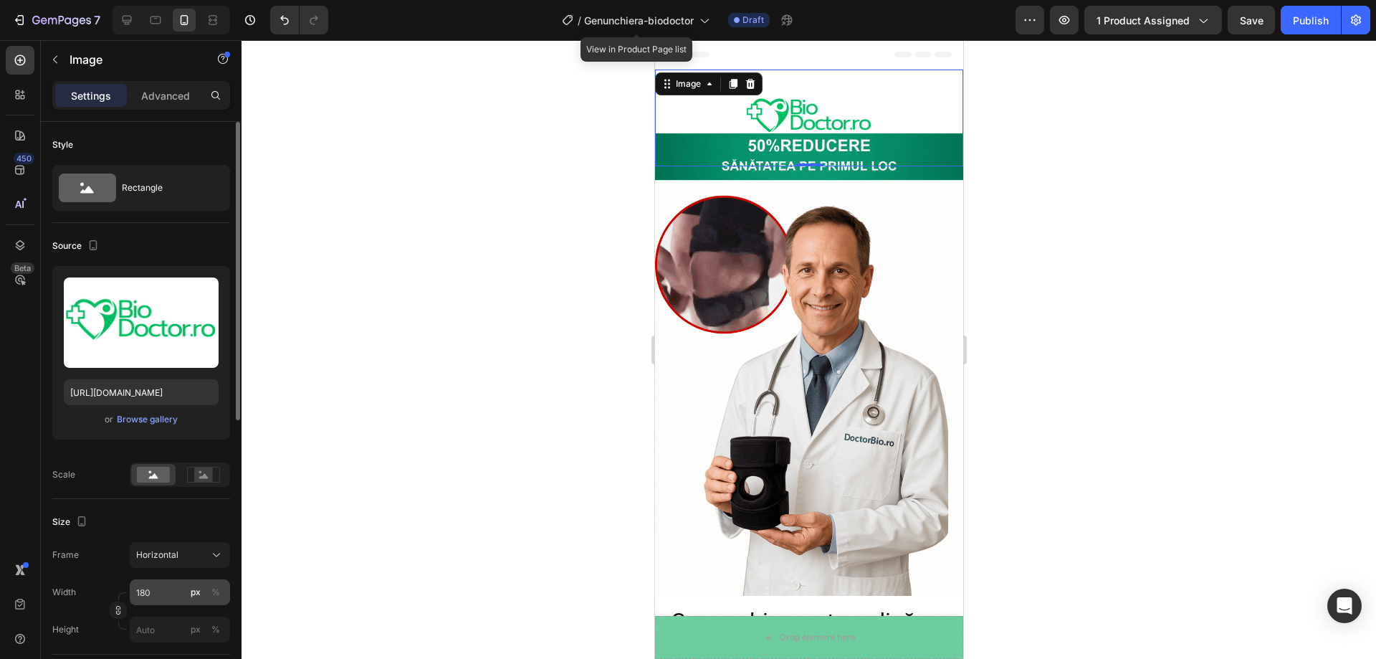
scroll to position [72, 0]
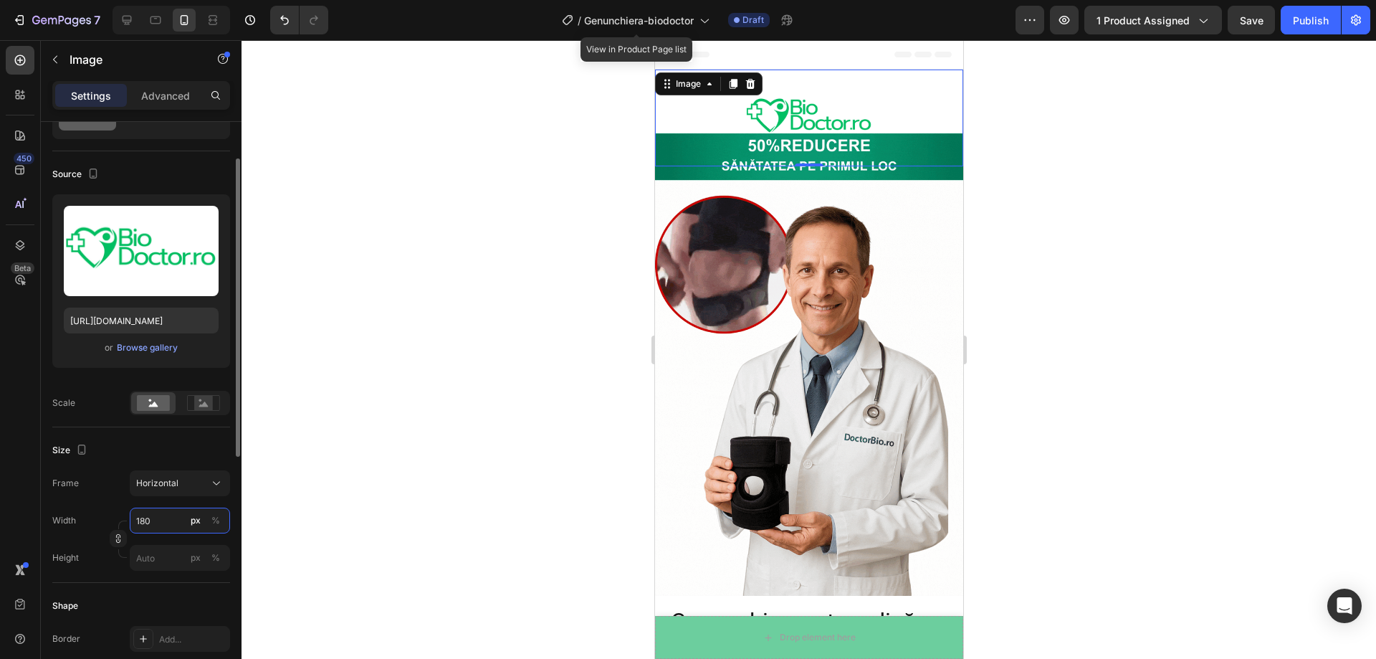
click at [176, 517] on input "180" at bounding box center [180, 520] width 100 height 26
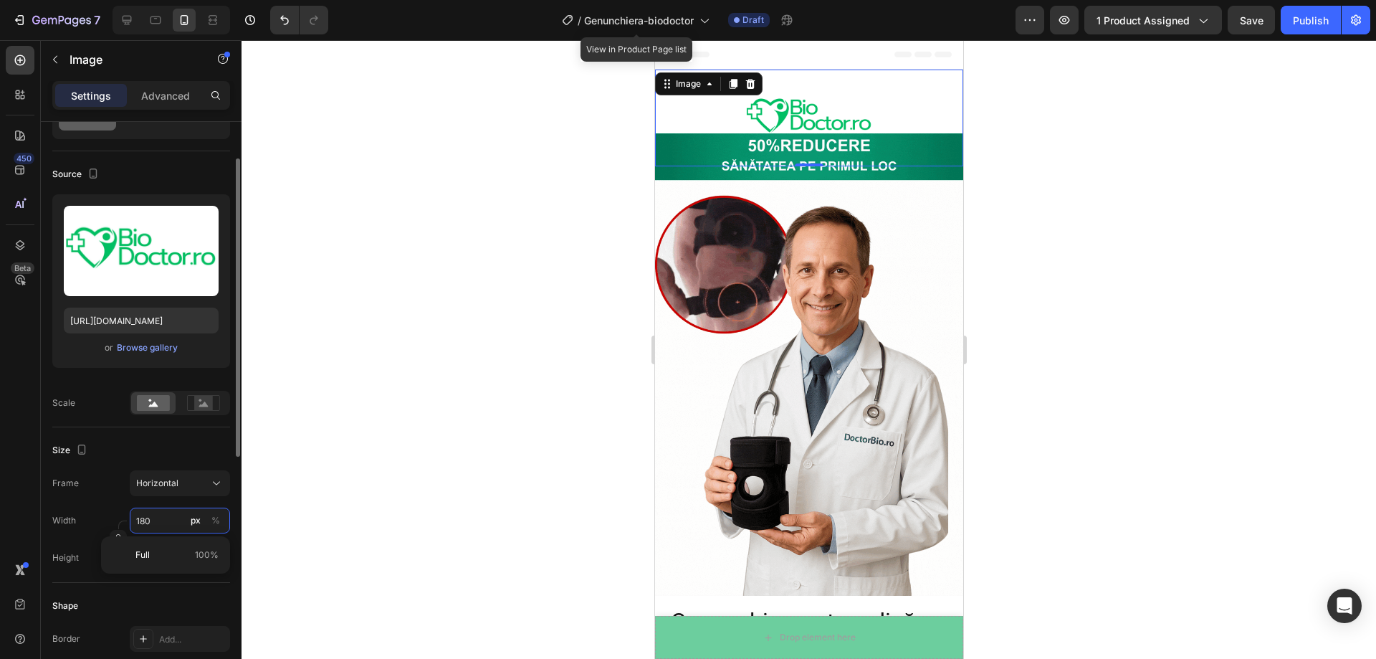
click at [169, 523] on input "180" at bounding box center [180, 520] width 100 height 26
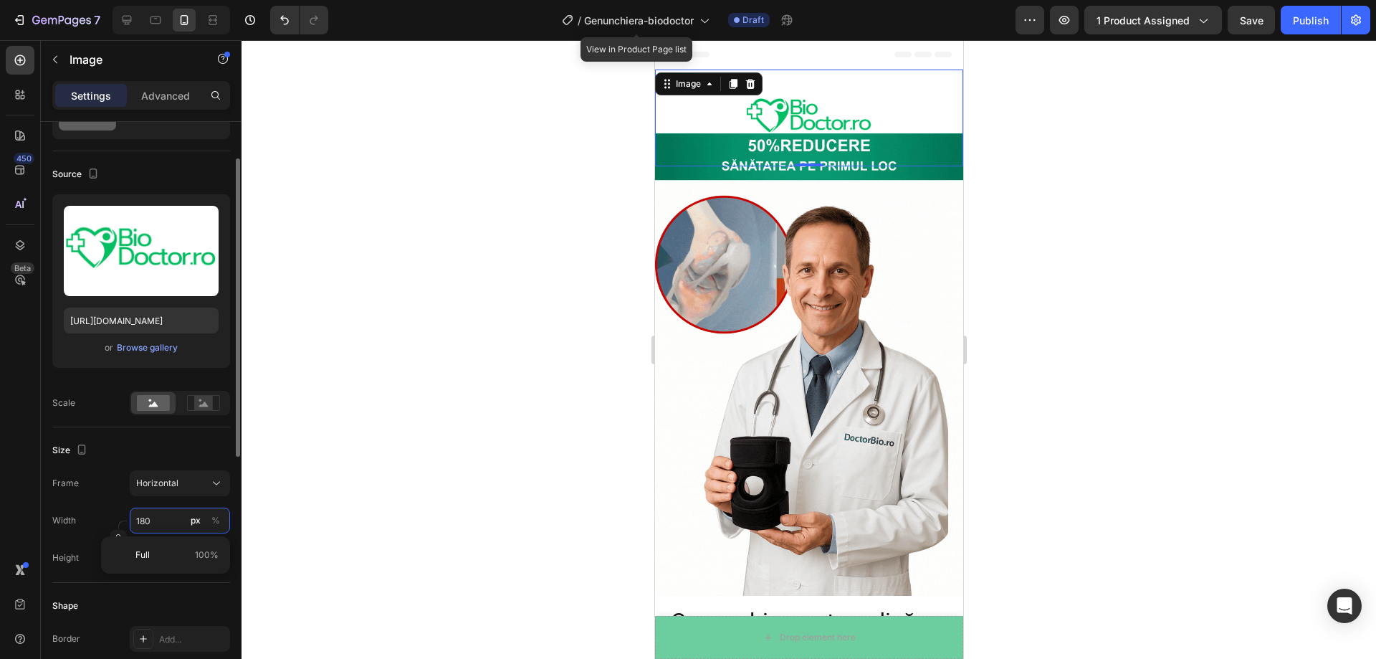
type input "18"
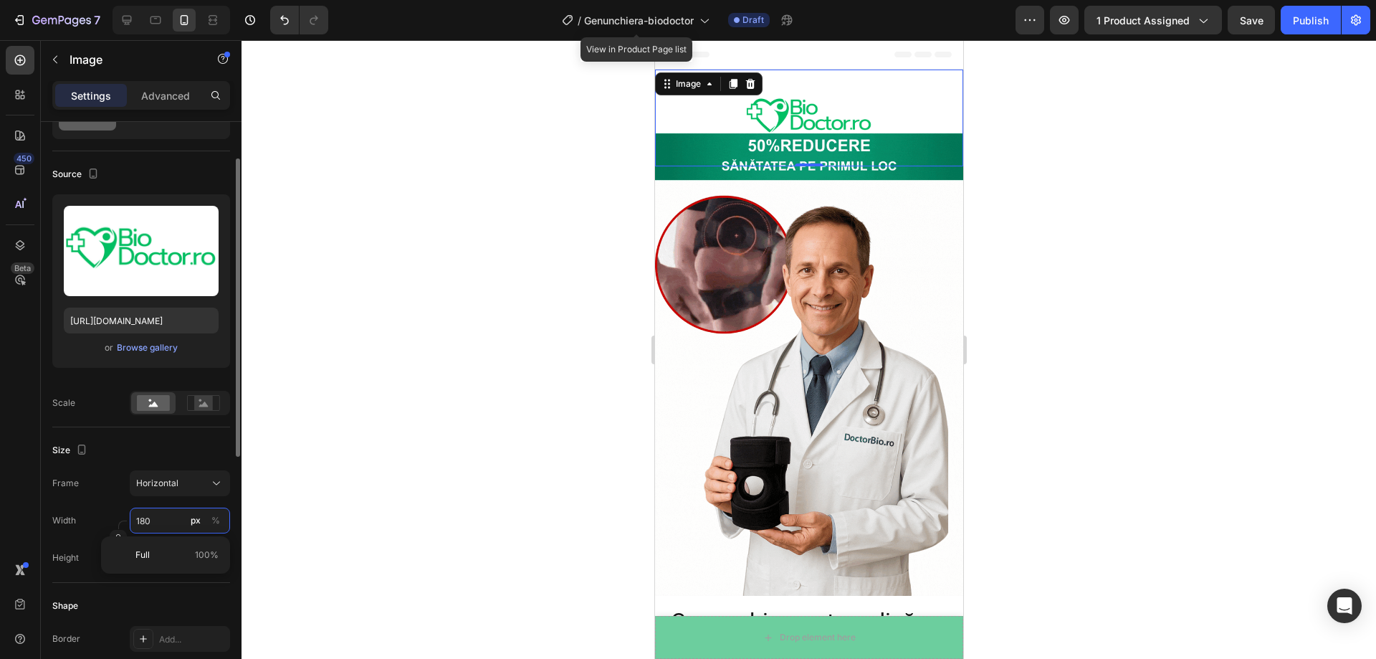
type input "14"
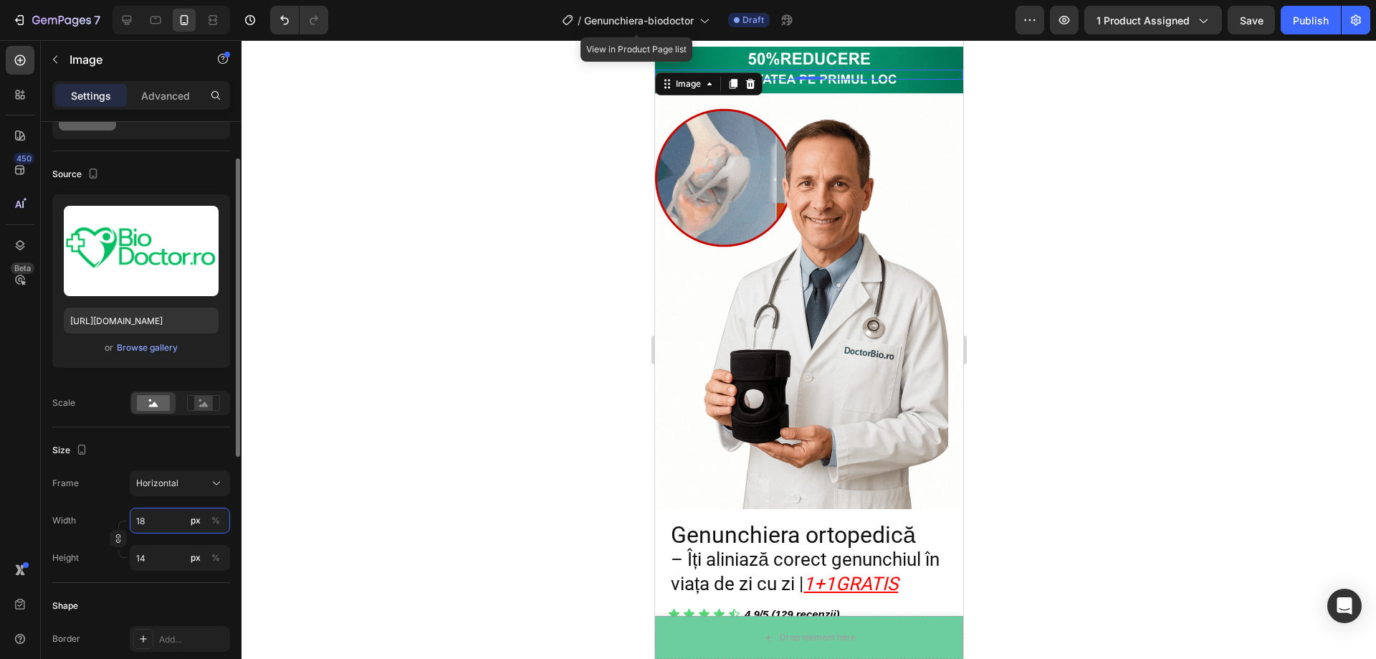
type input "1"
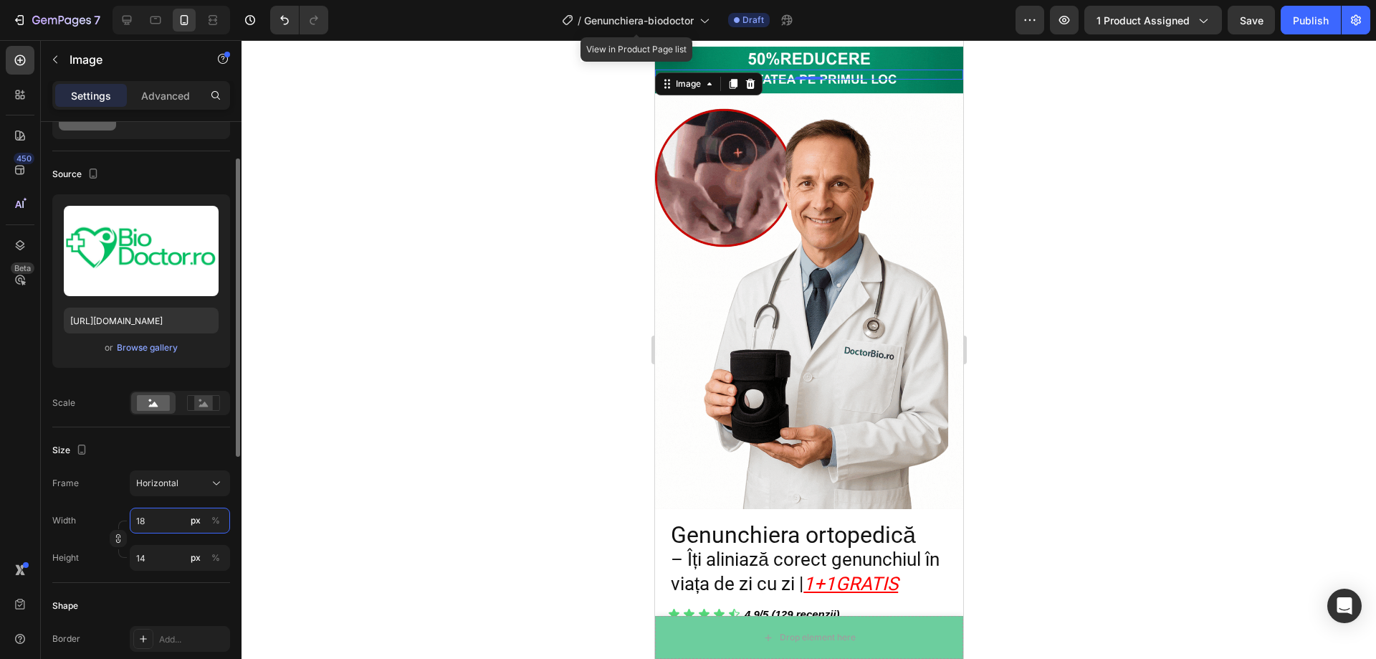
type input "1"
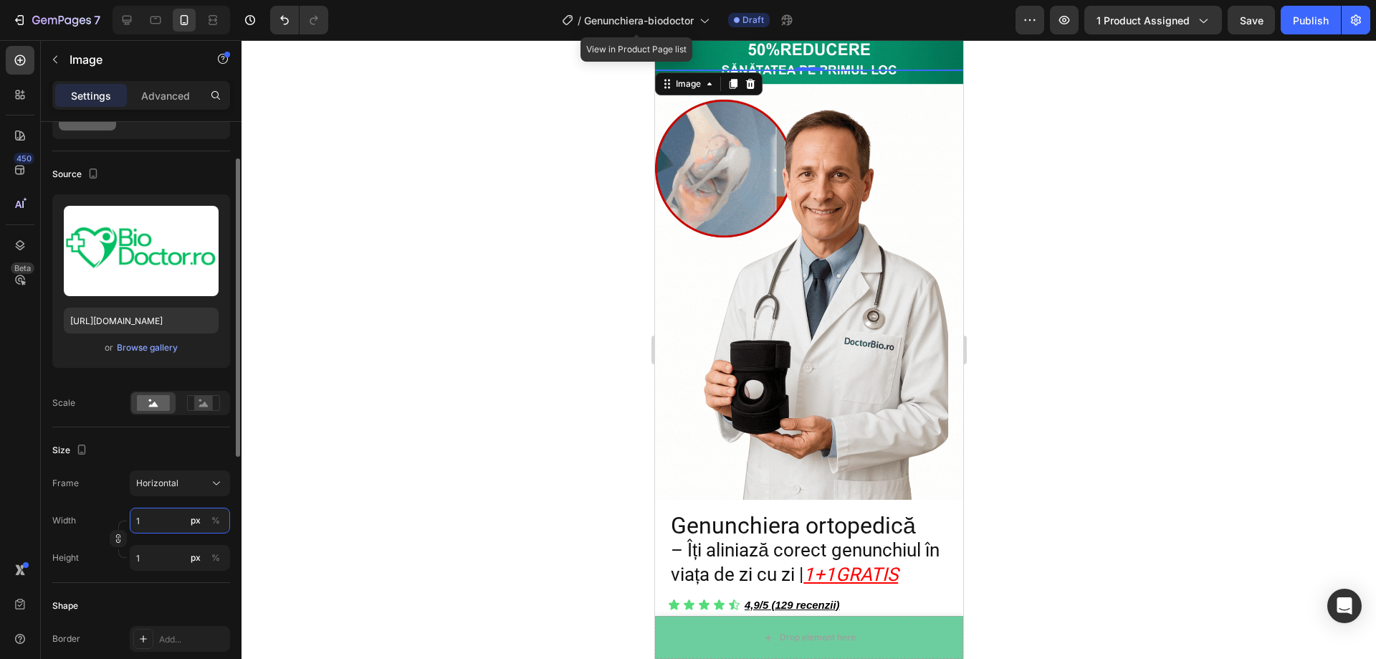
type input "17"
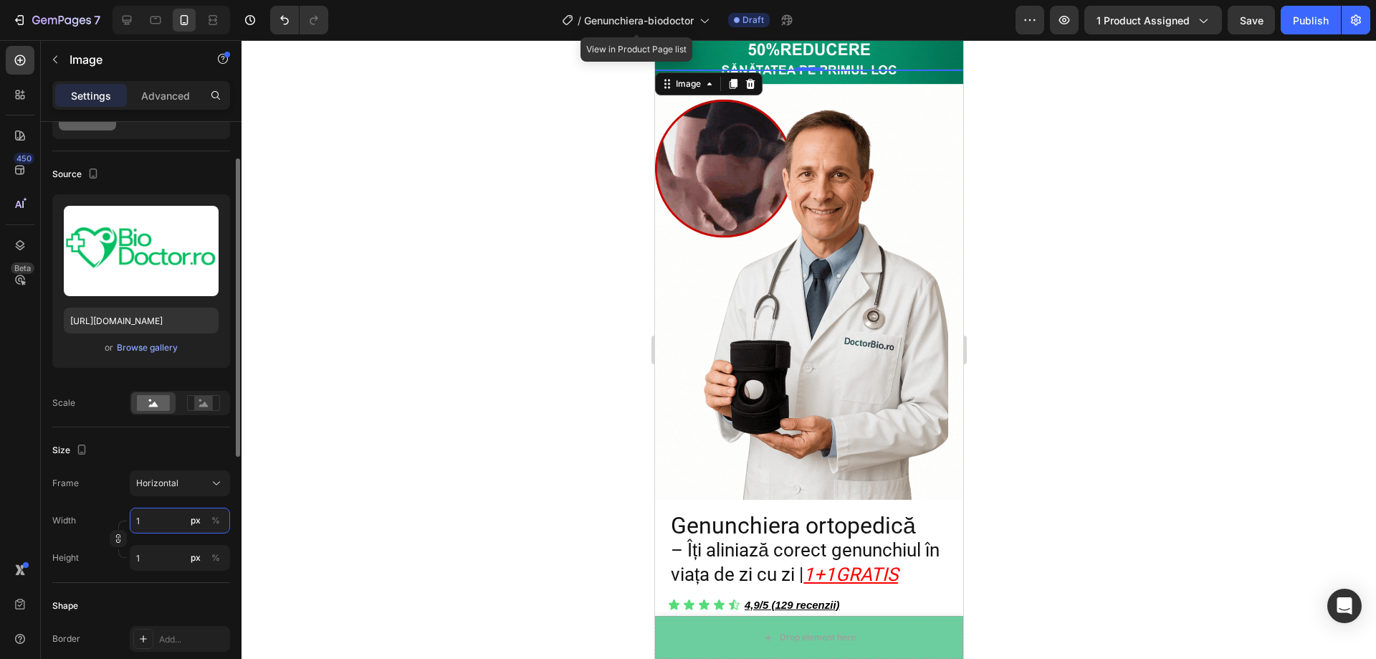
type input "13"
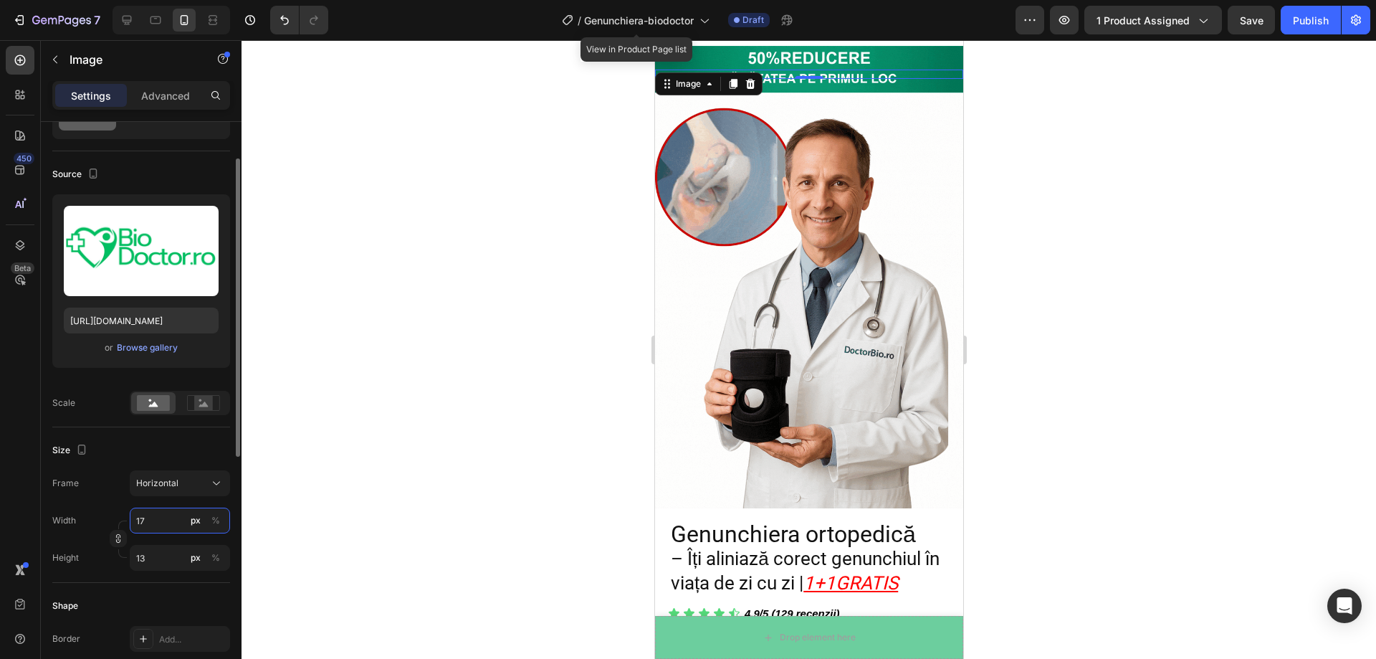
type input "170"
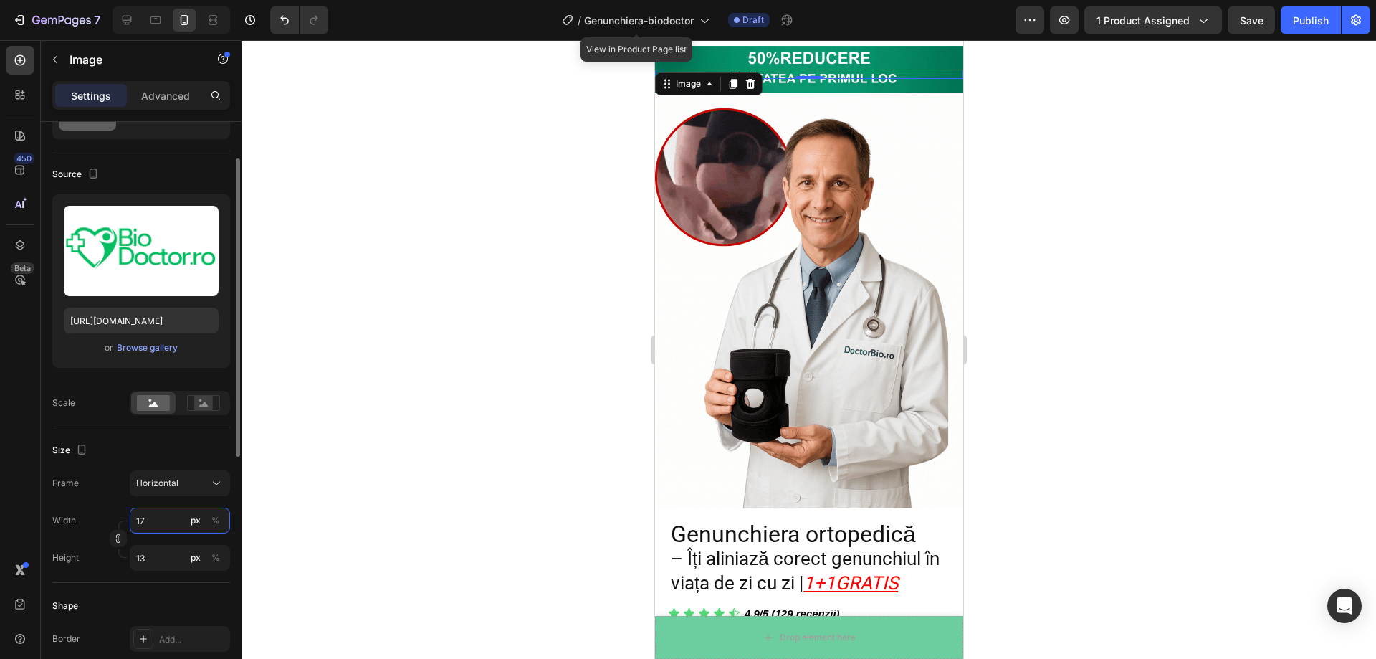
type input "128"
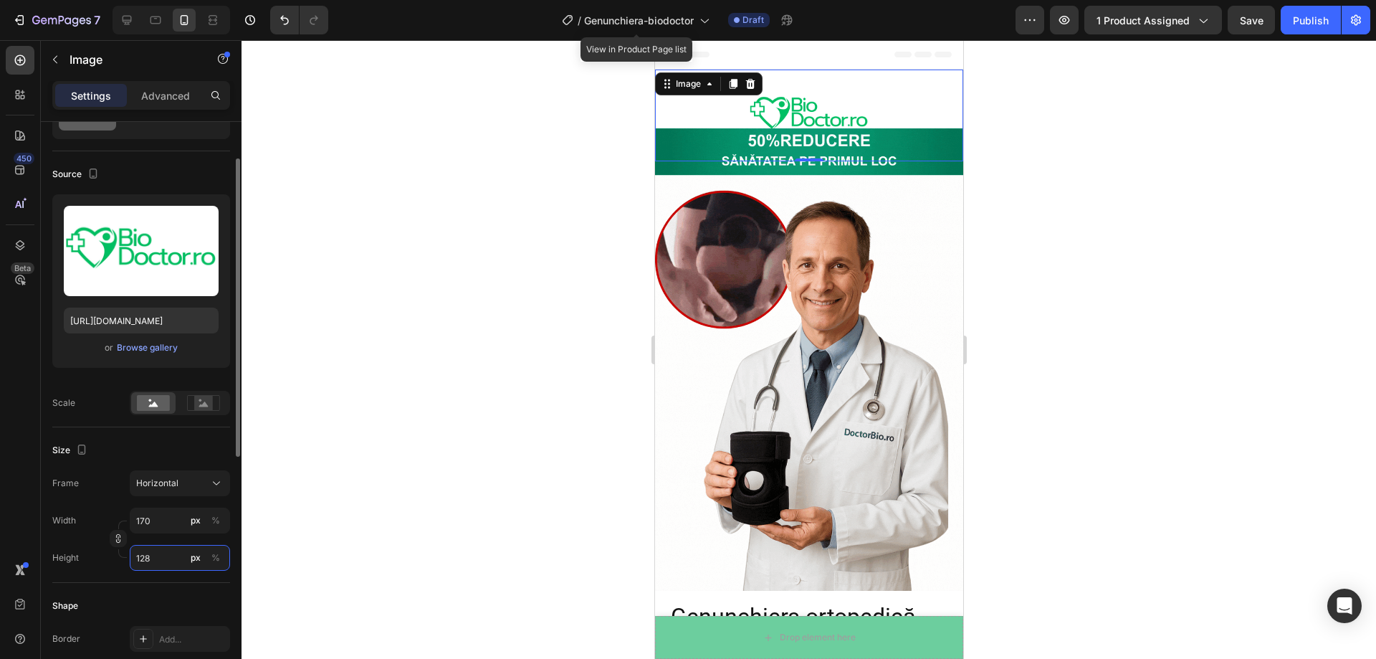
click at [176, 559] on input "128" at bounding box center [180, 558] width 100 height 26
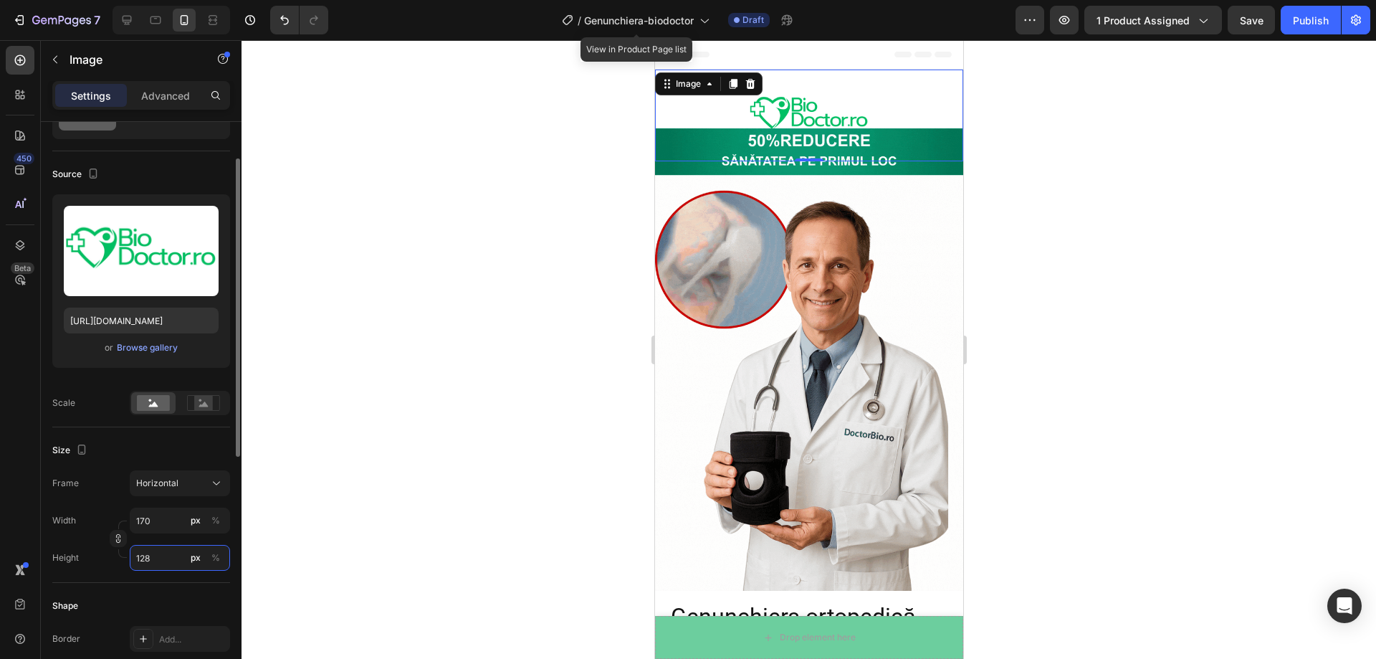
click at [168, 552] on input "128" at bounding box center [180, 558] width 100 height 26
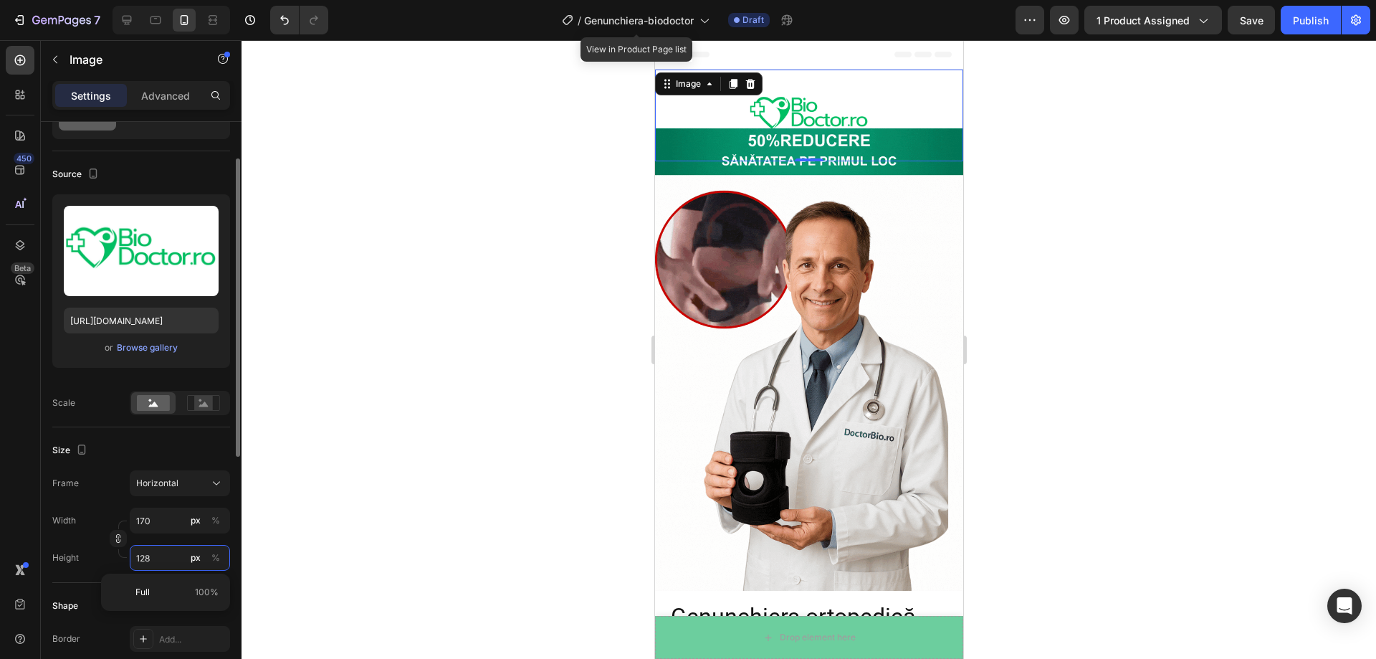
type input "16"
type input "12"
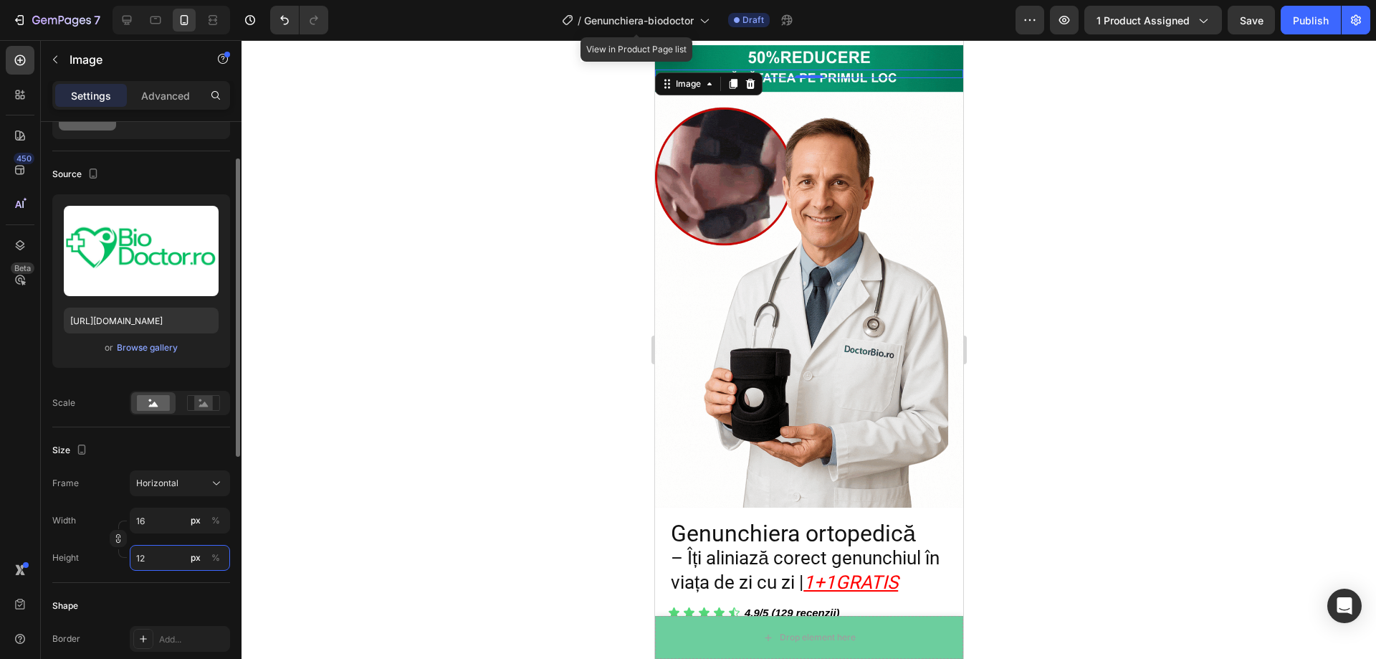
type input "1"
type input "17"
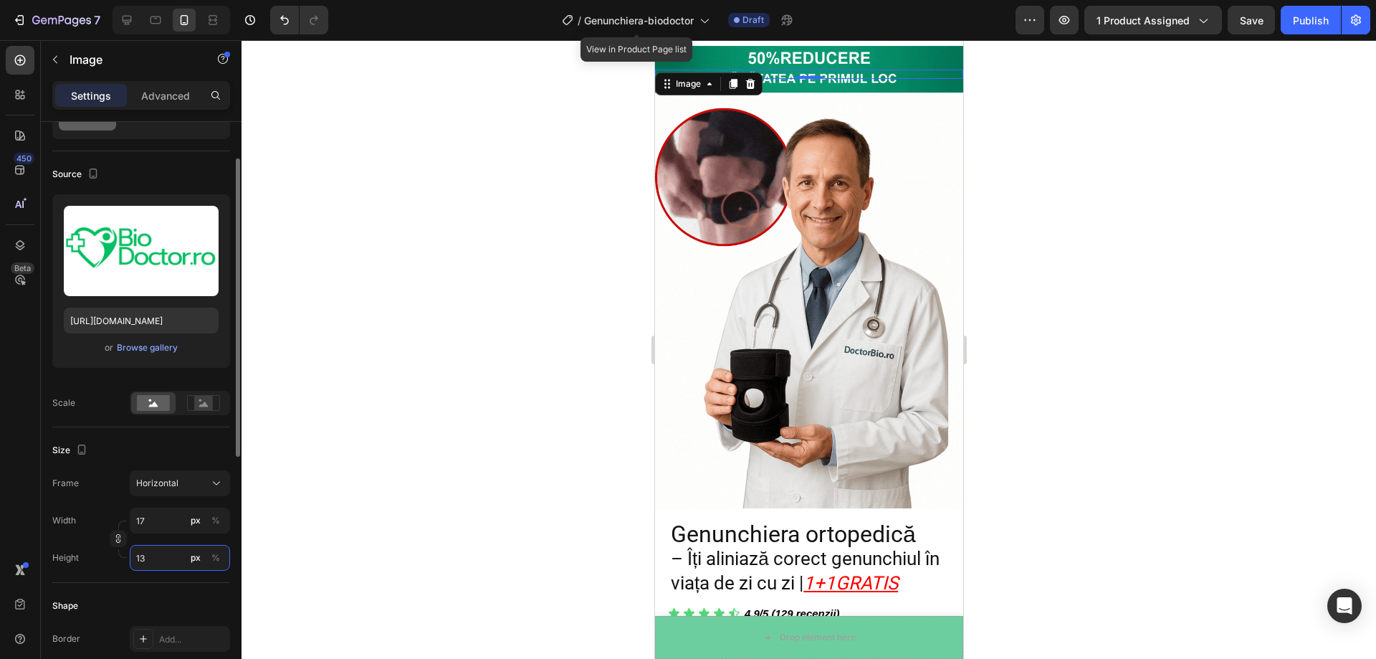
type input "139"
type input "1853"
type input "1390"
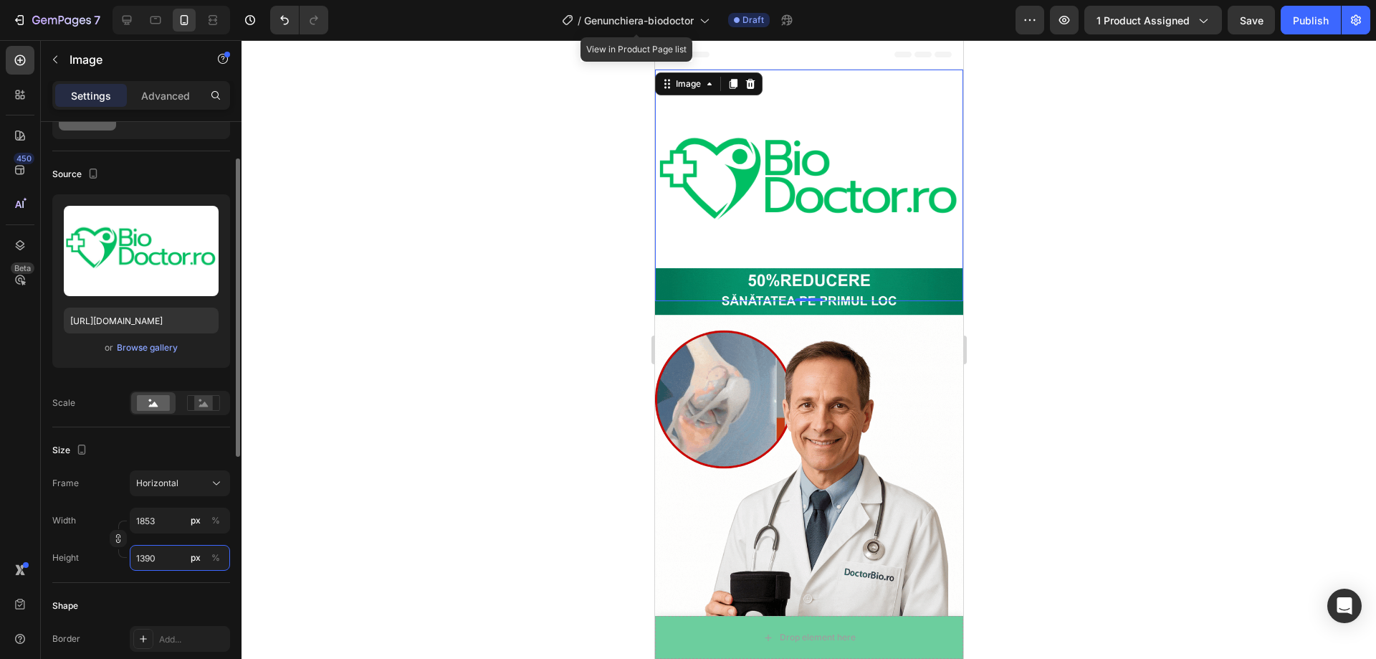
type input "185"
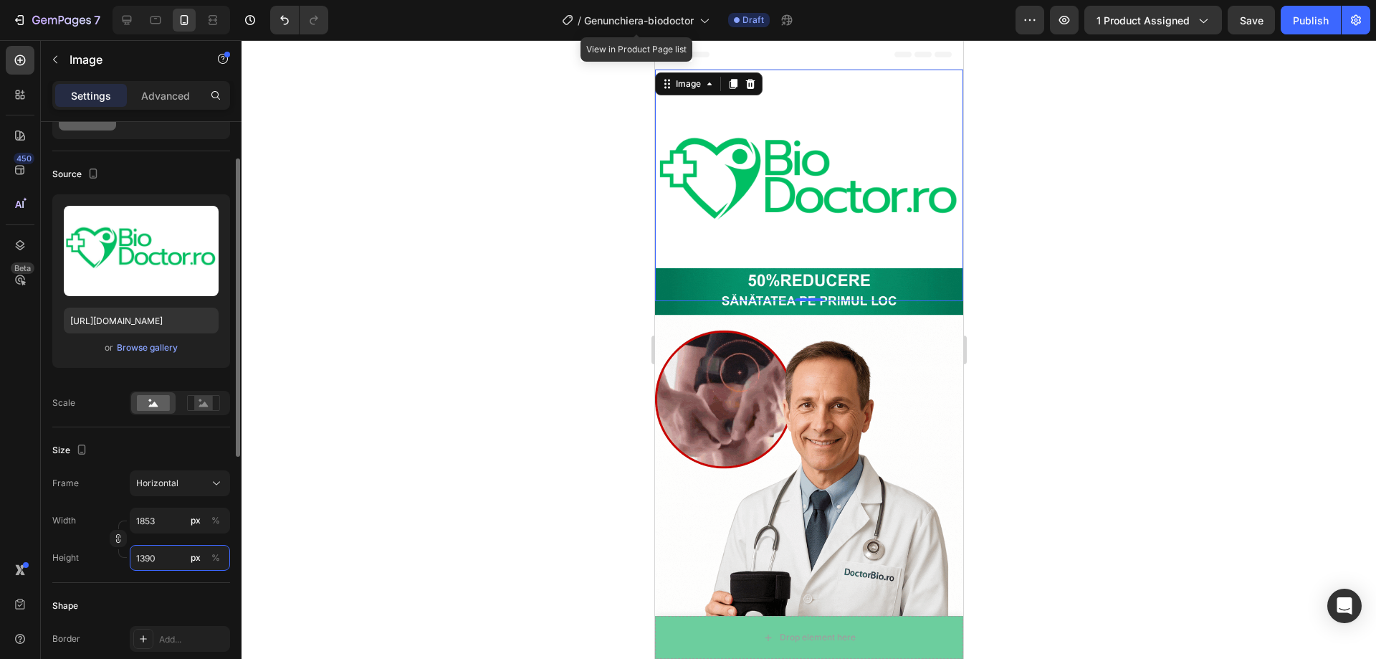
type input "139"
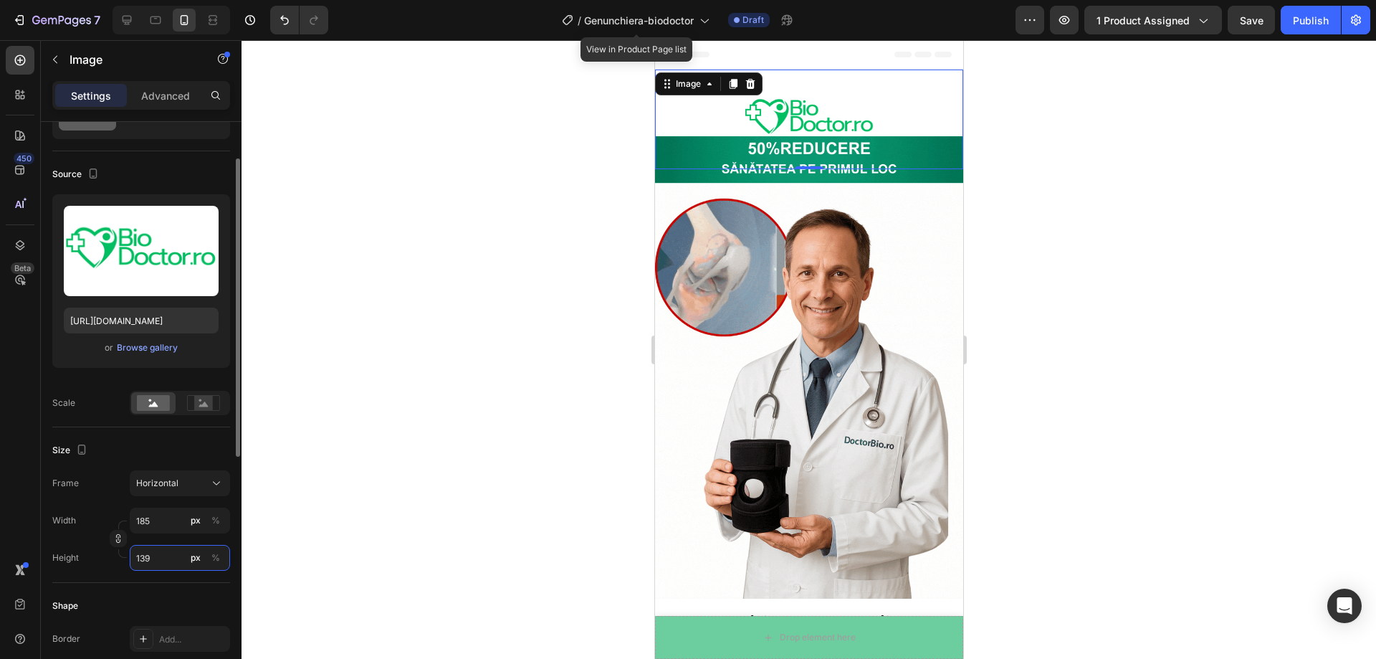
type input "17"
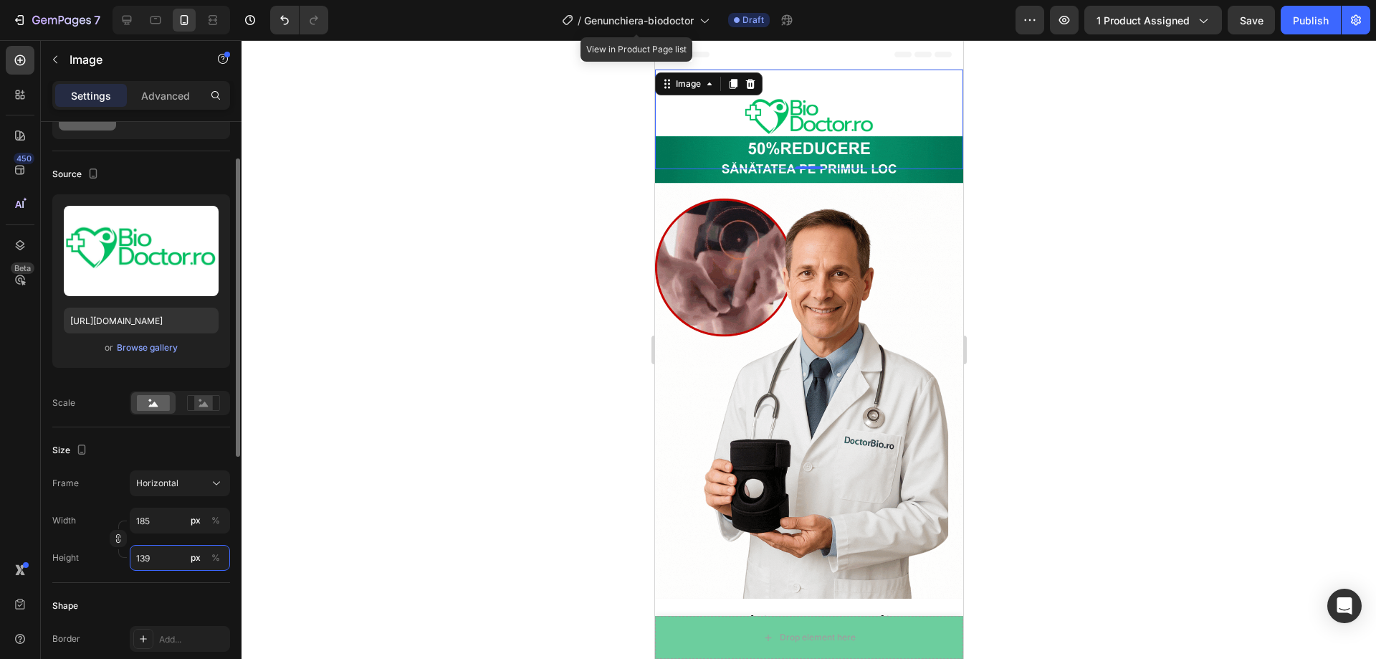
type input "13"
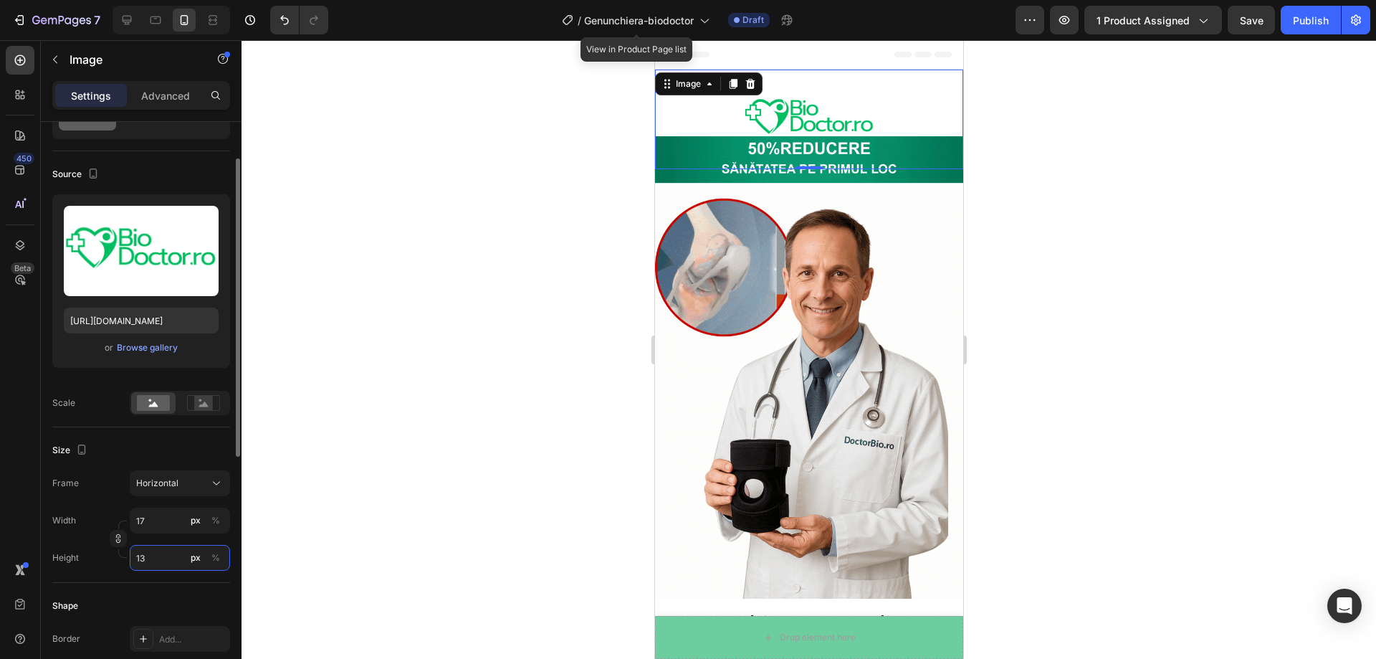
type input "173"
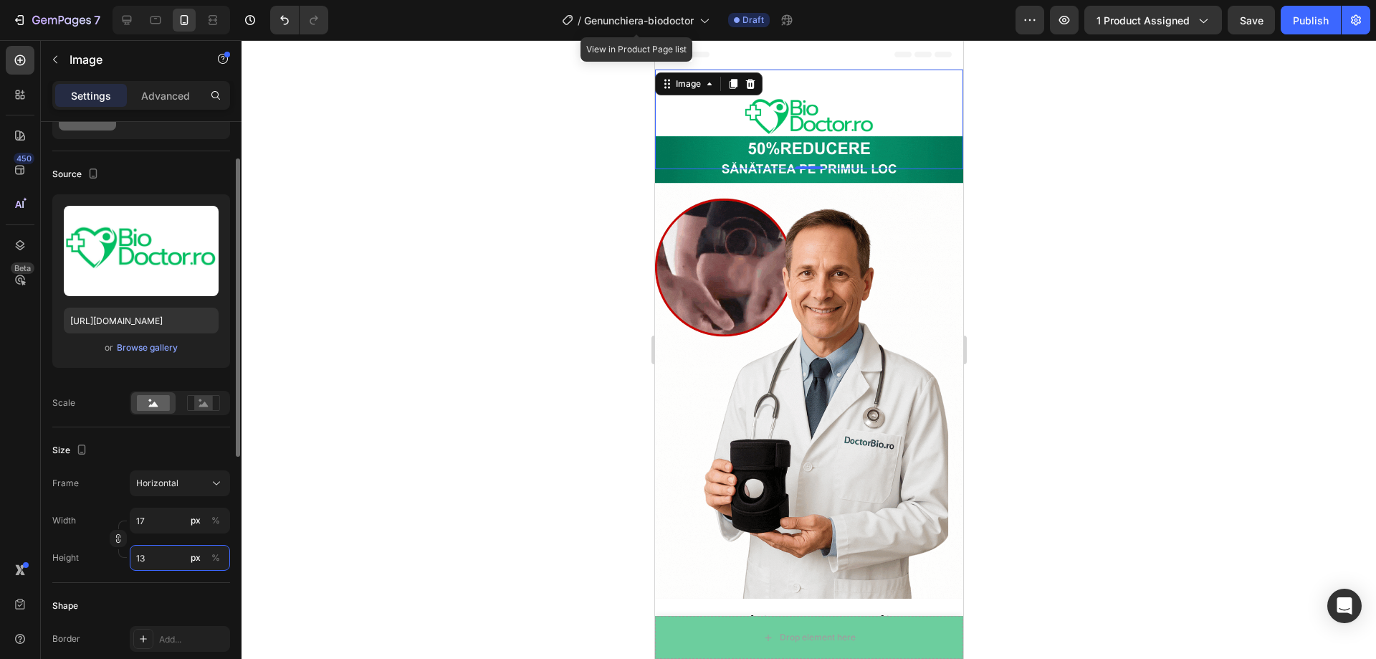
type input "130"
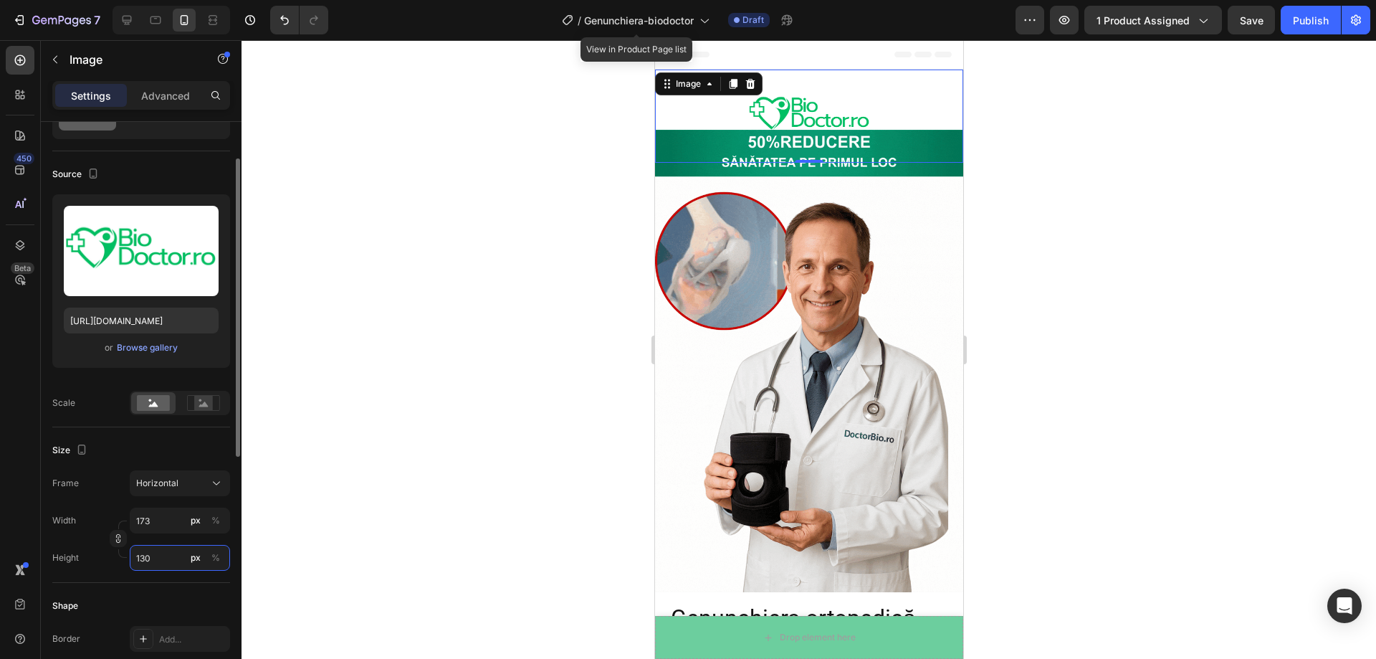
type input "17"
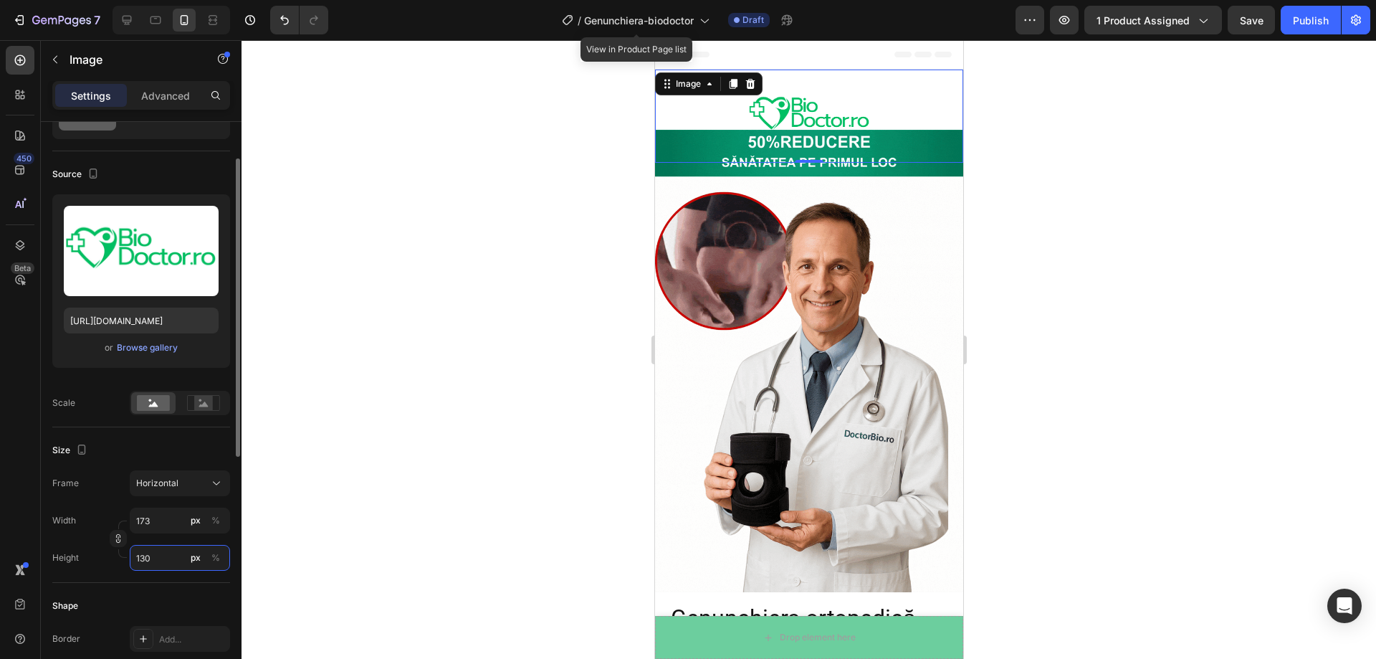
type input "13"
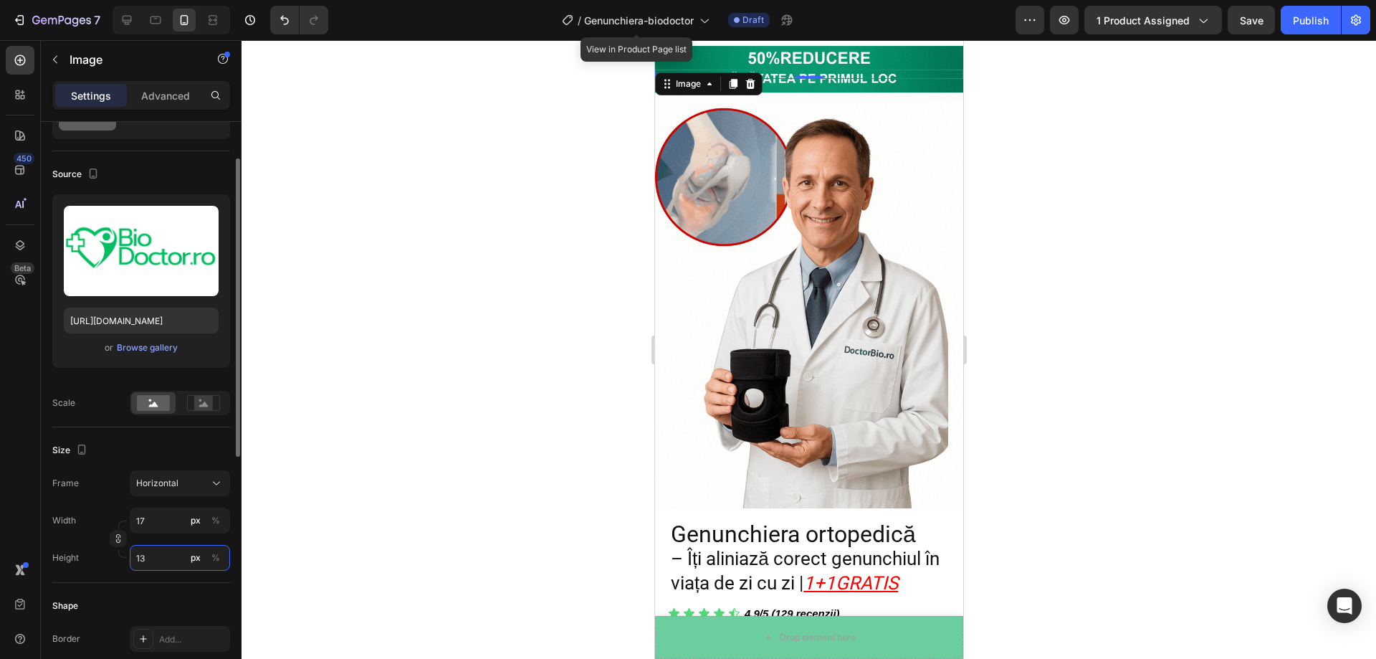
type input "1"
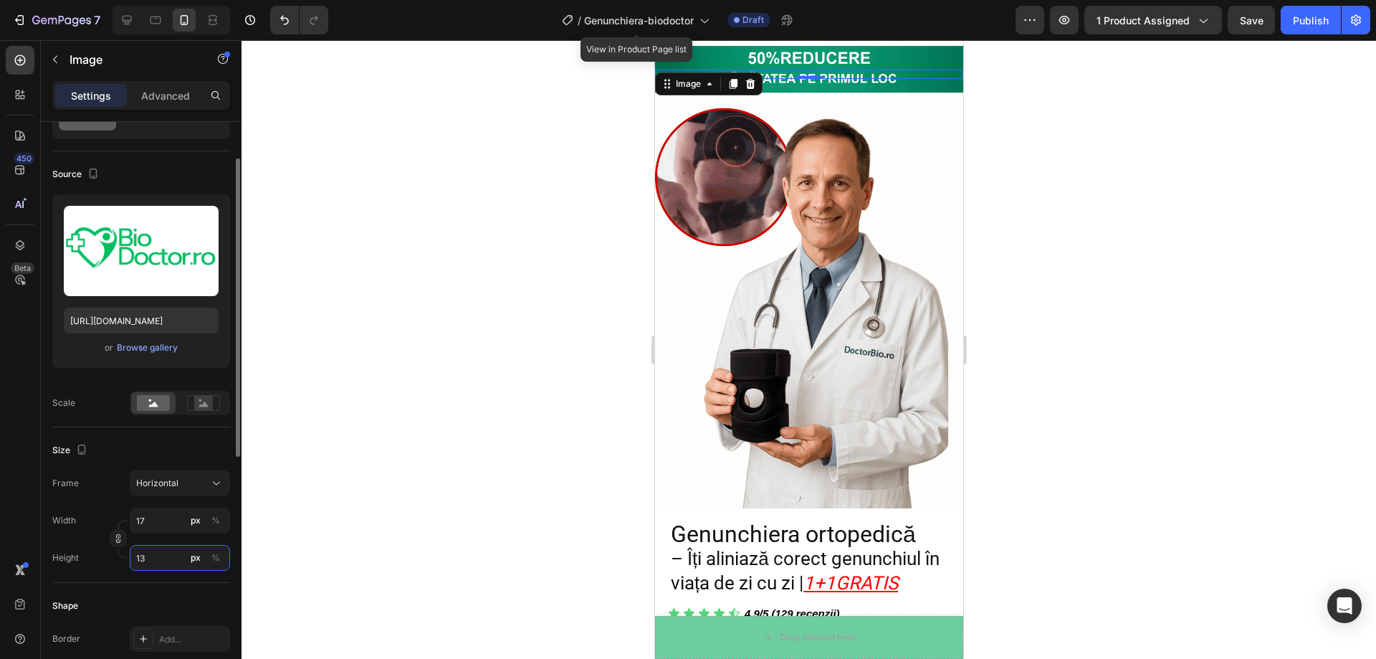
type input "1"
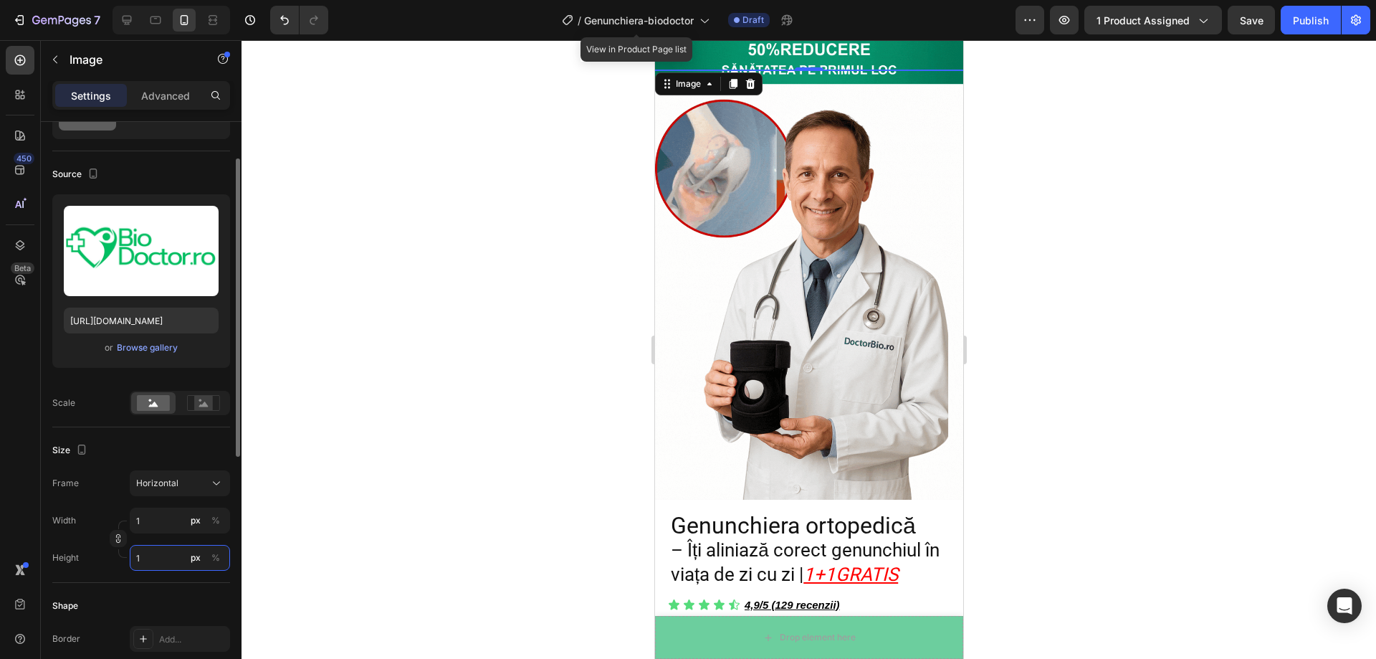
type input "13"
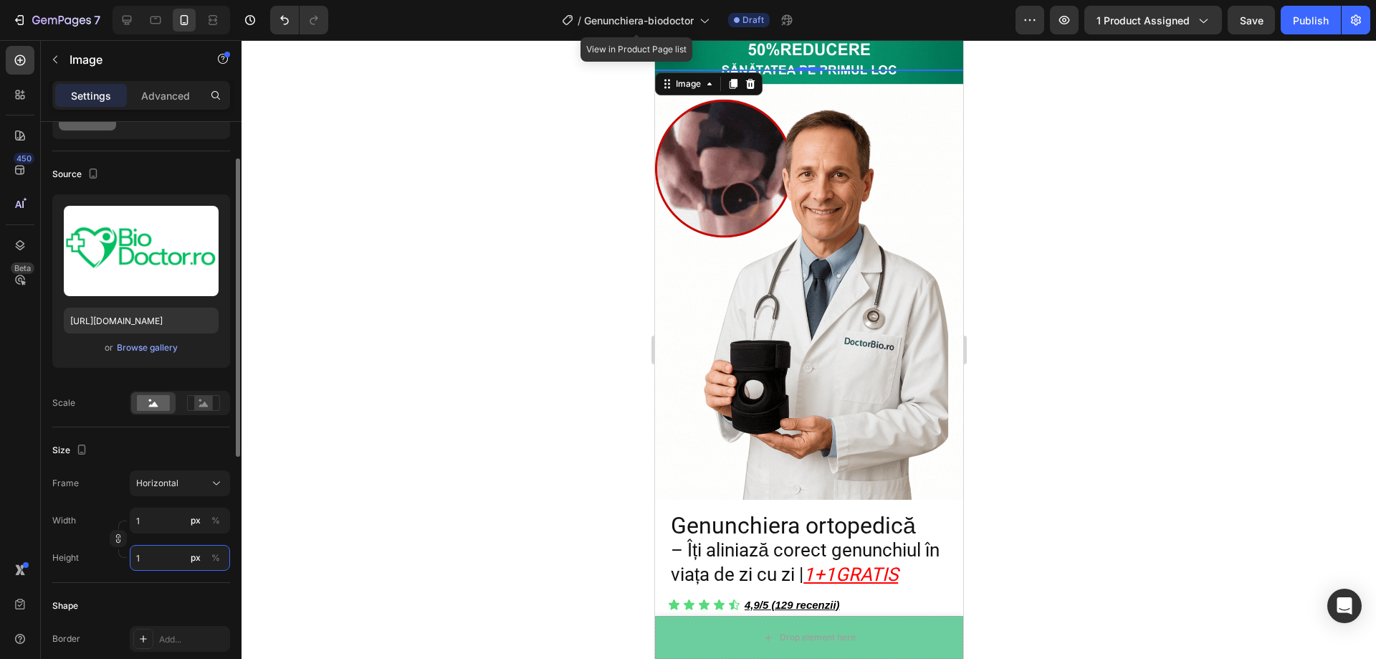
type input "10"
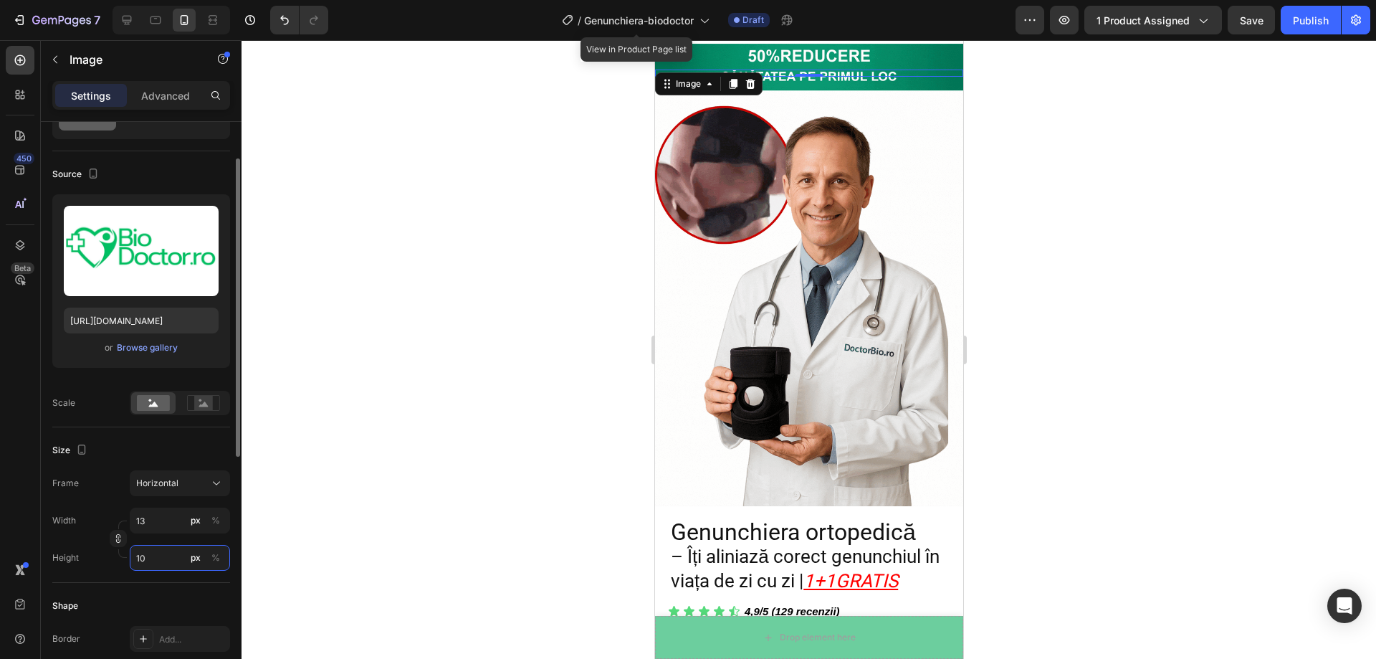
type input "133"
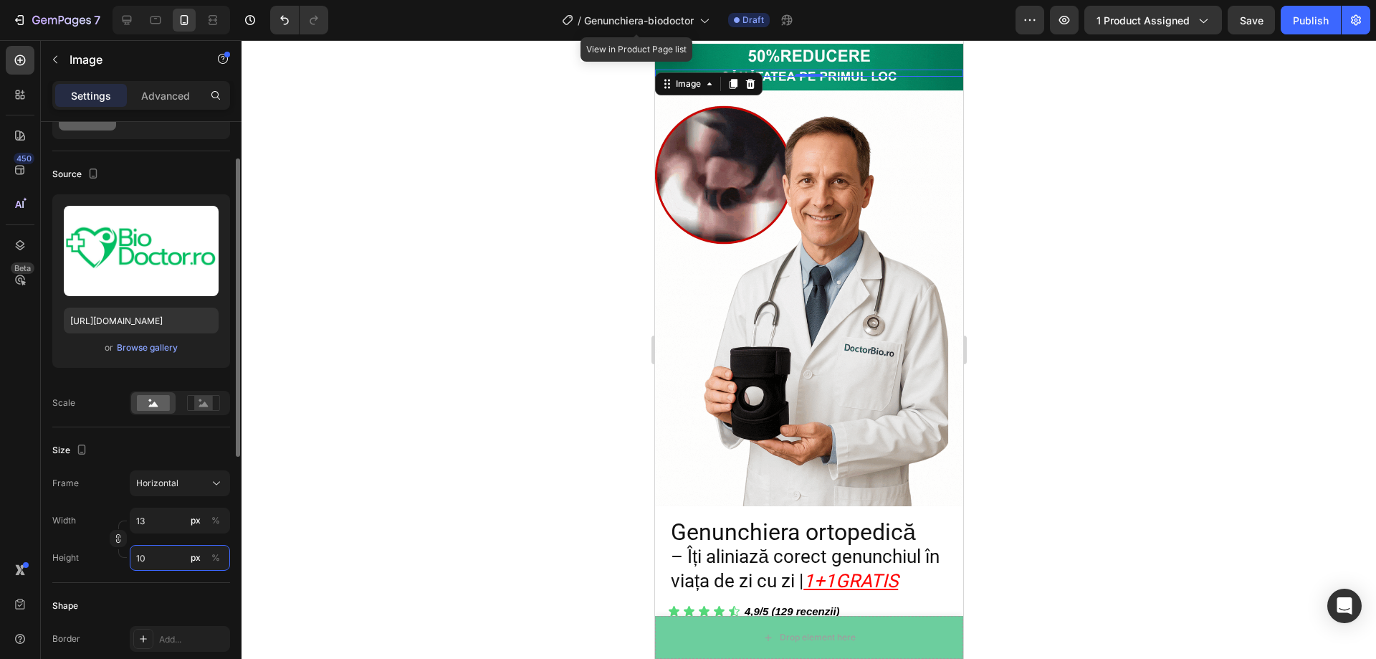
type input "100"
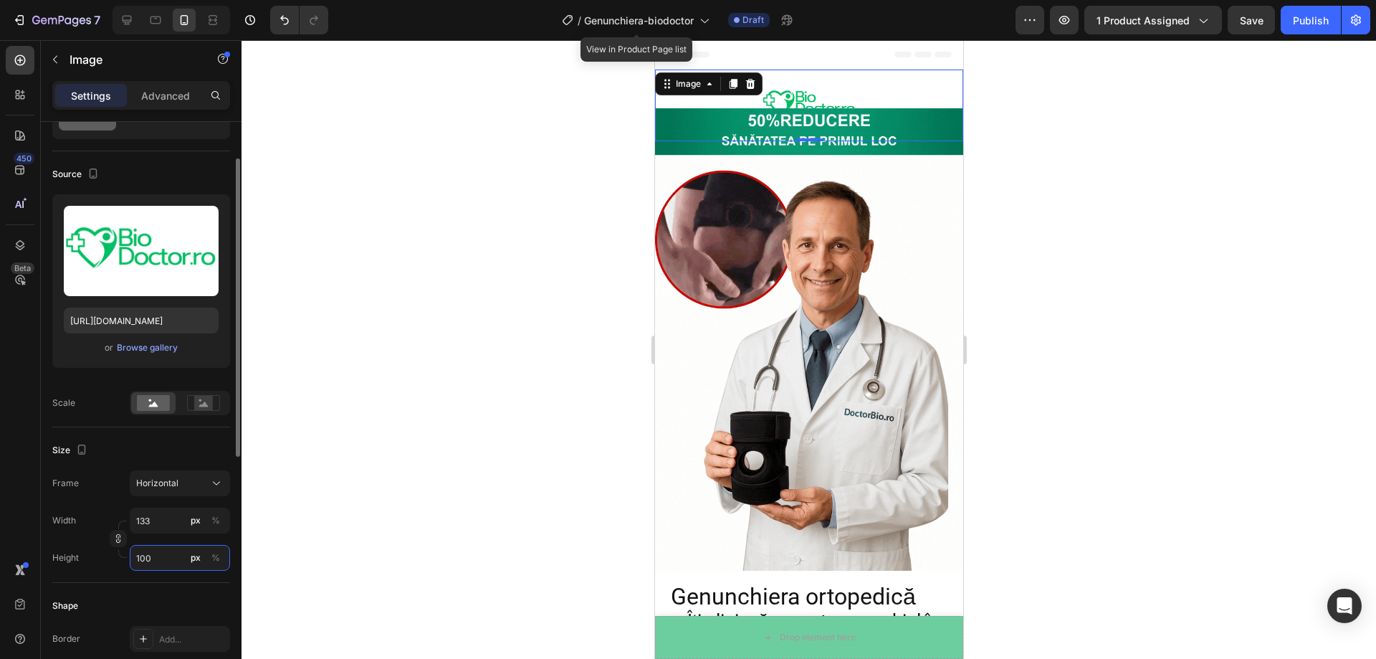
type input "13"
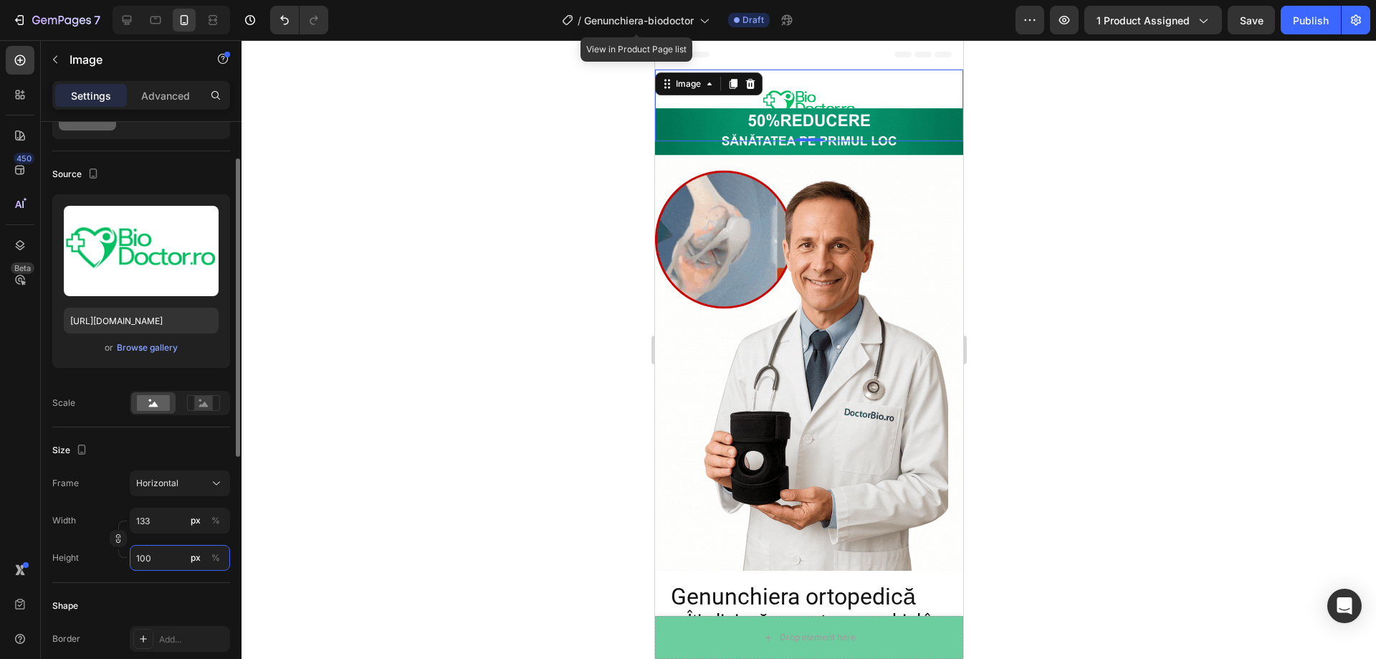
type input "10"
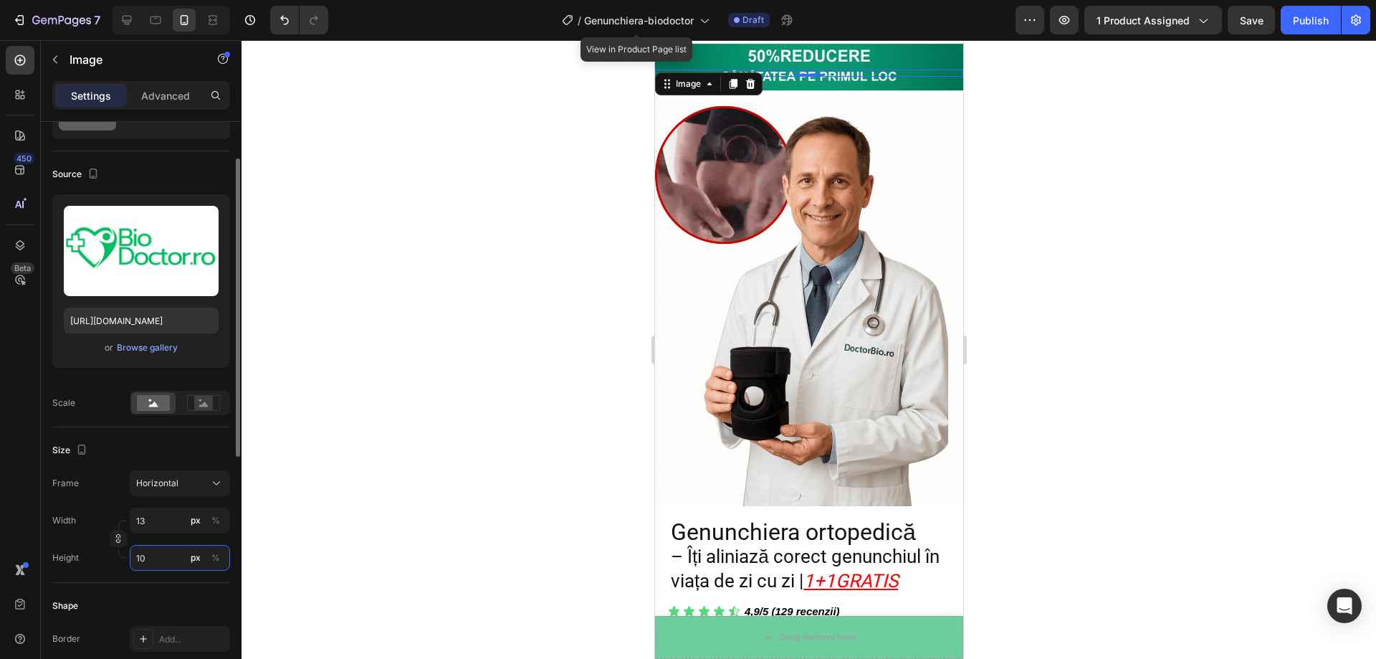
type input "1"
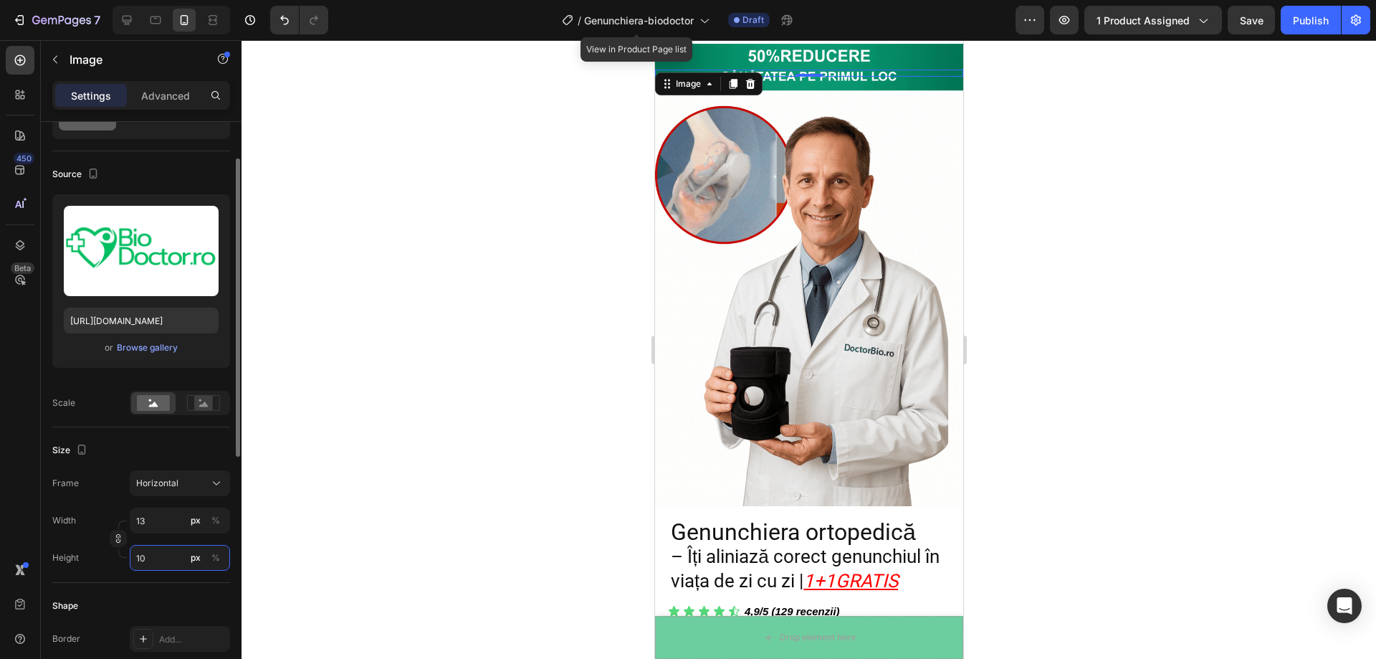
type input "1"
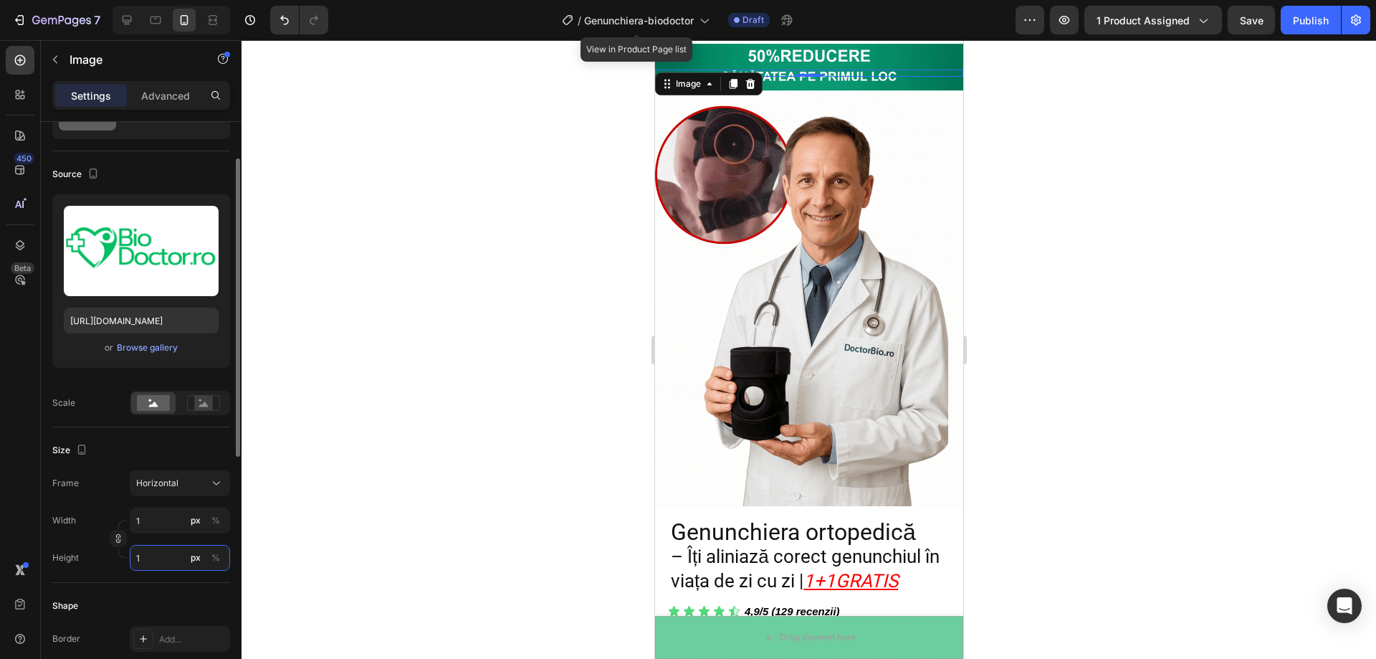
type input "17"
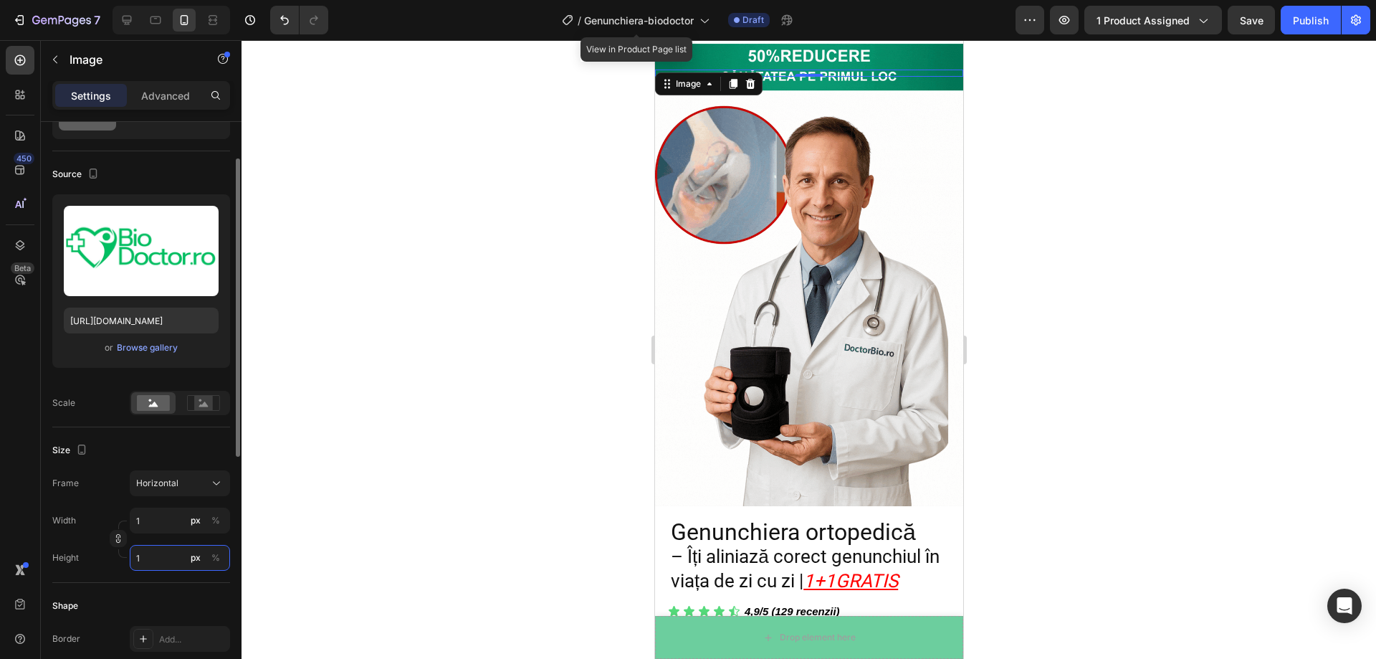
type input "13"
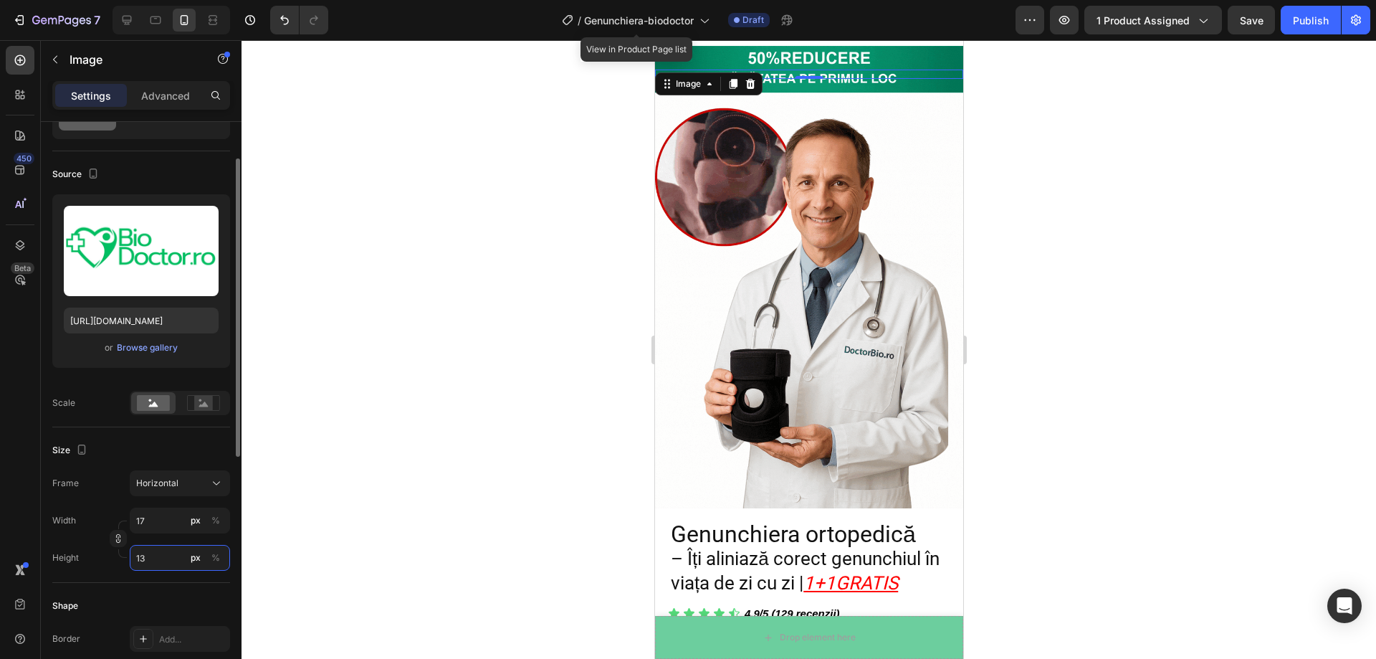
type input "173"
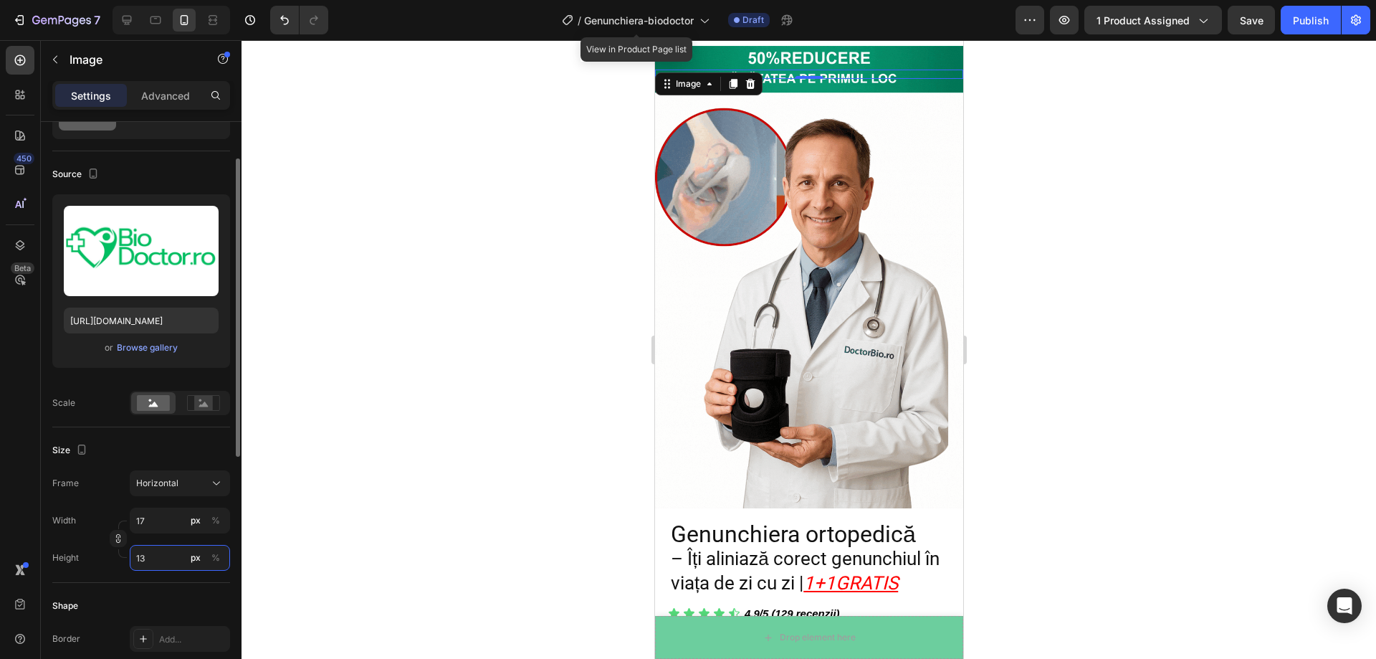
type input "130"
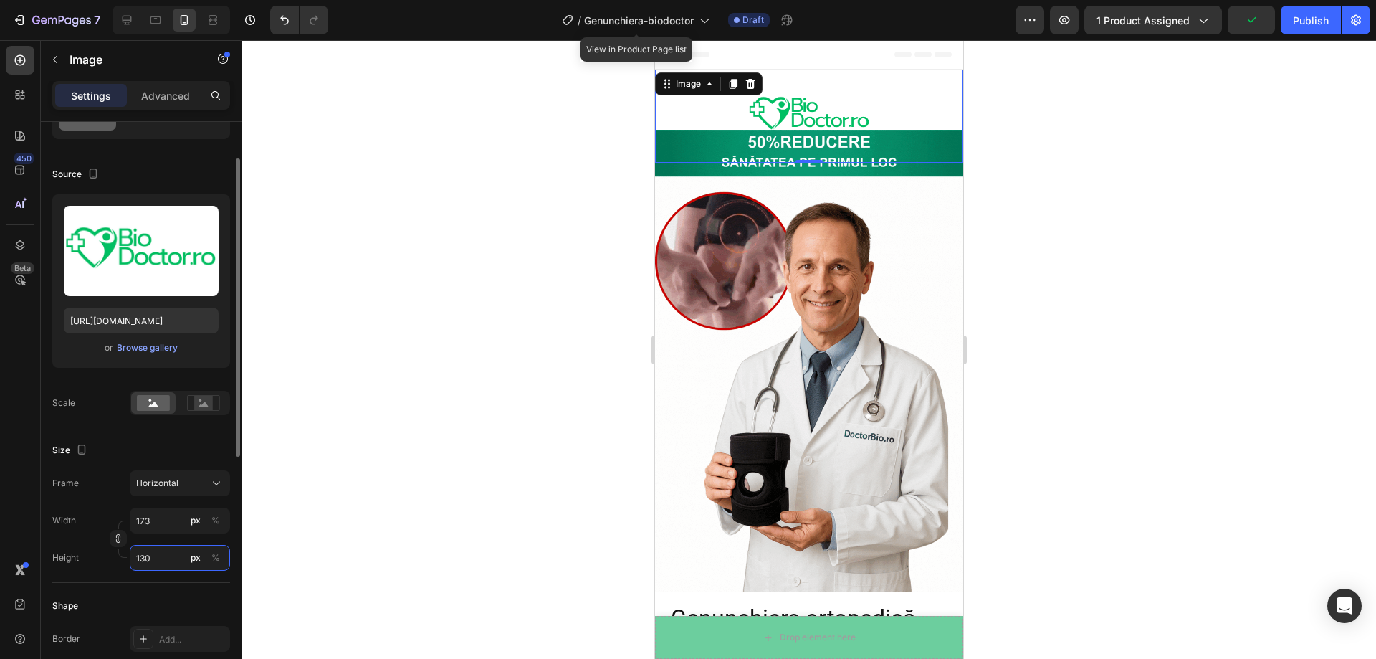
type input "17"
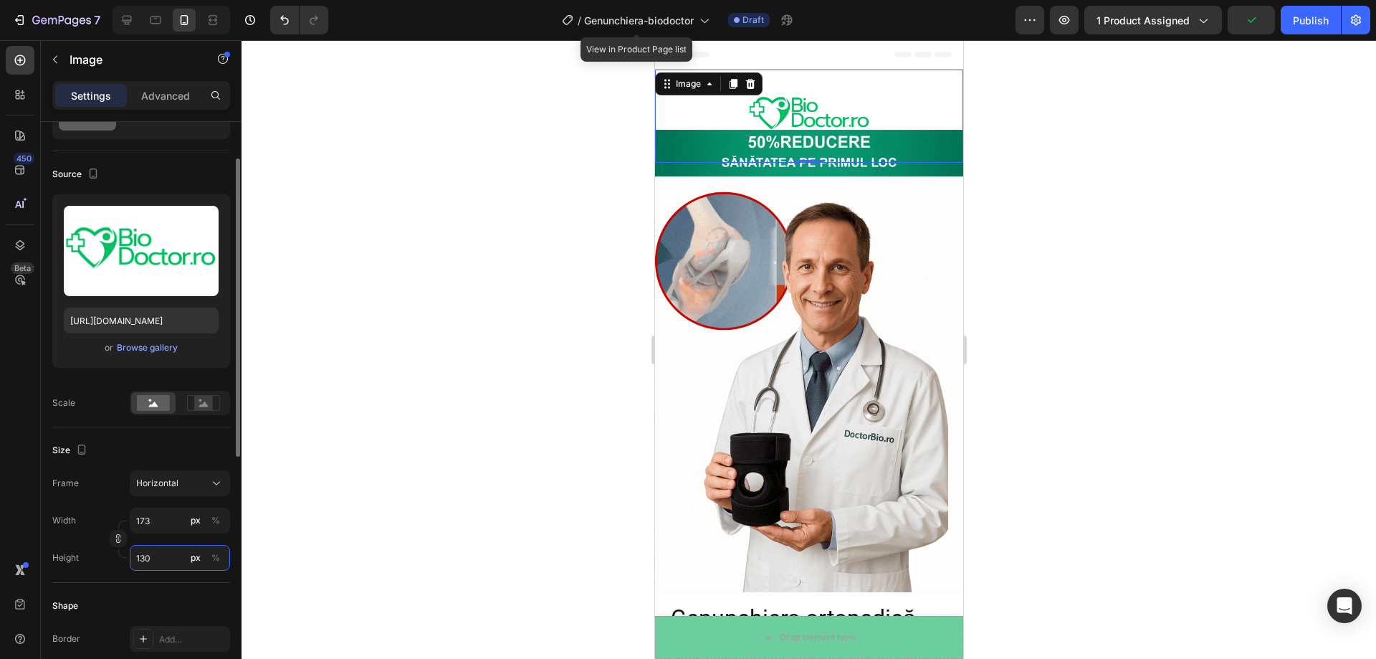
type input "13"
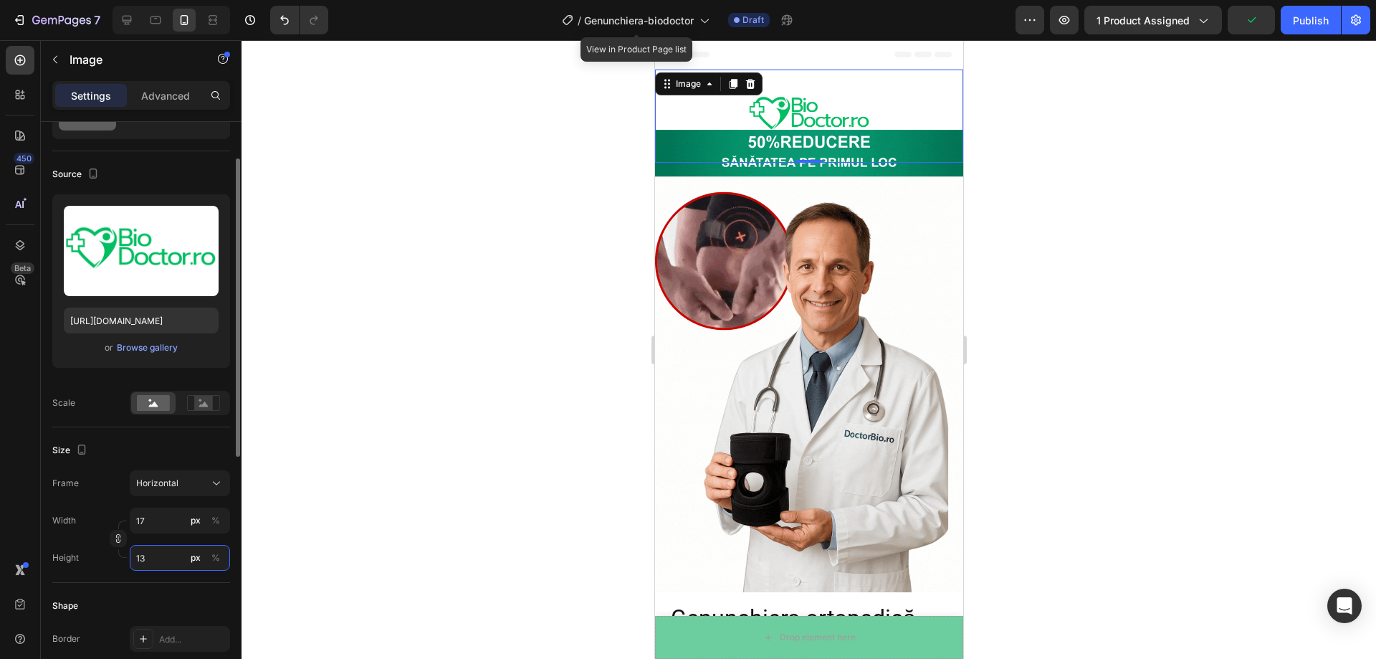
type input "1"
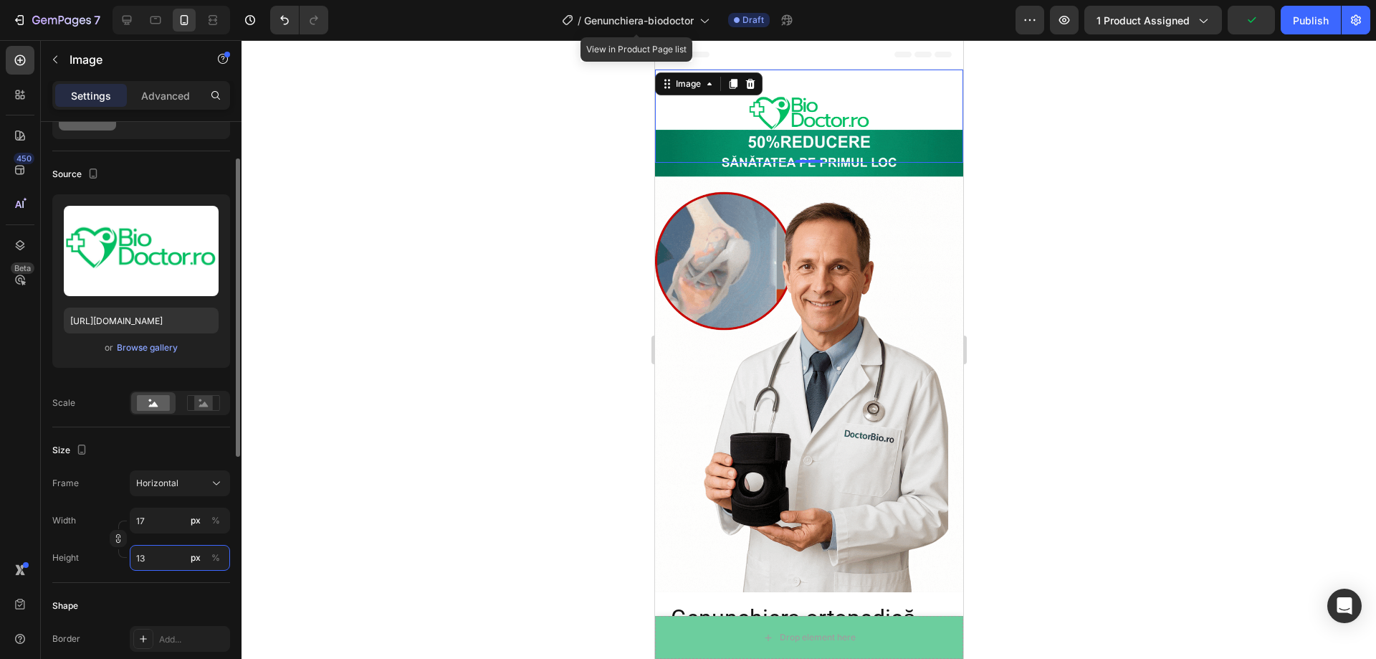
type input "1"
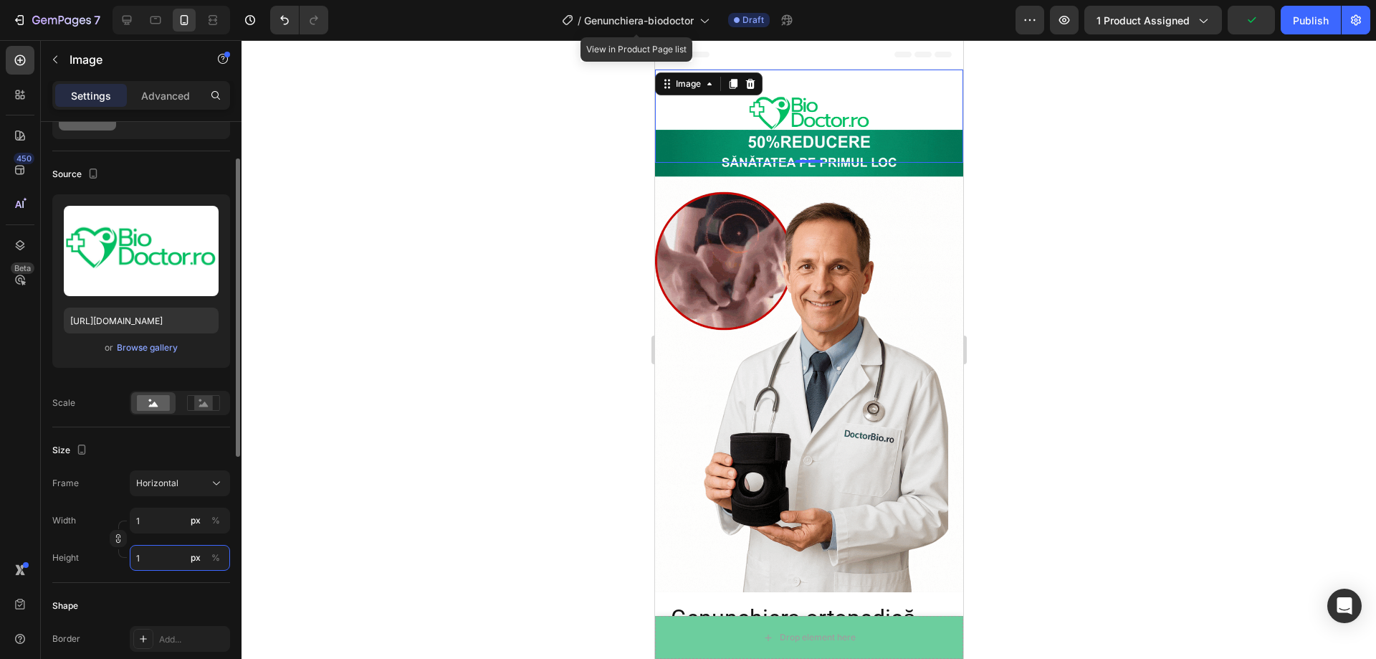
type input "16"
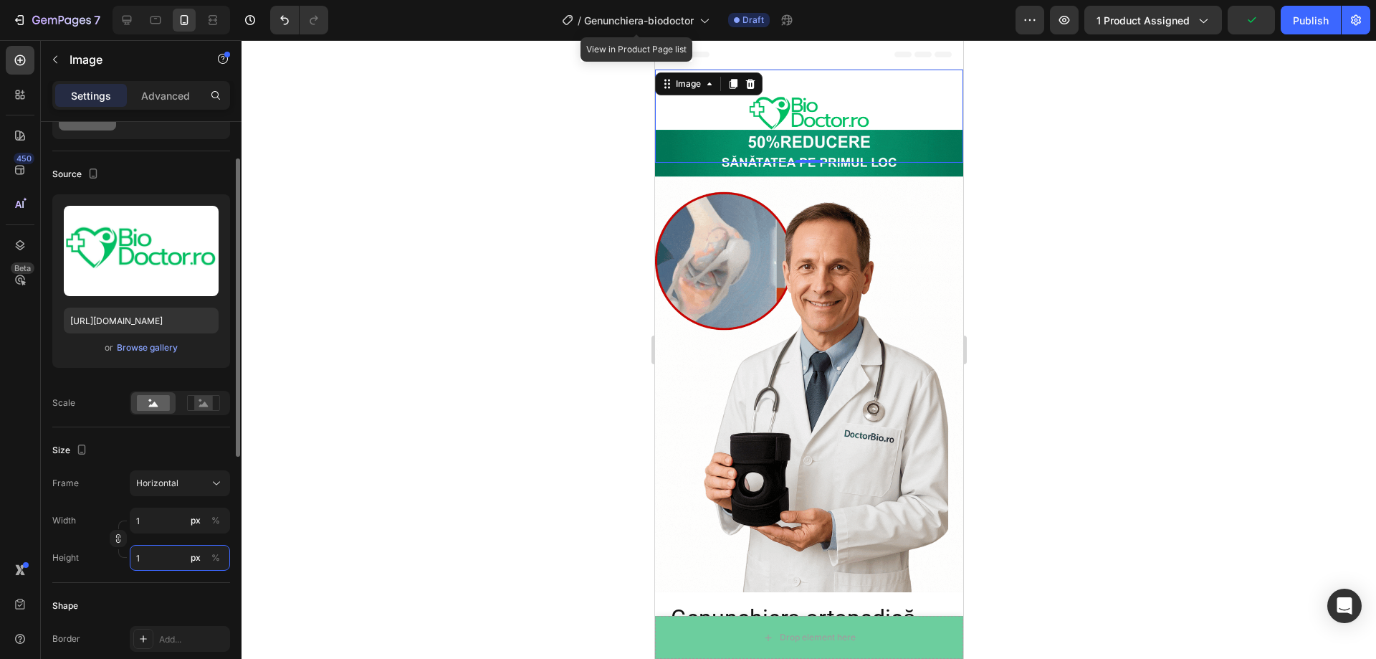
type input "12"
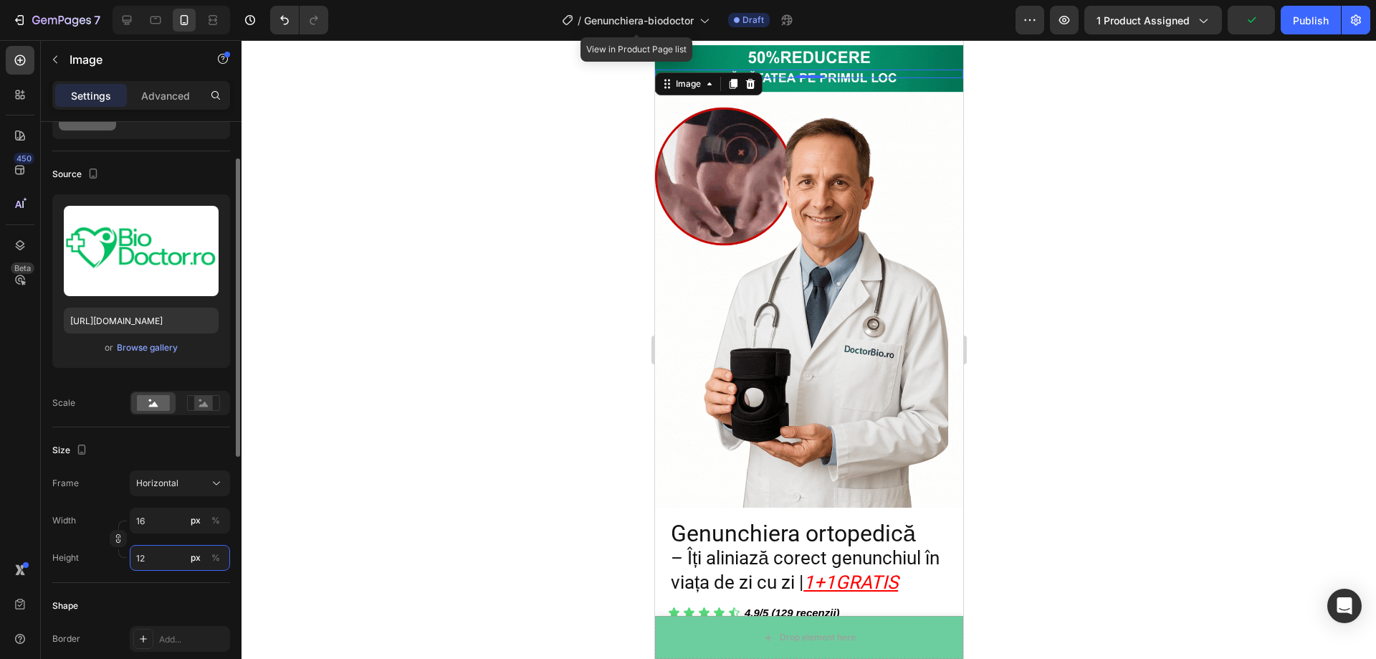
type input "160"
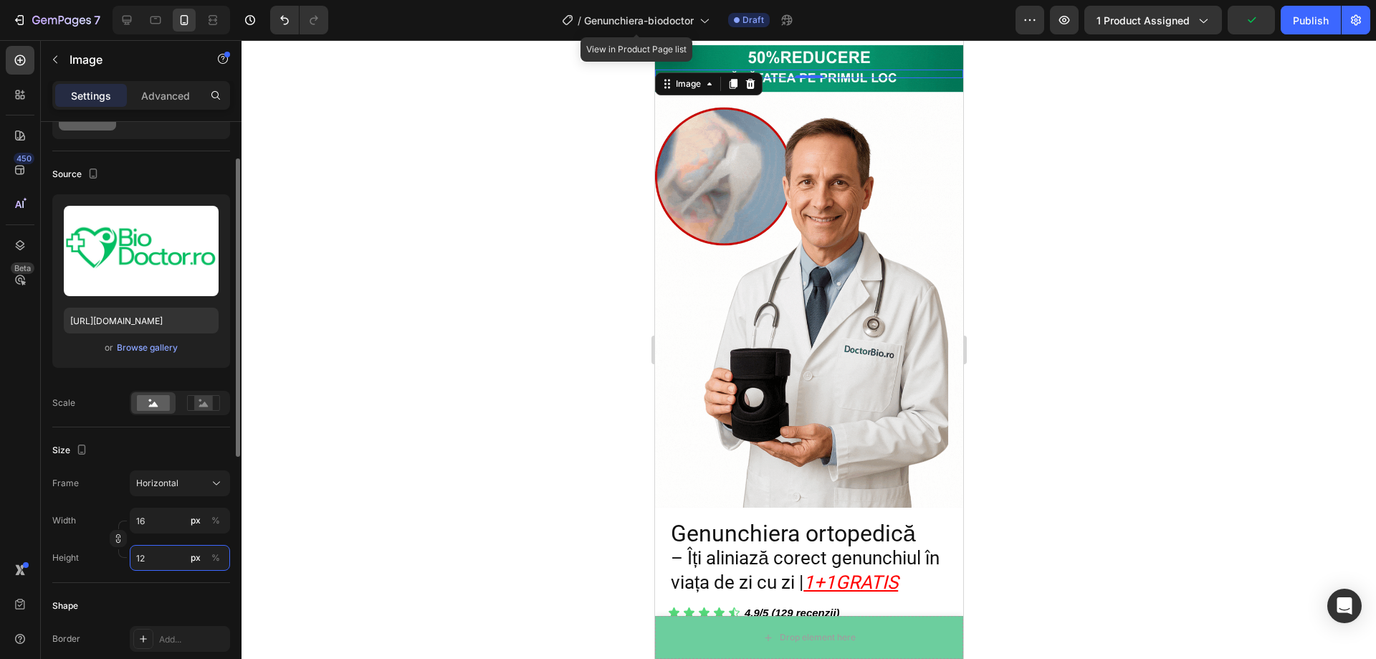
type input "120"
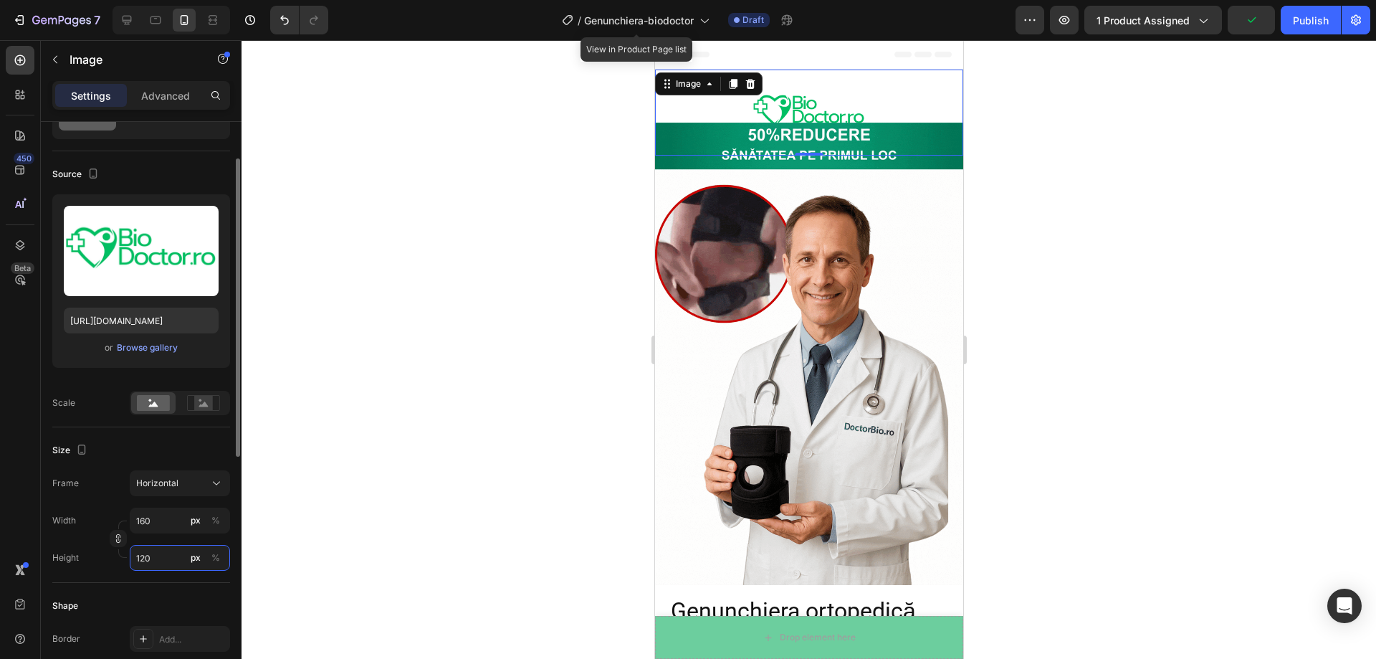
type input "16"
type input "12"
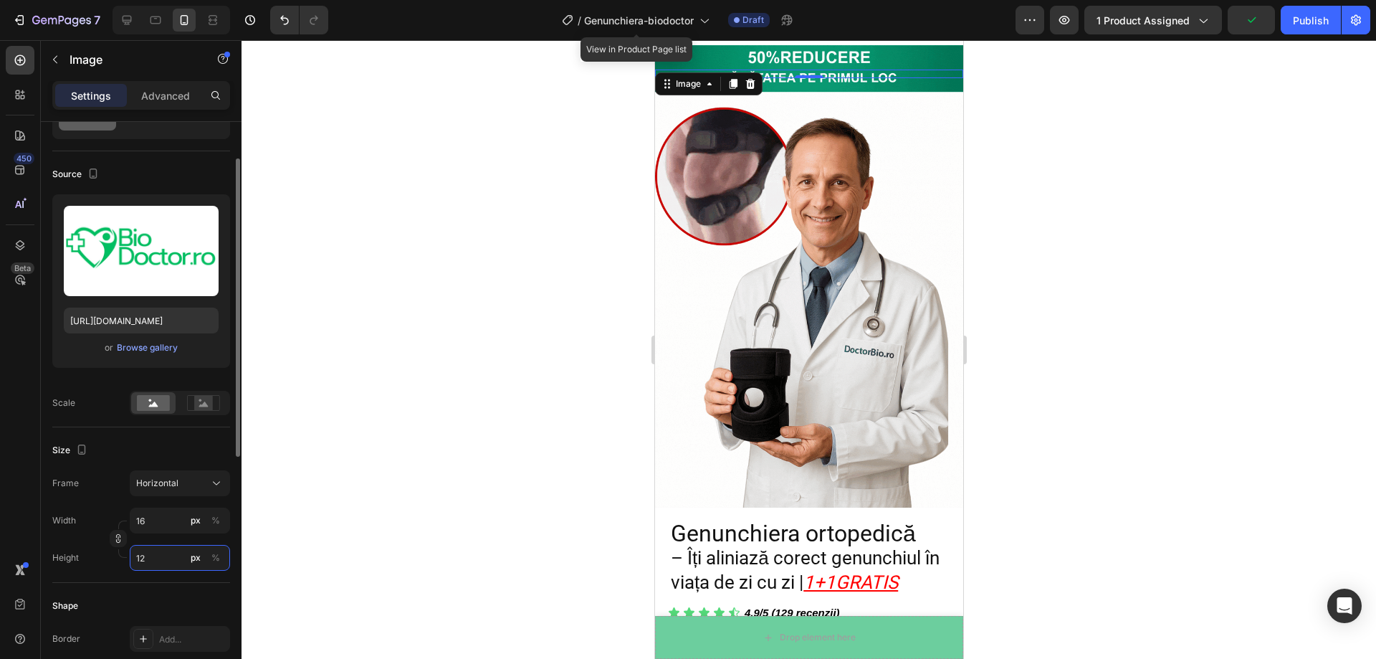
type input "1"
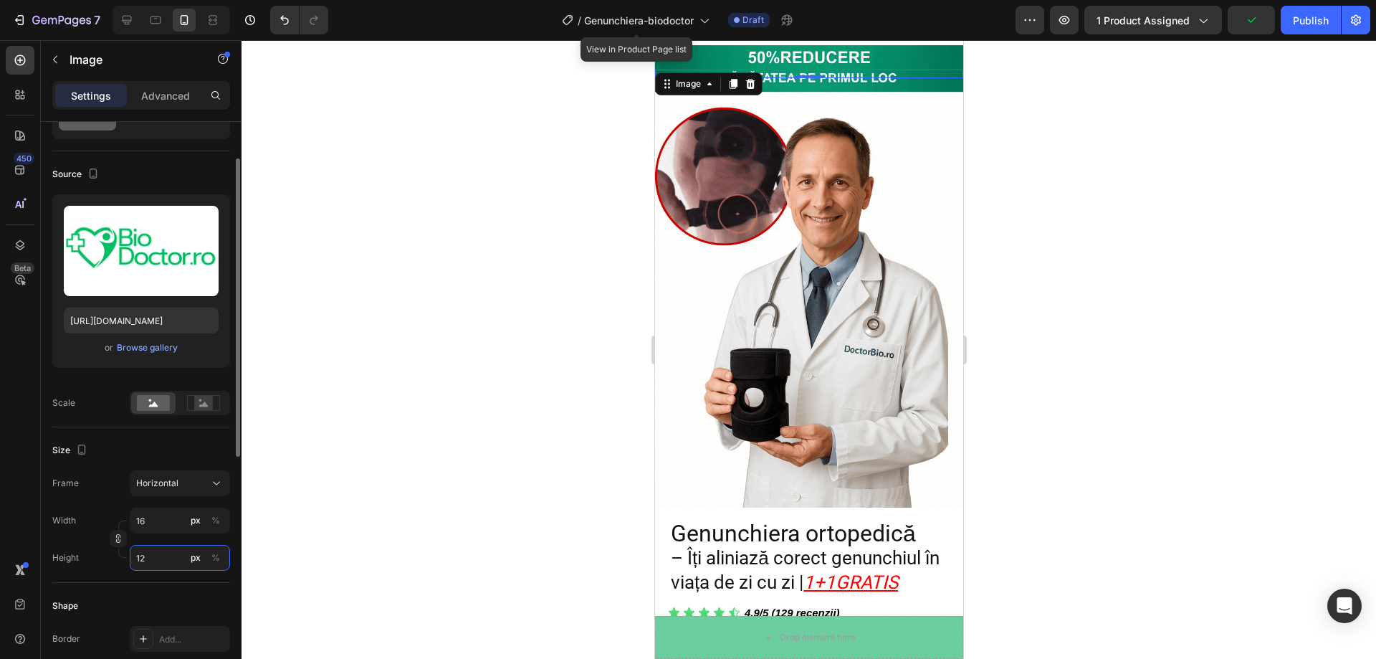
type input "1"
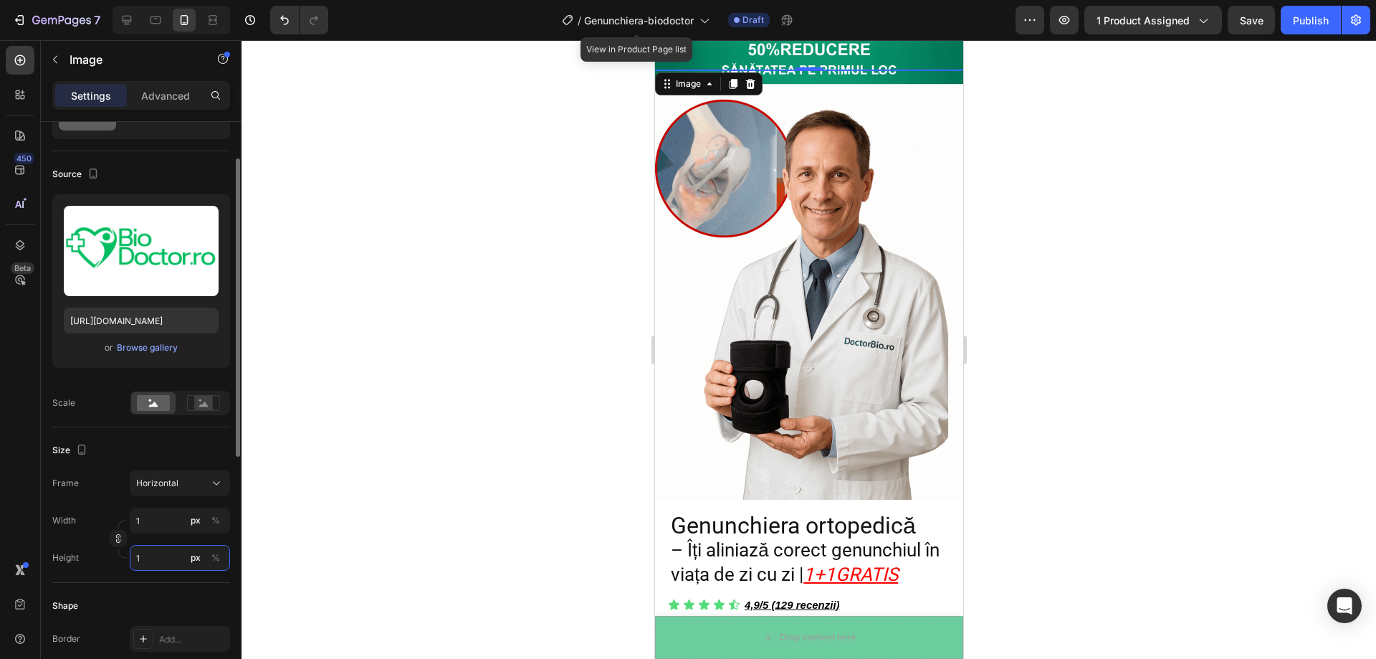
type input "17"
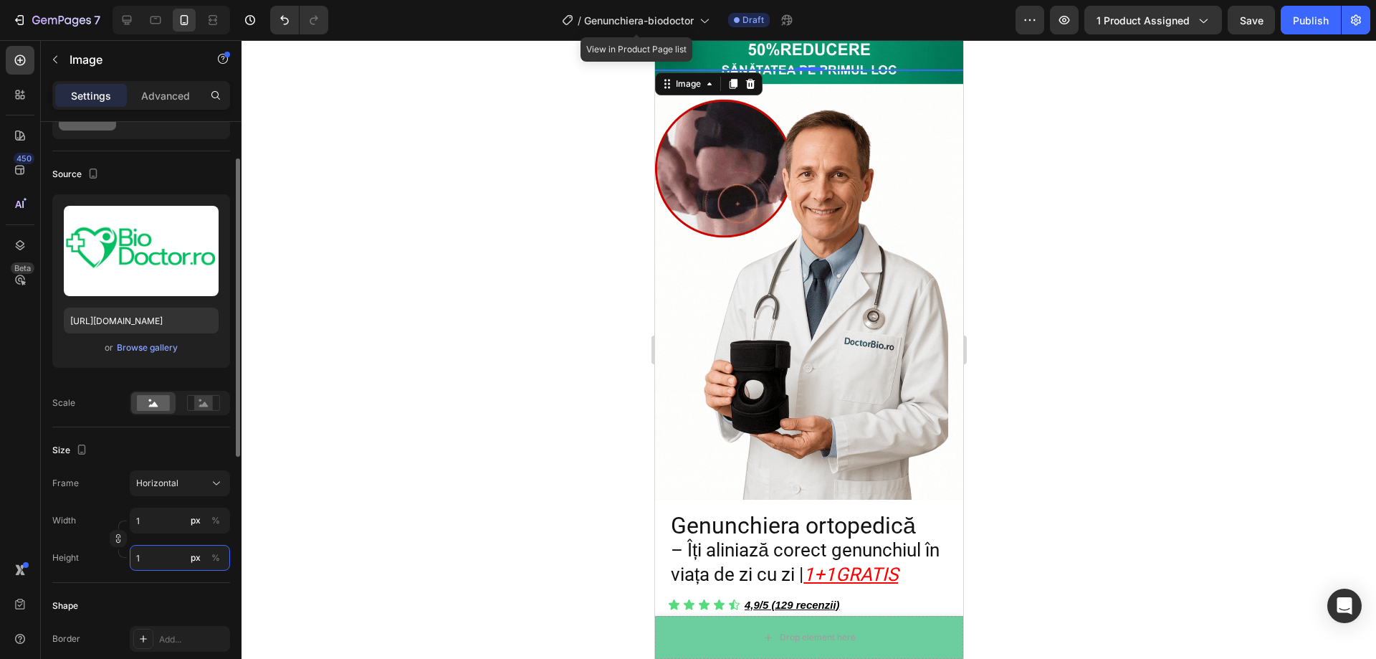
type input "13"
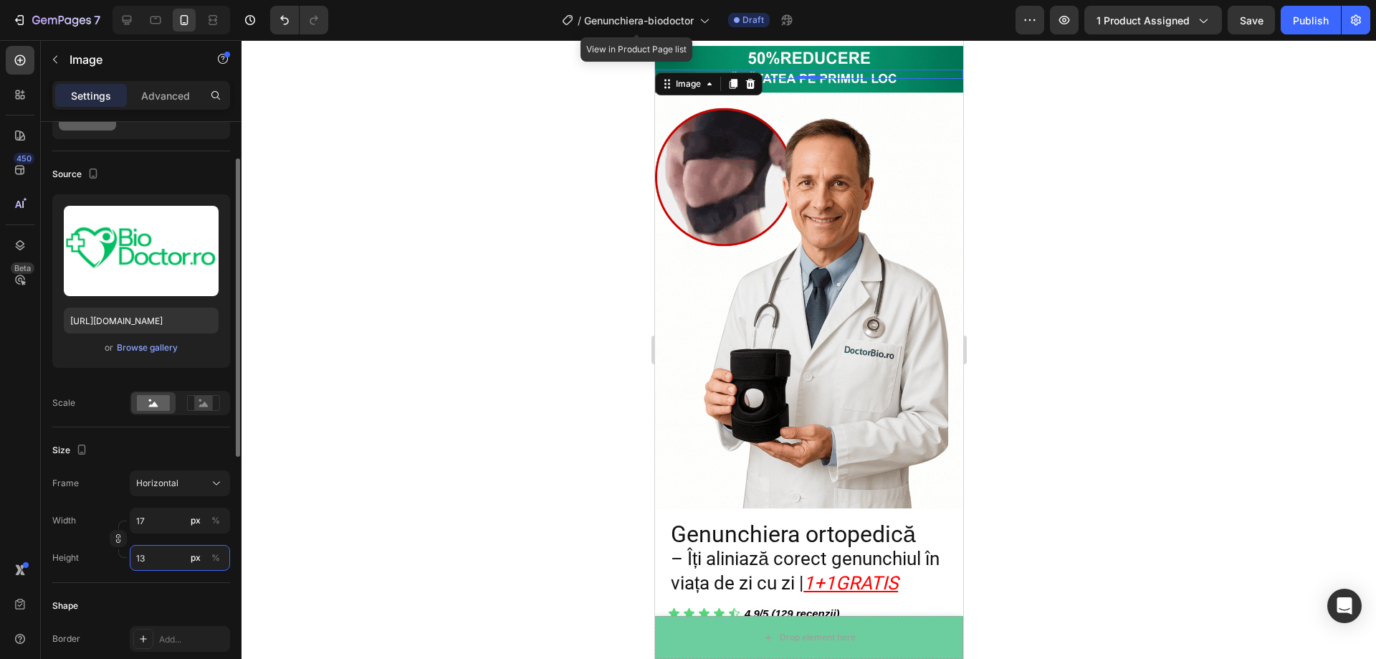
type input "173"
type input "130"
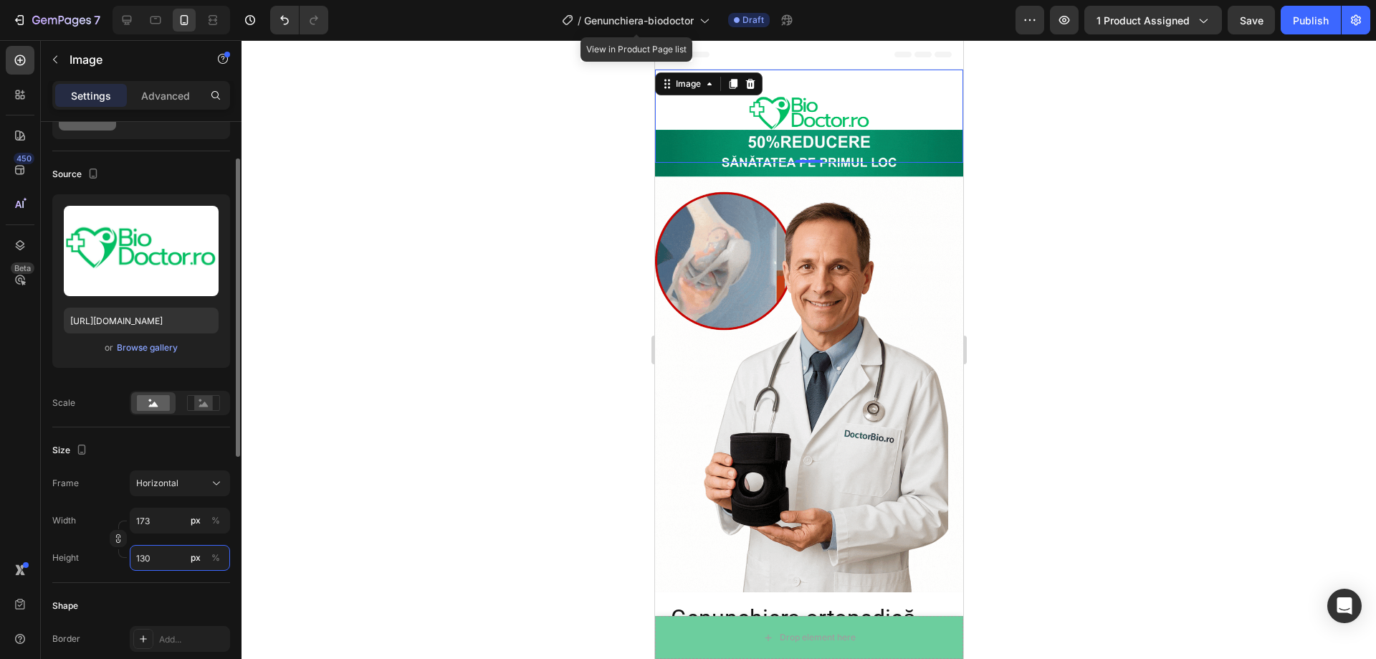
type input "17"
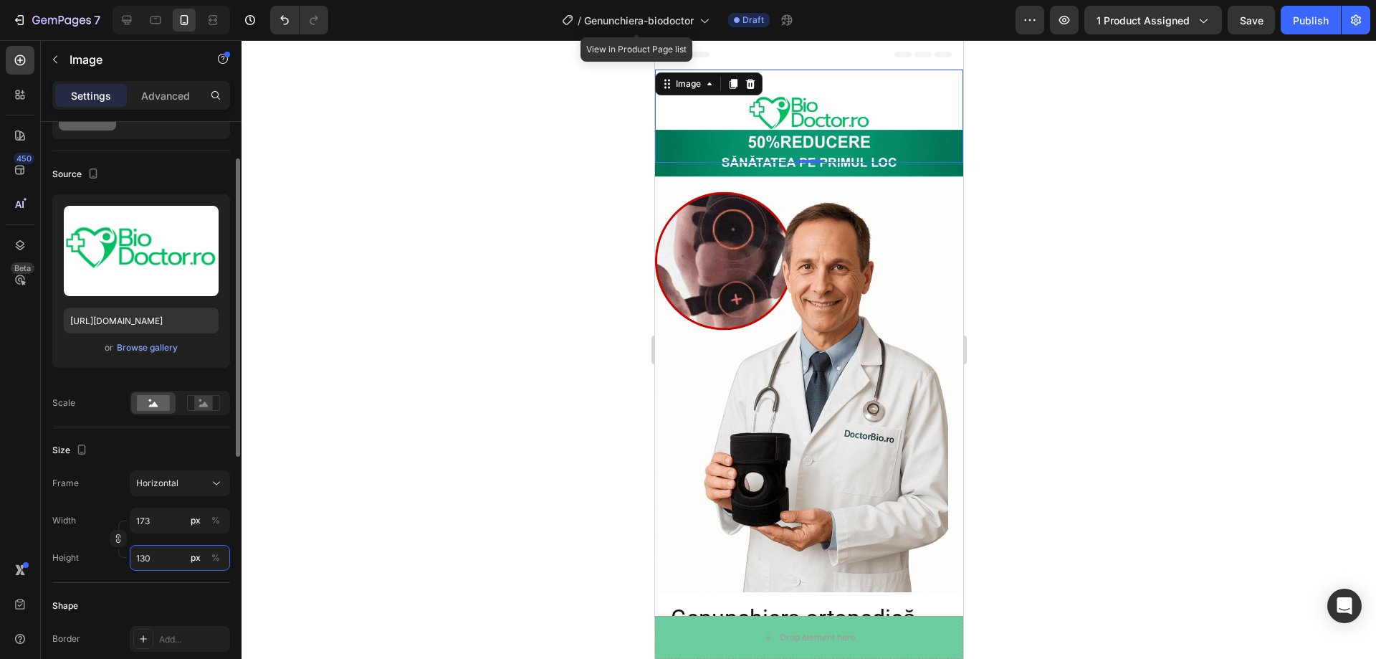
type input "13"
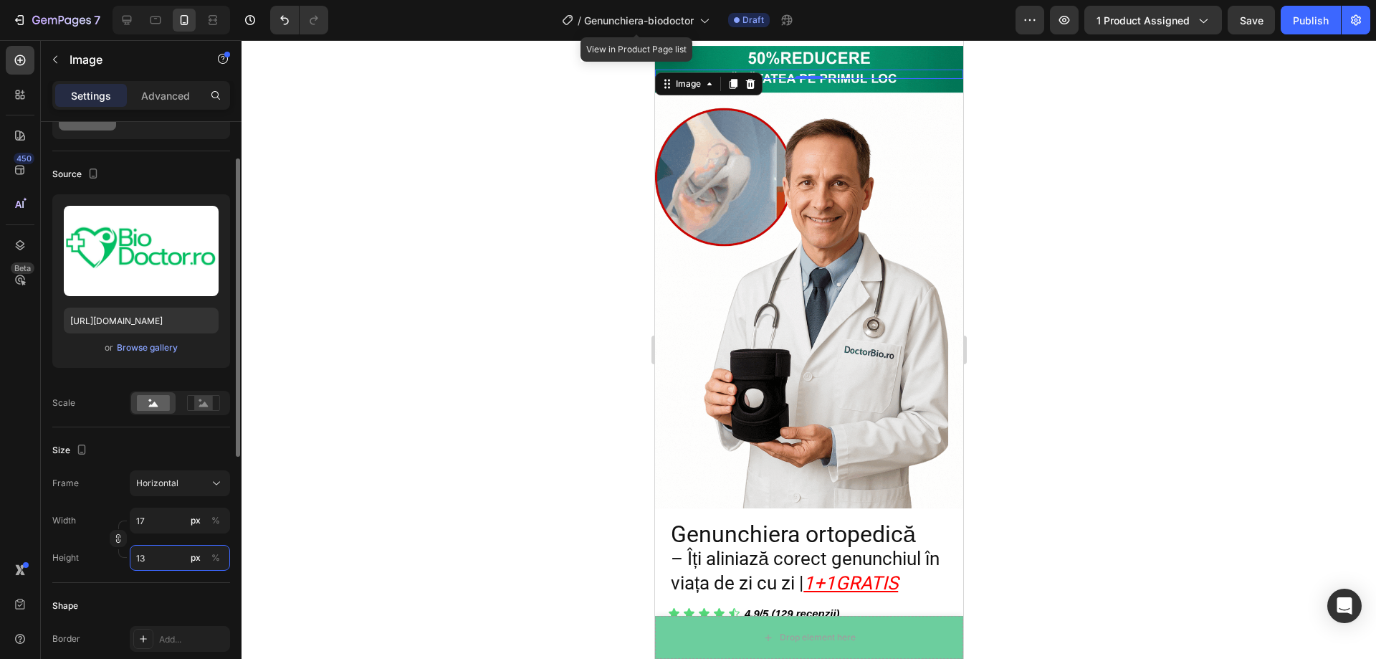
type input "1"
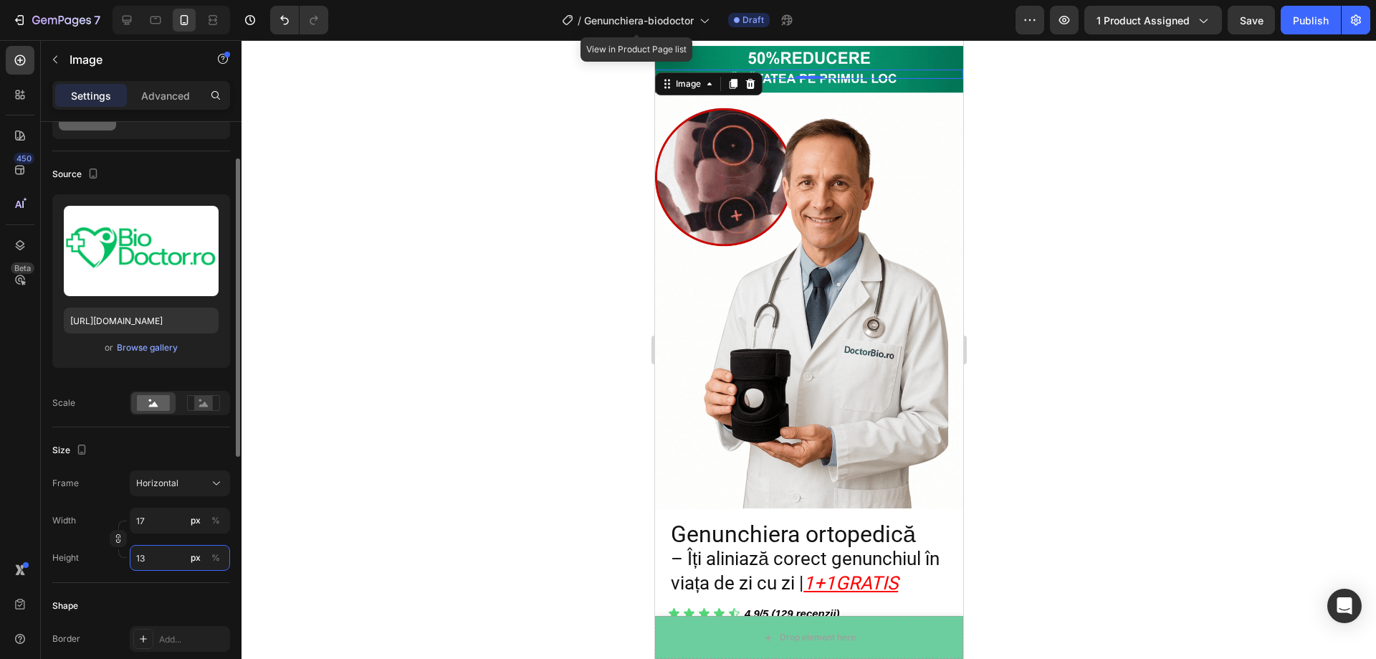
type input "1"
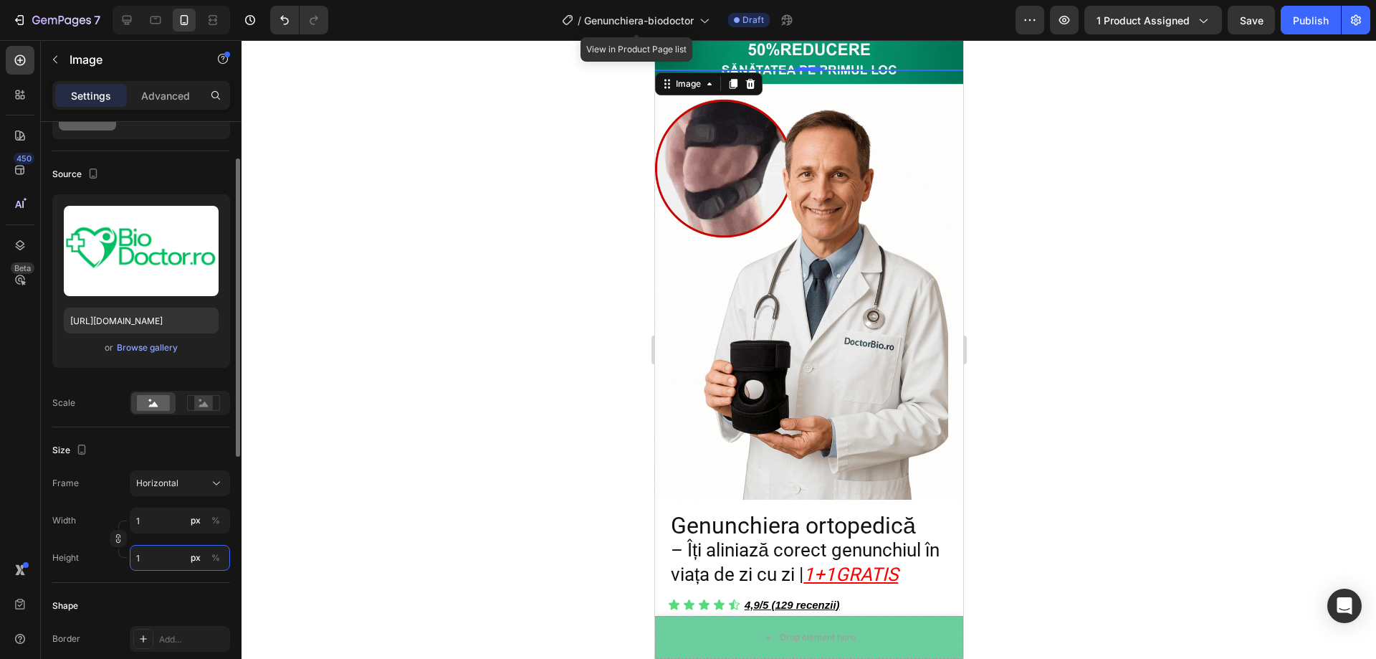
type input "16"
type input "12"
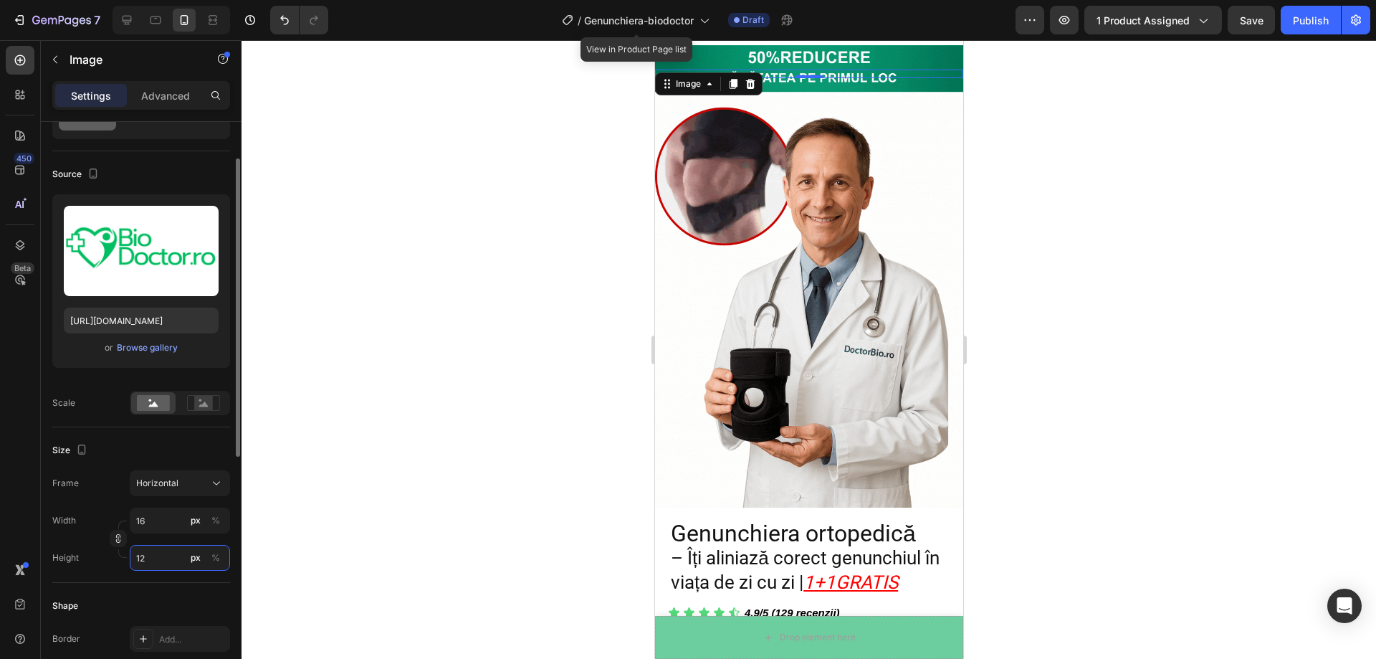
type input "160"
type input "120"
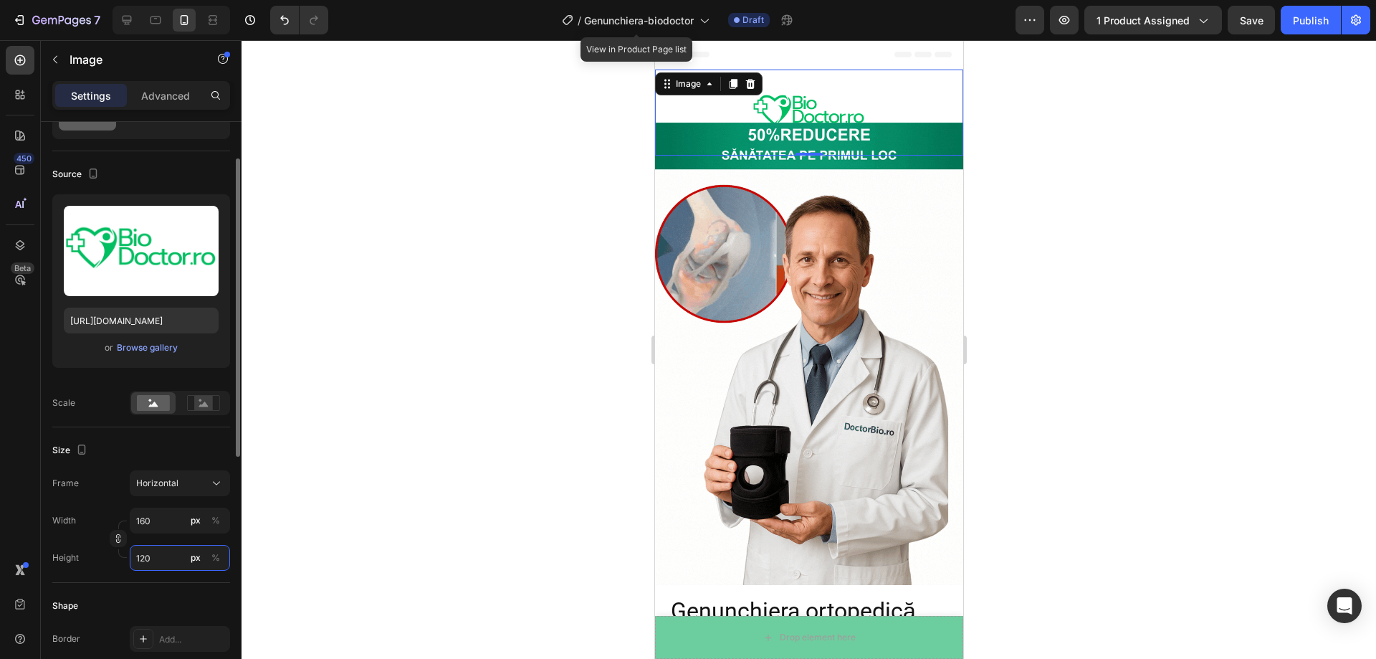
type input "16"
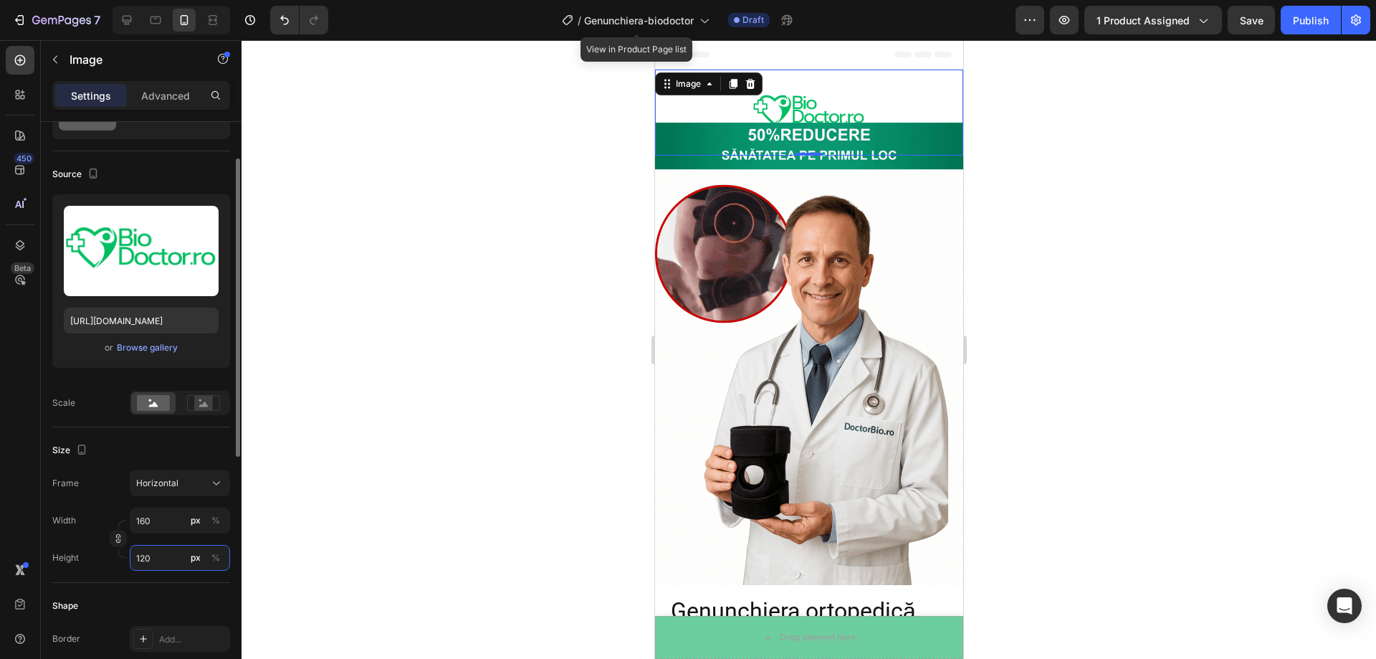
type input "12"
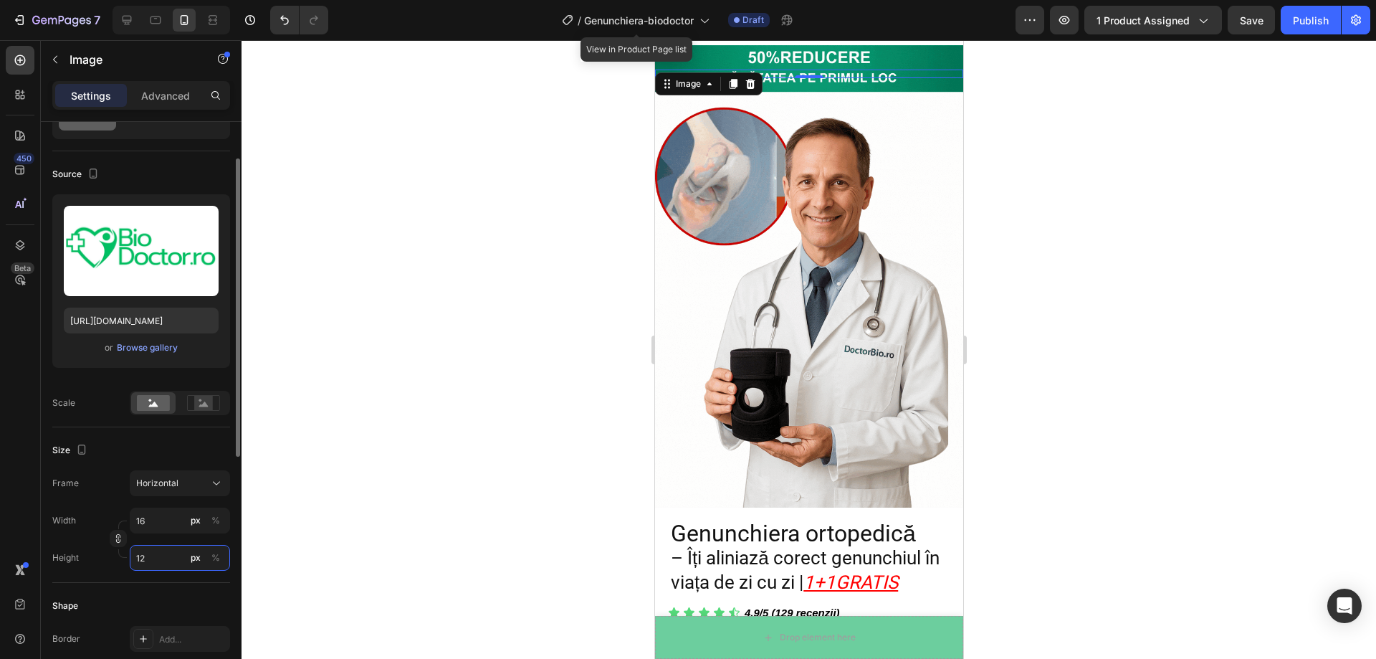
type input "160"
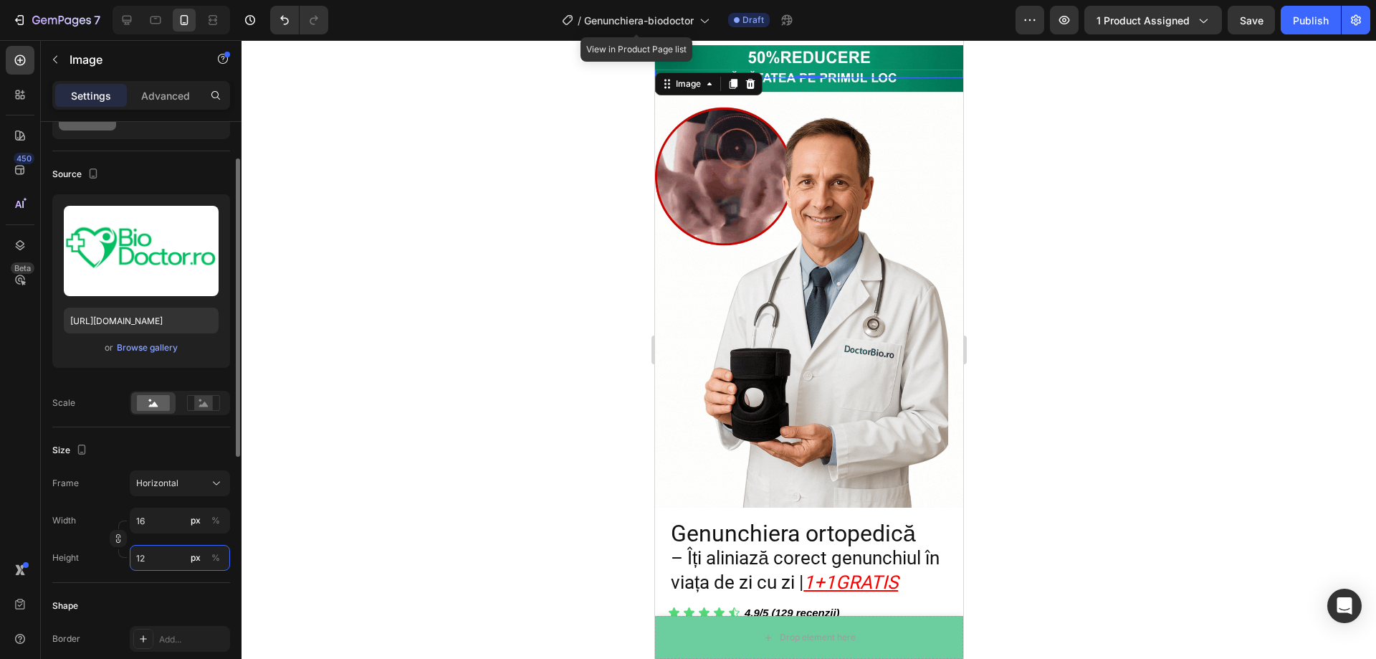
type input "120"
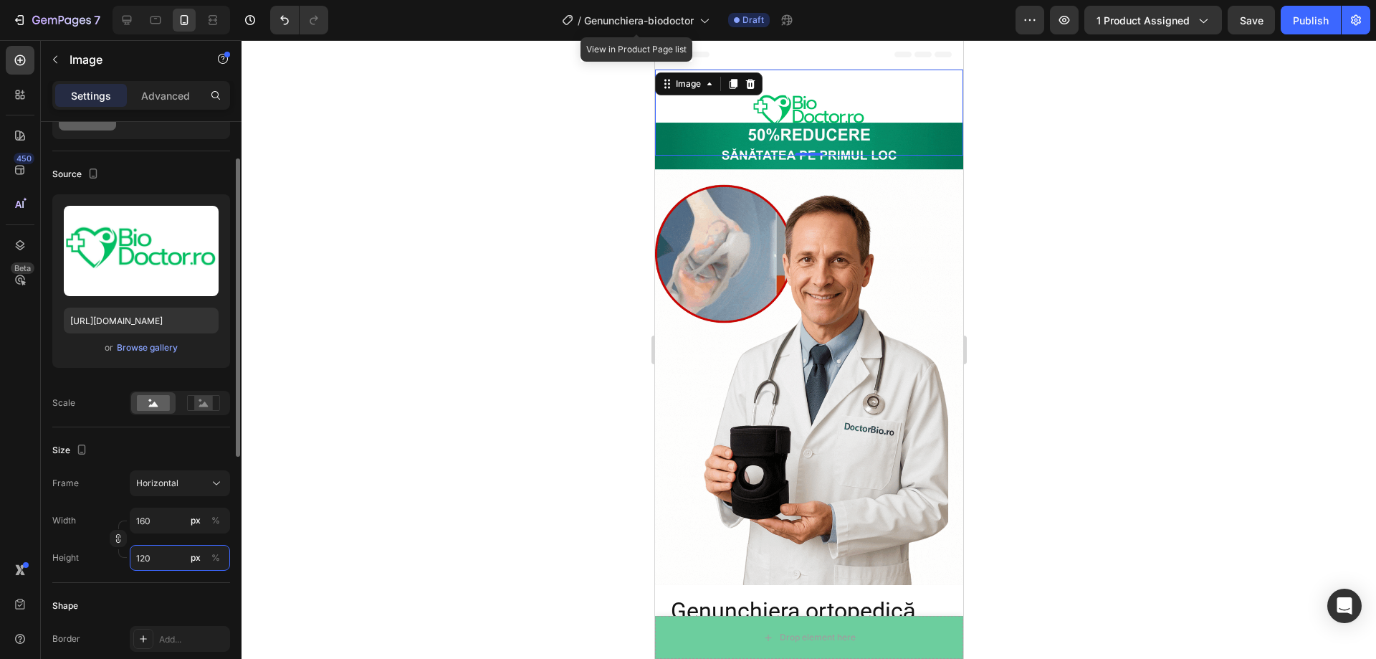
type input "16"
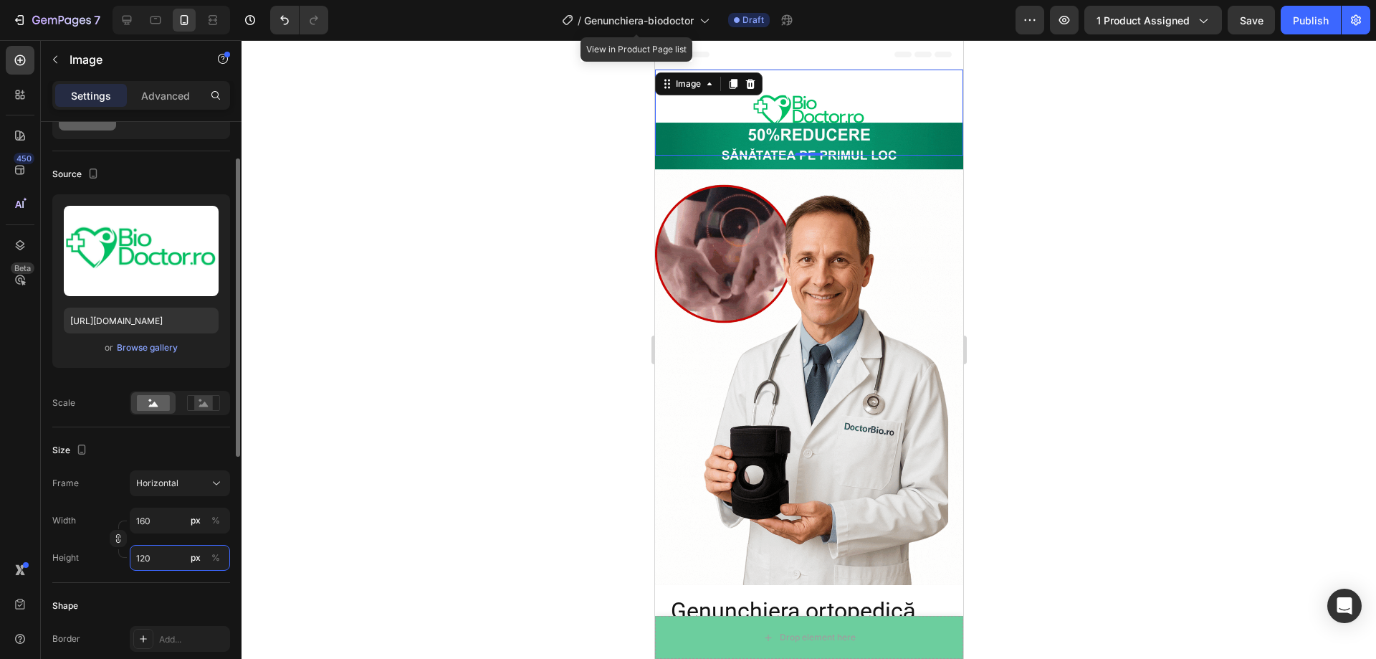
type input "12"
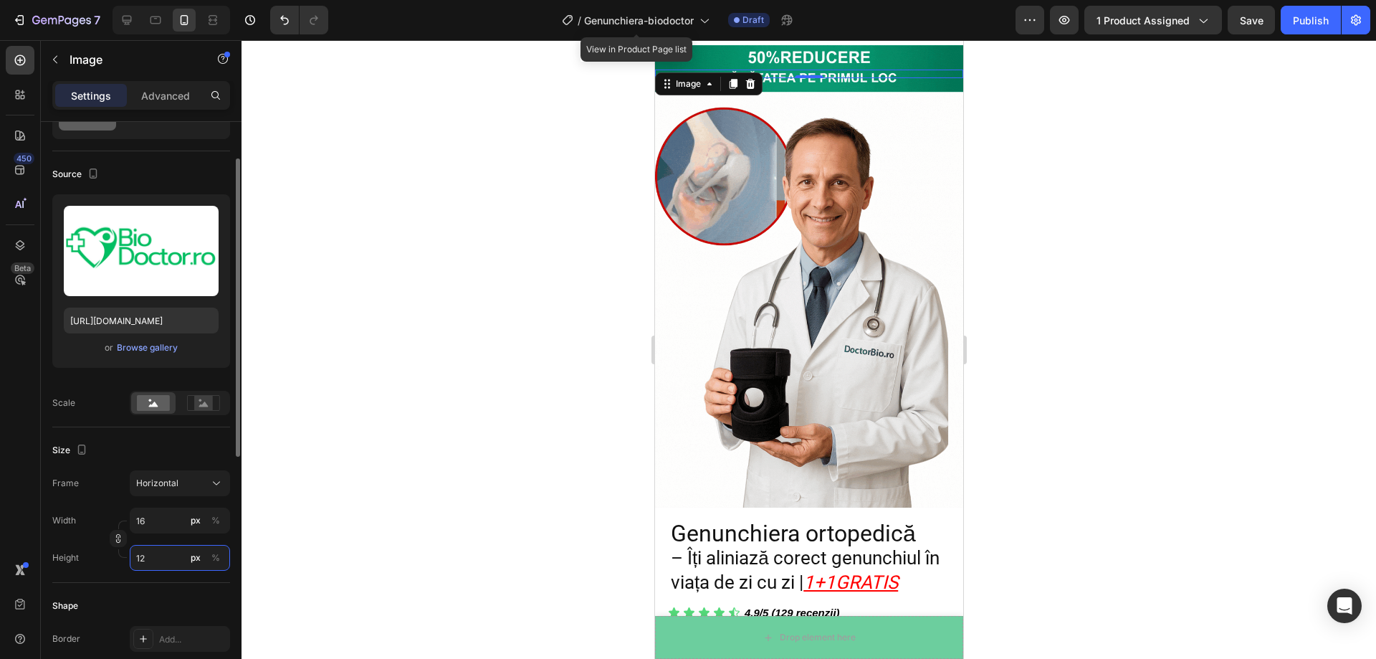
type input "1"
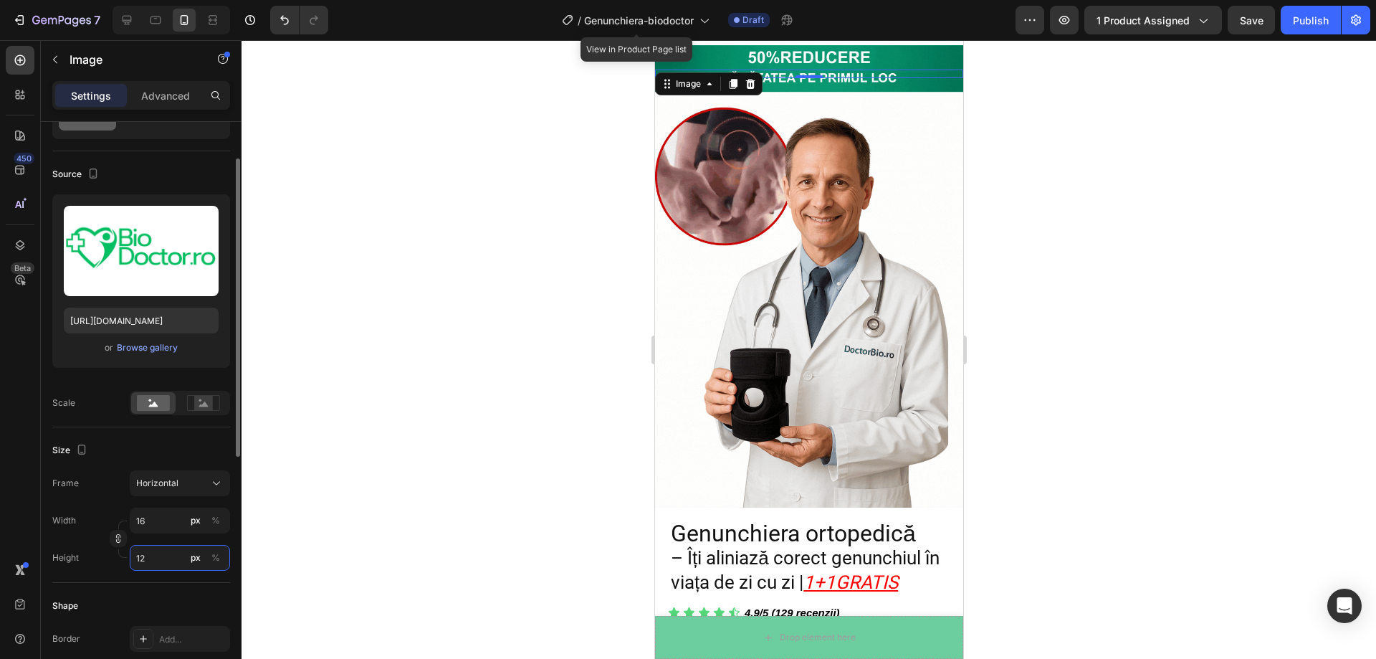
type input "1"
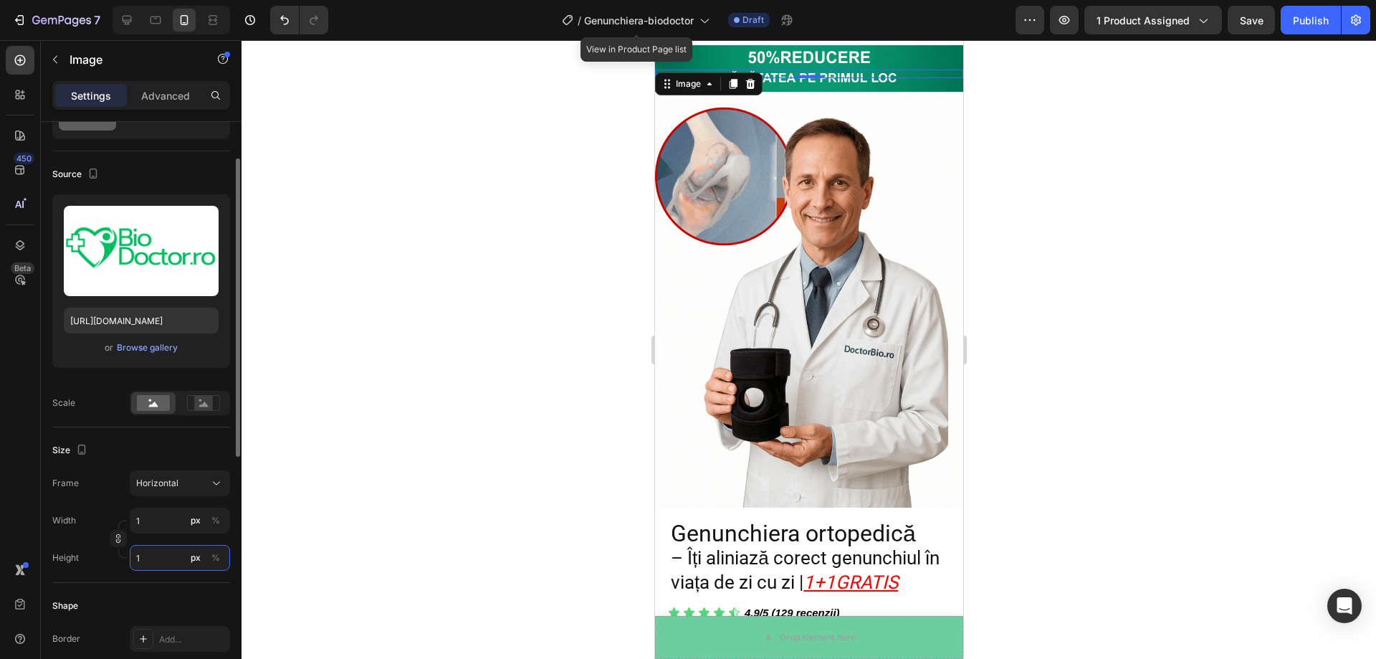
type input "13"
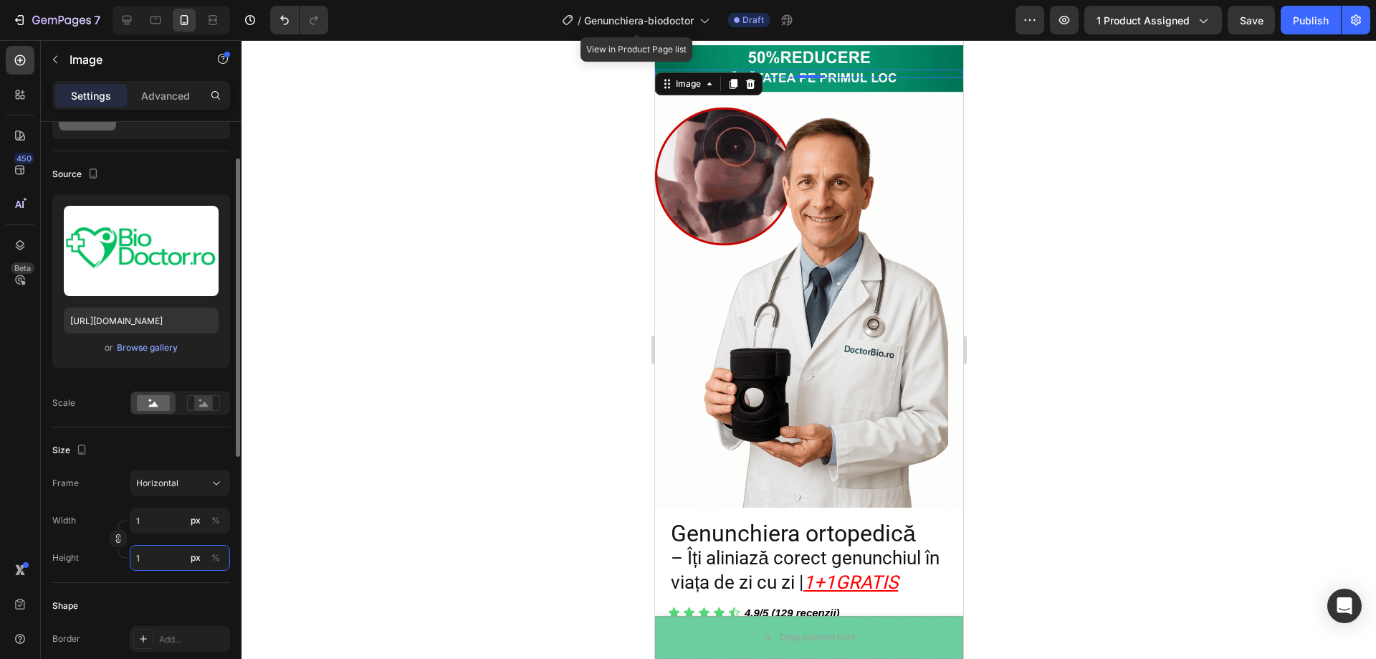
type input "10"
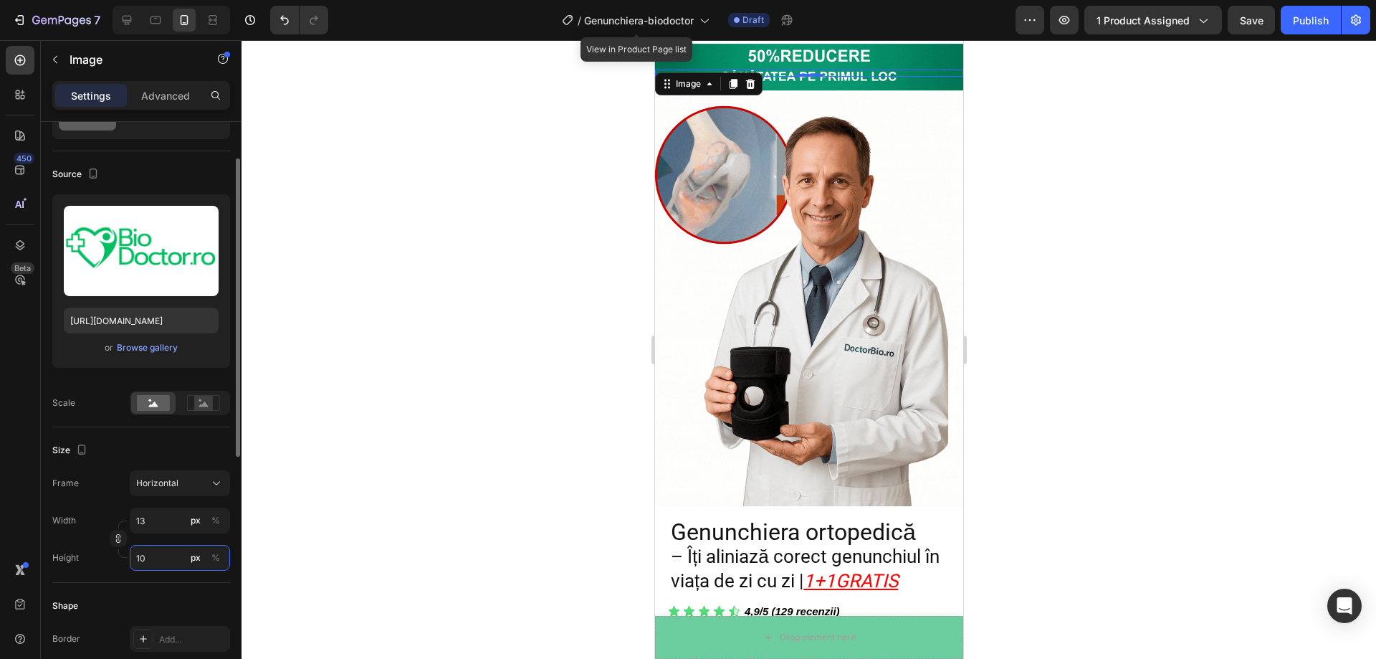
type input "133"
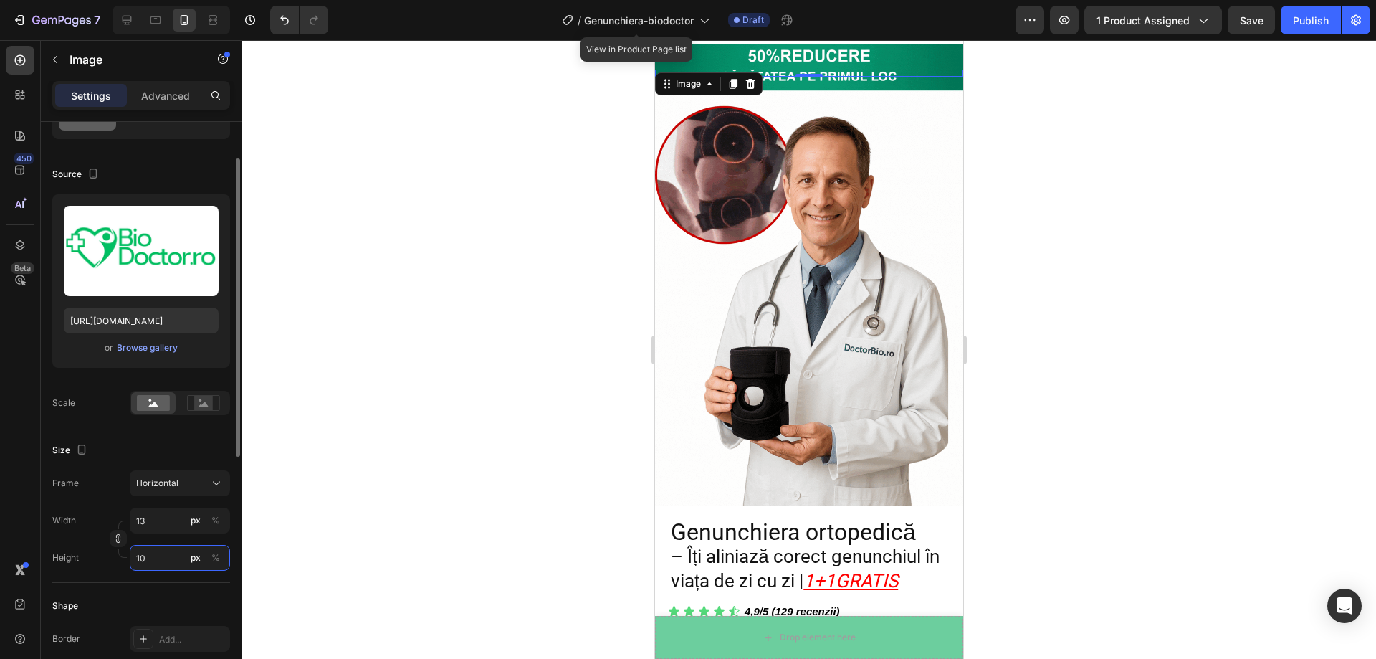
type input "100"
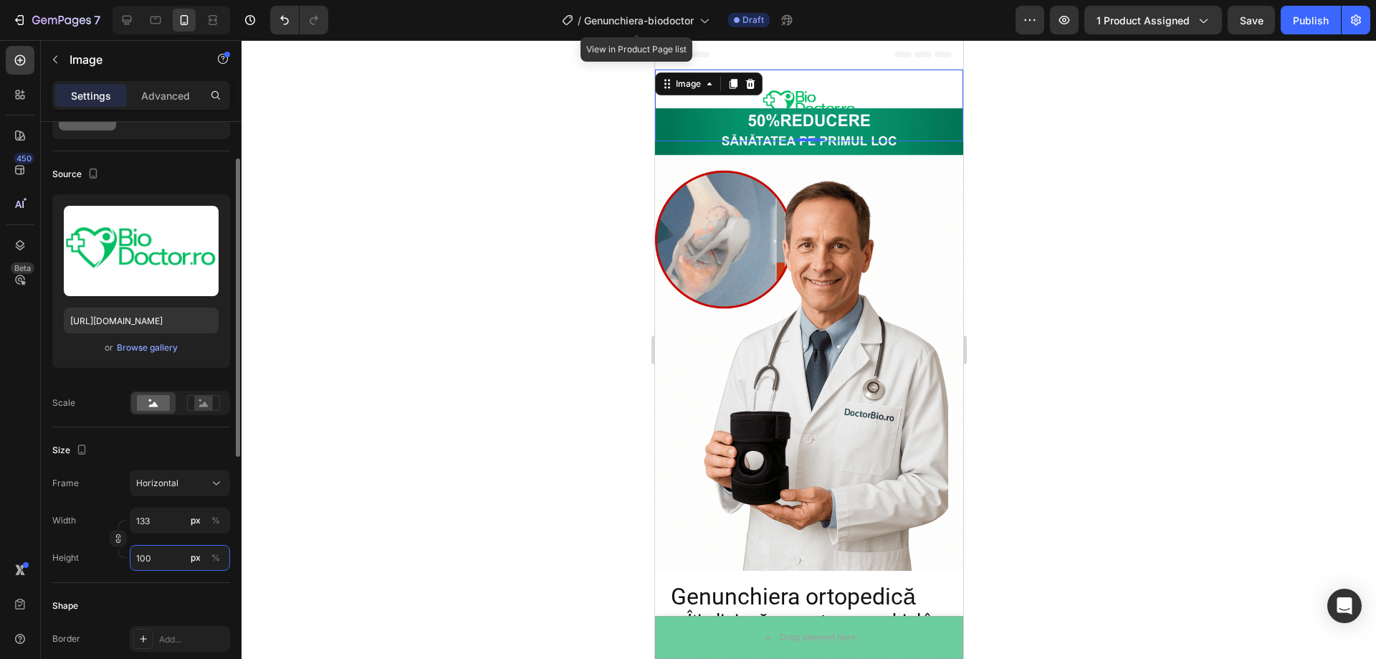
type input "13"
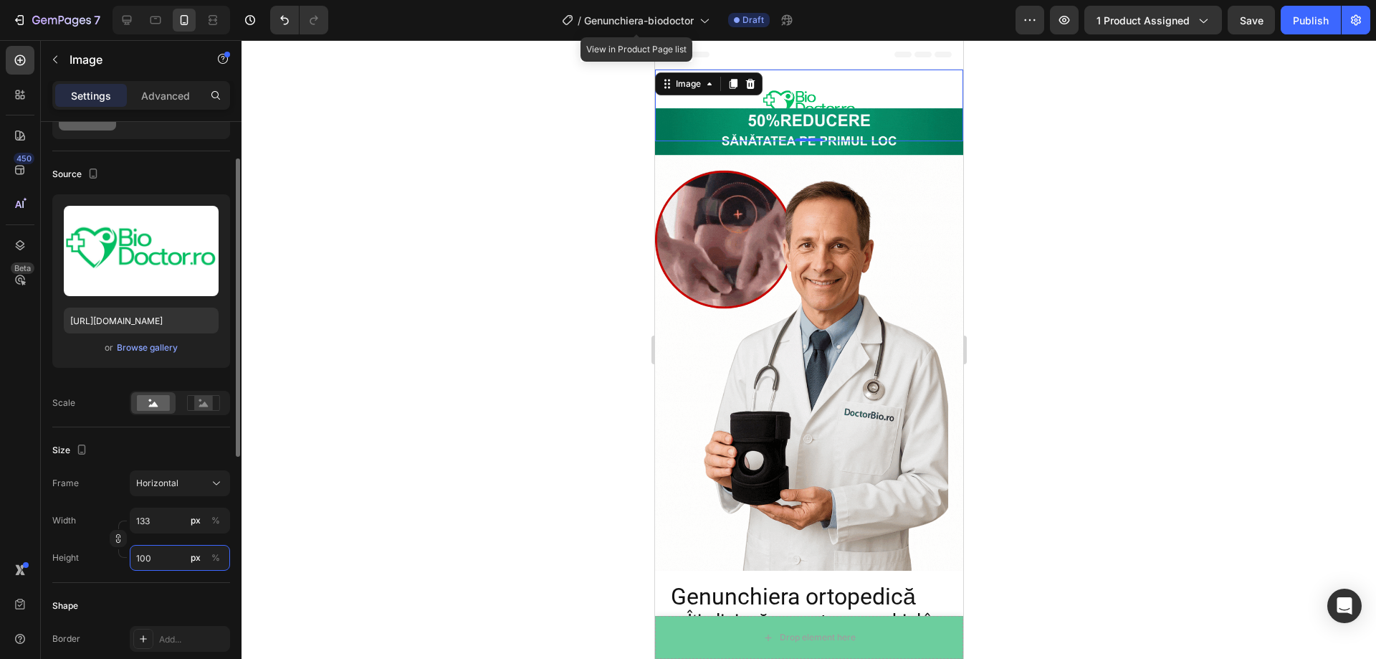
type input "10"
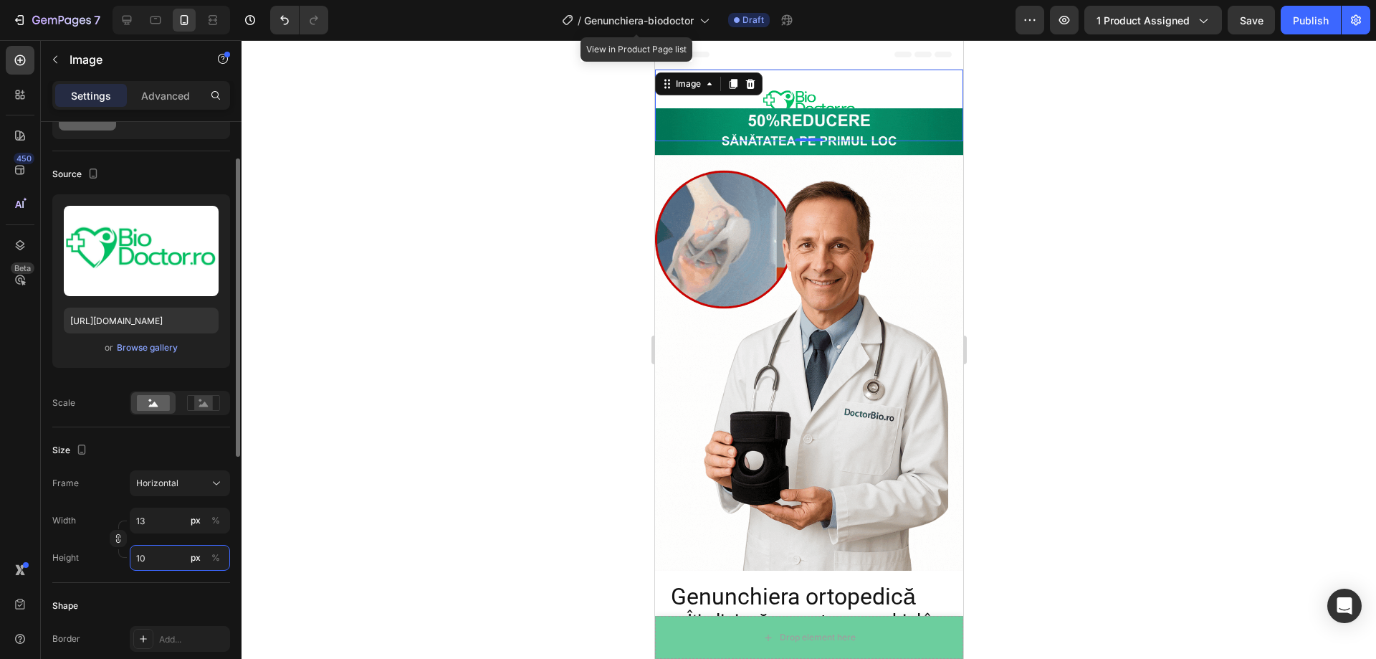
type input "1"
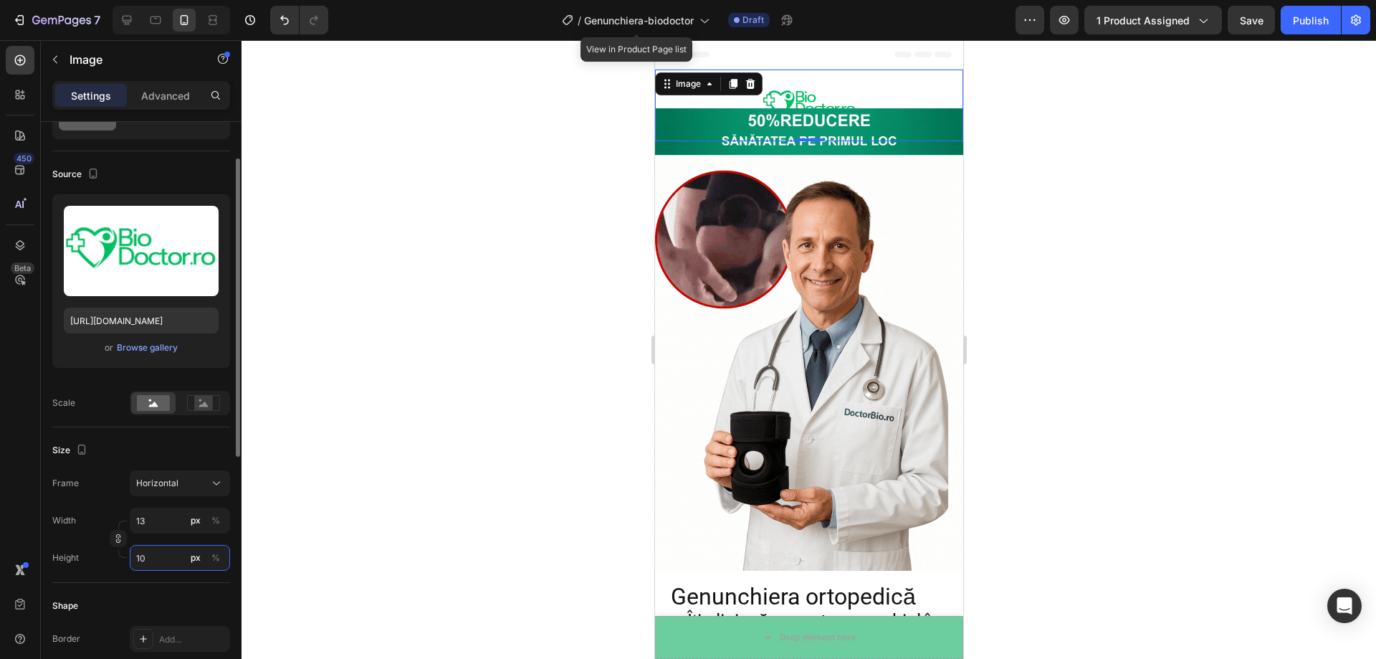
type input "1"
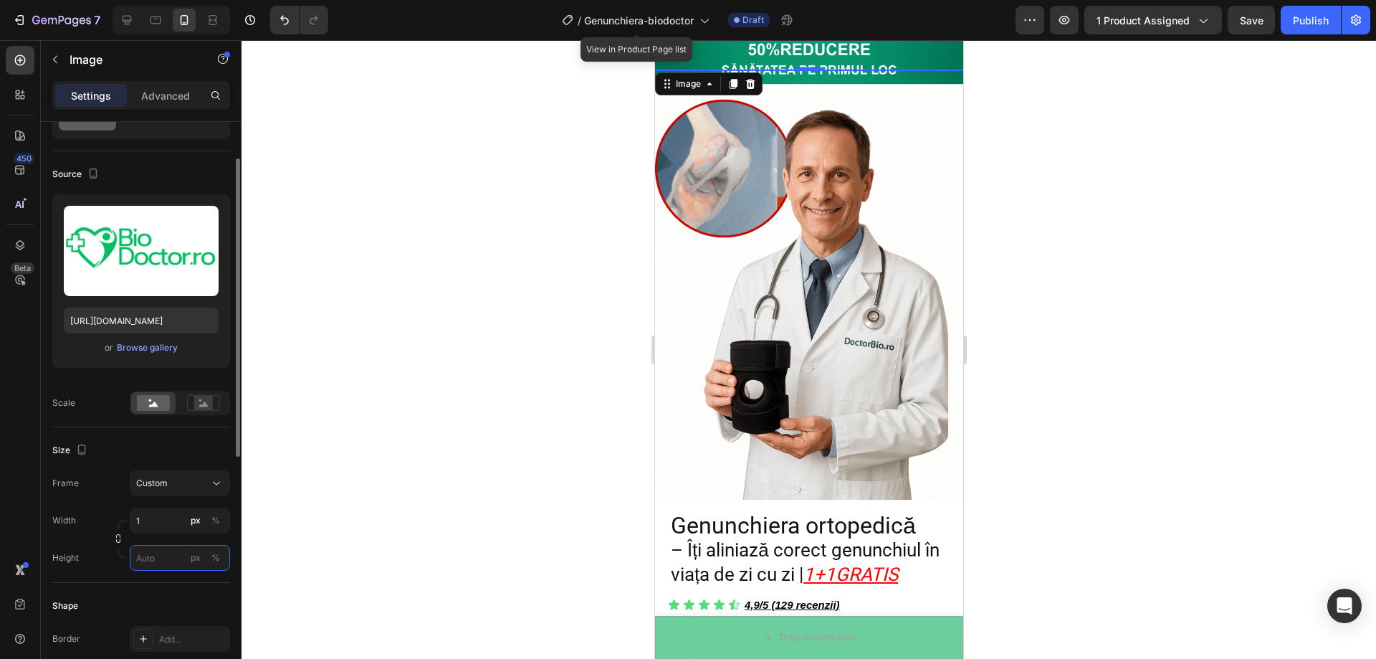
type input "3"
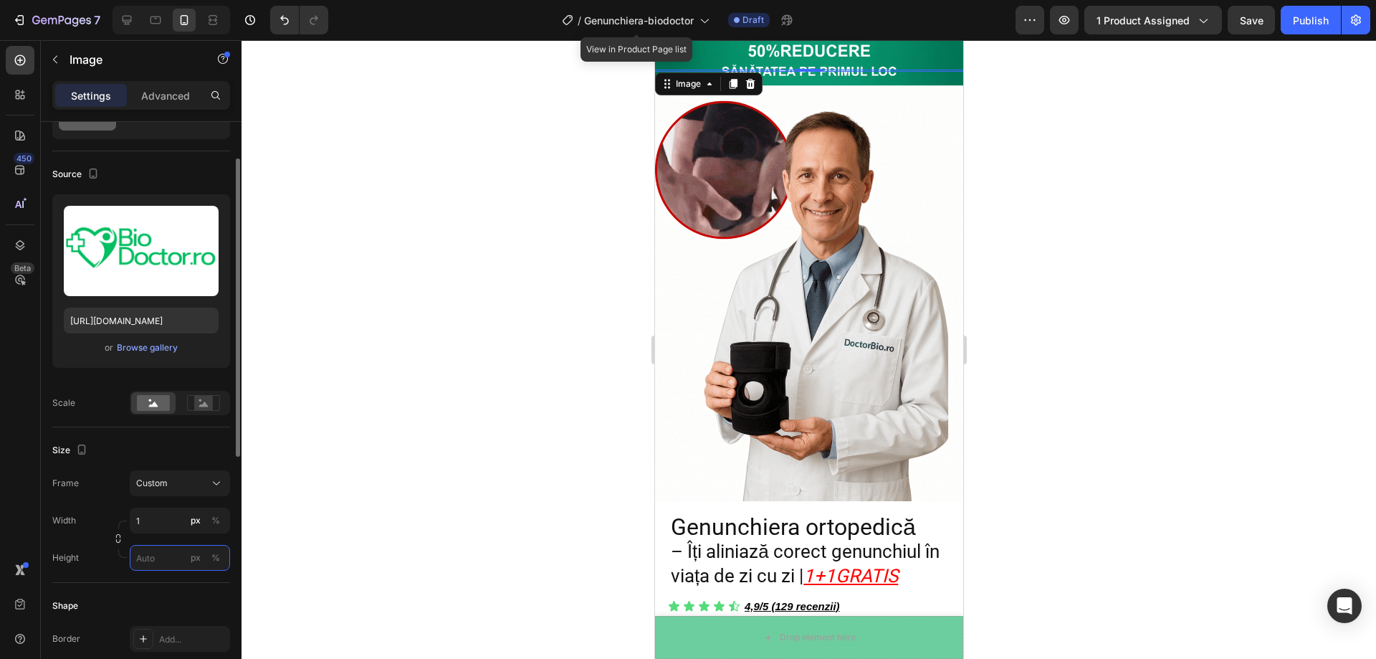
type input "1"
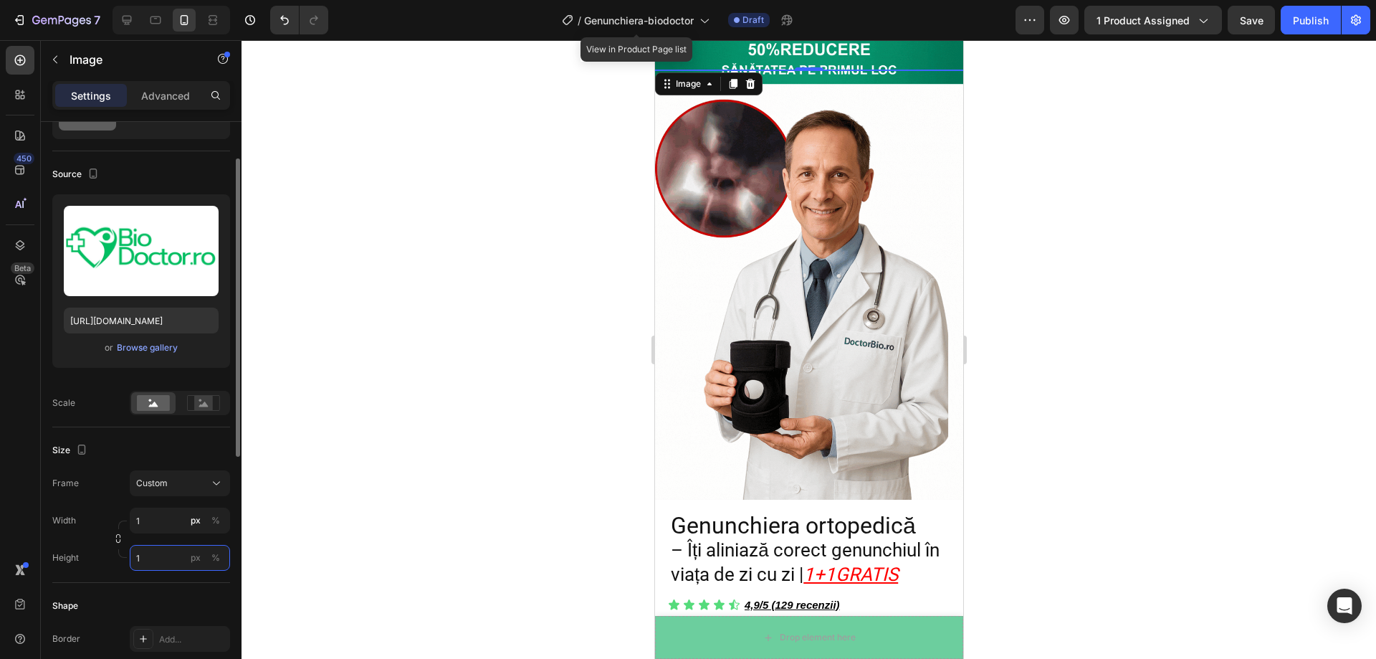
type input "15"
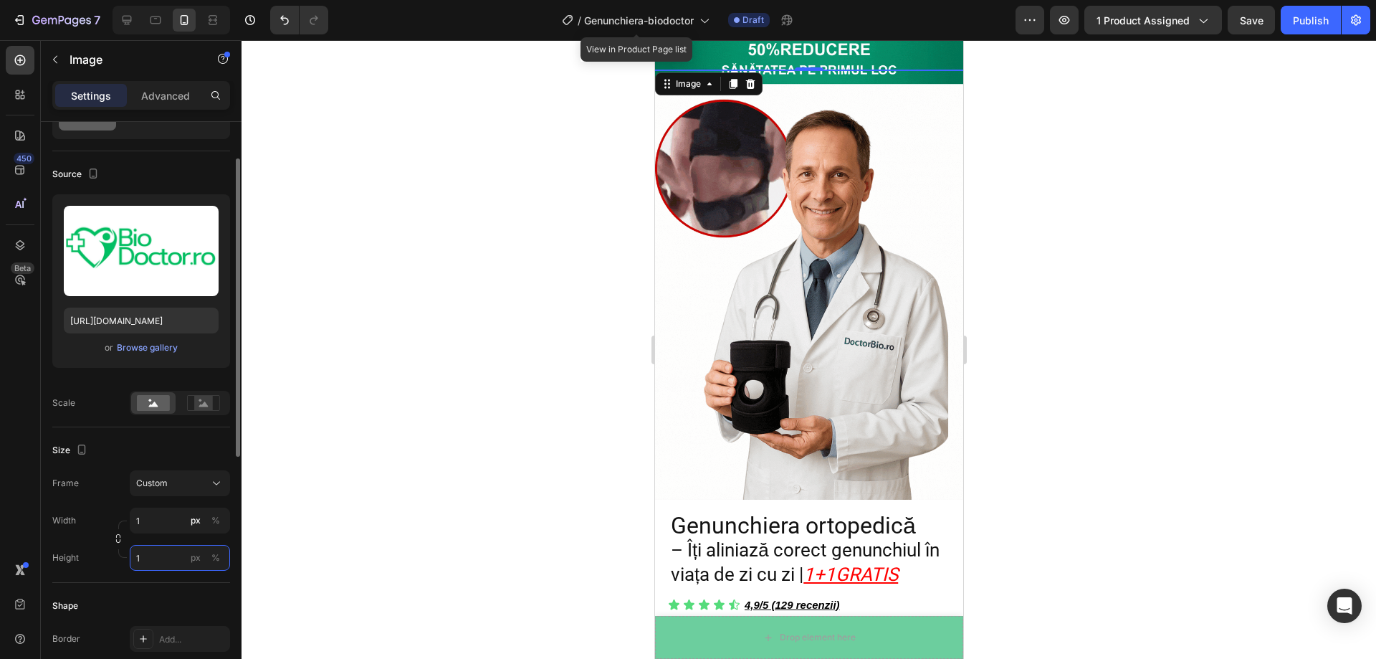
type input "11"
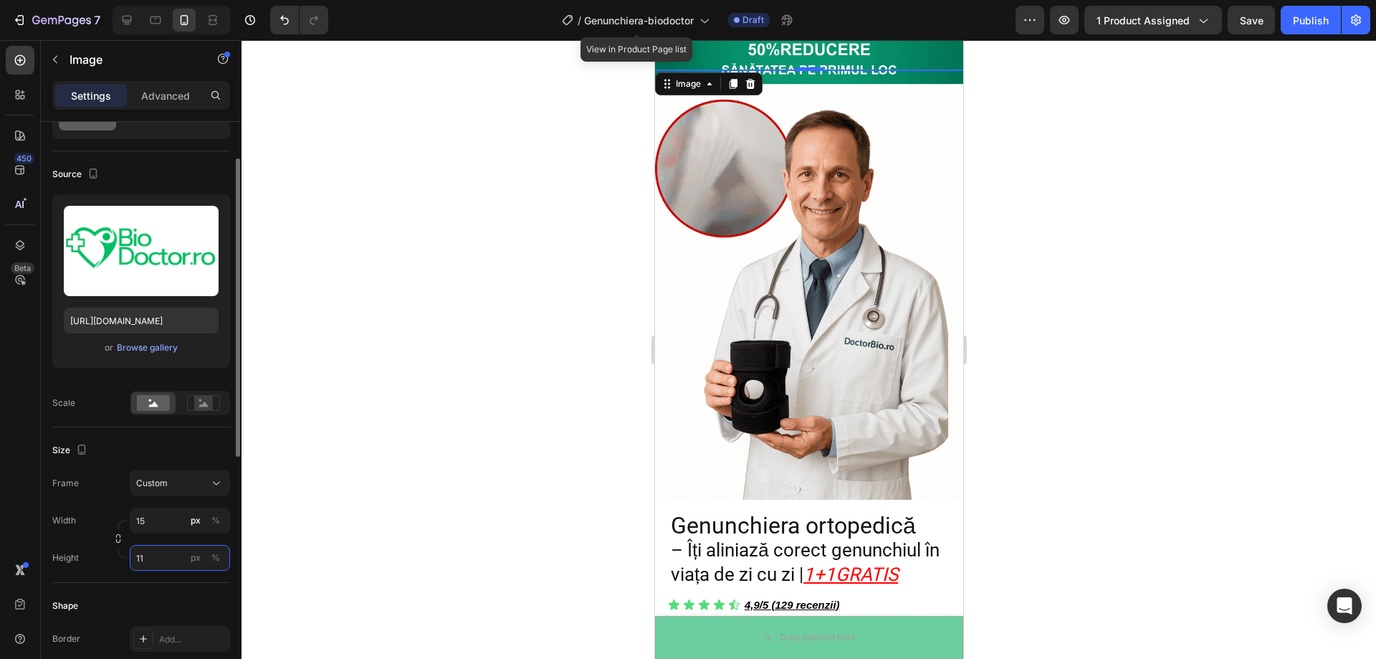
type input "151"
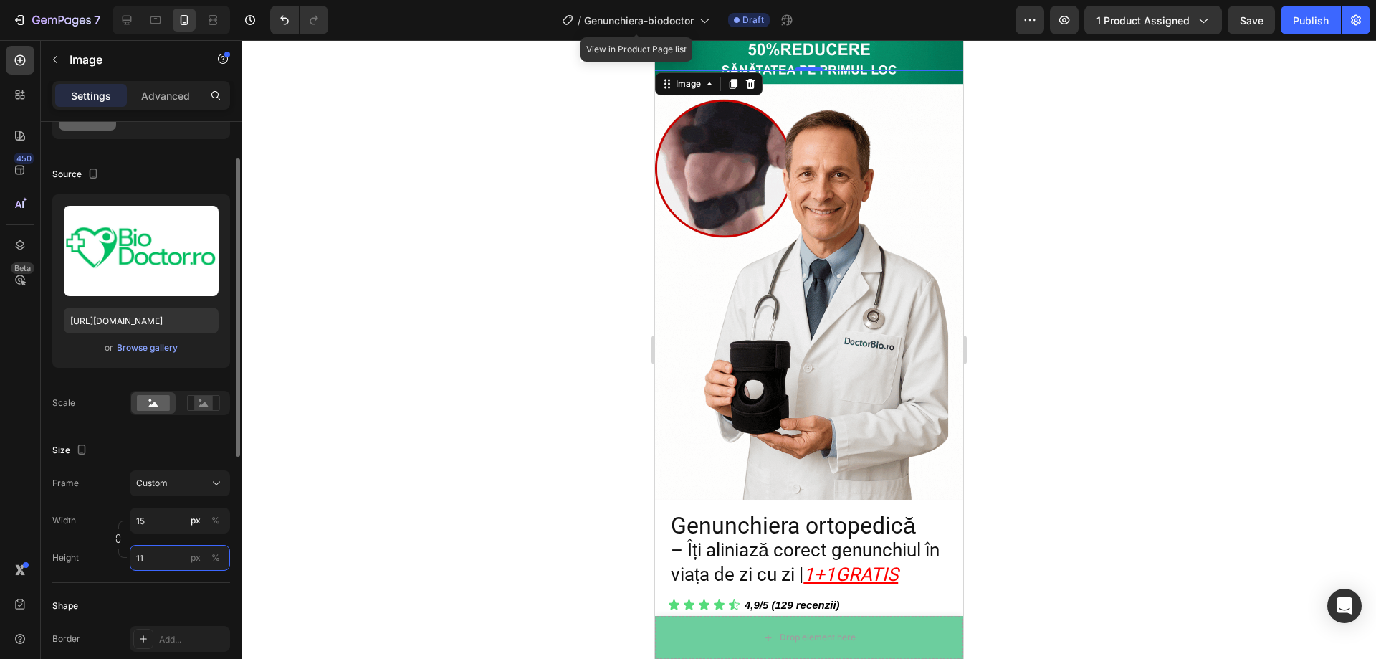
type input "113"
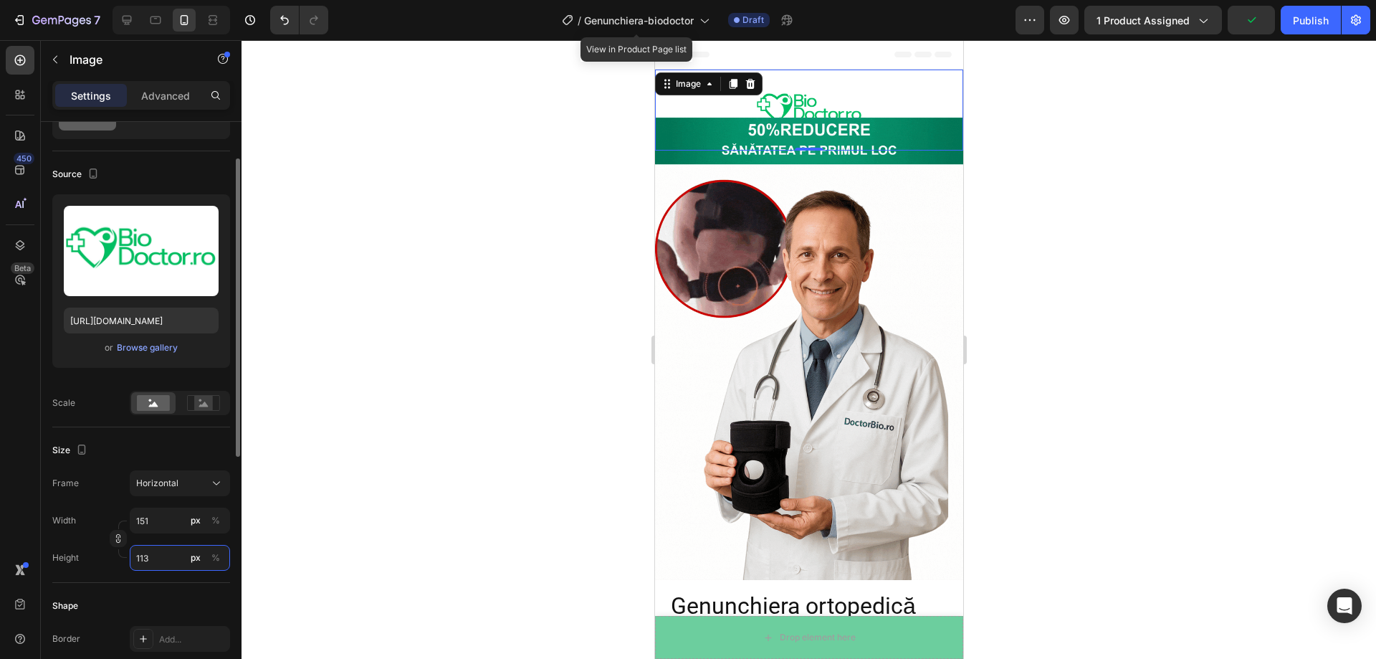
type input "15"
type input "11"
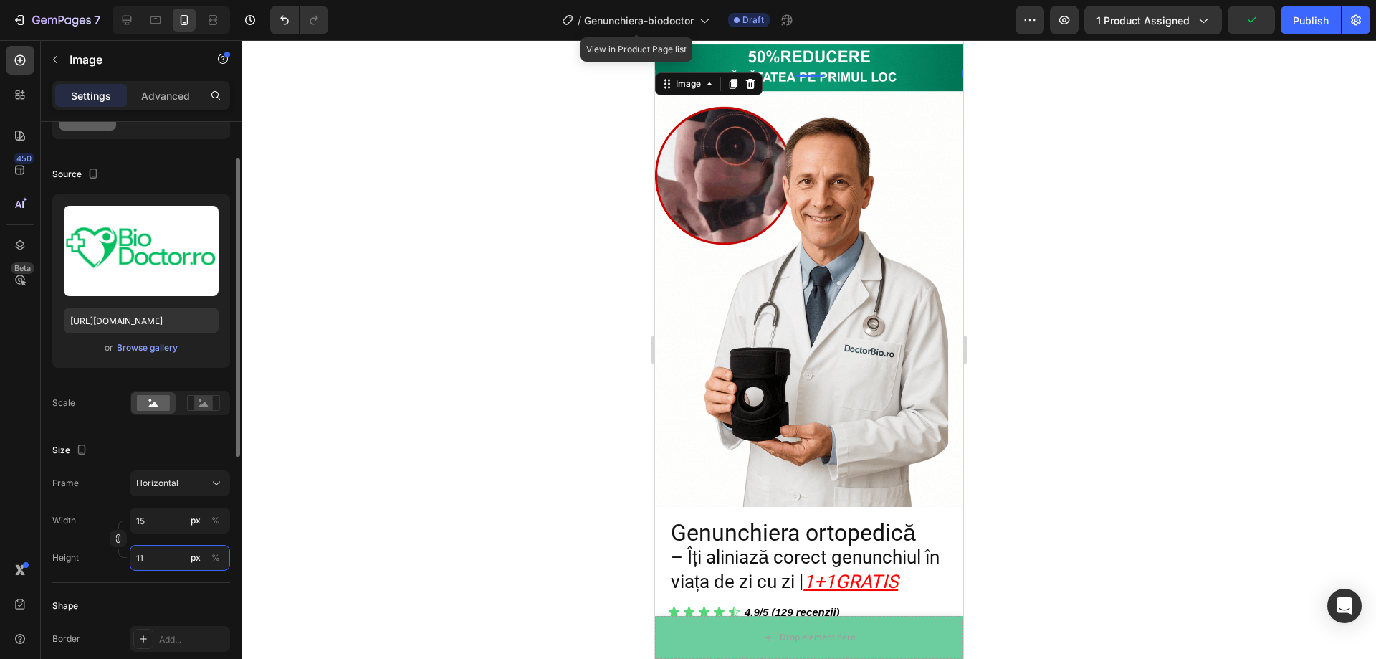
type input "1"
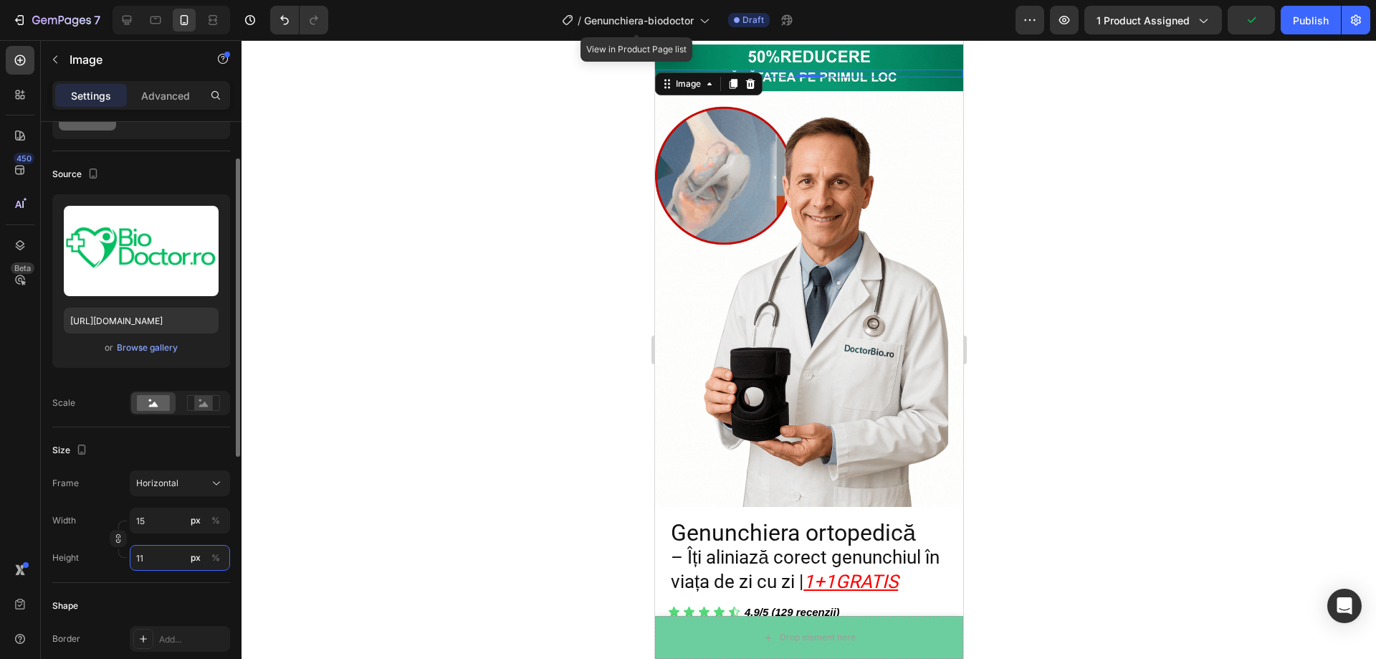
type input "1"
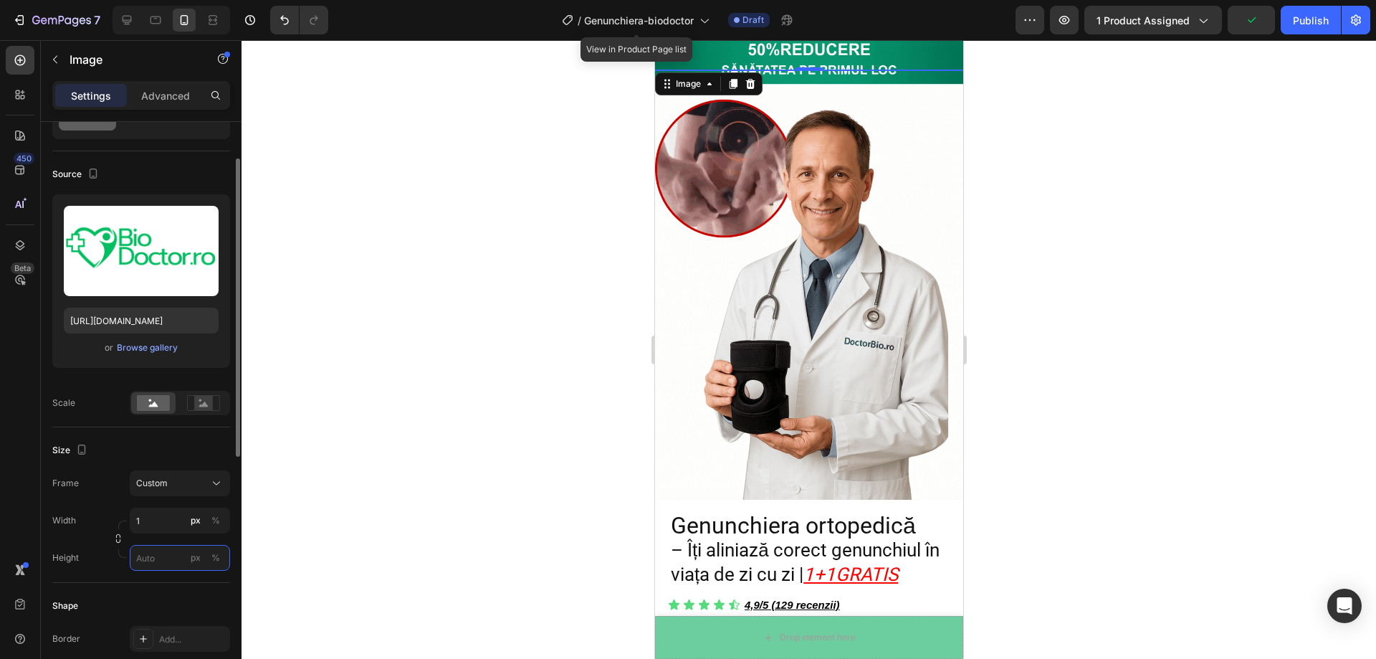
type input "1"
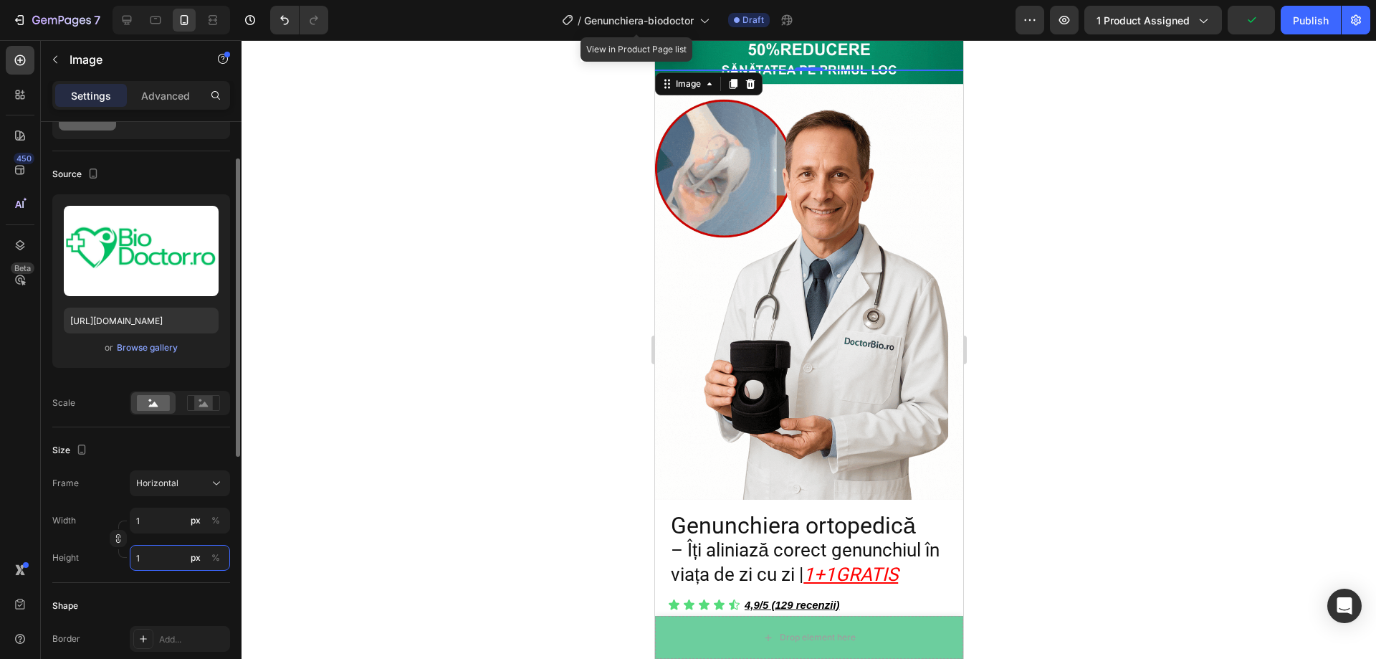
type input "17"
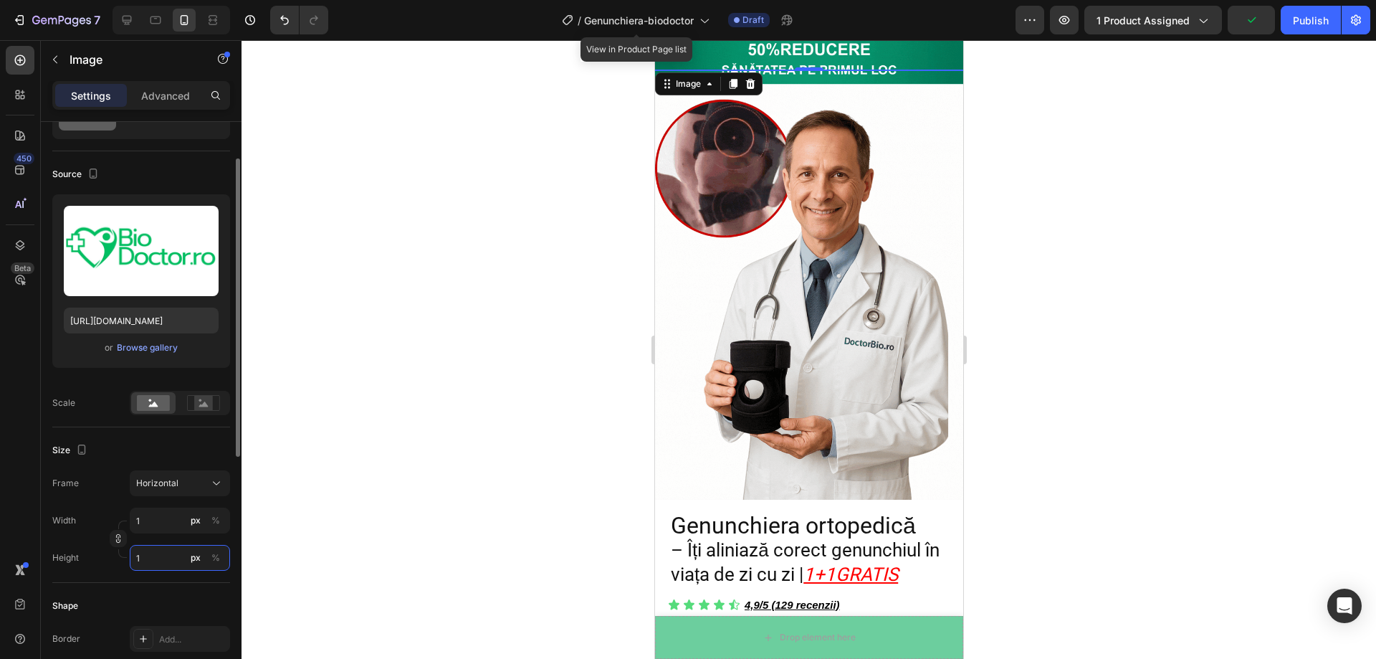
type input "13"
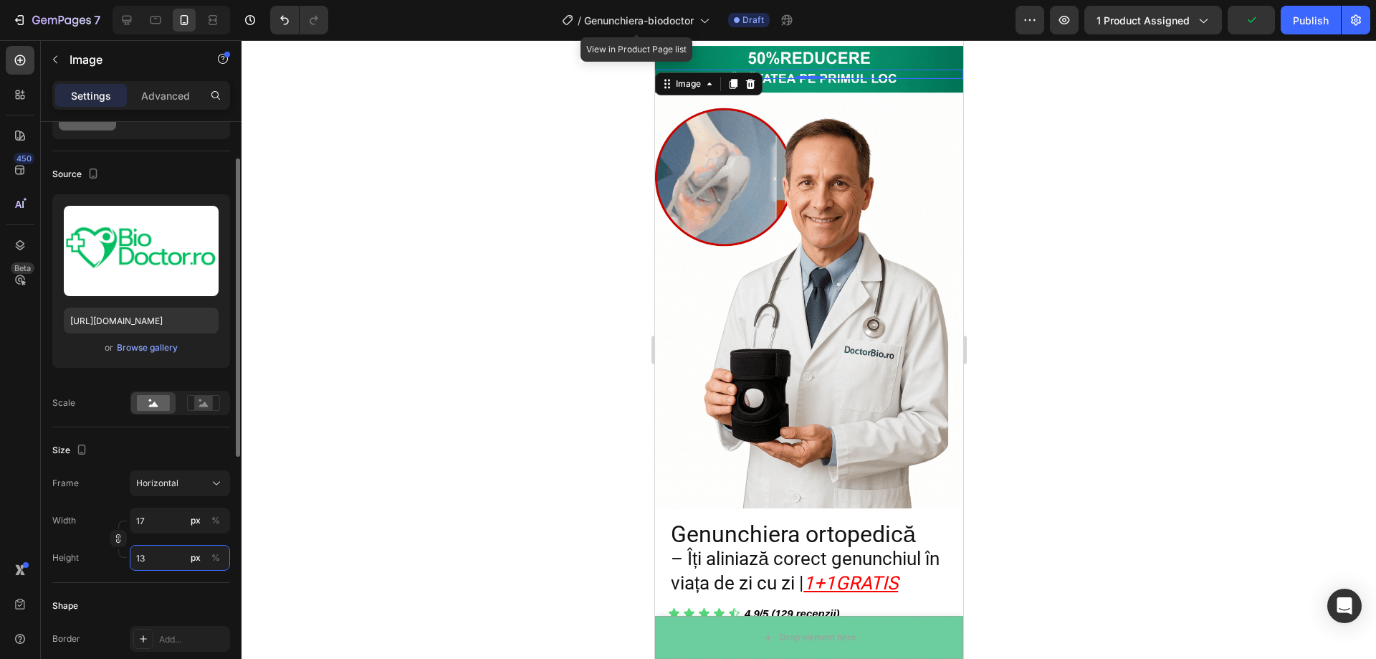
type input "173"
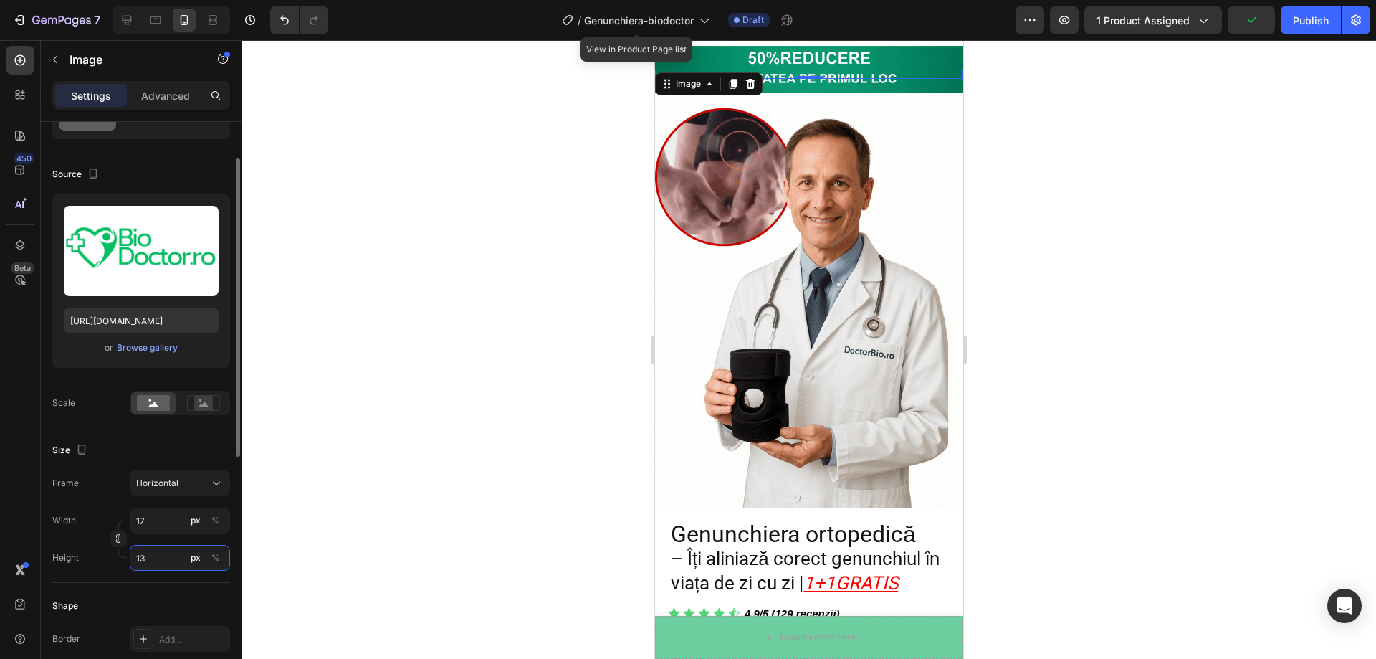
type input "130"
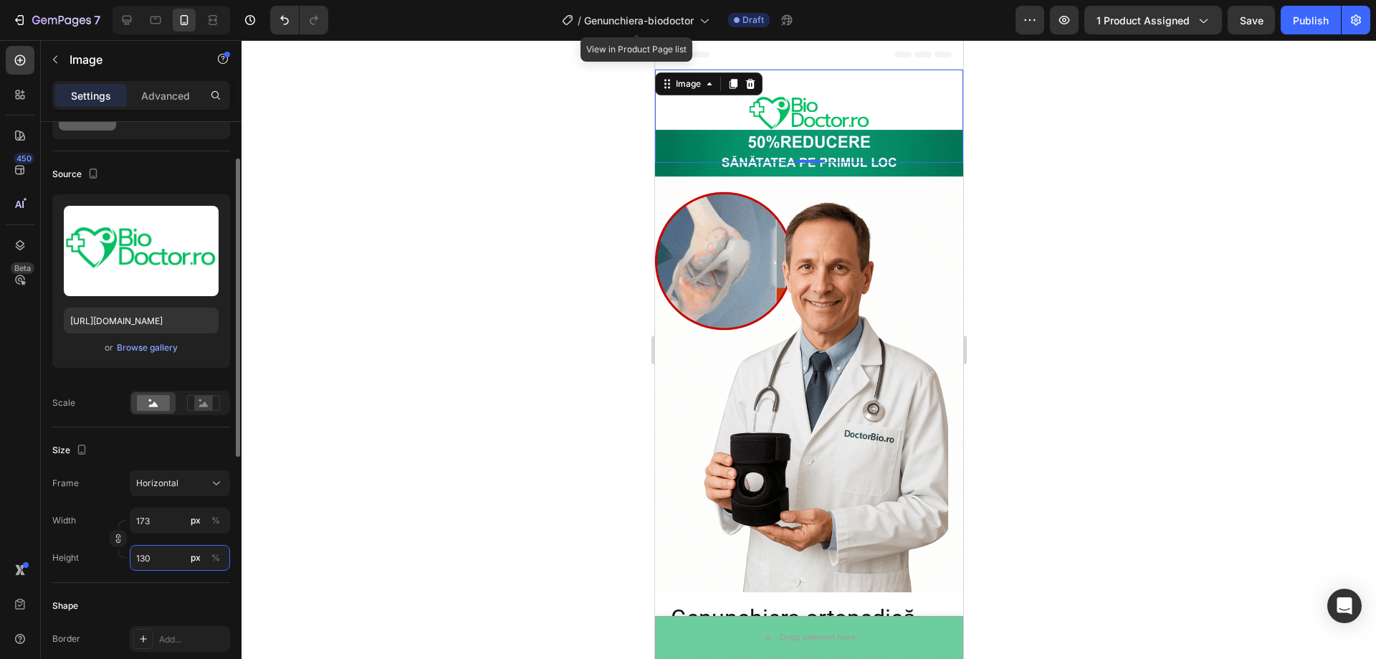
type input "17"
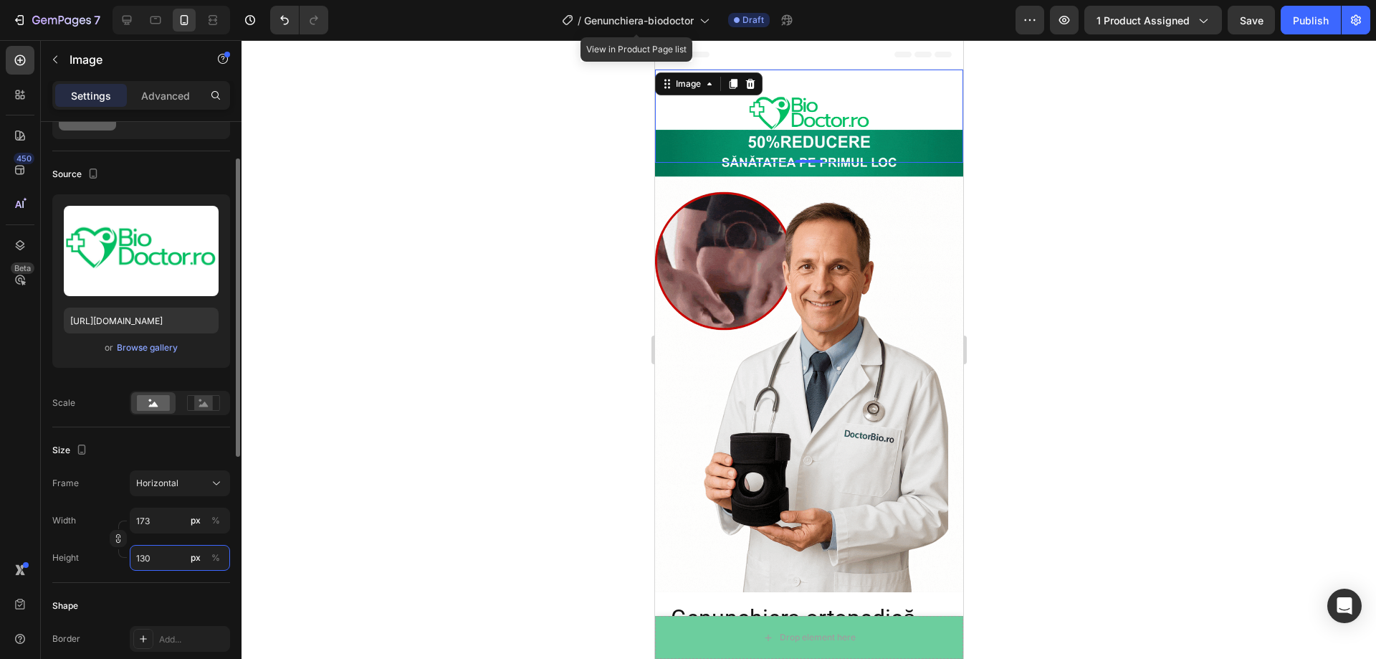
type input "13"
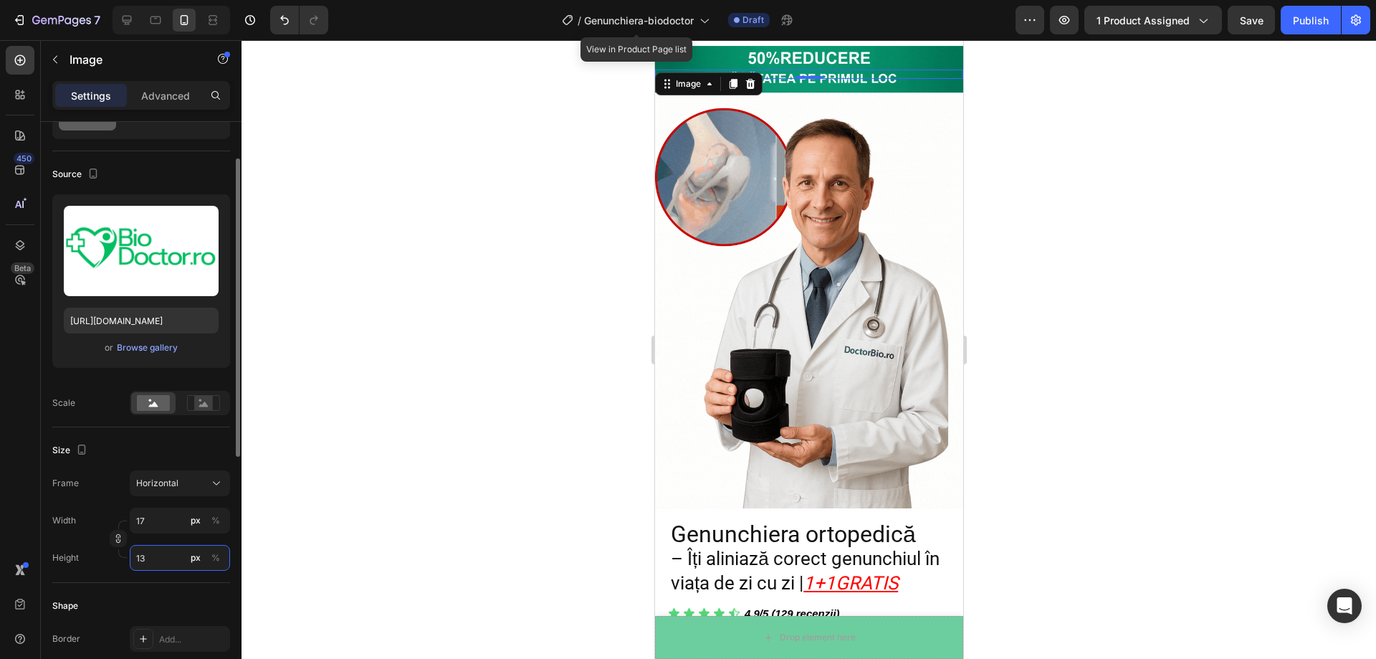
type input "1"
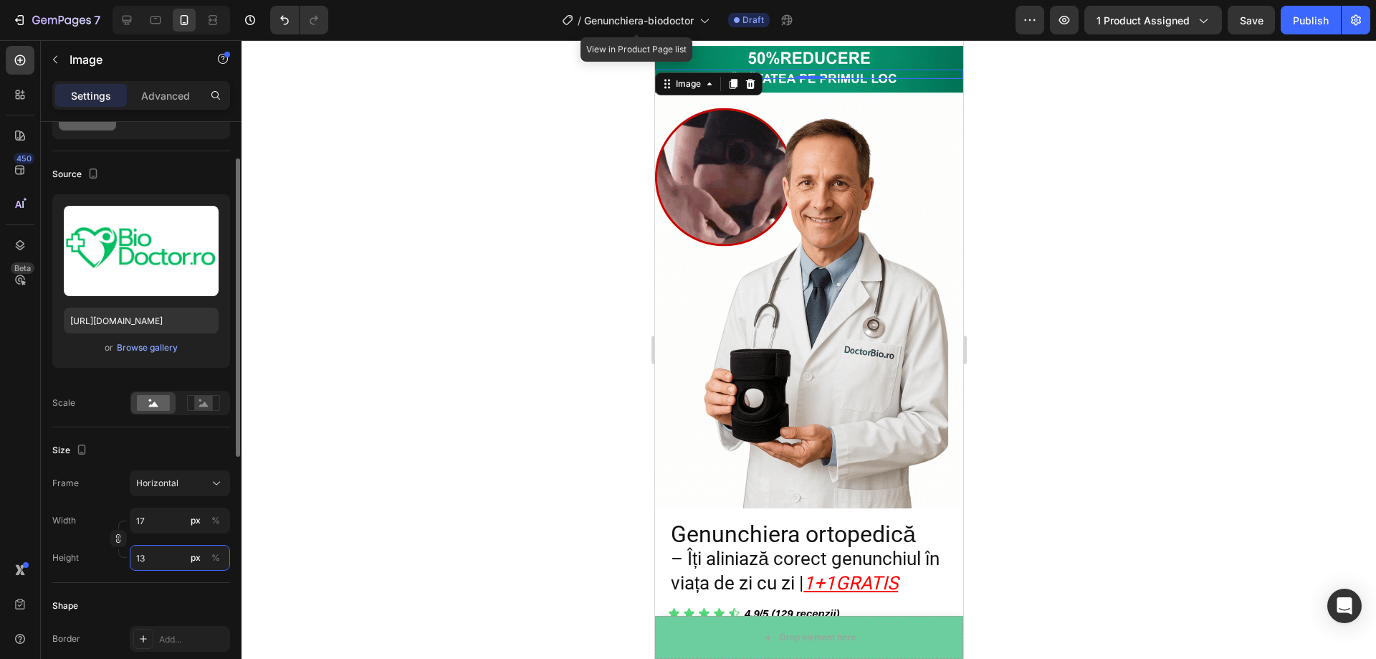
type input "1"
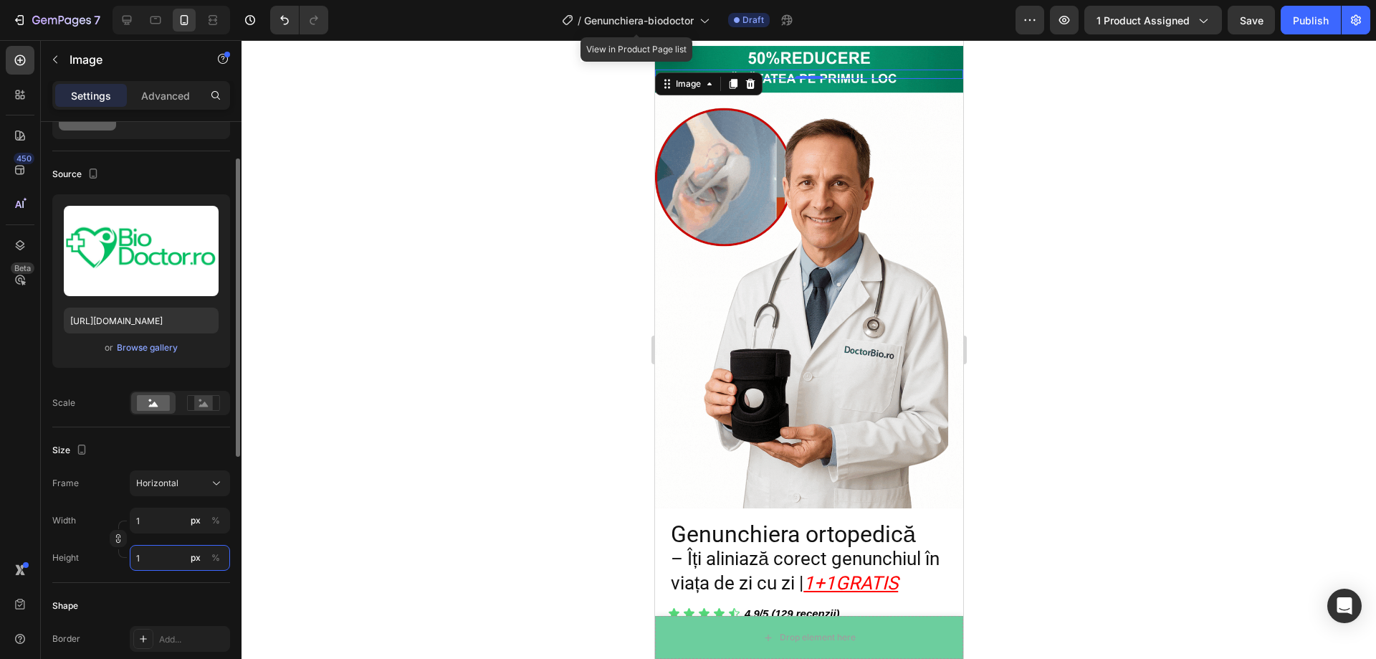
type input "16"
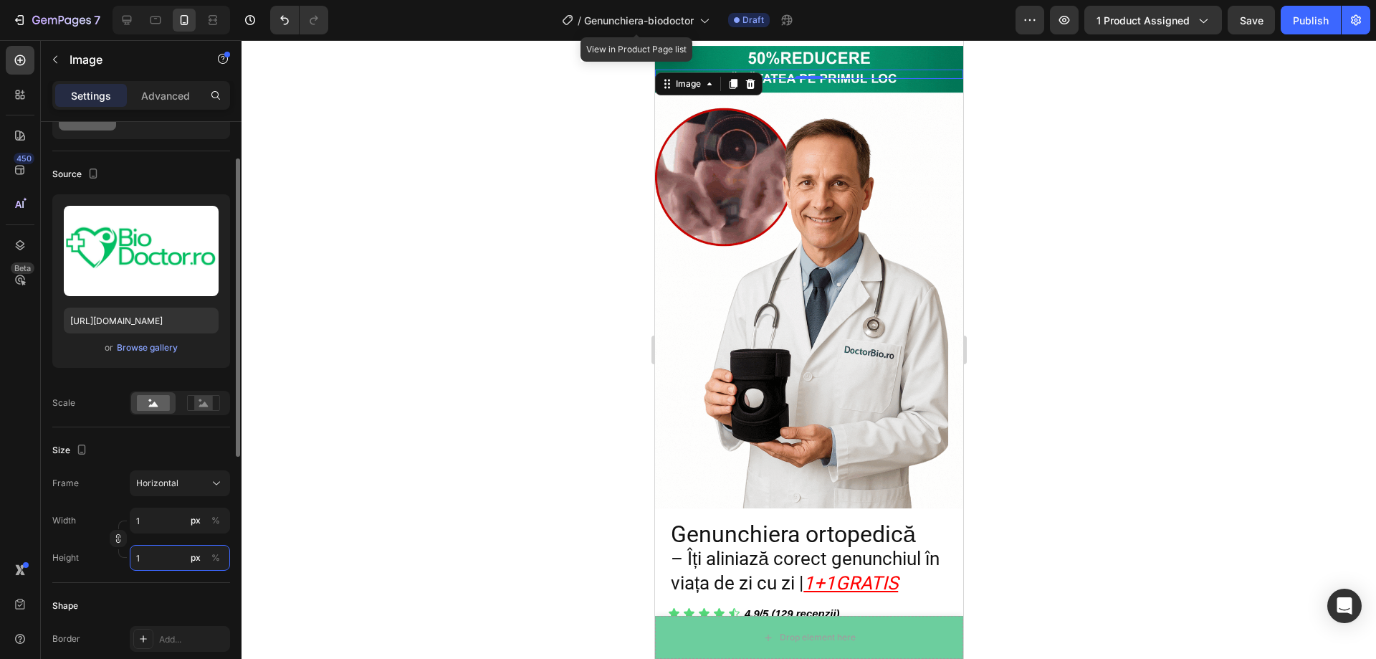
type input "12"
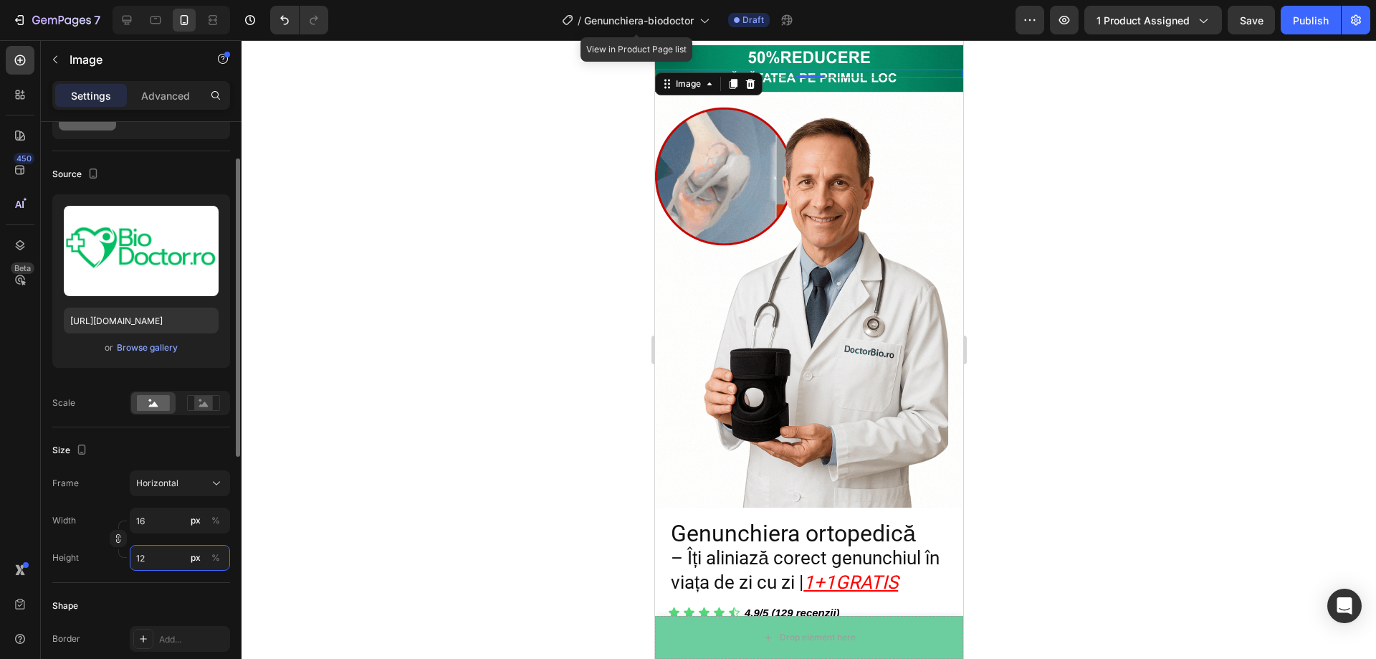
type input "160"
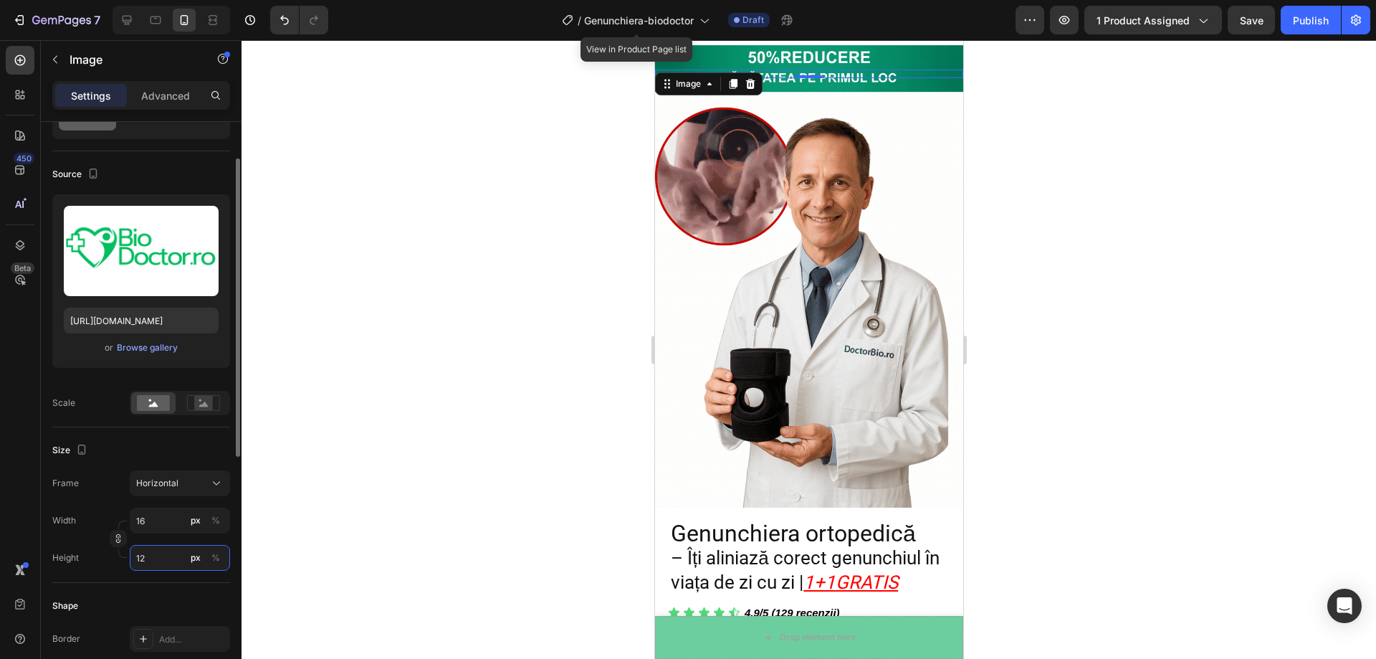
type input "120"
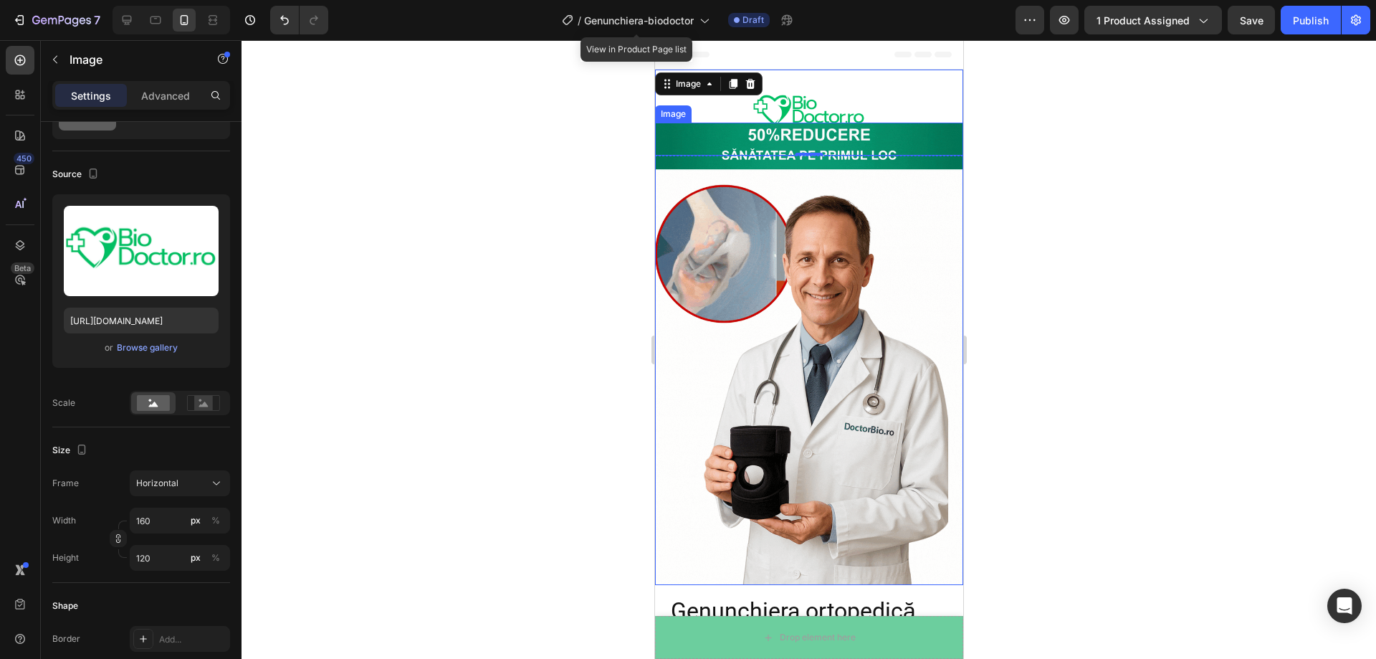
click at [794, 305] on img at bounding box center [808, 354] width 308 height 462
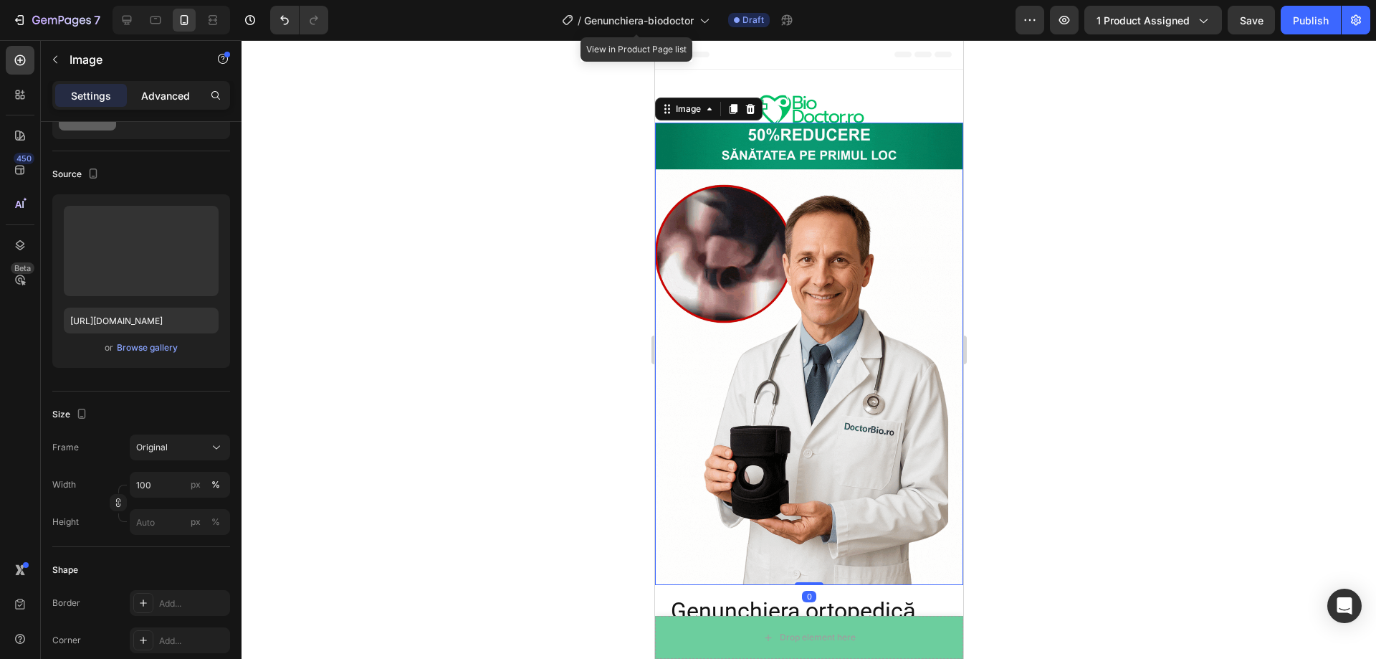
click at [156, 103] on div "Advanced" at bounding box center [166, 95] width 72 height 23
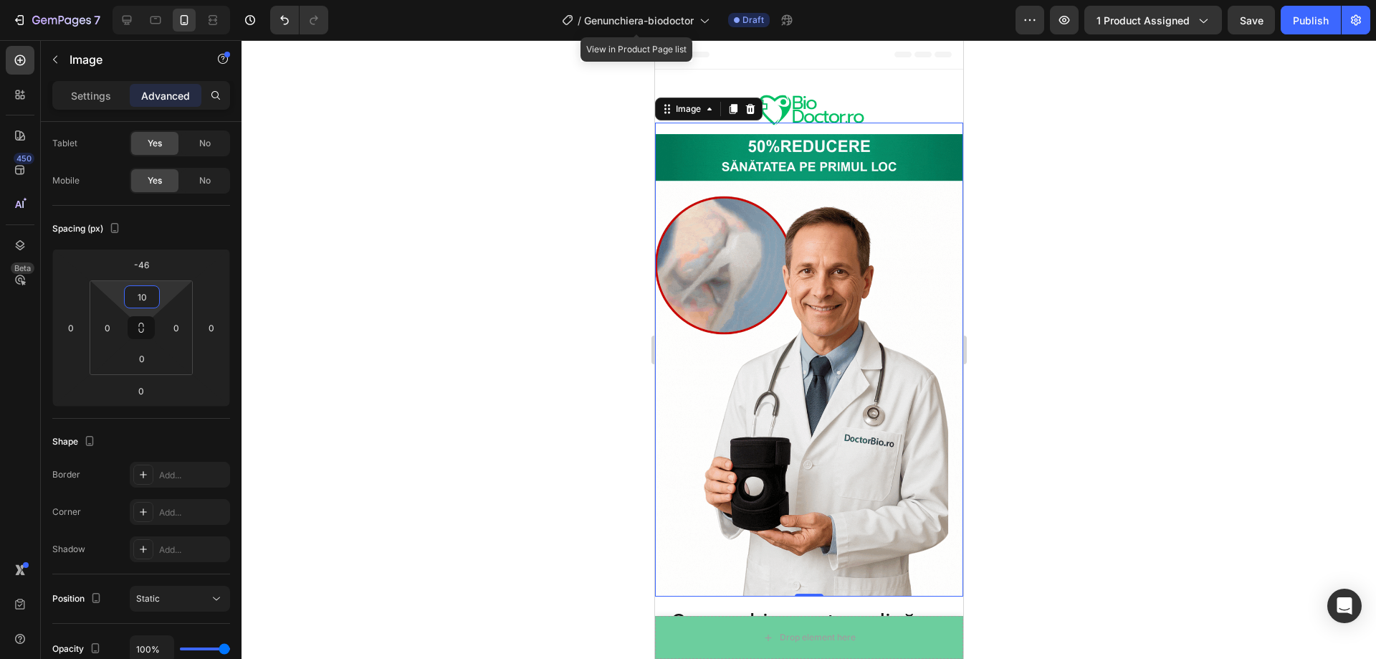
type input "8"
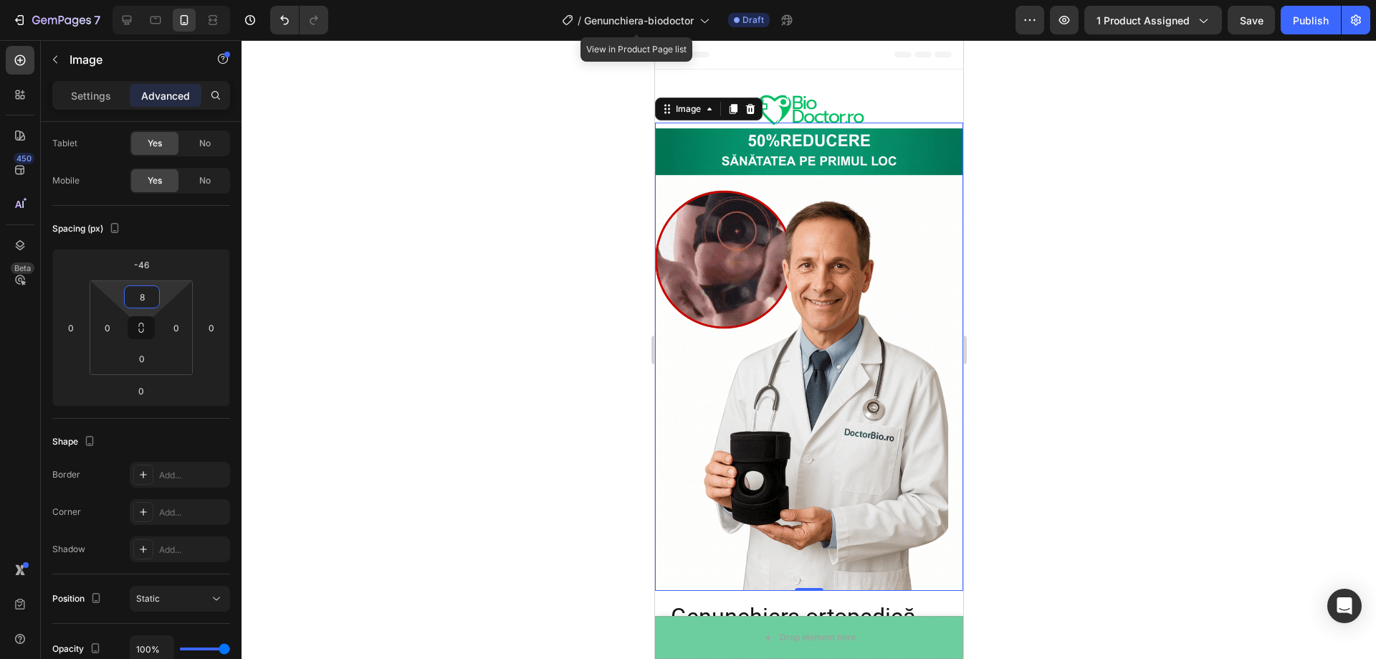
click at [166, 0] on html "7 Version history / Genunchiera-biodoctor View in Product Page list Draft Previ…" at bounding box center [688, 0] width 1376 height 0
click at [398, 244] on div at bounding box center [809, 349] width 1135 height 619
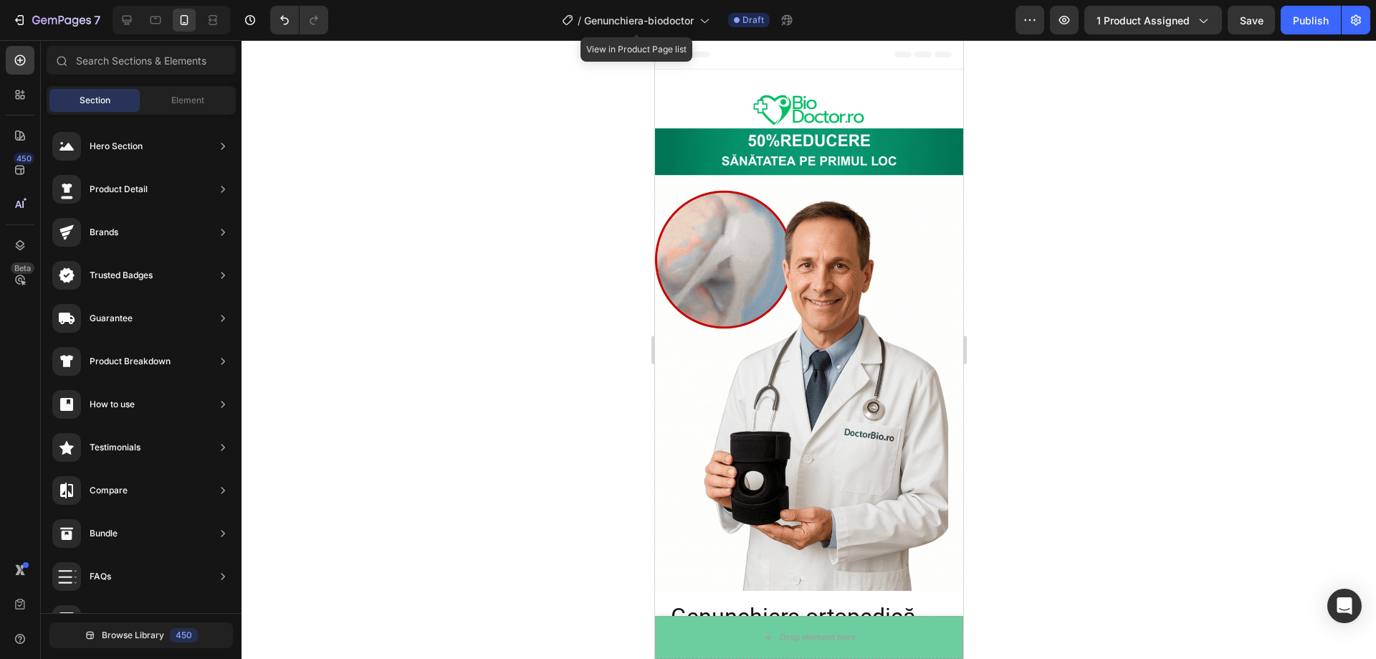
click at [1111, 138] on div at bounding box center [809, 349] width 1135 height 619
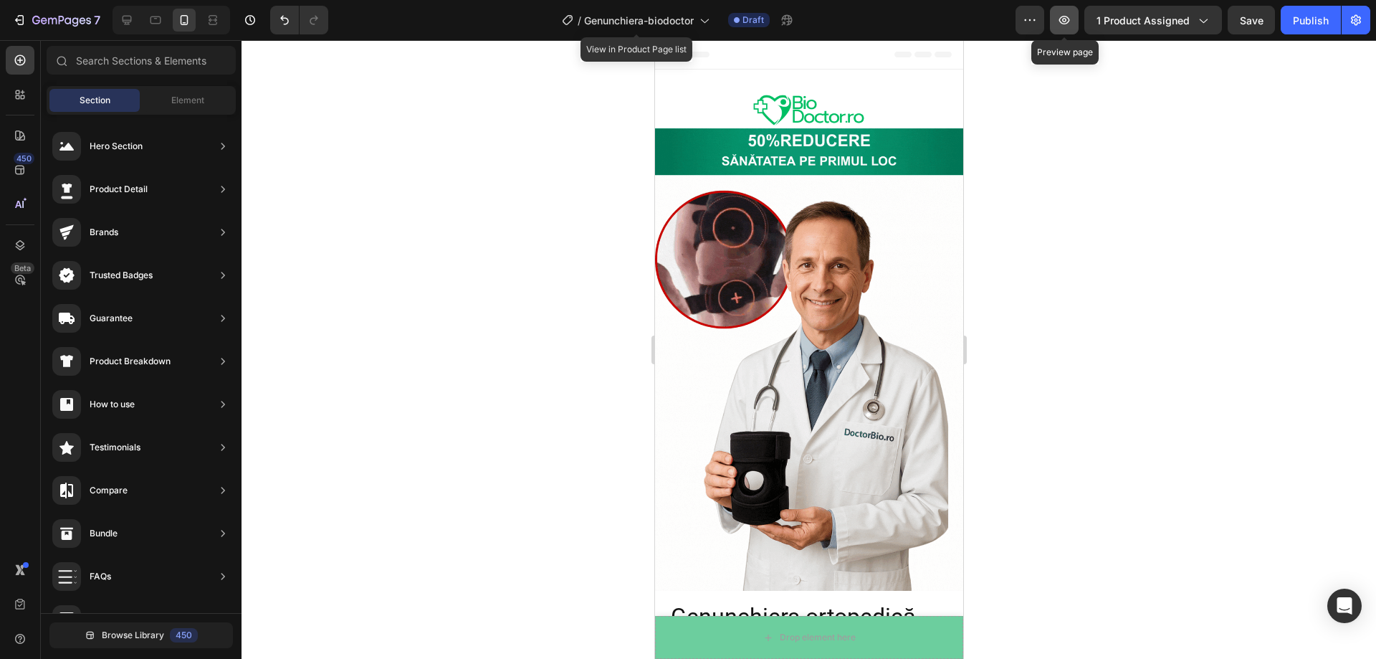
click at [1074, 32] on button "button" at bounding box center [1064, 20] width 29 height 29
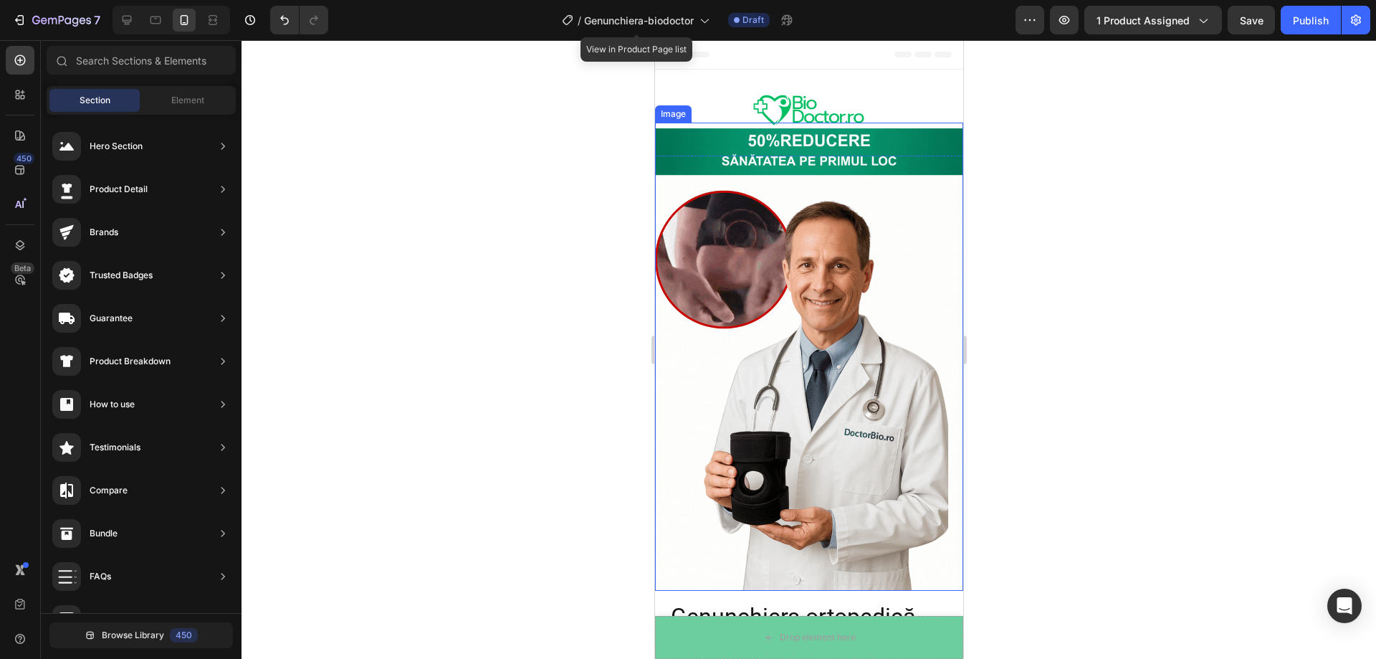
click at [725, 158] on img at bounding box center [808, 359] width 308 height 462
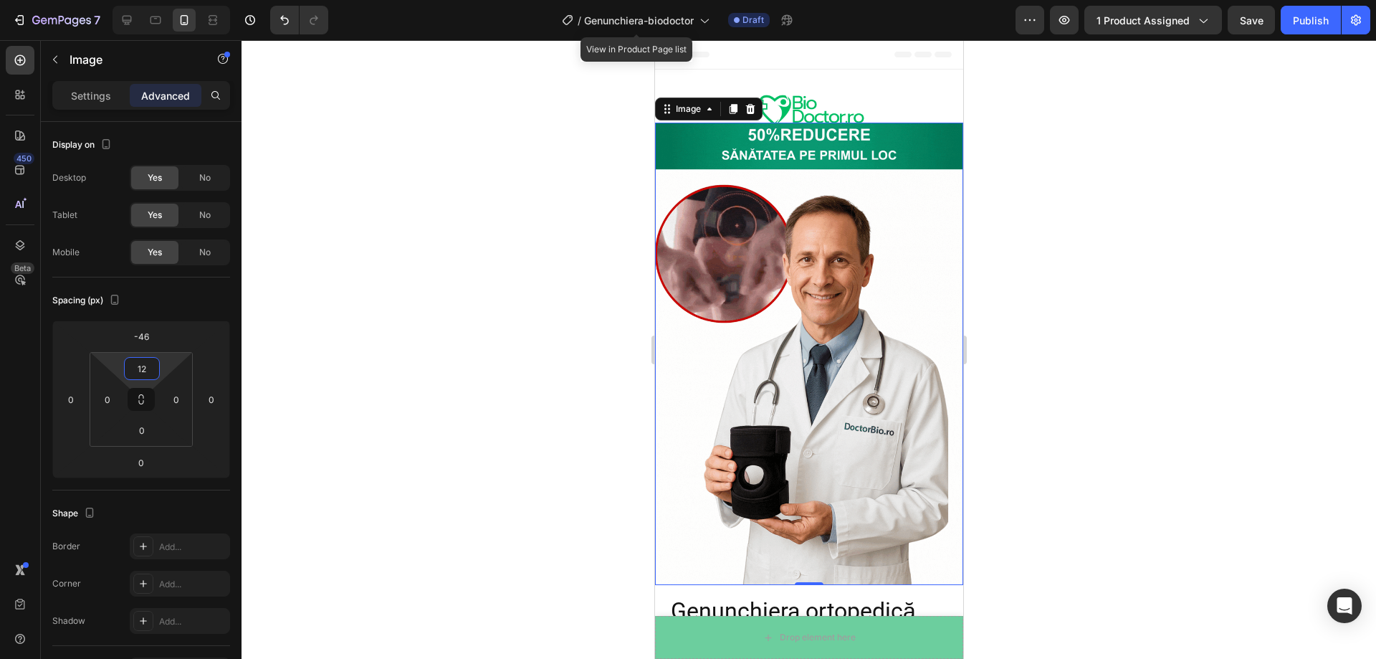
type input "14"
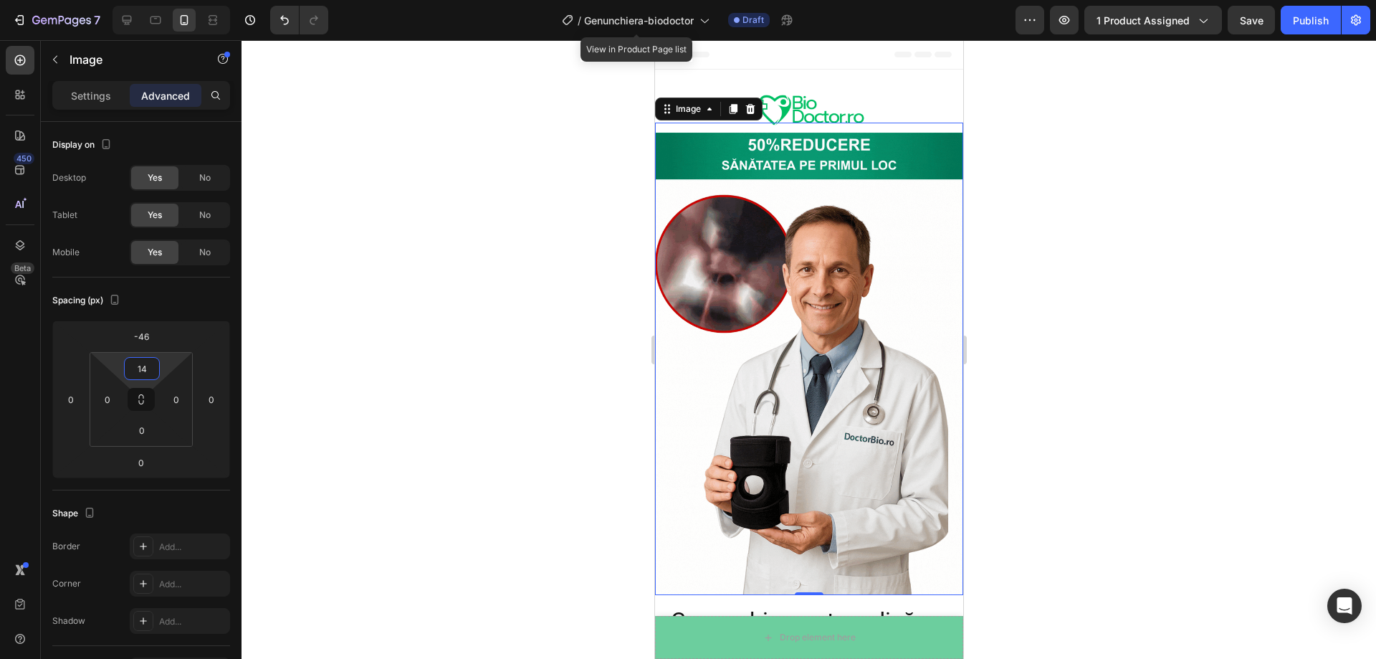
click at [166, 0] on html "7 Version history / Genunchiera-biodoctor View in Product Page list Draft Previ…" at bounding box center [688, 0] width 1376 height 0
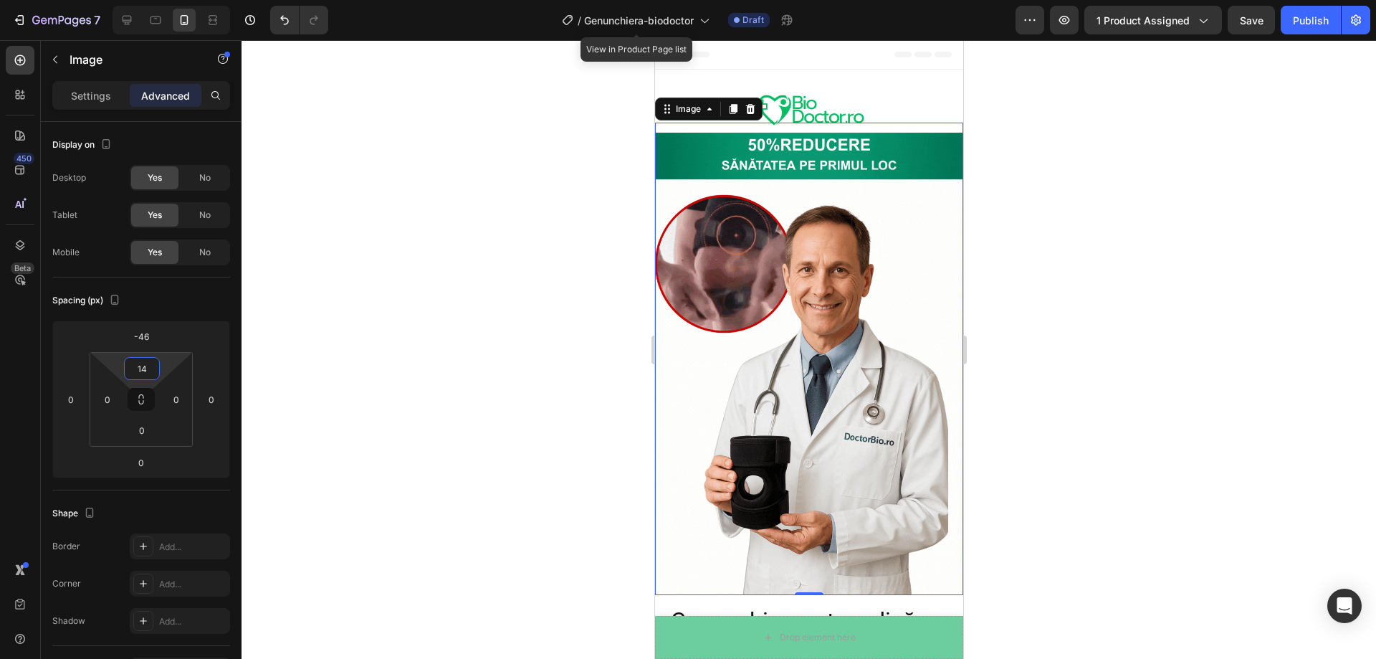
click at [512, 291] on div at bounding box center [809, 349] width 1135 height 619
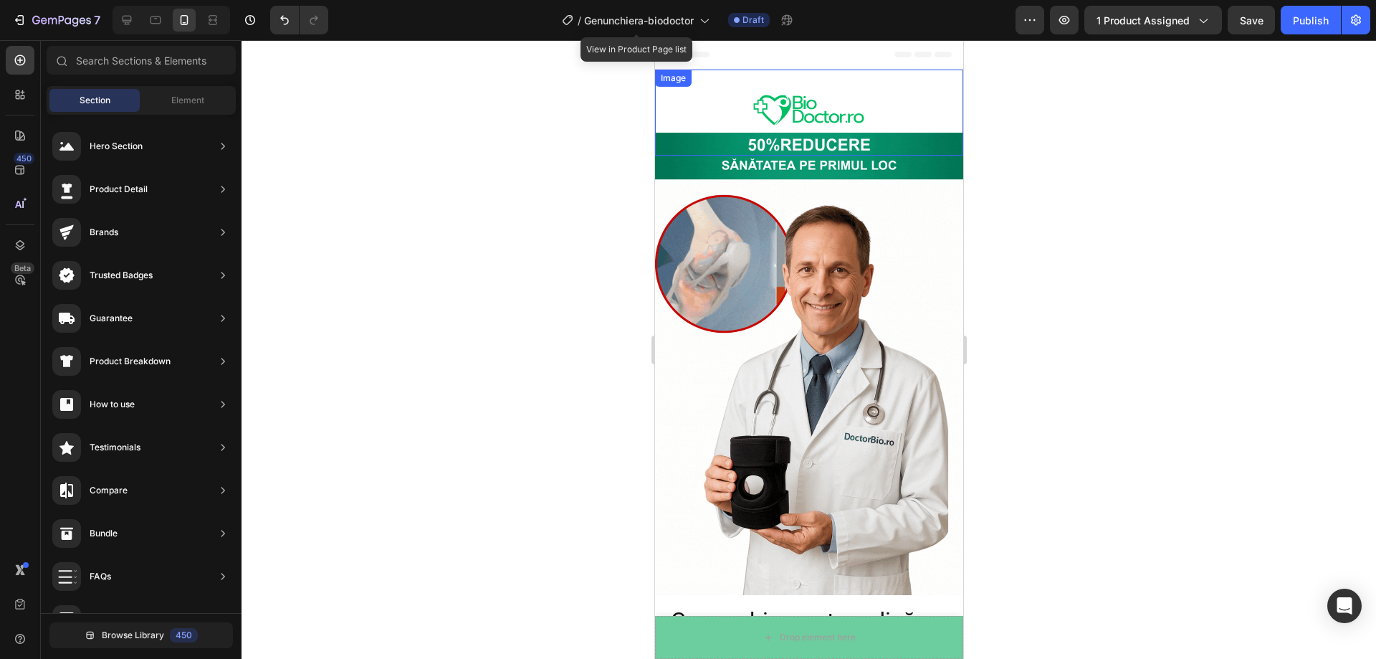
click at [719, 101] on div at bounding box center [808, 113] width 308 height 86
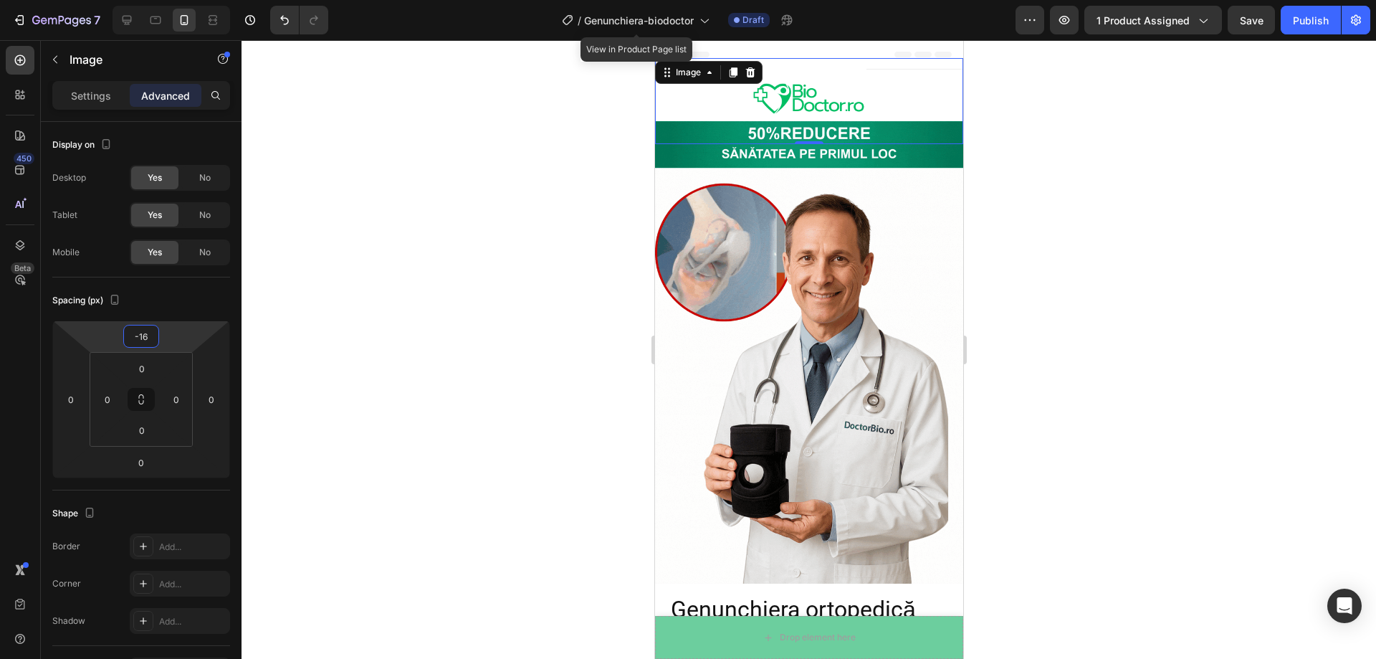
type input "-18"
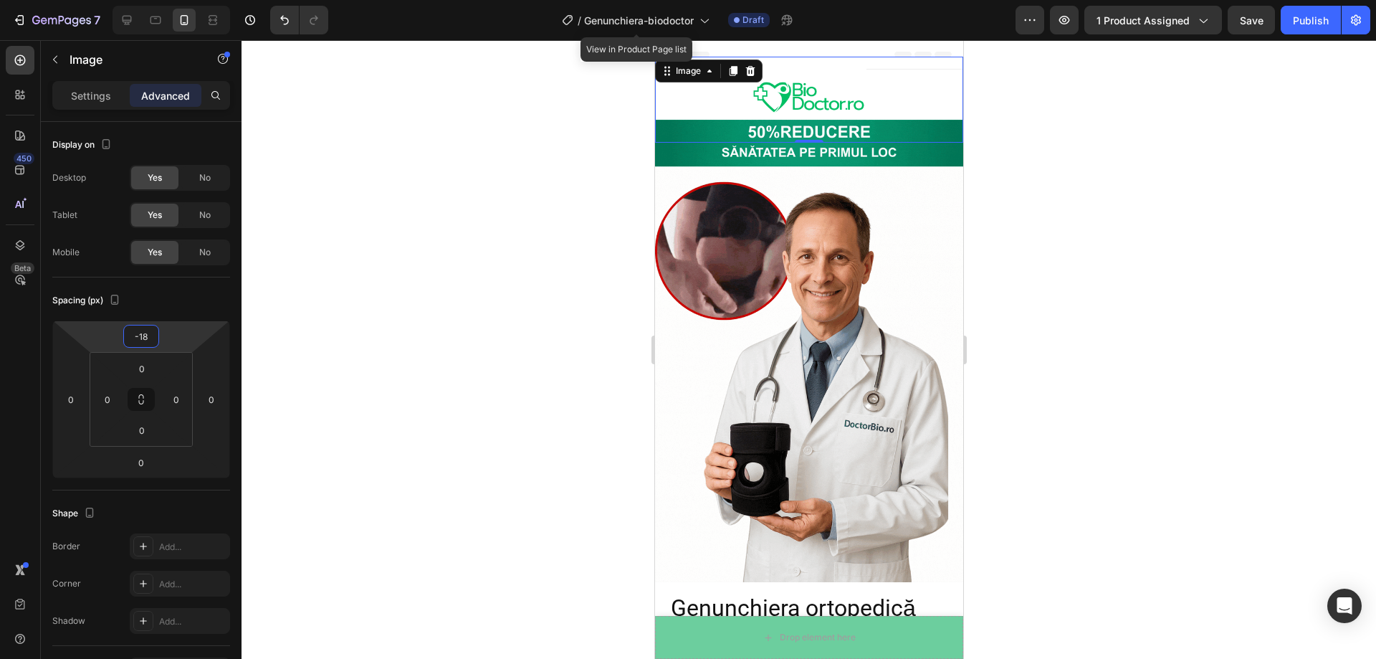
click at [186, 0] on html "7 Version history / Genunchiera-biodoctor View in Product Page list Draft Previ…" at bounding box center [688, 0] width 1376 height 0
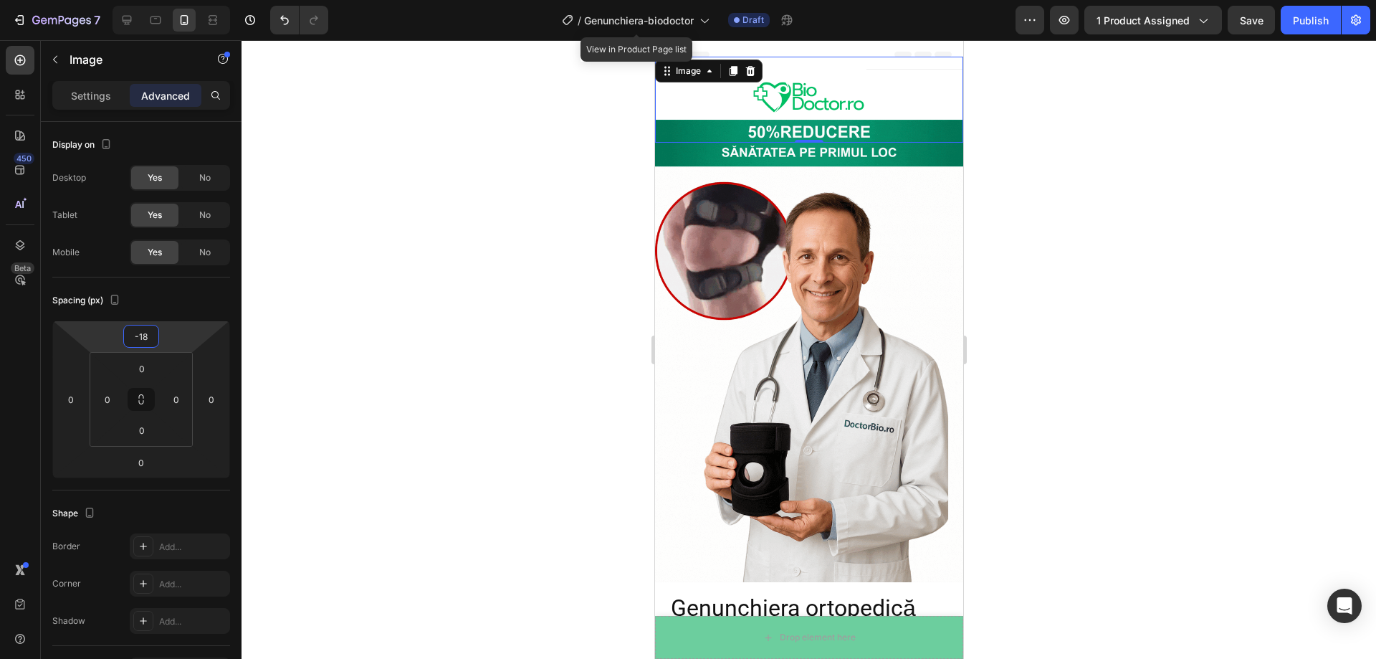
click at [416, 321] on div at bounding box center [809, 349] width 1135 height 619
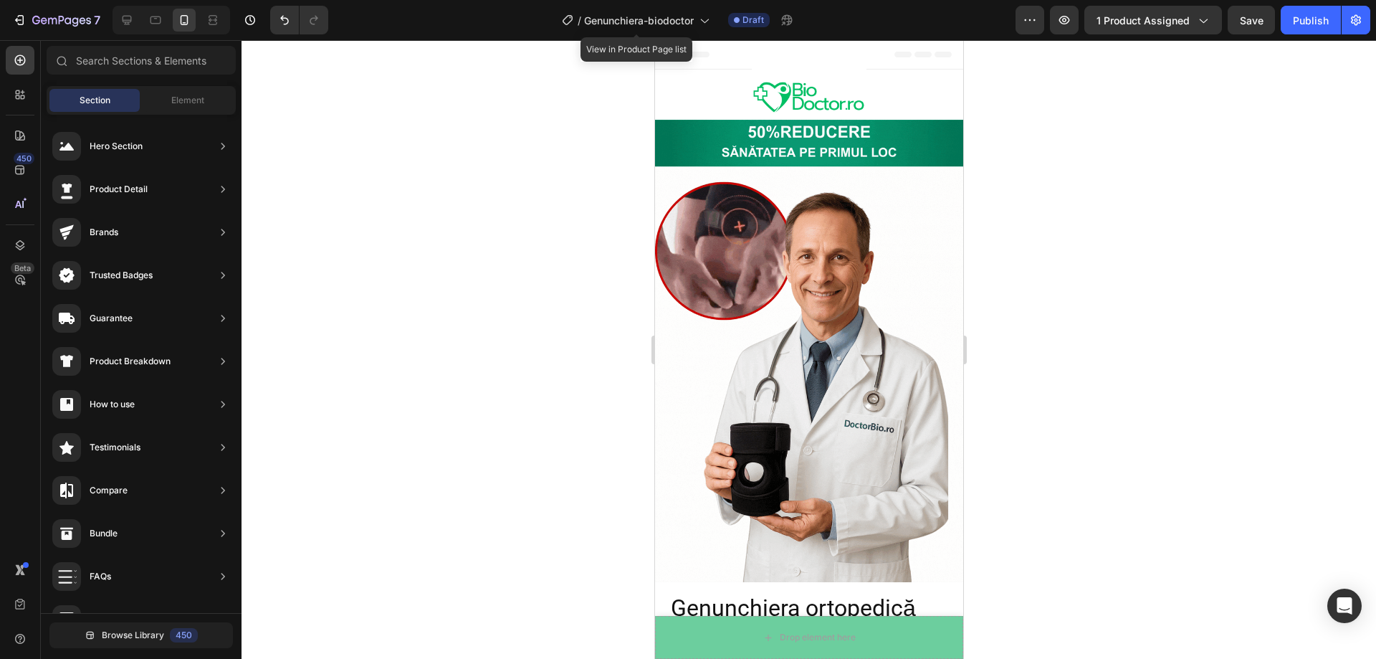
click at [585, 170] on div at bounding box center [809, 349] width 1135 height 619
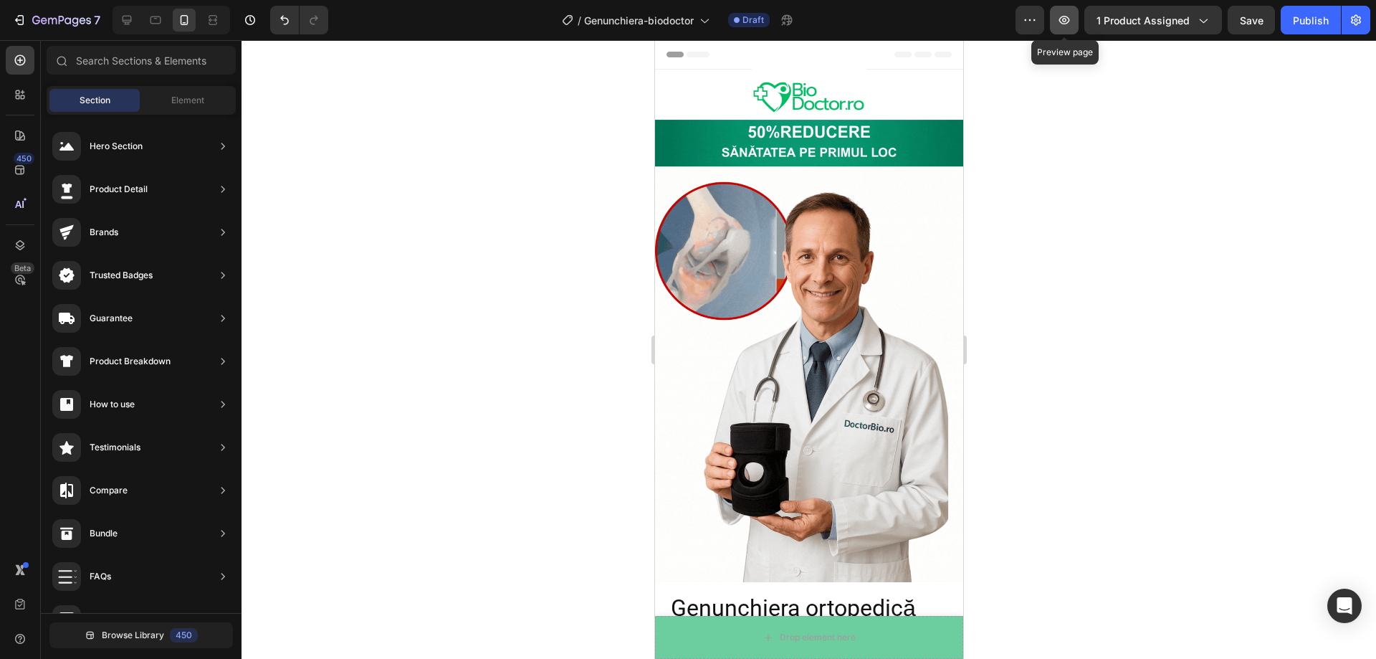
click at [1077, 19] on button "button" at bounding box center [1064, 20] width 29 height 29
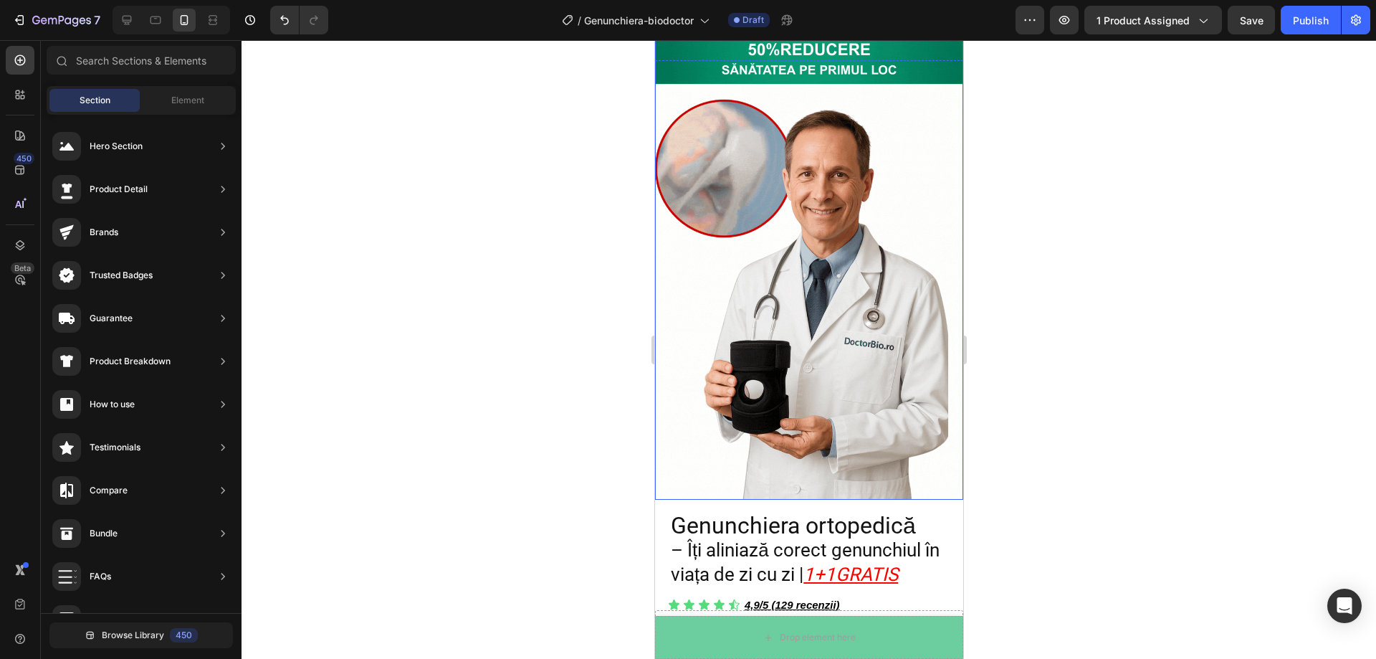
scroll to position [215, 0]
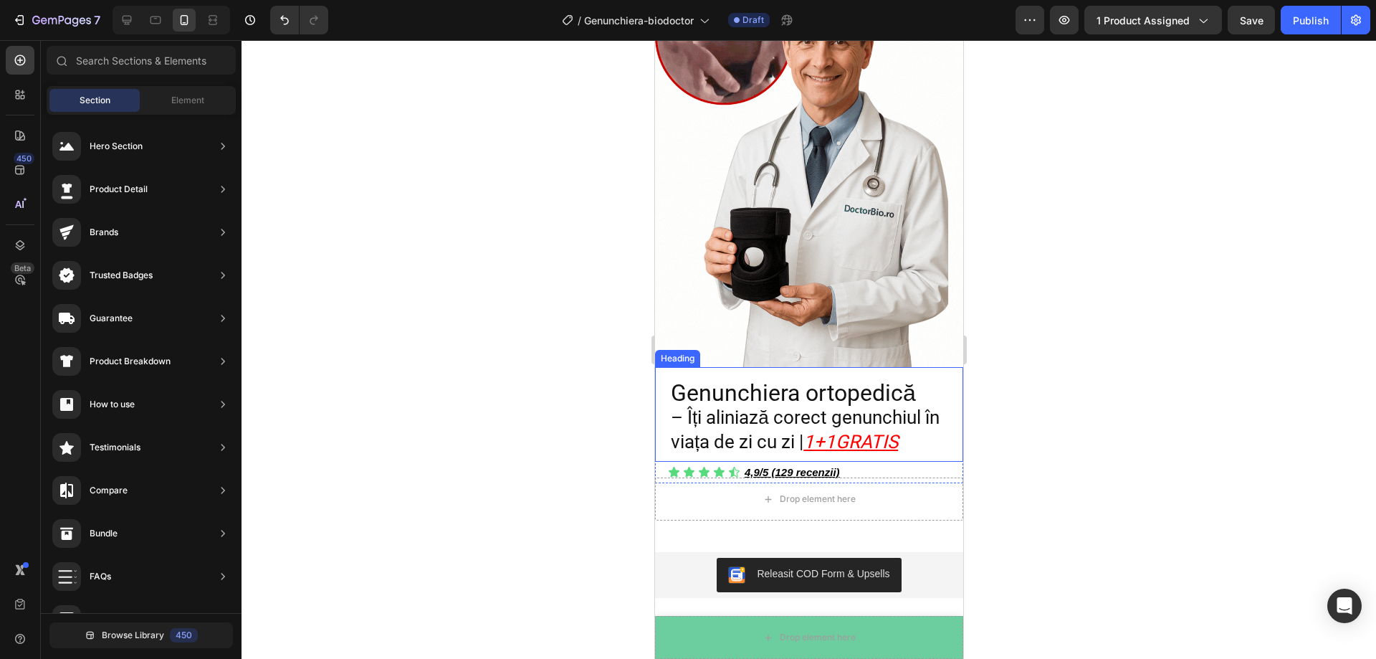
click at [927, 429] on h2 "Genunchiera ortopedică – Îți aliniază corect genunchiul în viața de zi cu zi | …" at bounding box center [809, 417] width 280 height 75
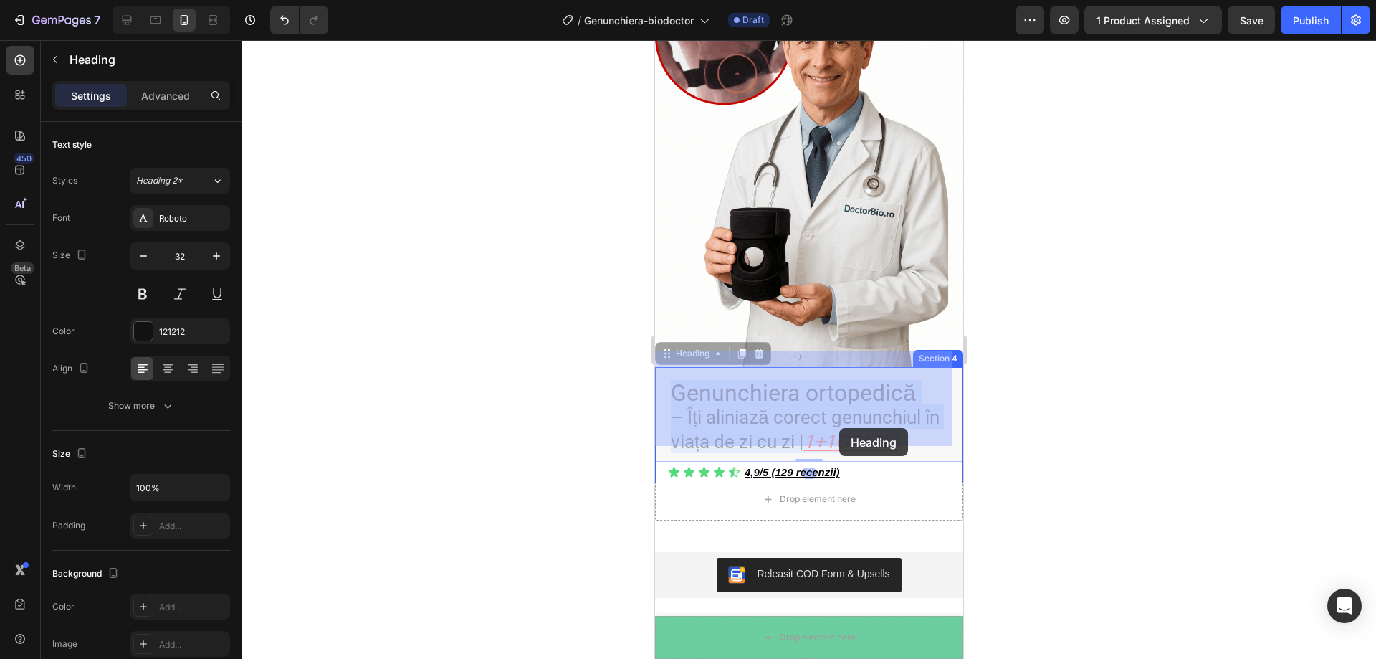
drag, startPoint x: 926, startPoint y: 429, endPoint x: 839, endPoint y: 428, distance: 87.4
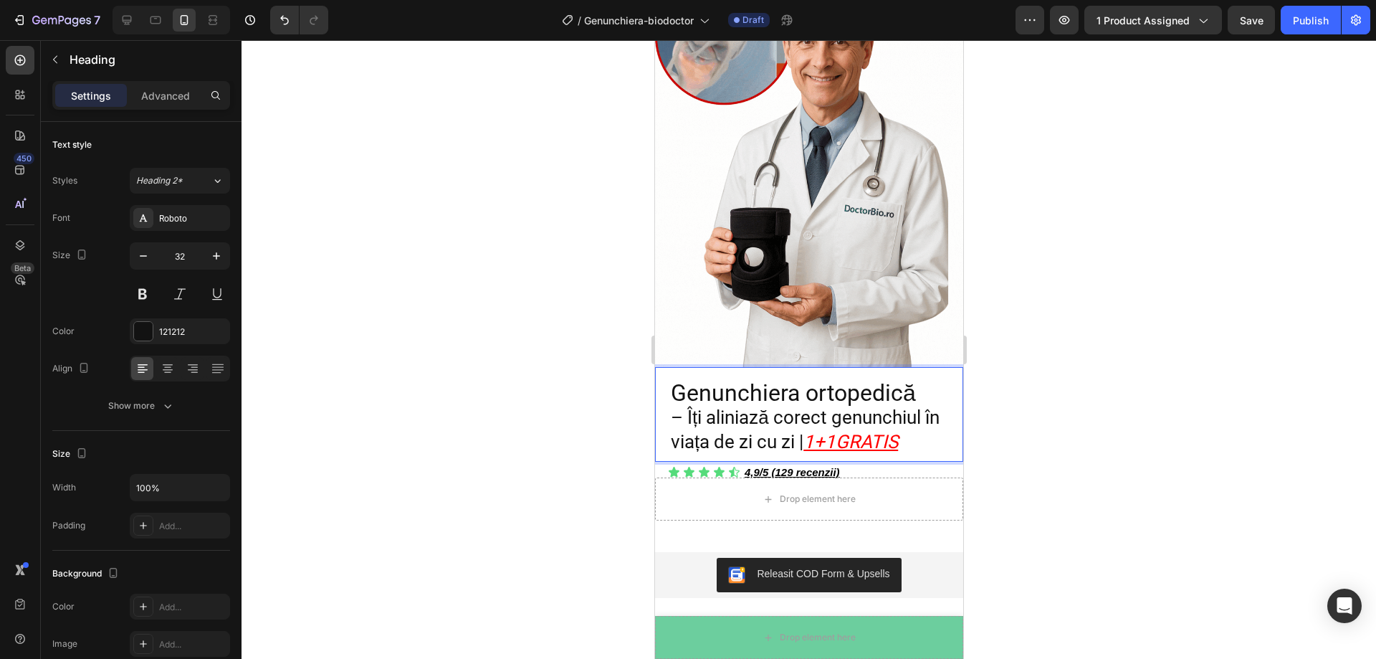
click at [927, 428] on p "Genunchiera ortopedică – Îți aliniază corect genunchiul în viața de zi cu zi | …" at bounding box center [808, 417] width 277 height 72
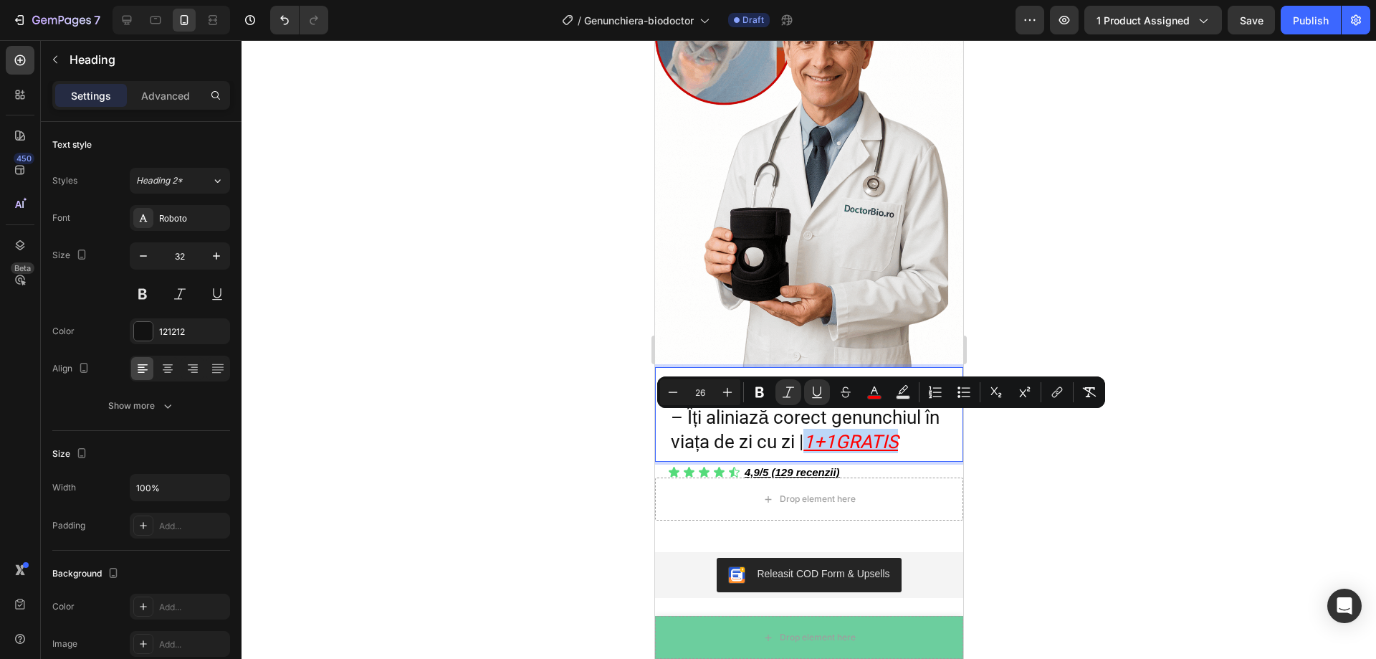
drag, startPoint x: 927, startPoint y: 428, endPoint x: 831, endPoint y: 426, distance: 95.3
click at [831, 426] on p "Genunchiera ortopedică – Îți aliniază corect genunchiul în viața de zi cu zi | …" at bounding box center [808, 417] width 277 height 72
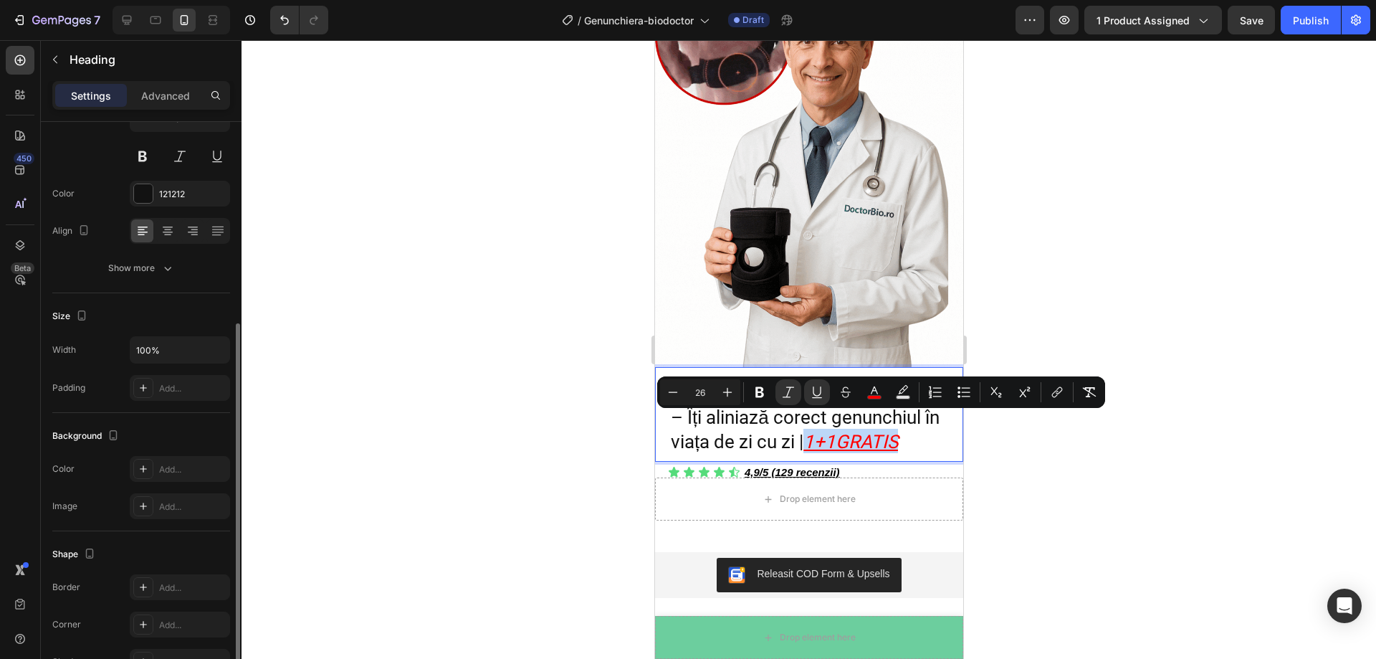
scroll to position [0, 0]
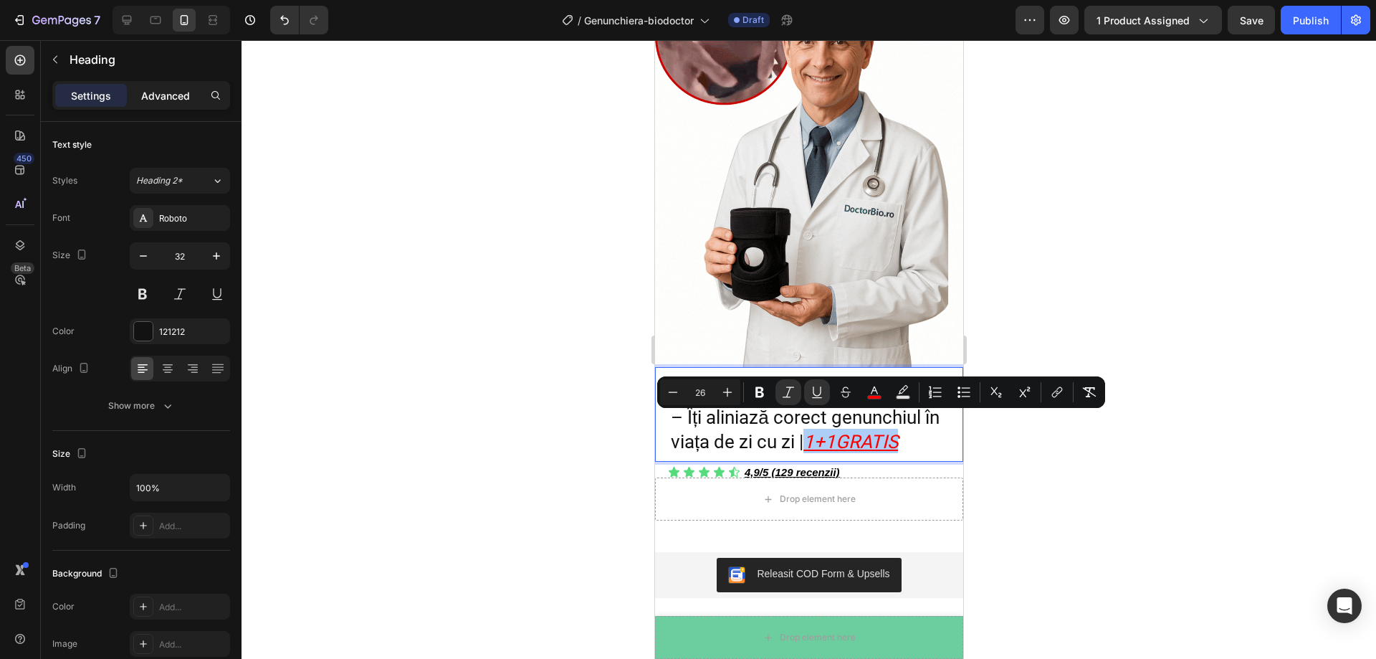
click at [167, 95] on p "Advanced" at bounding box center [165, 95] width 49 height 15
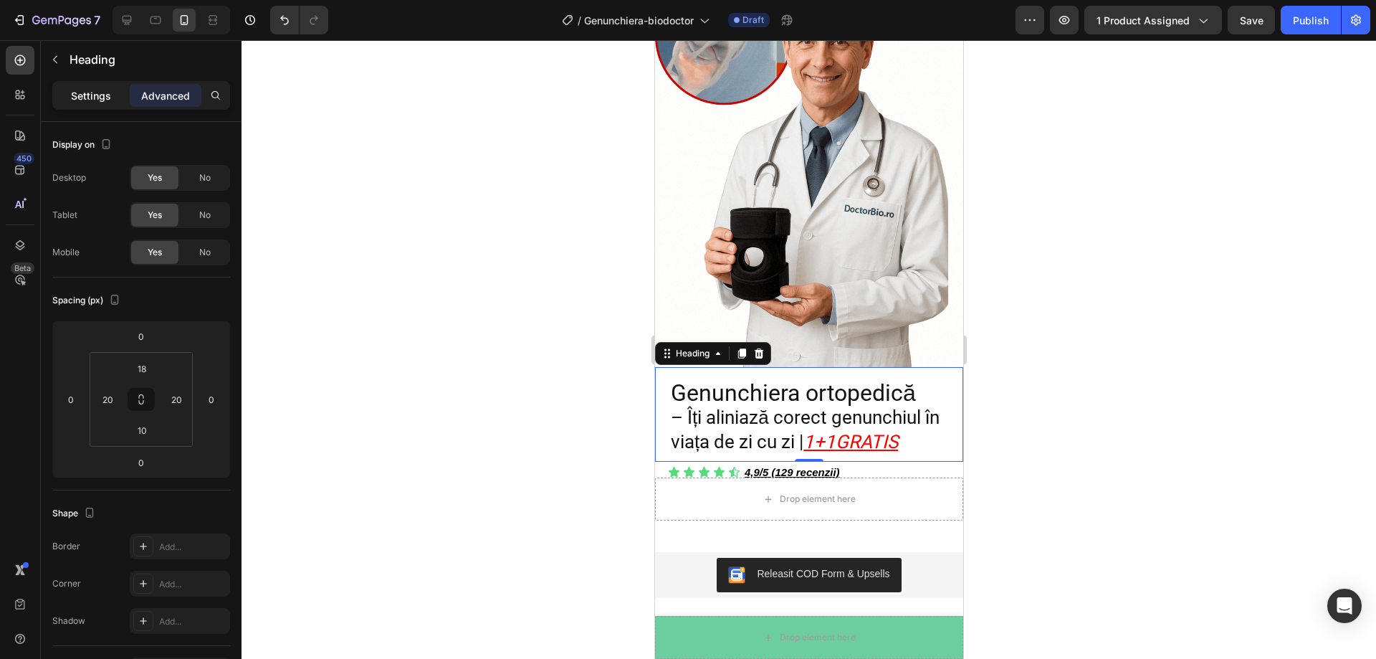
click at [116, 97] on div "Settings" at bounding box center [91, 95] width 72 height 23
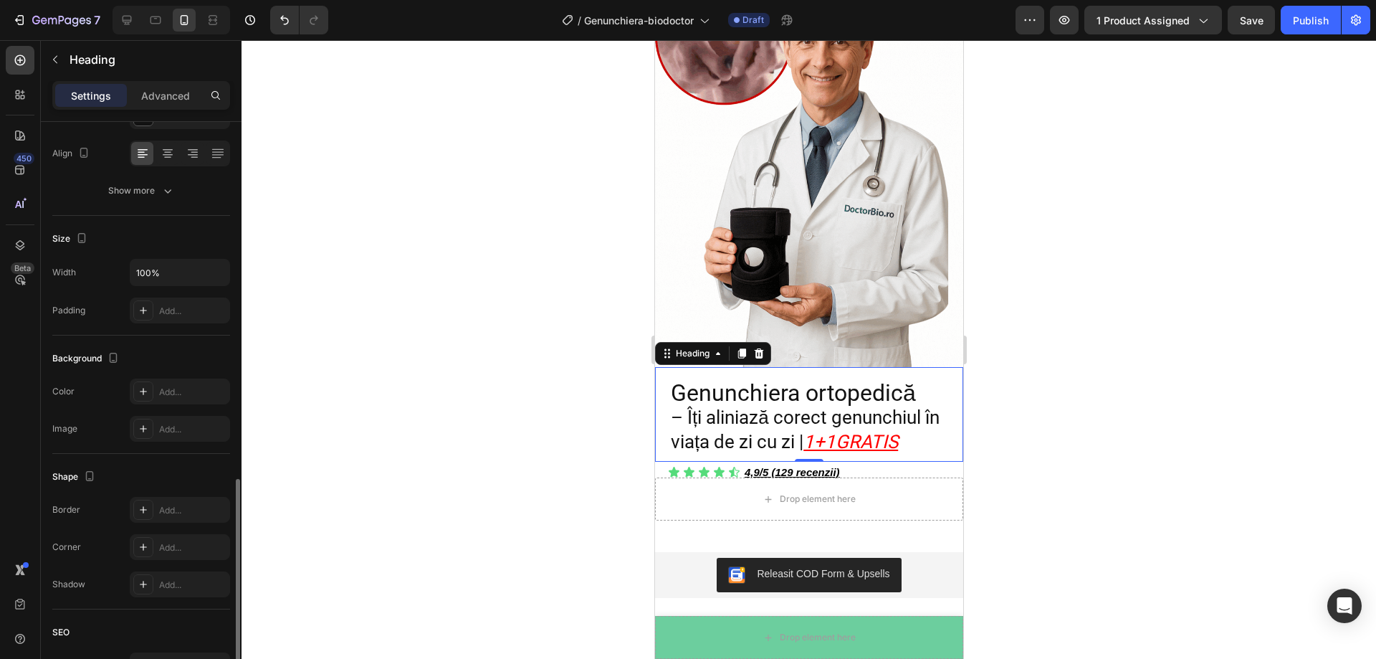
scroll to position [353, 0]
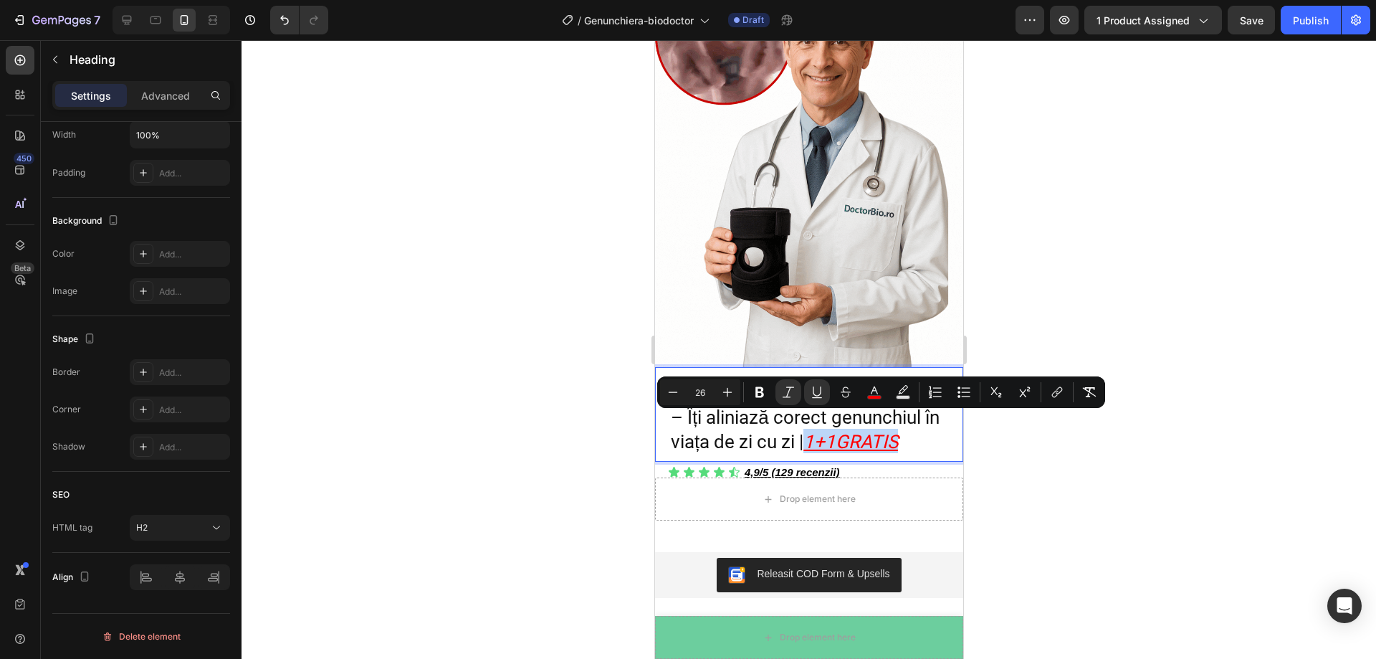
drag, startPoint x: 831, startPoint y: 426, endPoint x: 924, endPoint y: 424, distance: 93.2
click at [924, 424] on p "Genunchiera ortopedică – Îți aliniază corect genunchiul în viața de zi cu zi | …" at bounding box center [808, 417] width 277 height 72
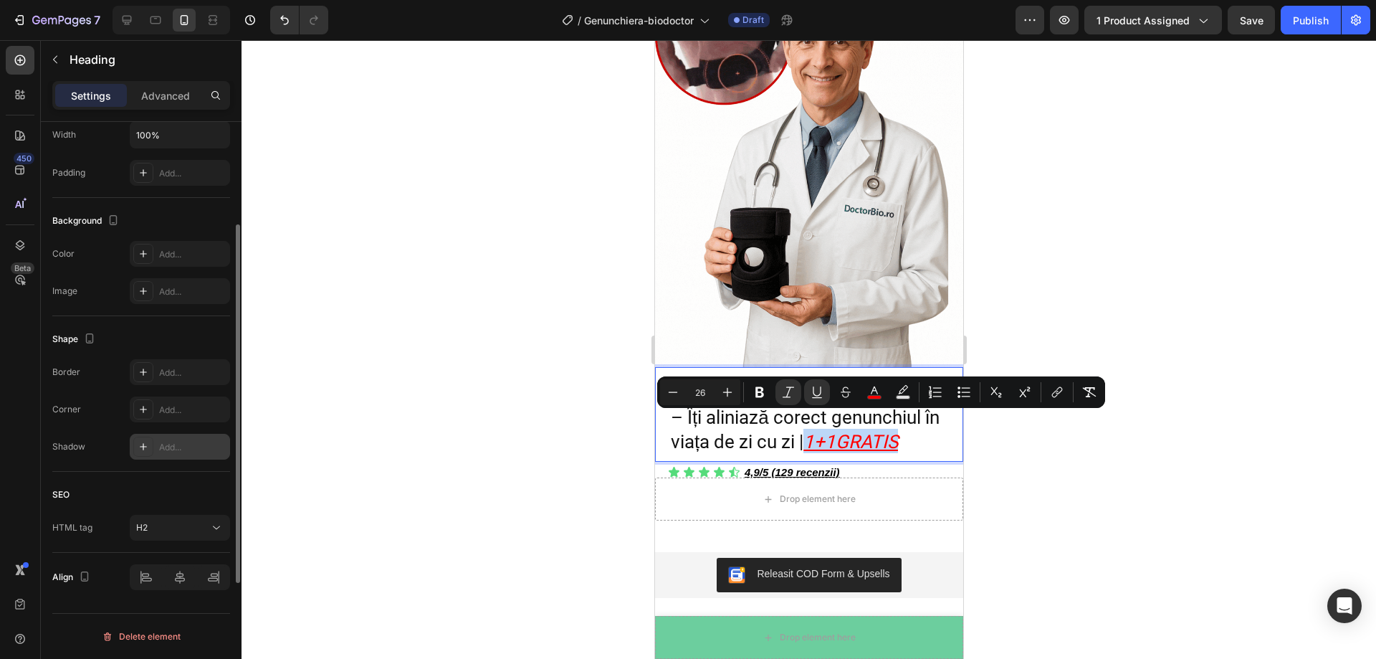
scroll to position [0, 0]
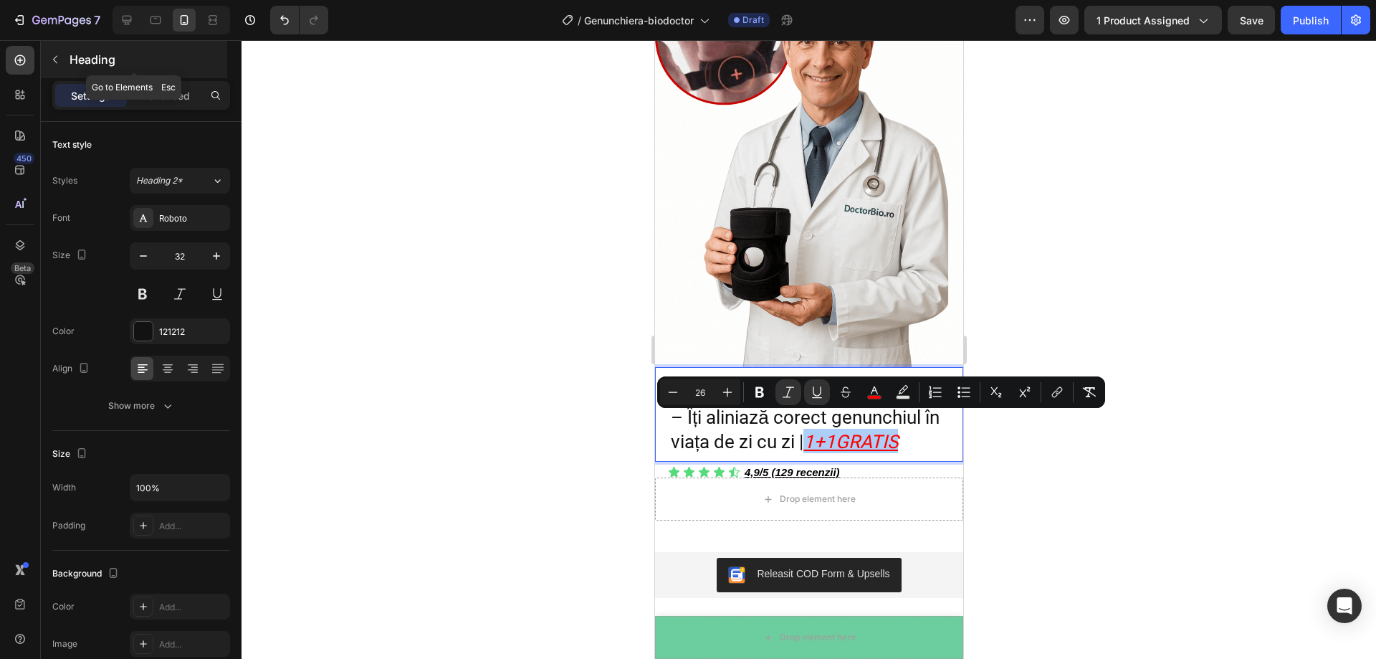
click at [56, 55] on icon "button" at bounding box center [54, 59] width 11 height 11
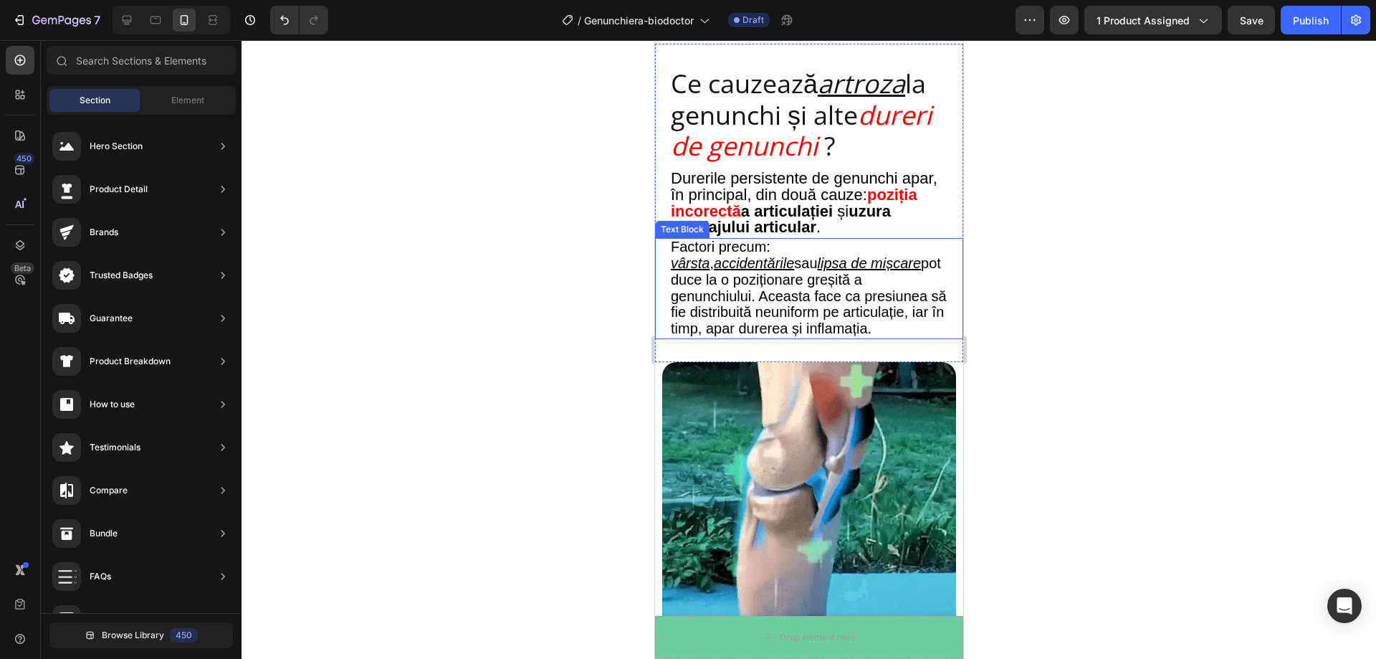
scroll to position [1649, 0]
